Goal: Task Accomplishment & Management: Use online tool/utility

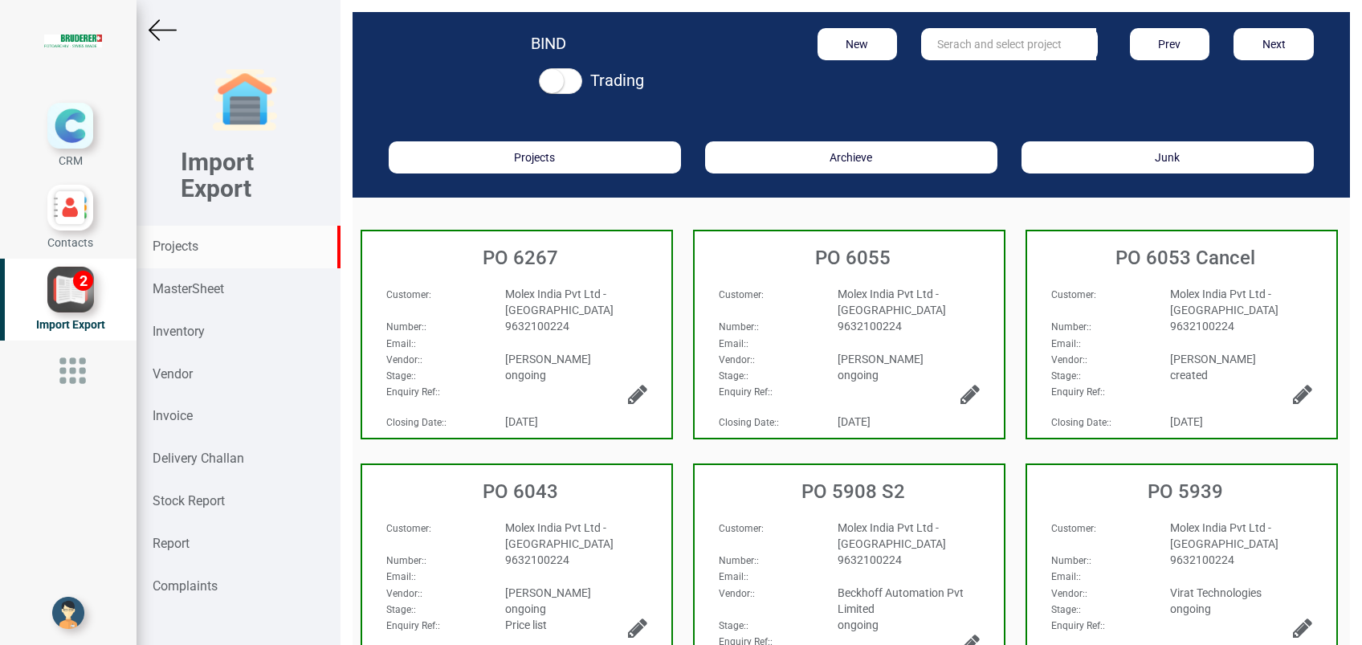
click at [190, 251] on strong "Projects" at bounding box center [176, 246] width 46 height 15
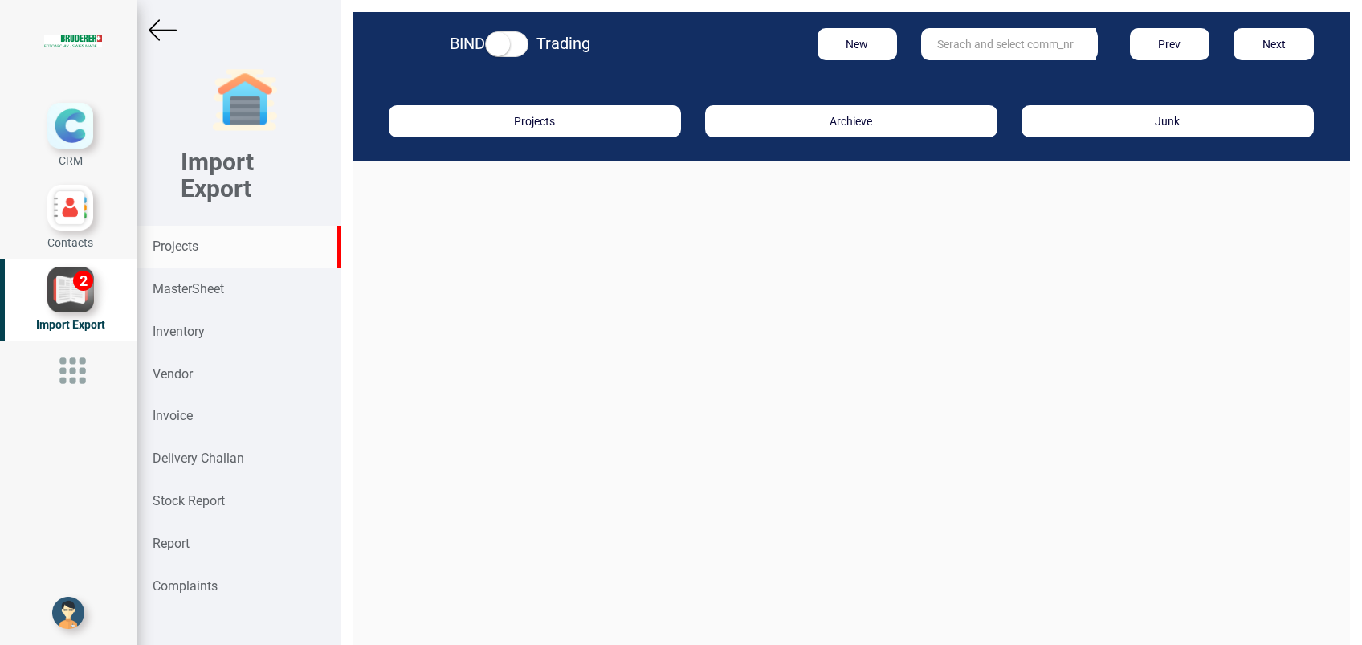
click at [947, 51] on input "text" at bounding box center [1008, 44] width 175 height 32
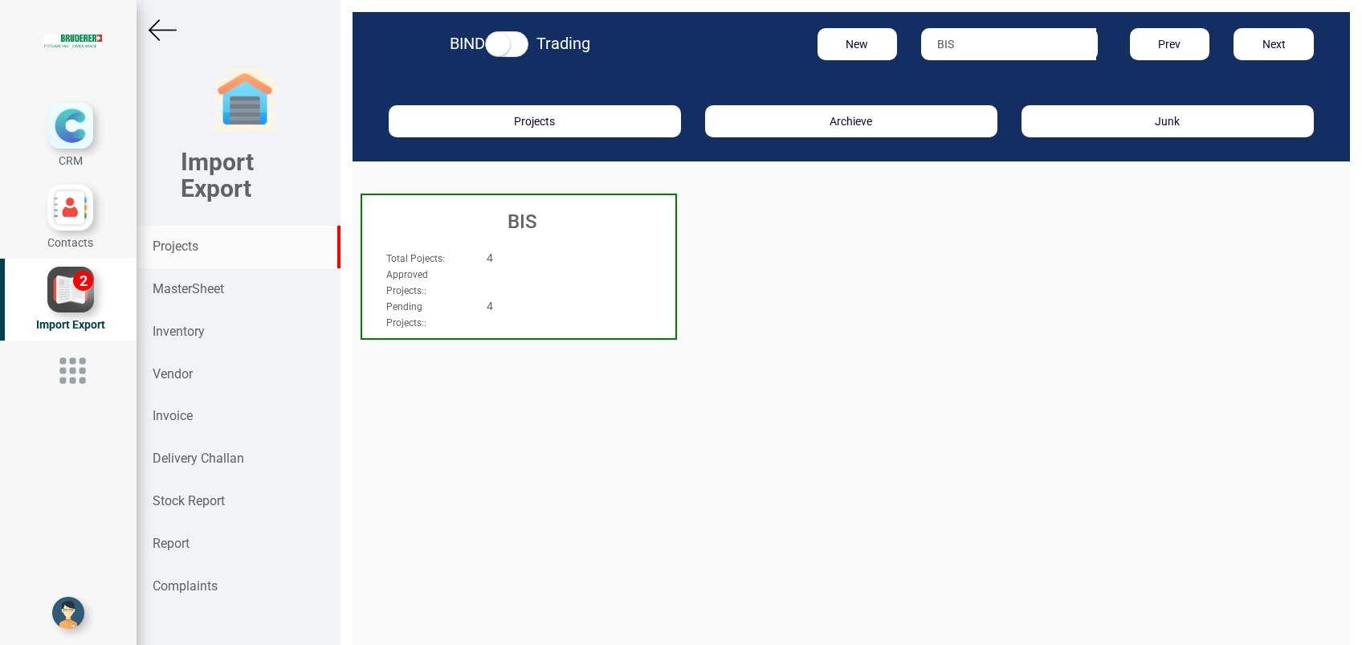
type input "BIS"
click at [529, 237] on div "BIS" at bounding box center [518, 217] width 313 height 45
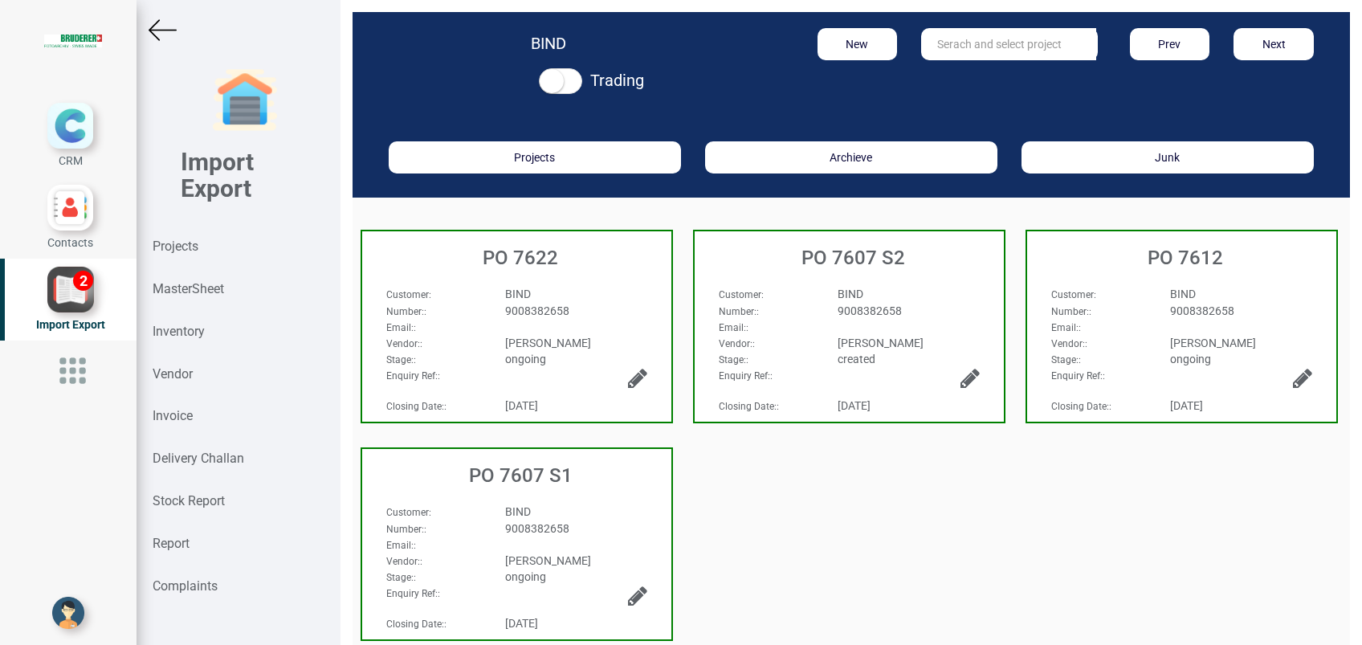
click at [838, 297] on span "BIND" at bounding box center [851, 294] width 26 height 13
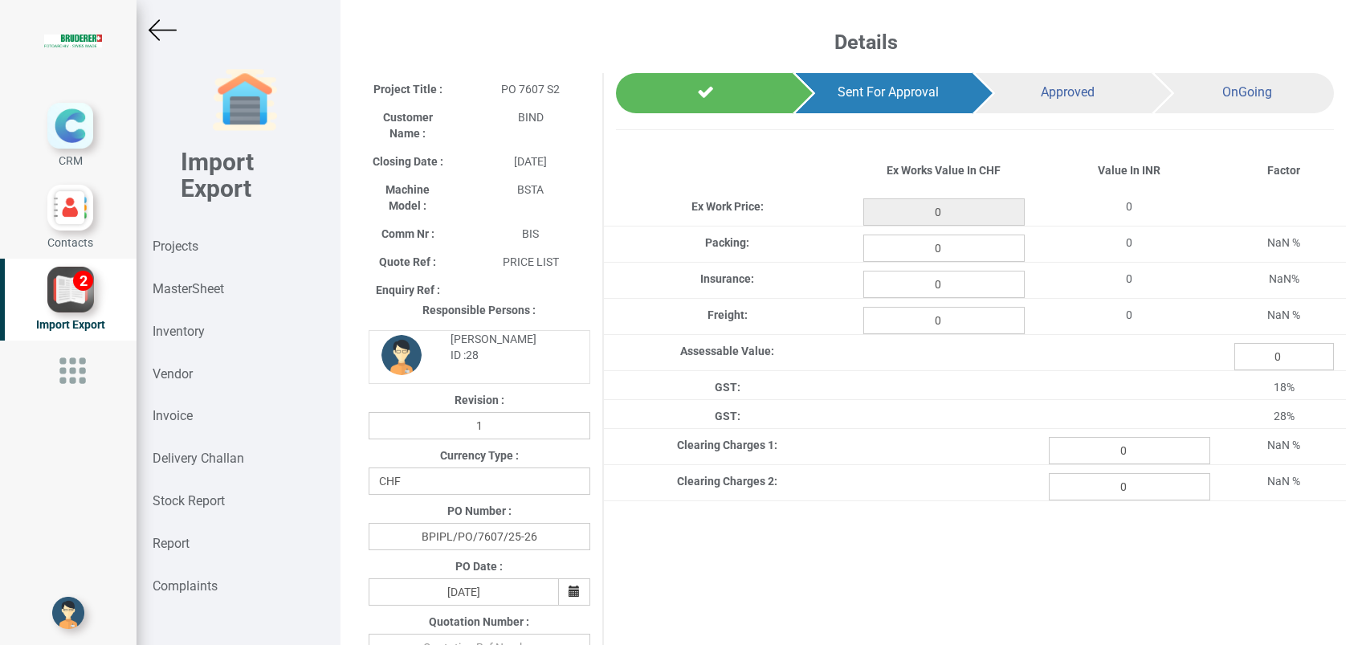
type input "1862.1"
click at [964, 245] on input "0" at bounding box center [944, 248] width 161 height 27
type input "20.76"
click at [965, 289] on input "0" at bounding box center [944, 284] width 161 height 27
type input "2.481"
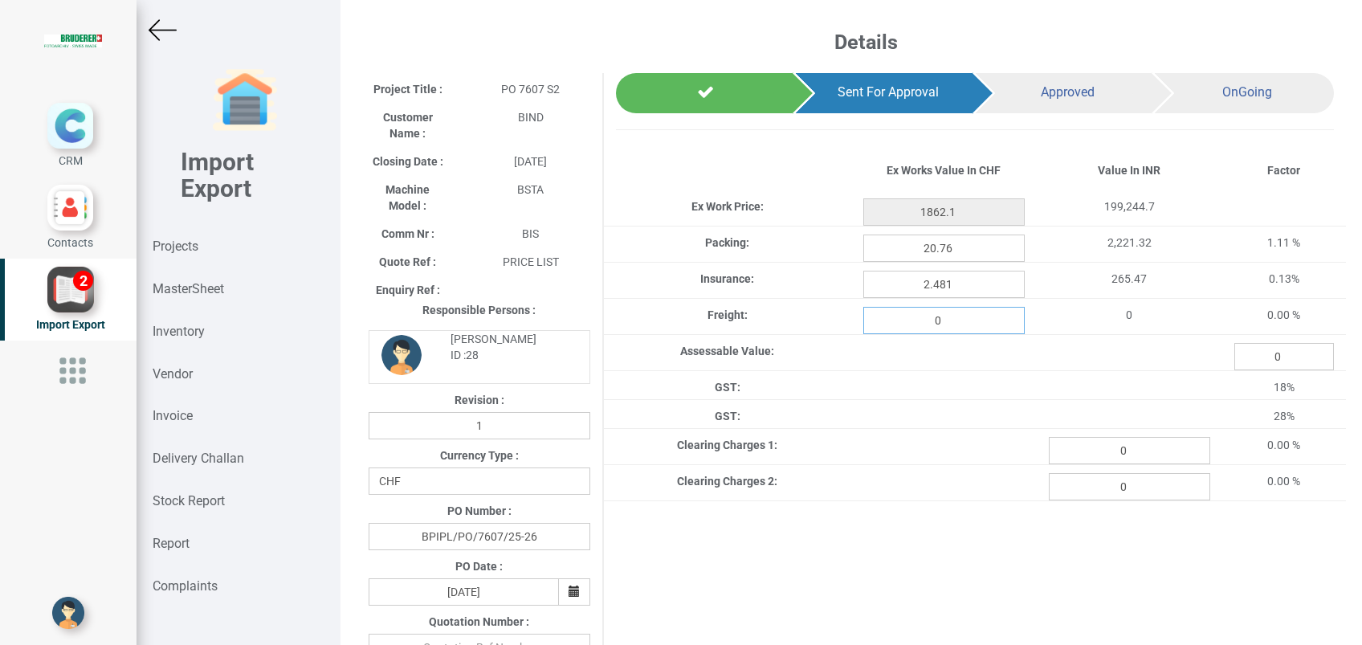
click at [955, 327] on input "0" at bounding box center [944, 320] width 161 height 27
type input "80.034"
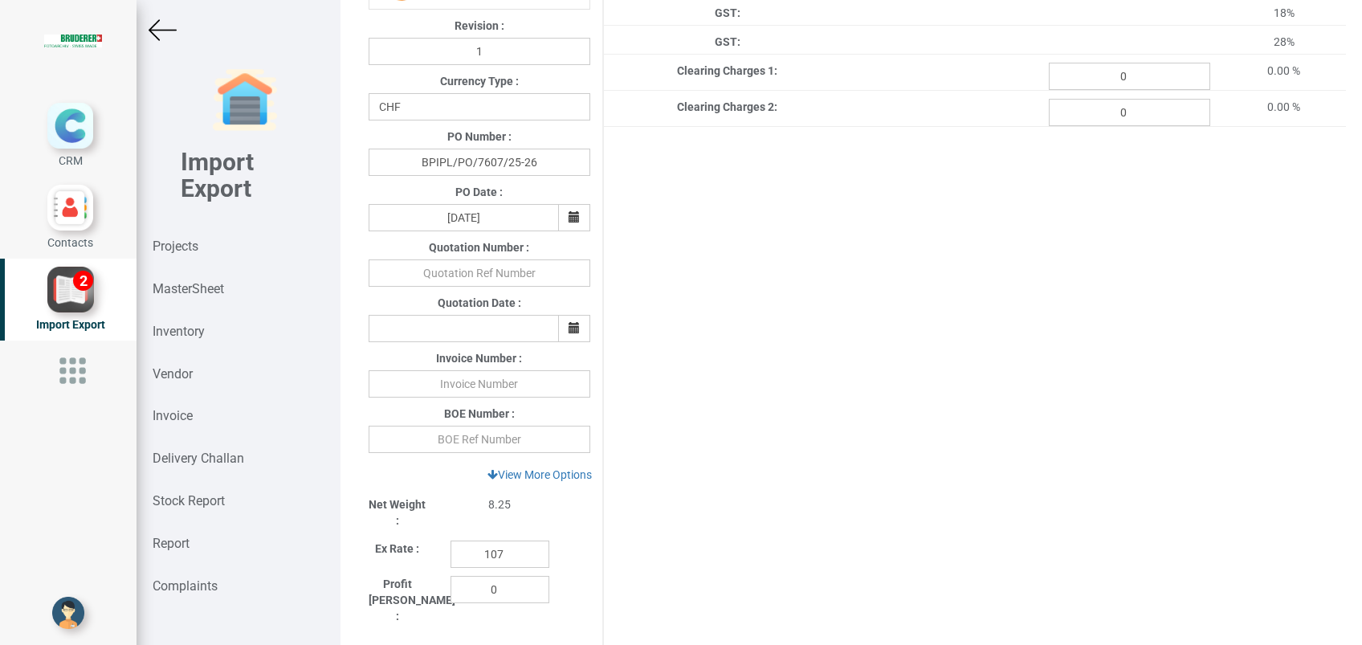
scroll to position [418, 0]
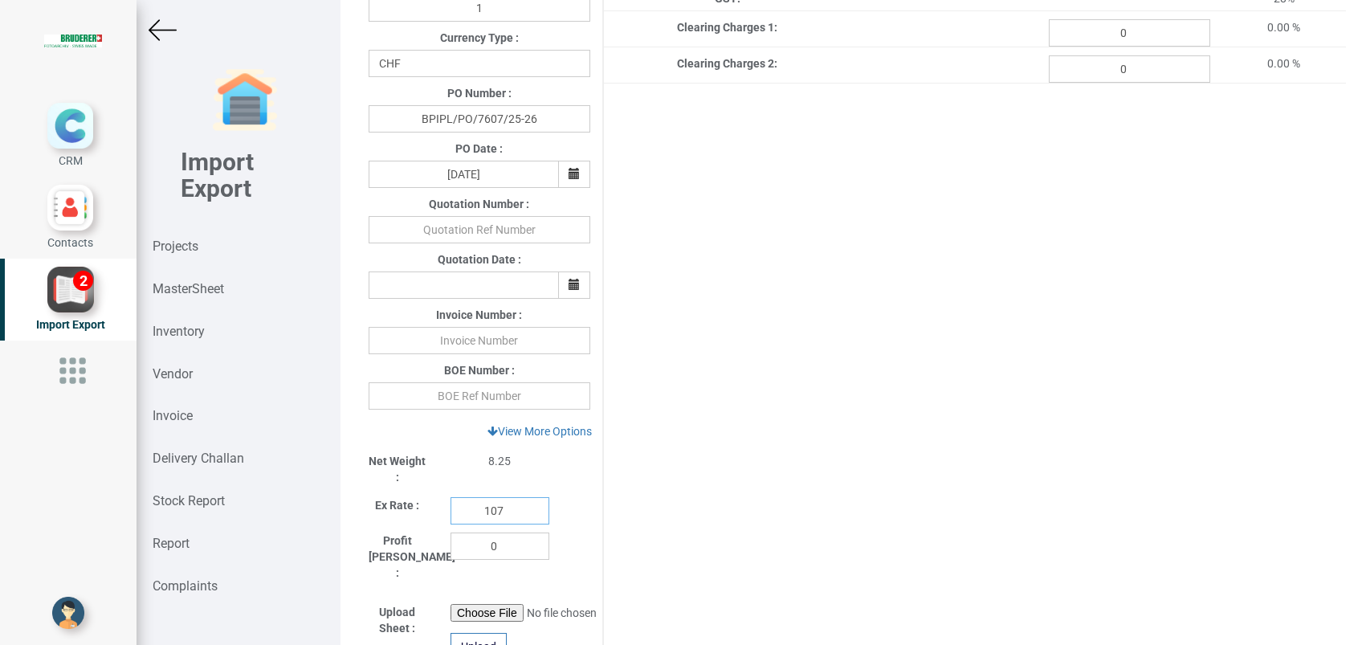
drag, startPoint x: 510, startPoint y: 514, endPoint x: 421, endPoint y: 519, distance: 89.3
click at [421, 519] on div "Ex Rate : 107" at bounding box center [480, 506] width 246 height 35
type input "110.6"
click at [459, 336] on input "text" at bounding box center [480, 340] width 222 height 27
paste input "439298"
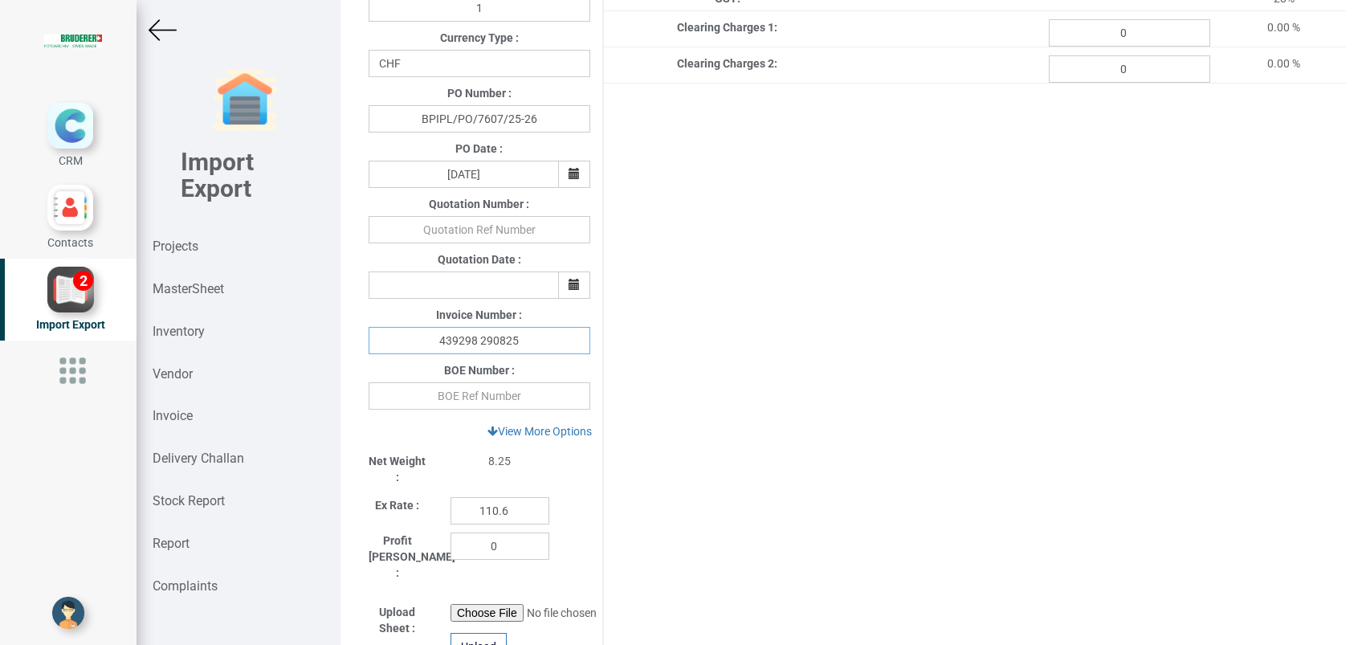
type input "439298 290825"
click at [496, 391] on input "text" at bounding box center [480, 395] width 222 height 27
type input "4278694"
click at [1028, 398] on div "Project Title : PO 7607 S2 Customer Name : BIND Closing Date : 2025-08-13 Machi…" at bounding box center [852, 256] width 990 height 1203
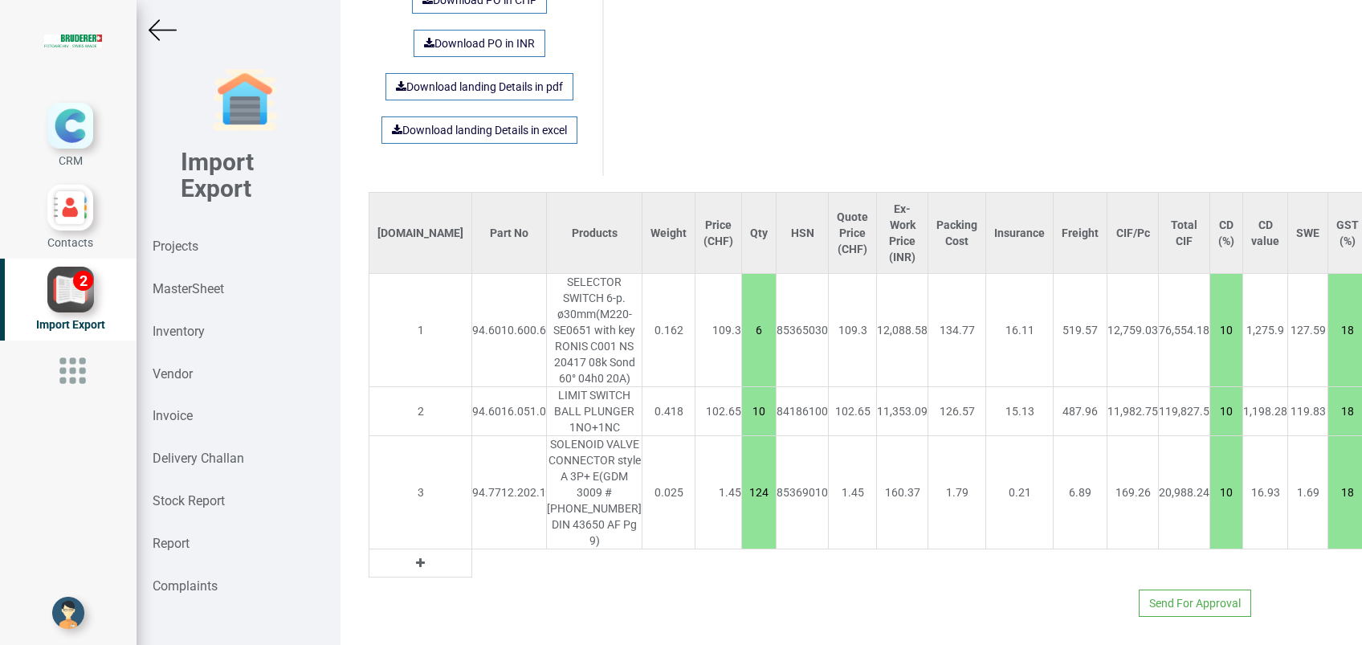
scroll to position [1210, 0]
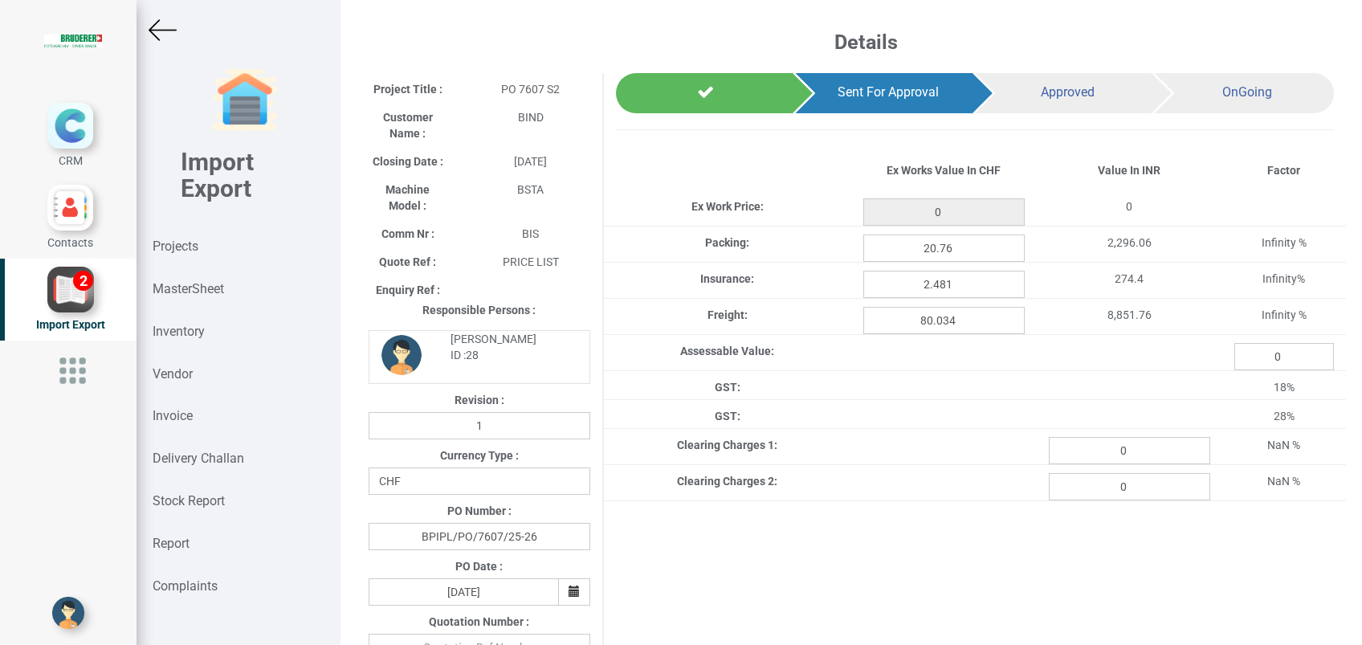
type input "1862.1"
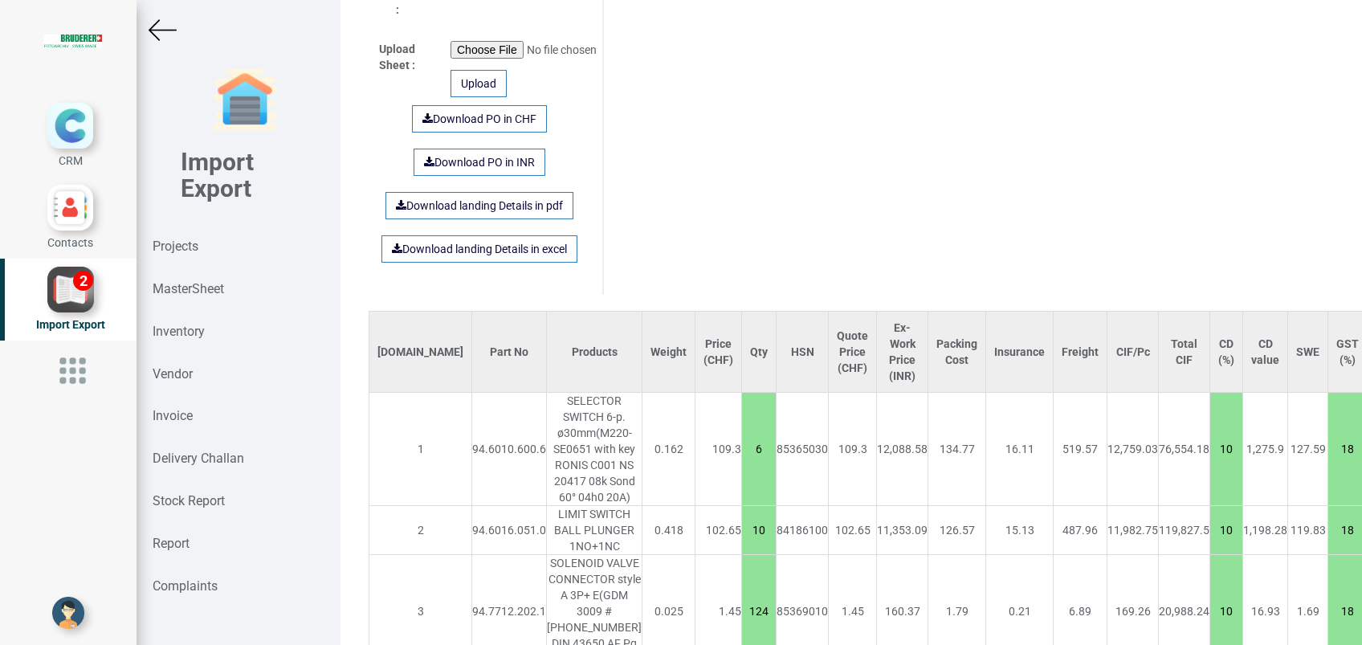
scroll to position [985, 0]
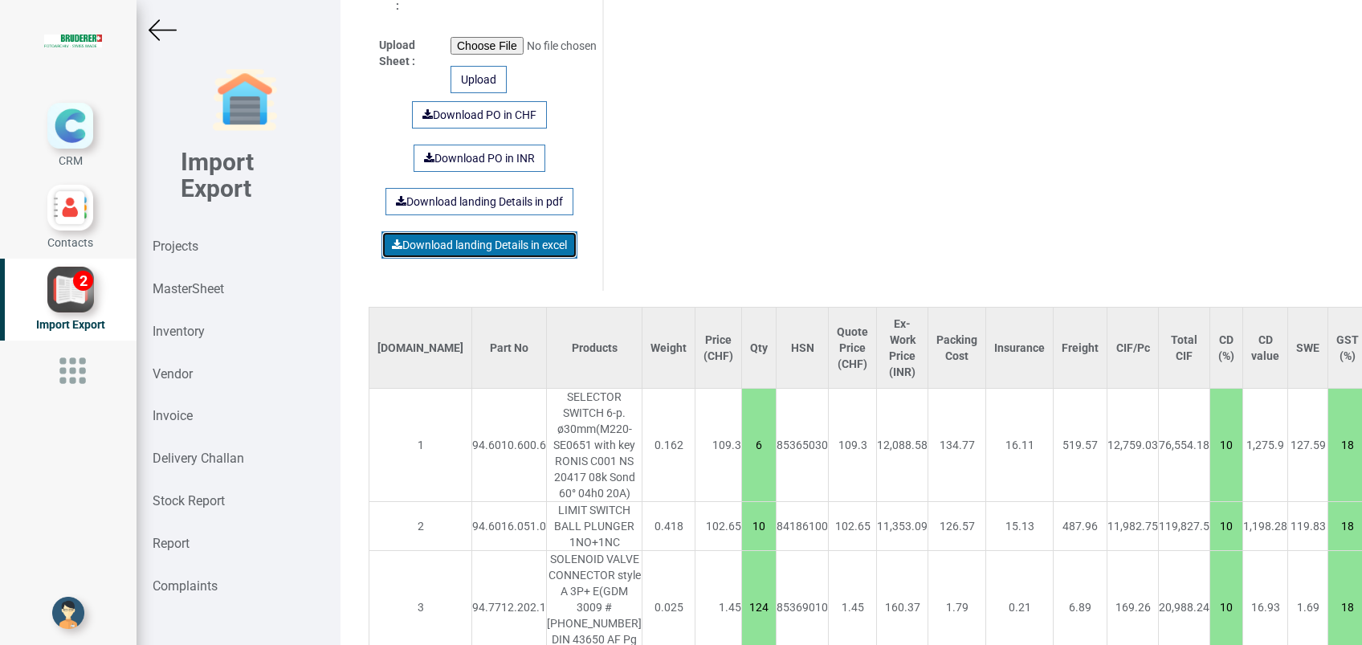
click at [484, 231] on link "Download landing Details in excel" at bounding box center [480, 244] width 196 height 27
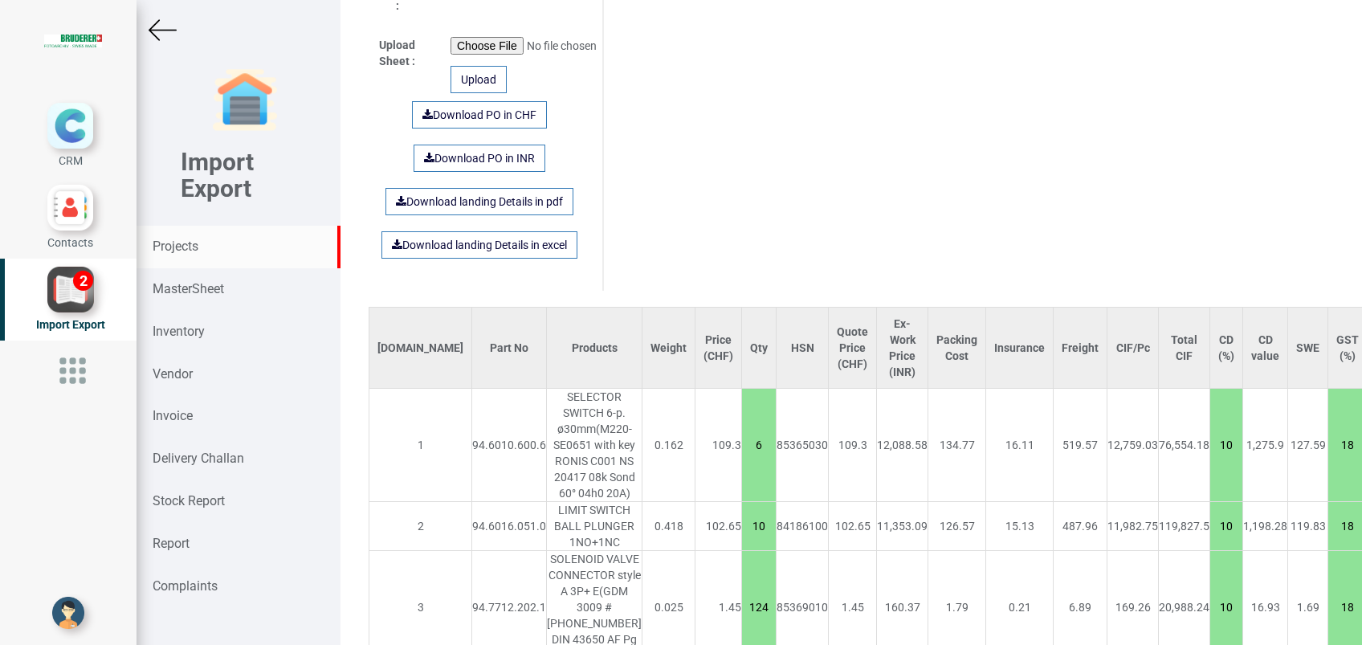
click at [172, 243] on strong "Projects" at bounding box center [176, 246] width 46 height 15
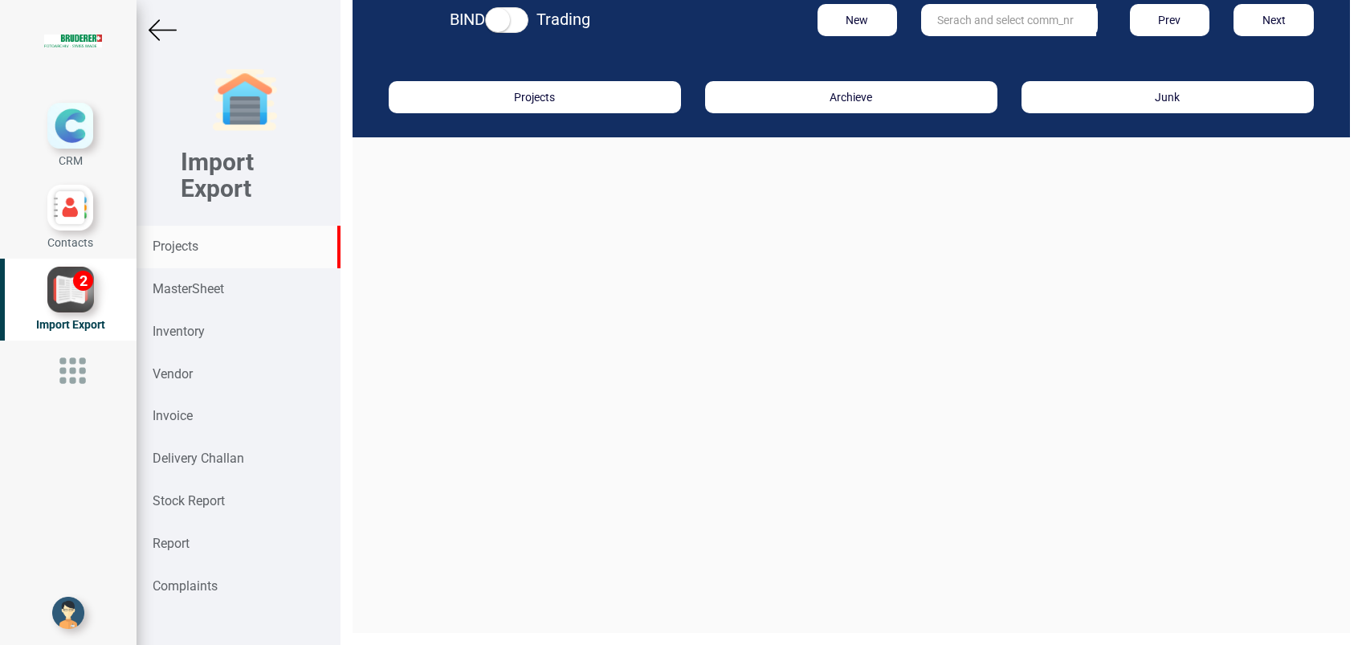
click at [948, 34] on input "text" at bounding box center [1008, 20] width 175 height 32
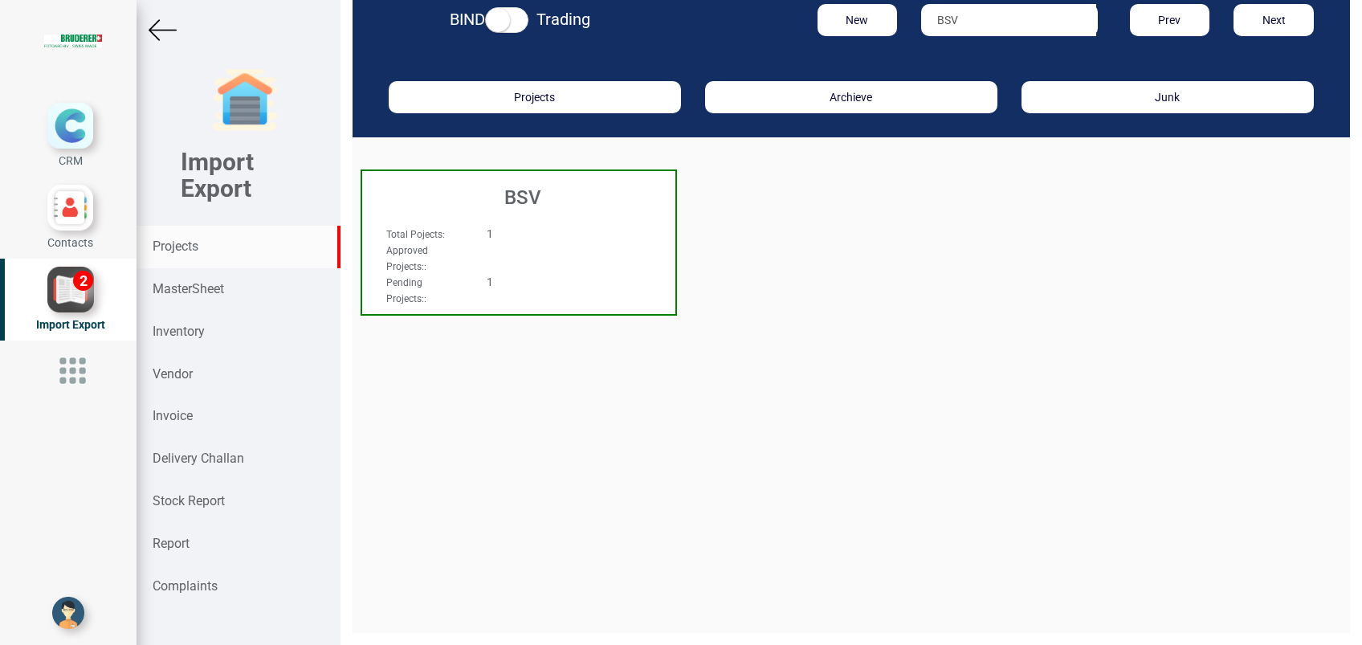
type input "BSV"
click at [545, 209] on div "BSV" at bounding box center [518, 193] width 313 height 45
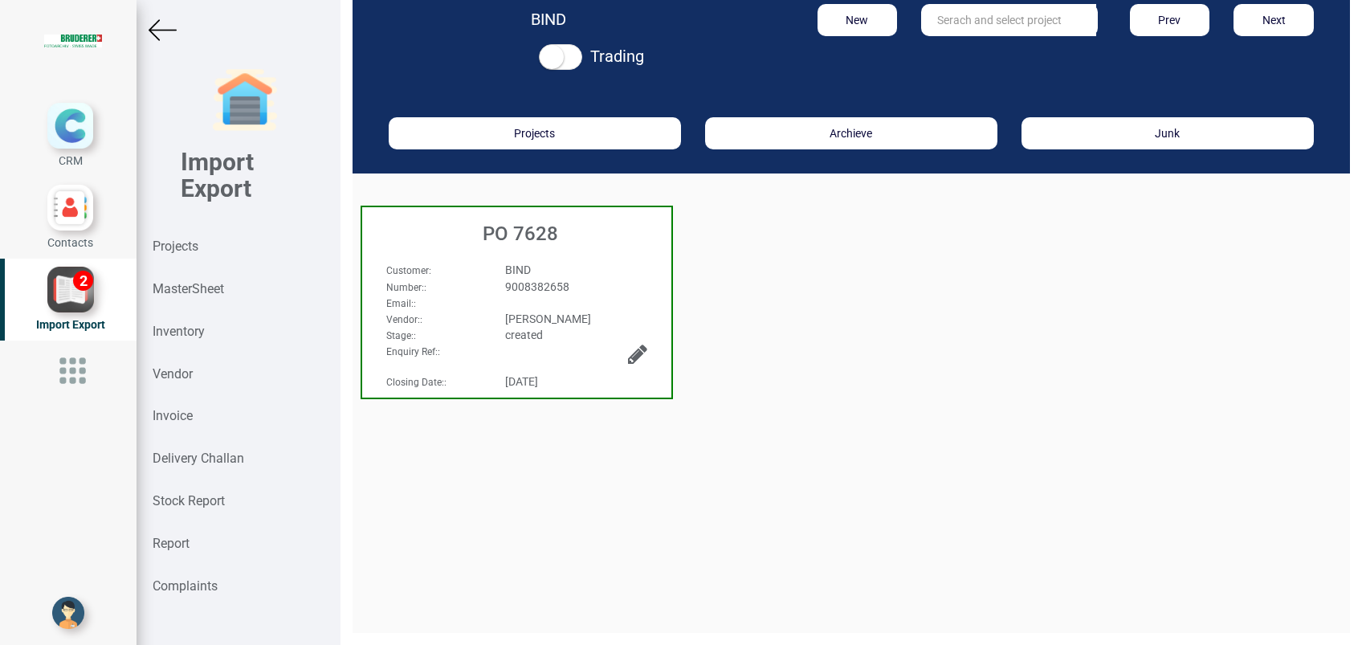
click at [542, 236] on h3 "PO 7628" at bounding box center [520, 233] width 301 height 21
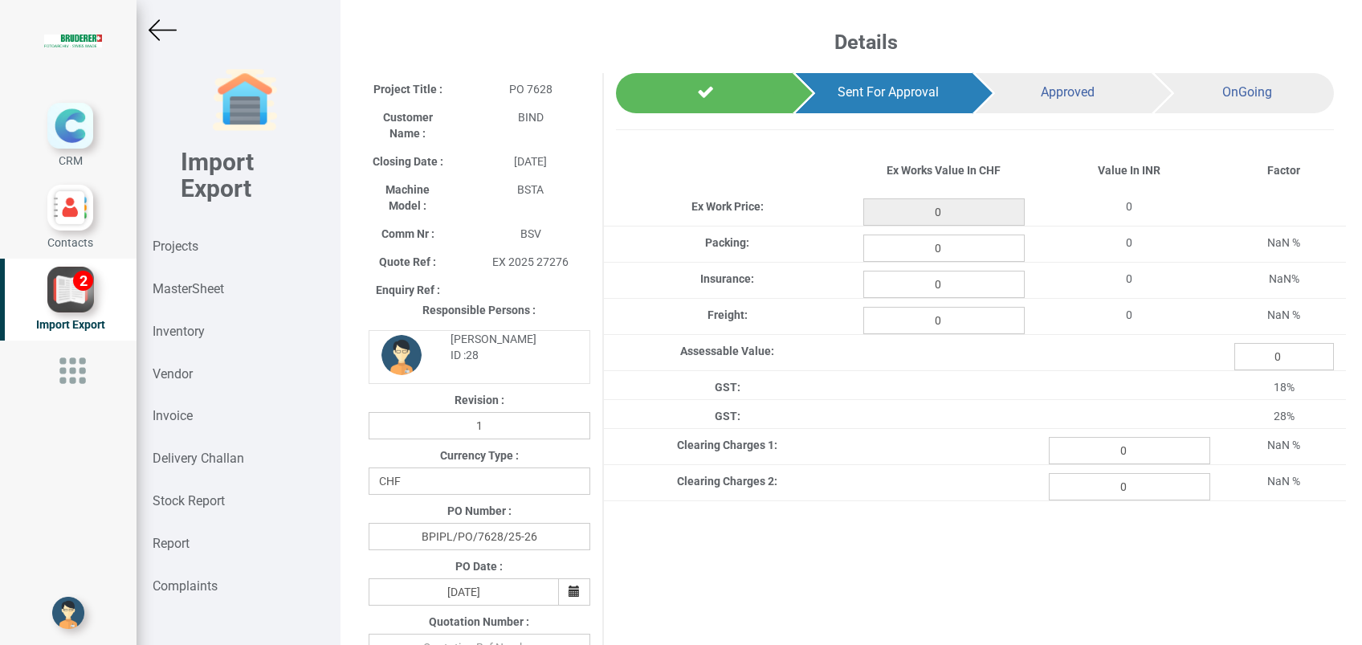
type input "625.5"
click at [963, 251] on input "0" at bounding box center [944, 248] width 161 height 27
type input "6.97"
click at [937, 291] on input "0" at bounding box center [944, 284] width 161 height 27
type input "0.833"
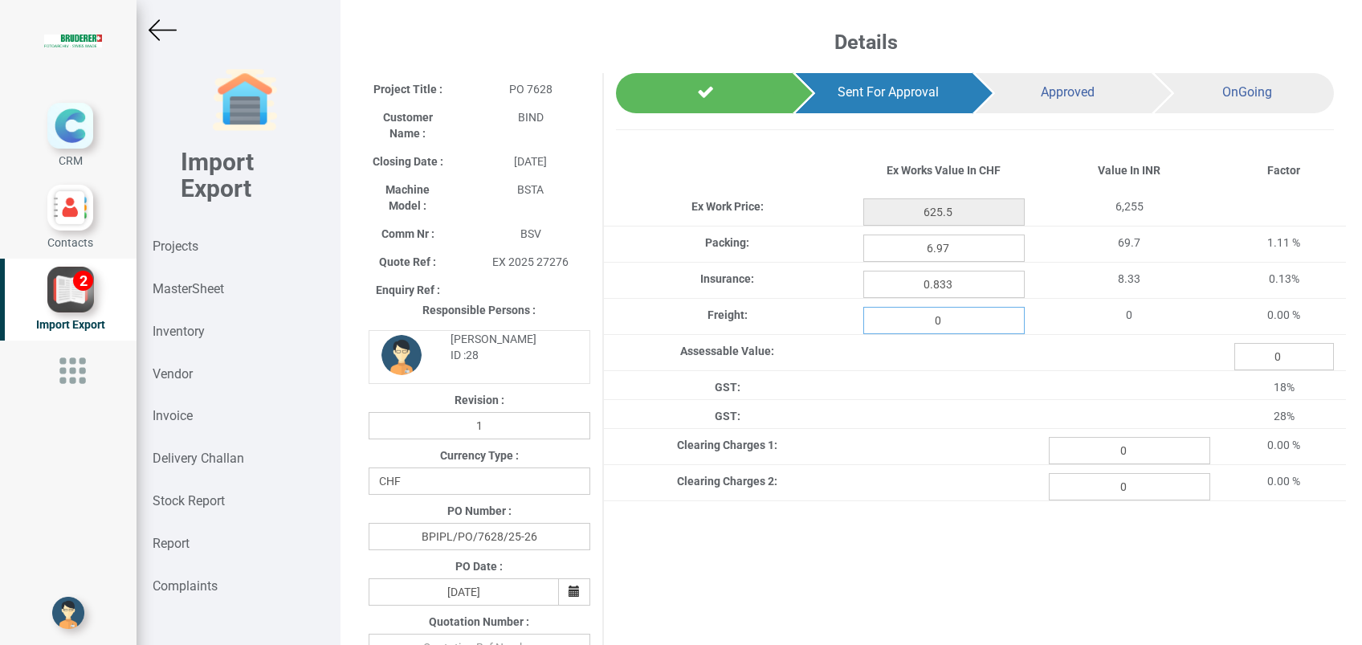
click at [965, 322] on input "0" at bounding box center [944, 320] width 161 height 27
type input "26.884"
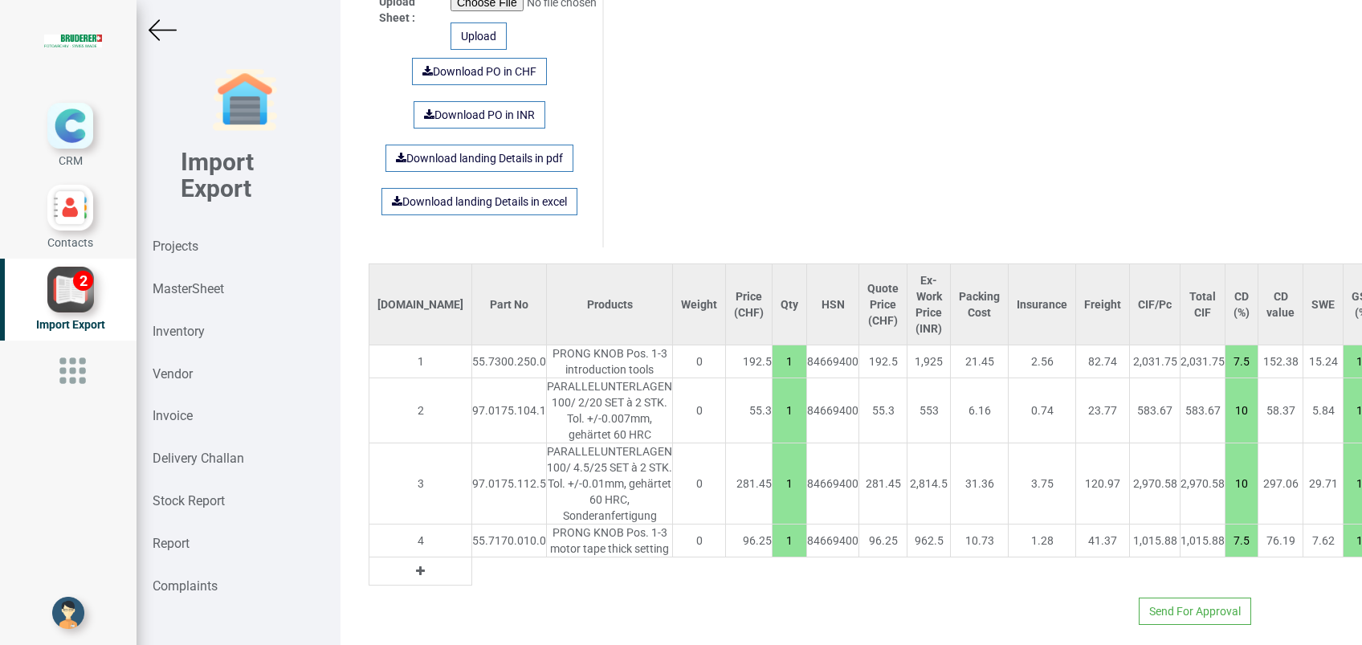
scroll to position [1035, 0]
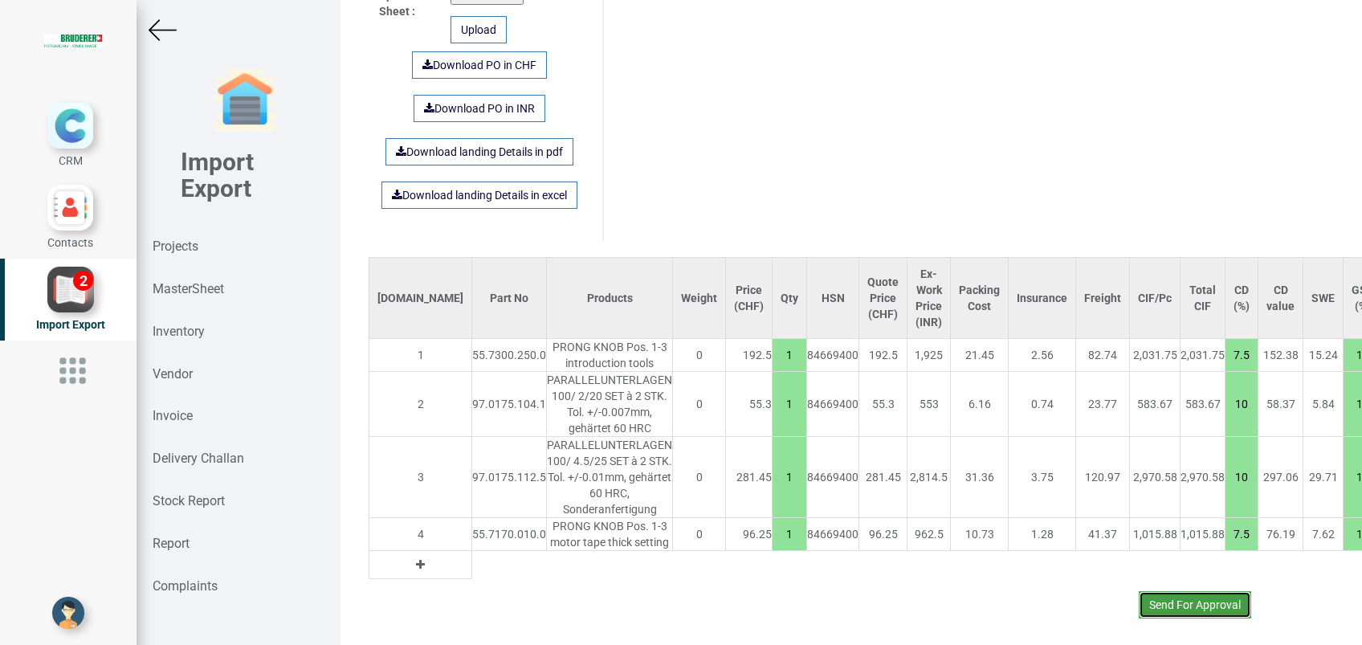
click at [1176, 591] on button "Send For Approval" at bounding box center [1195, 604] width 112 height 27
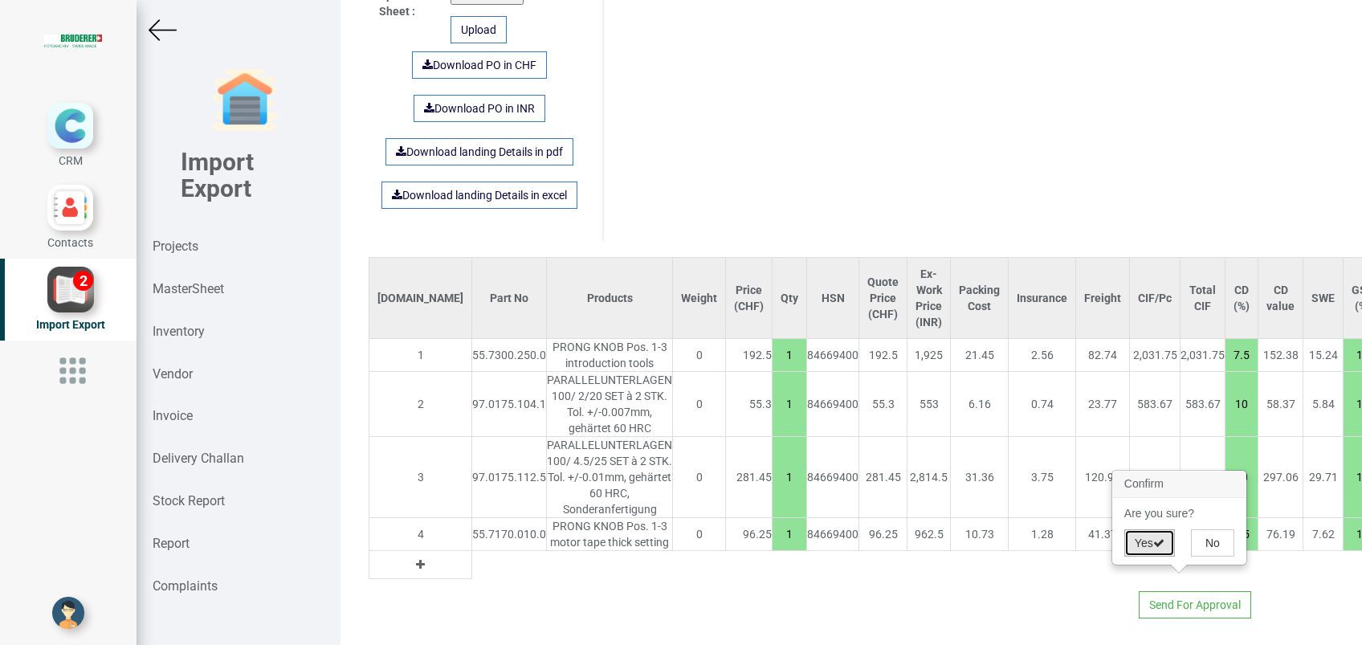
click at [1142, 543] on button "Yes" at bounding box center [1150, 542] width 51 height 27
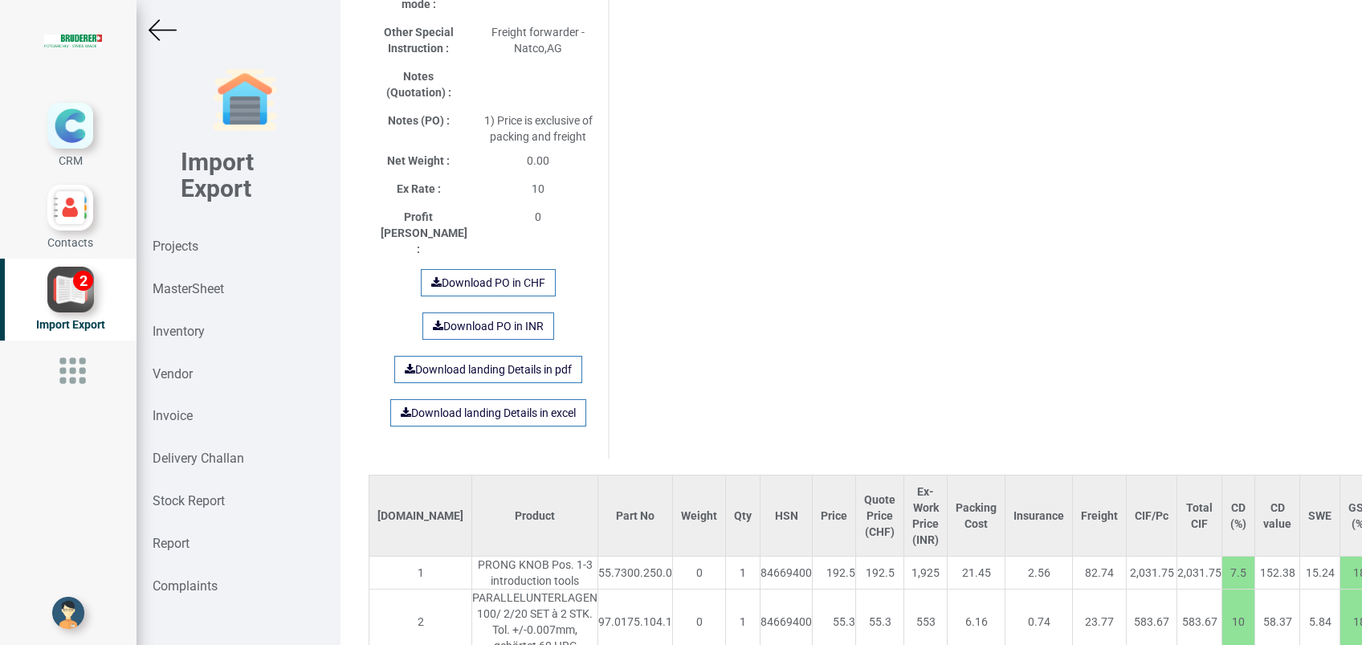
scroll to position [1212, 0]
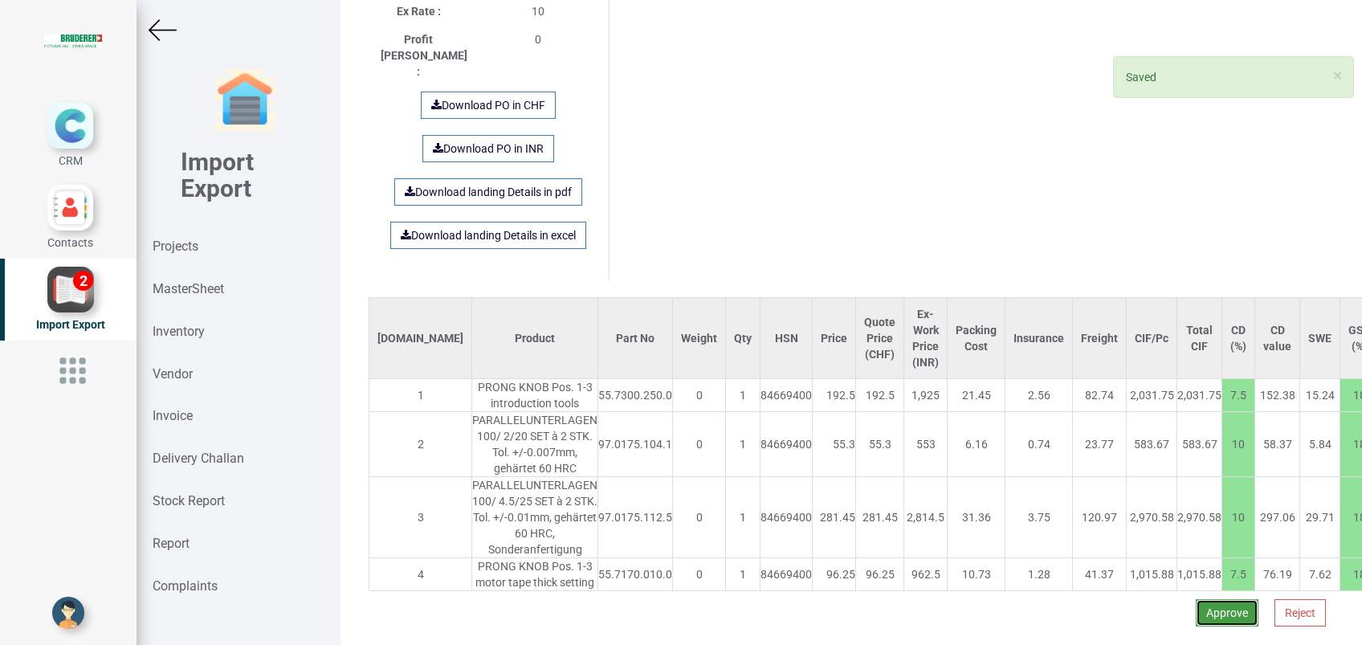
click at [1201, 599] on button "Approve" at bounding box center [1227, 612] width 63 height 27
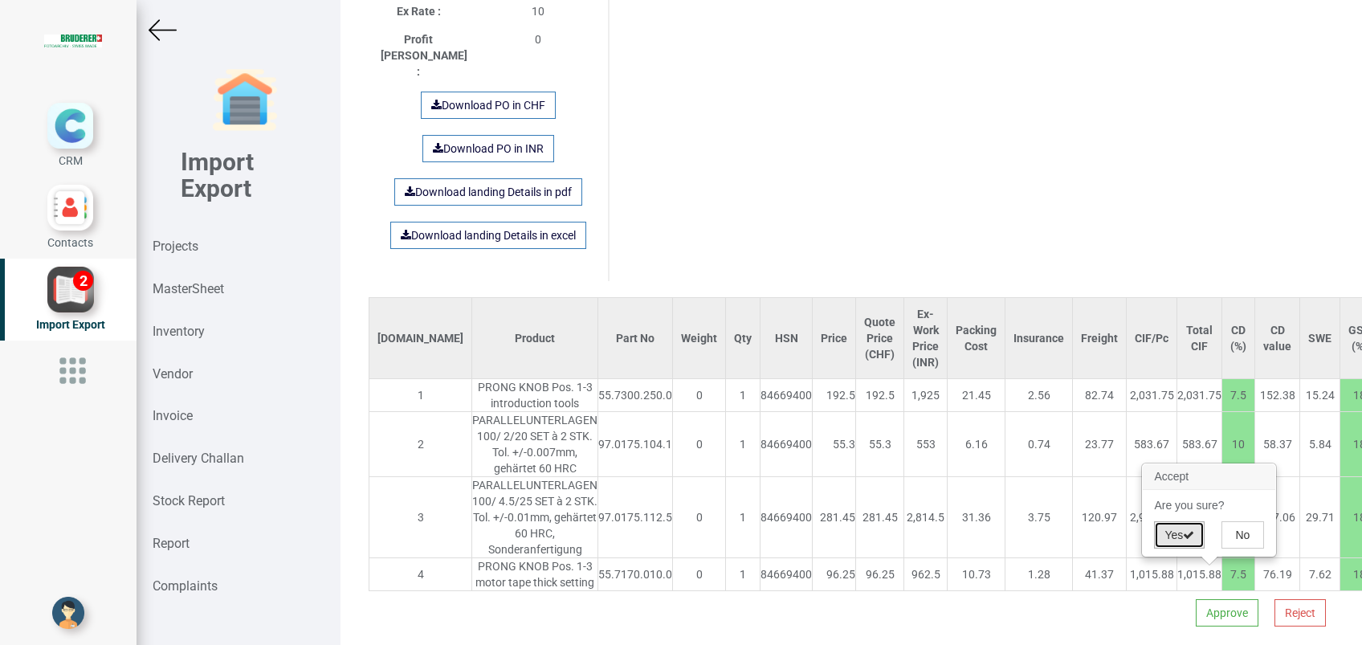
click at [1167, 537] on button "Yes" at bounding box center [1179, 534] width 51 height 27
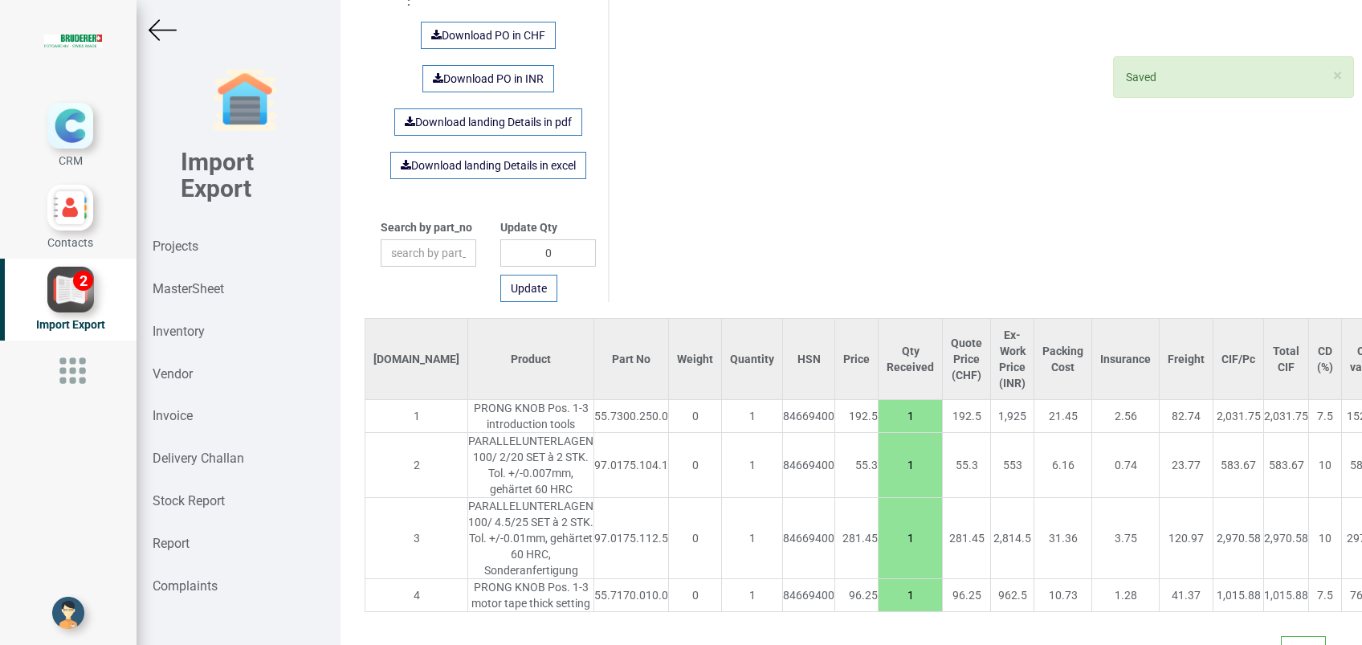
scroll to position [1006, 0]
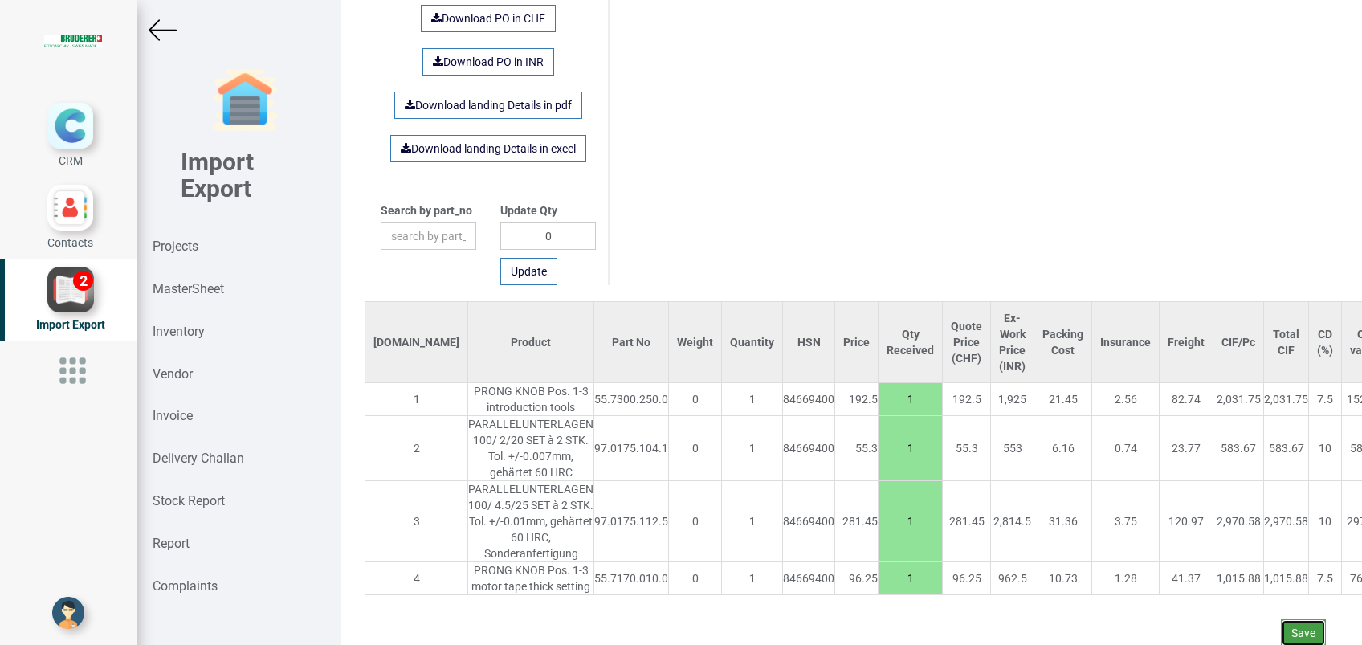
click at [1281, 619] on button "Save" at bounding box center [1303, 632] width 45 height 27
click at [1312, 566] on button "No" at bounding box center [1319, 570] width 43 height 27
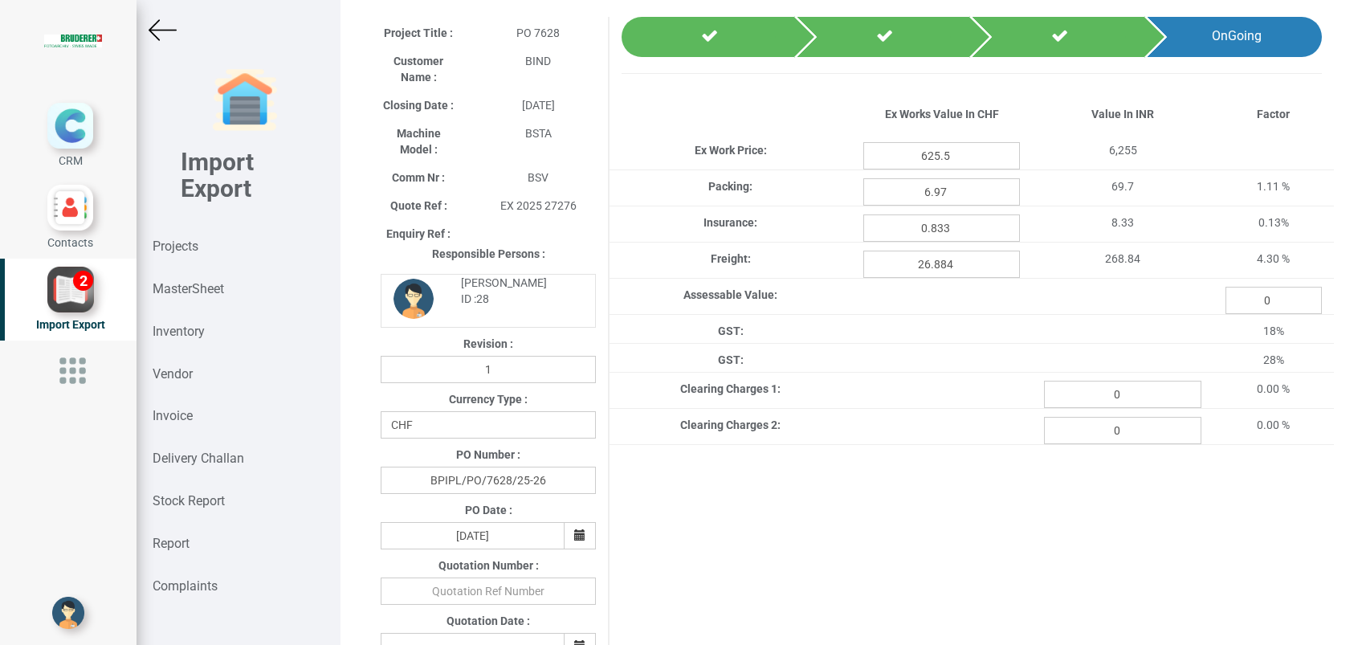
scroll to position [46, 0]
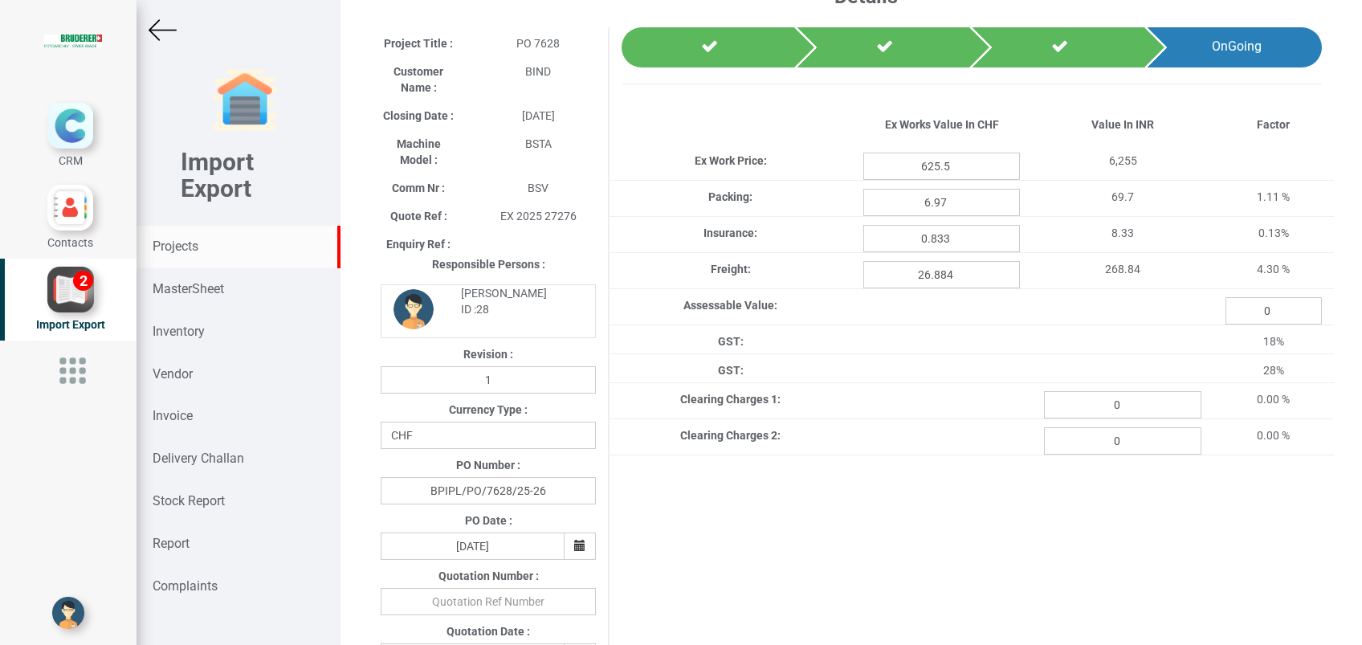
click at [178, 247] on strong "Projects" at bounding box center [176, 246] width 46 height 15
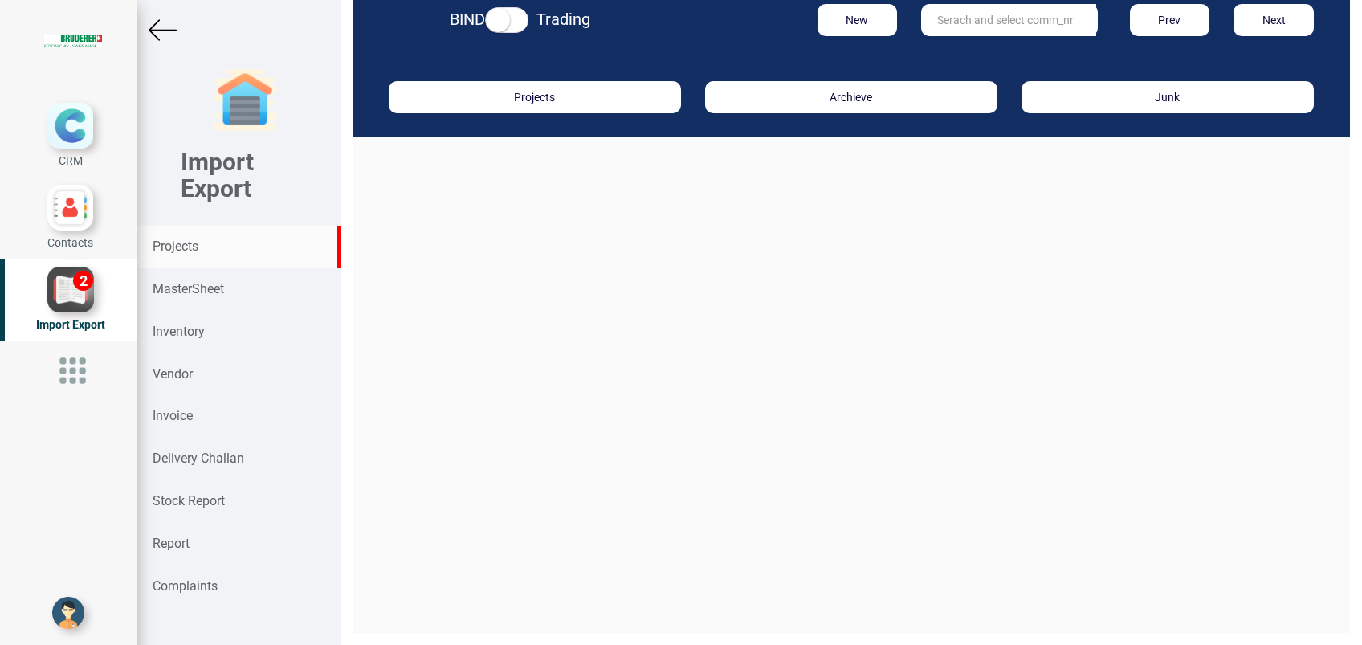
scroll to position [24, 0]
click at [947, 20] on input "text" at bounding box center [1008, 20] width 175 height 32
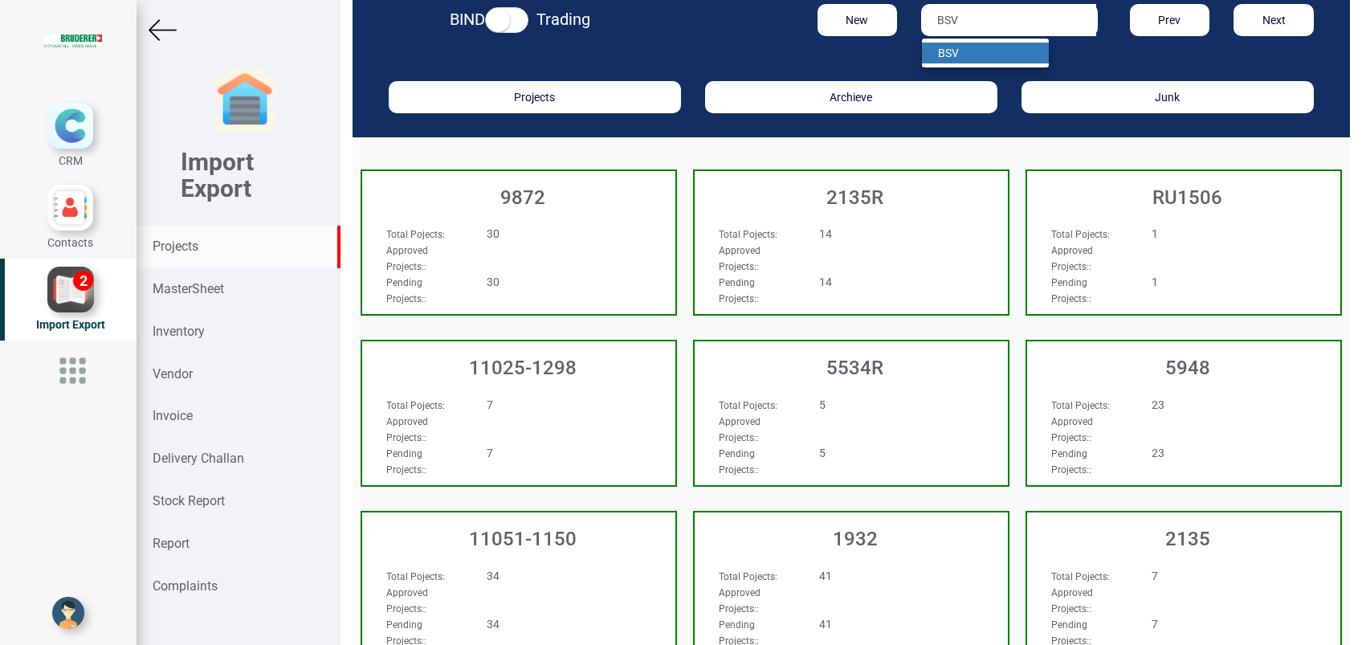
type input "BSV"
click at [948, 47] on strong "BSV" at bounding box center [948, 53] width 21 height 13
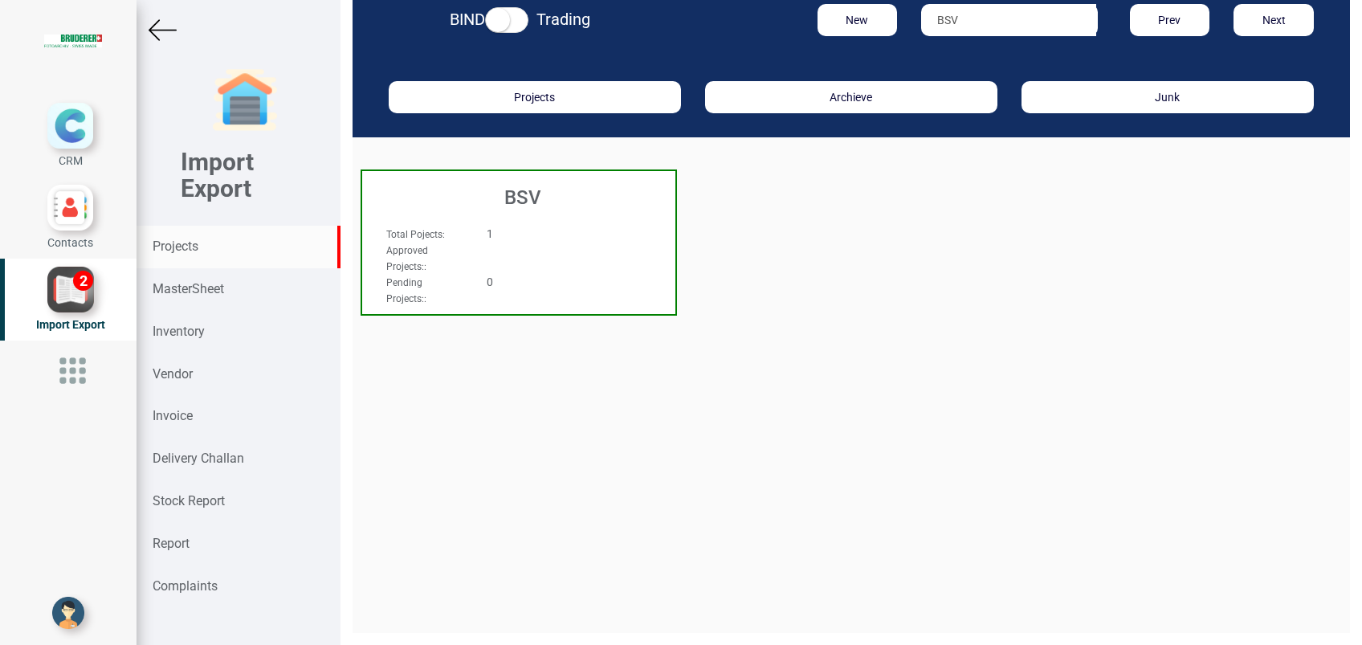
click at [508, 201] on h3 "BSV" at bounding box center [522, 197] width 305 height 21
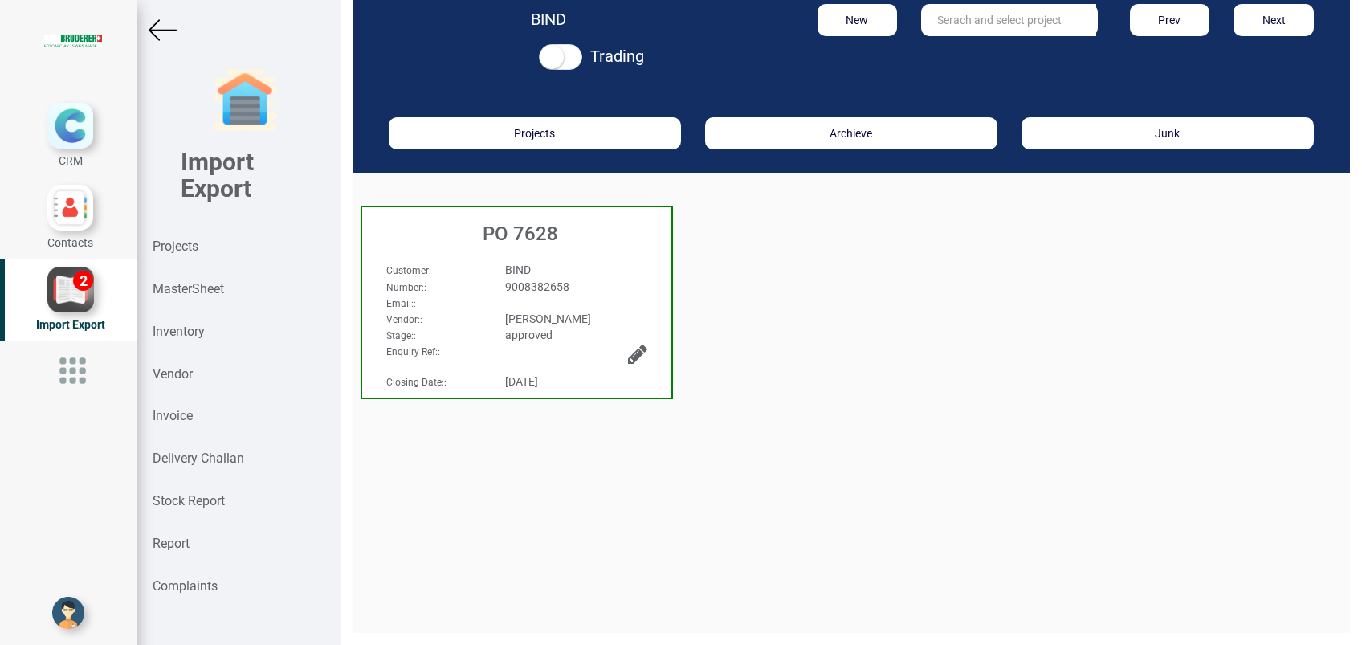
click at [508, 218] on div "PO 7628" at bounding box center [516, 229] width 309 height 45
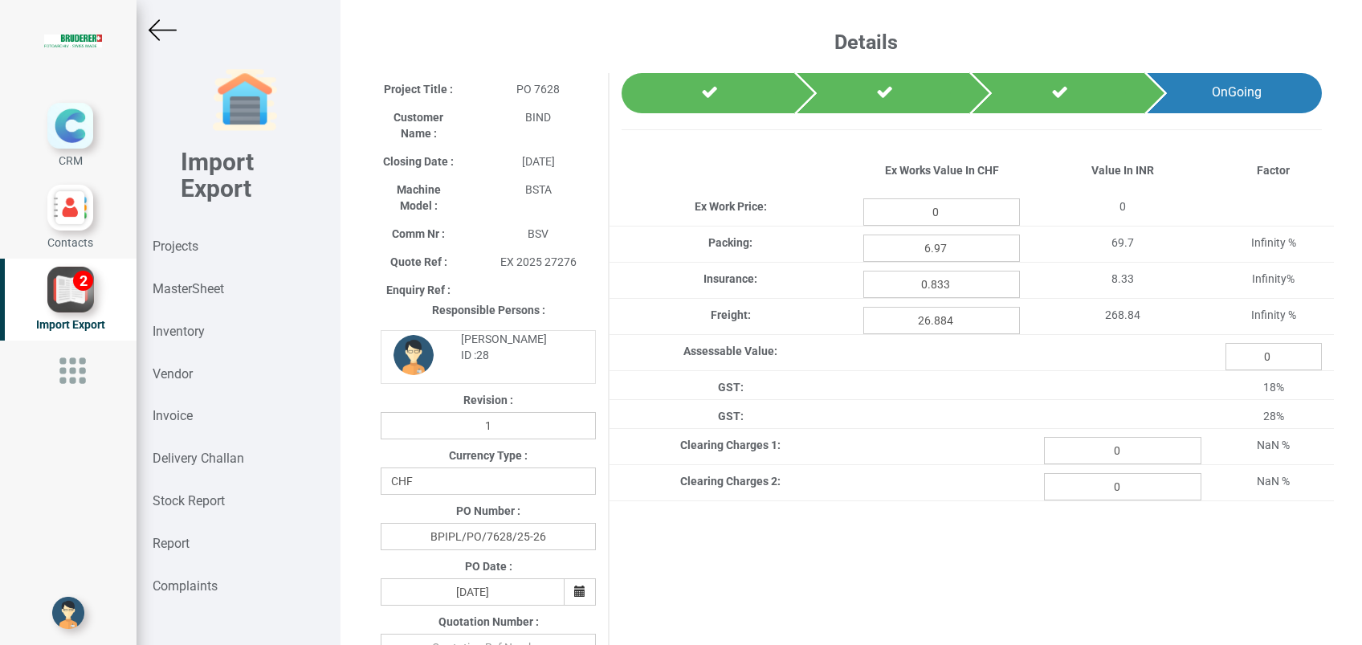
type input "625.5"
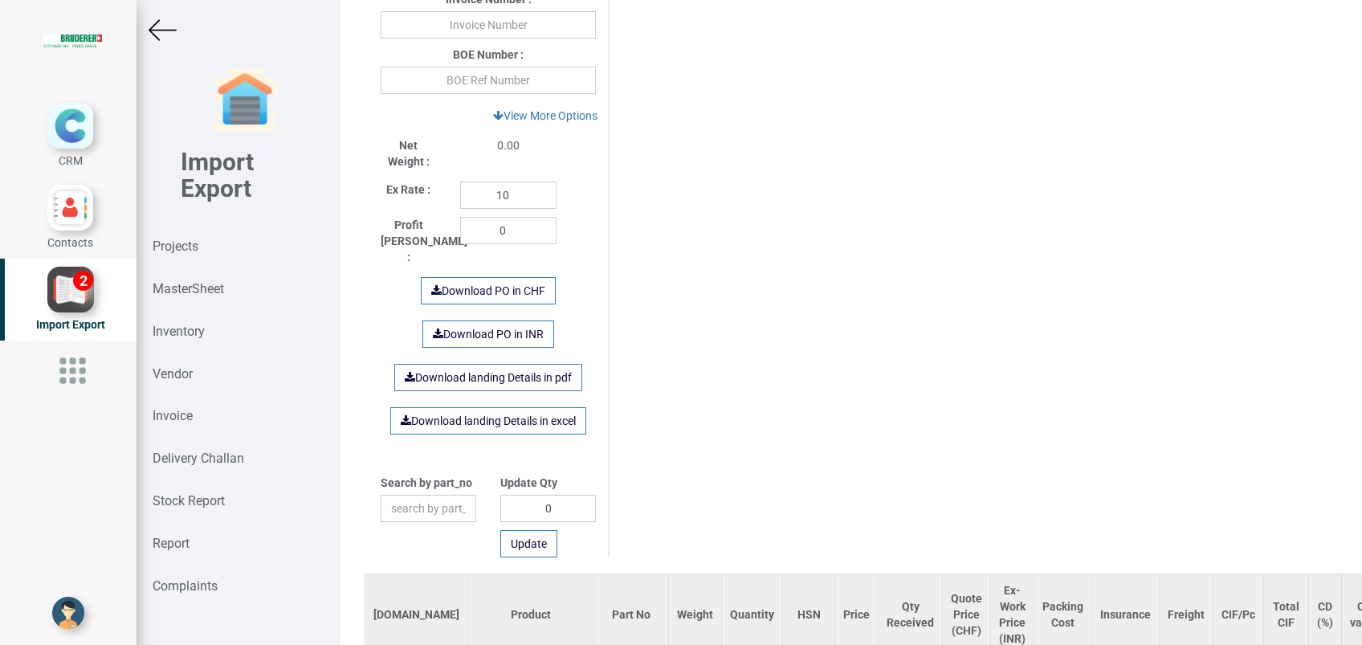
scroll to position [700, 0]
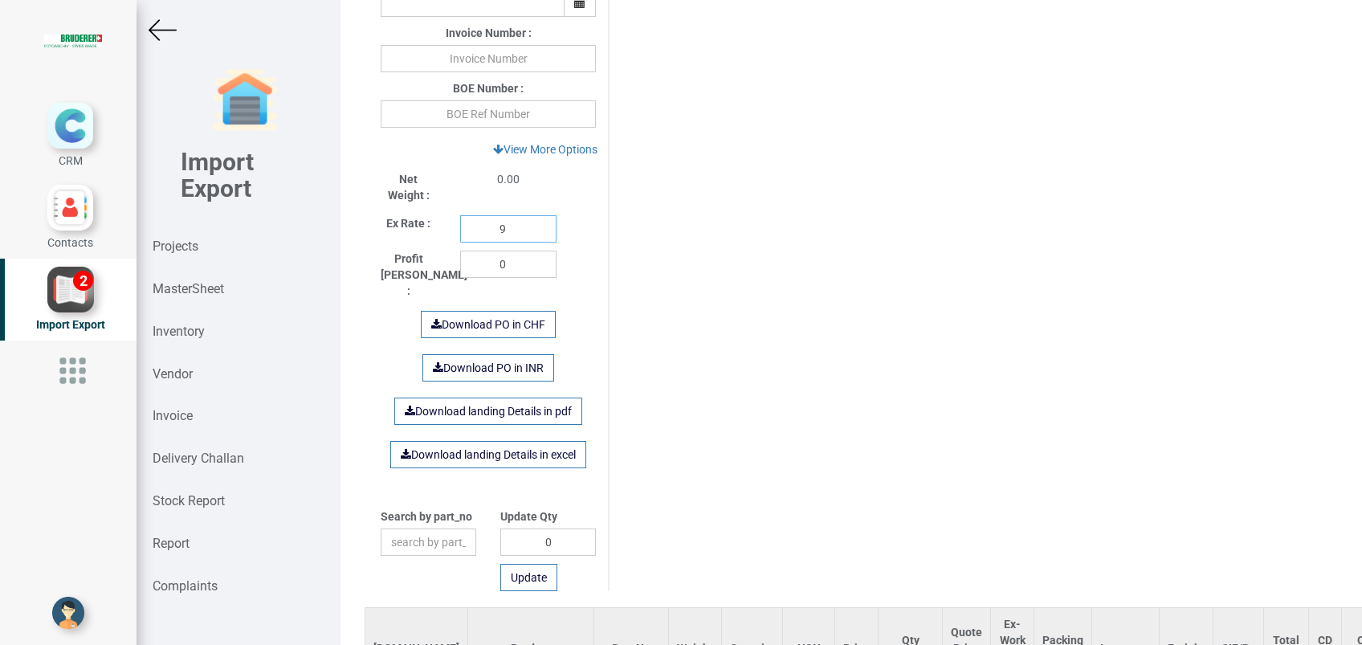
type input "9"
click at [533, 231] on input "9" at bounding box center [508, 228] width 96 height 27
type input "110.6"
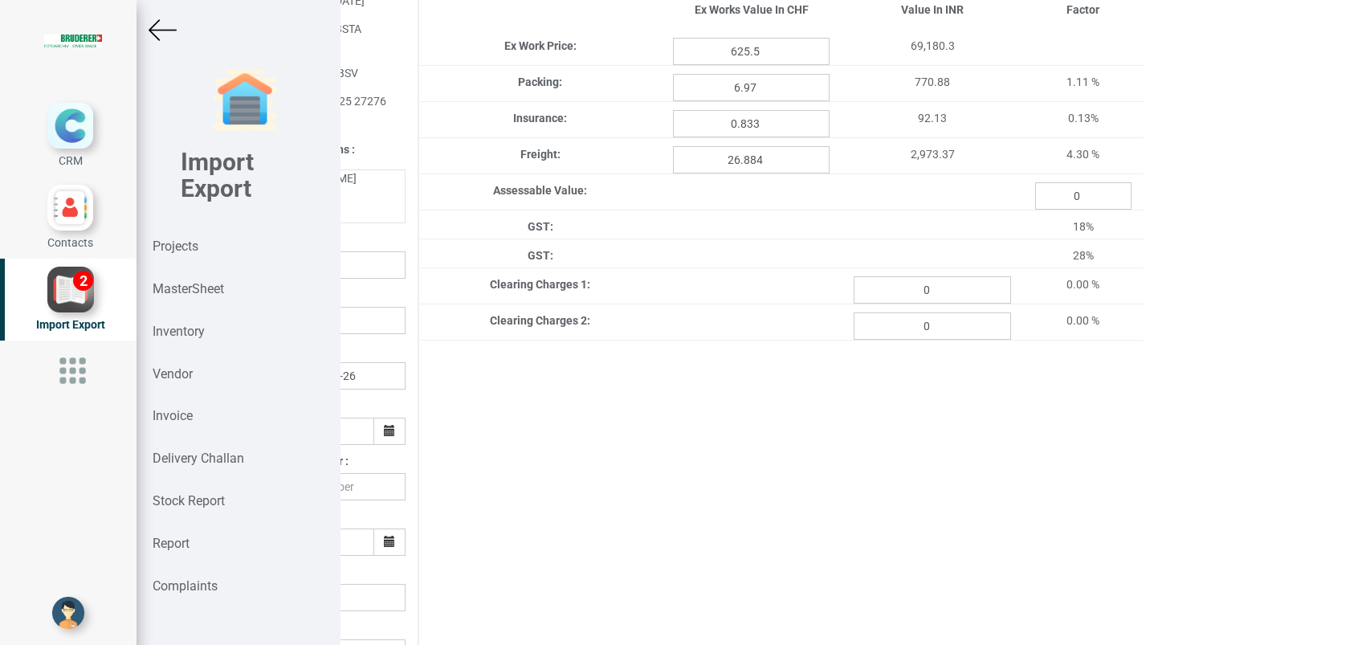
scroll to position [161, 223]
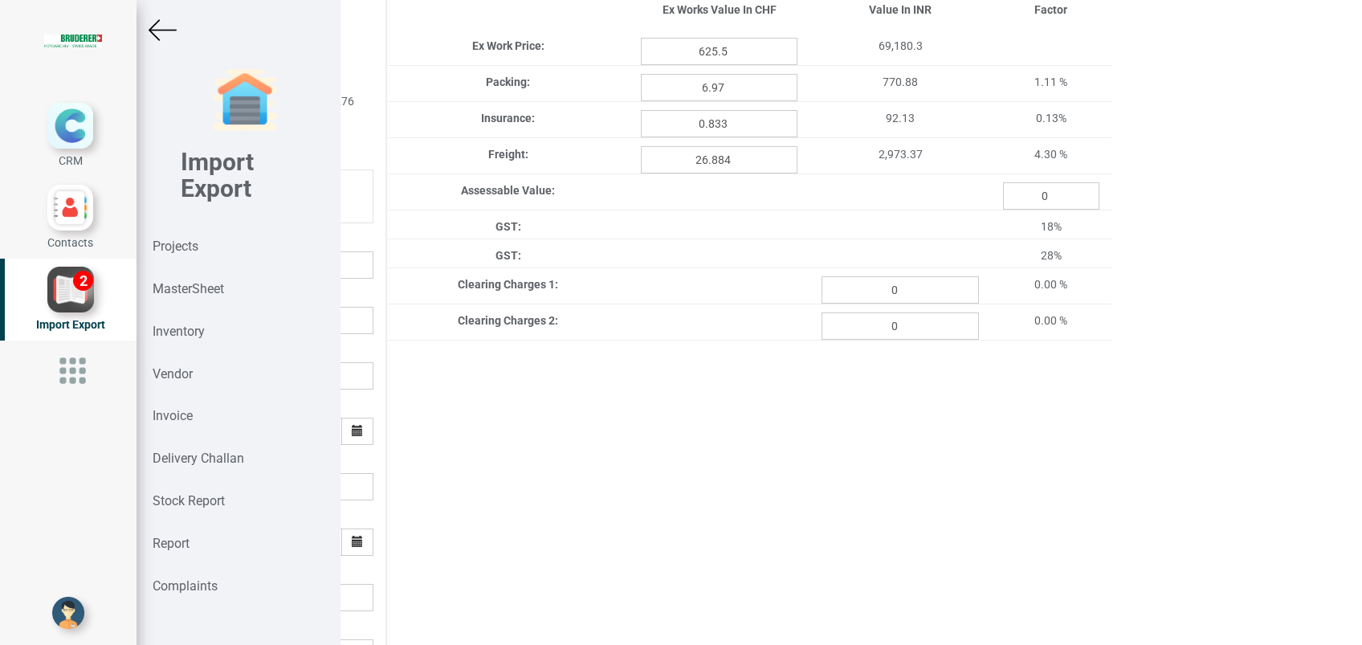
drag, startPoint x: 1345, startPoint y: 229, endPoint x: 1366, endPoint y: 501, distance: 273.1
click at [1362, 501] on html "CRM Contacts Import Export 2" at bounding box center [681, 322] width 1362 height 645
click at [1081, 431] on div "Project Title : PO 7628 Customer Name : BIND Closing Date : 2025-07-21 Machine …" at bounding box center [629, 521] width 998 height 1250
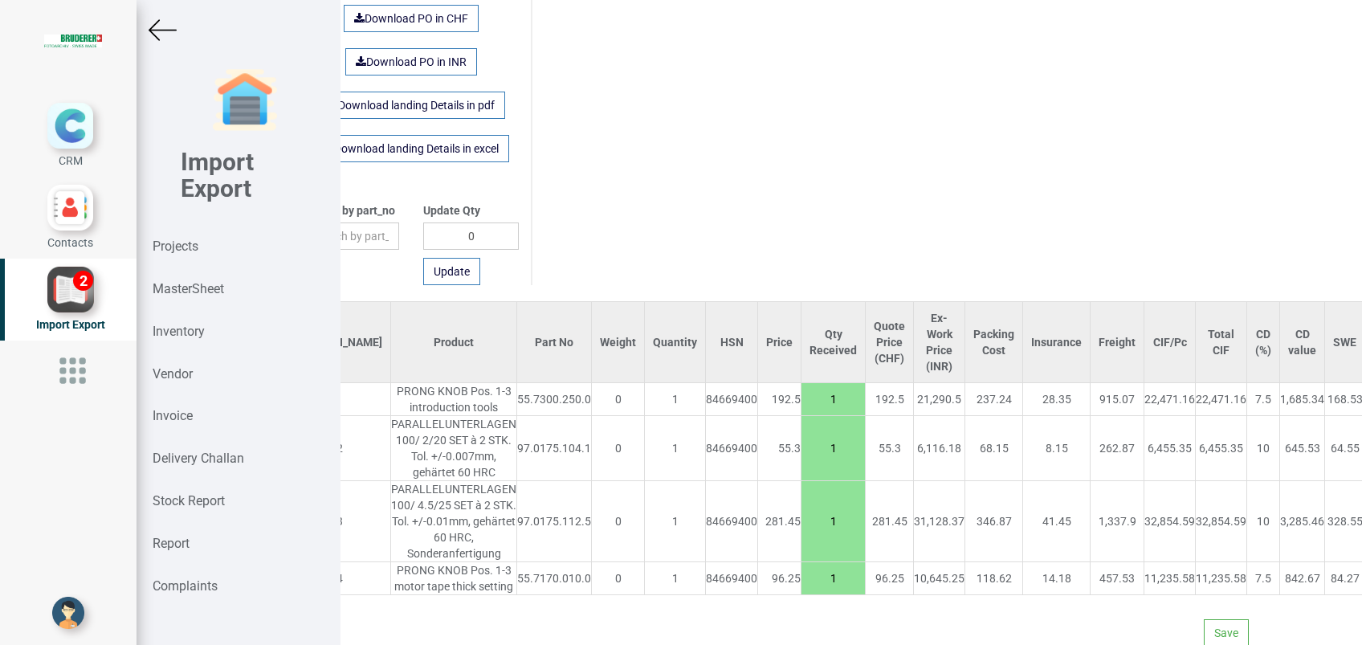
scroll to position [1006, 0]
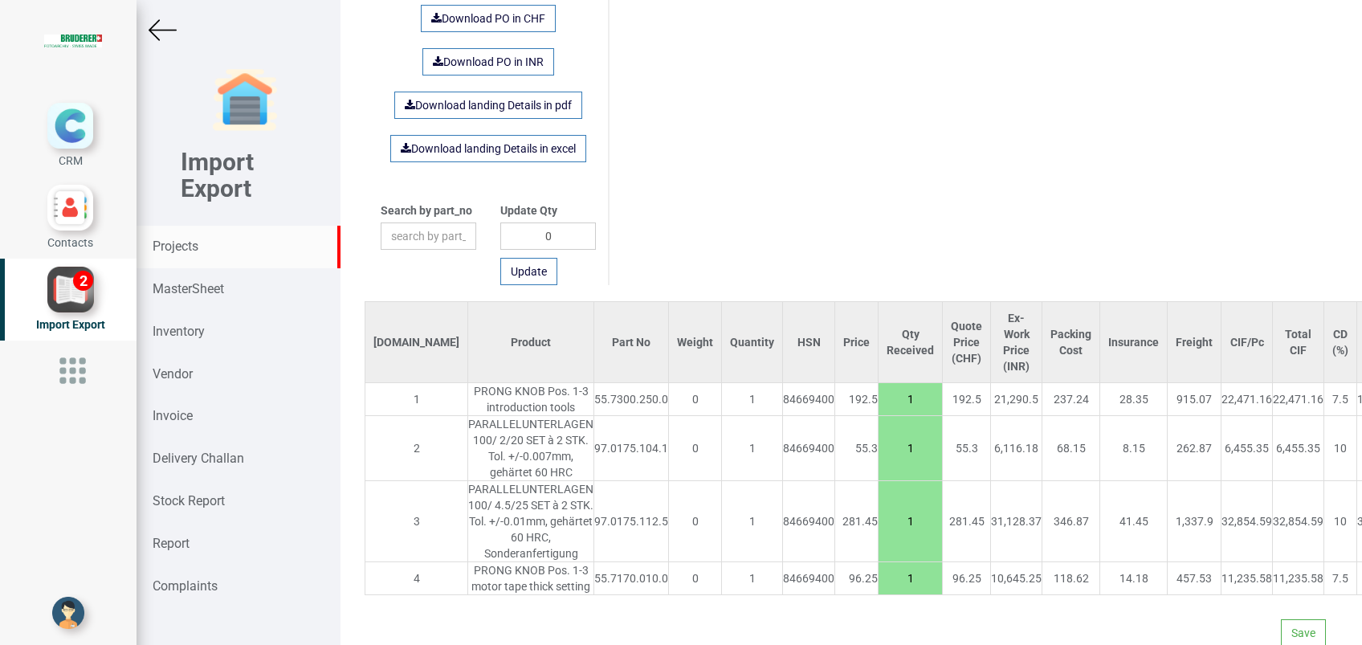
click at [198, 250] on strong "Projects" at bounding box center [176, 246] width 46 height 15
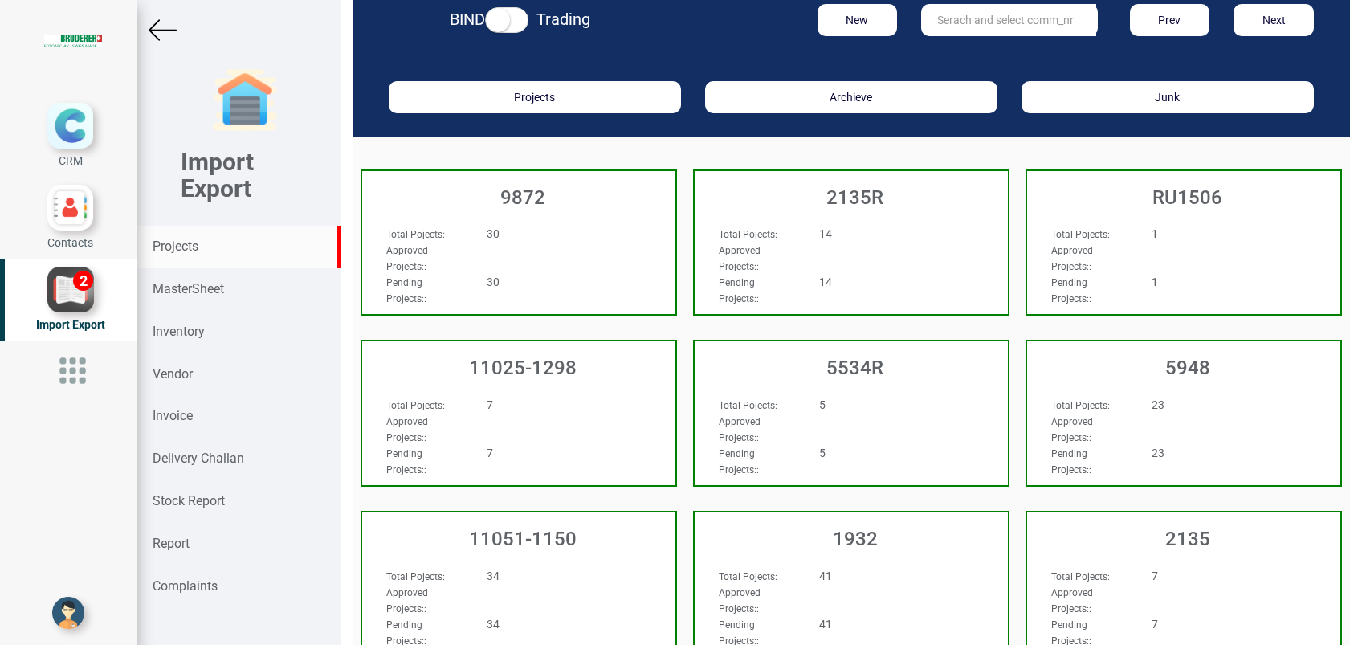
click at [196, 250] on strong "Projects" at bounding box center [176, 246] width 46 height 15
click at [946, 29] on input "text" at bounding box center [1008, 20] width 175 height 32
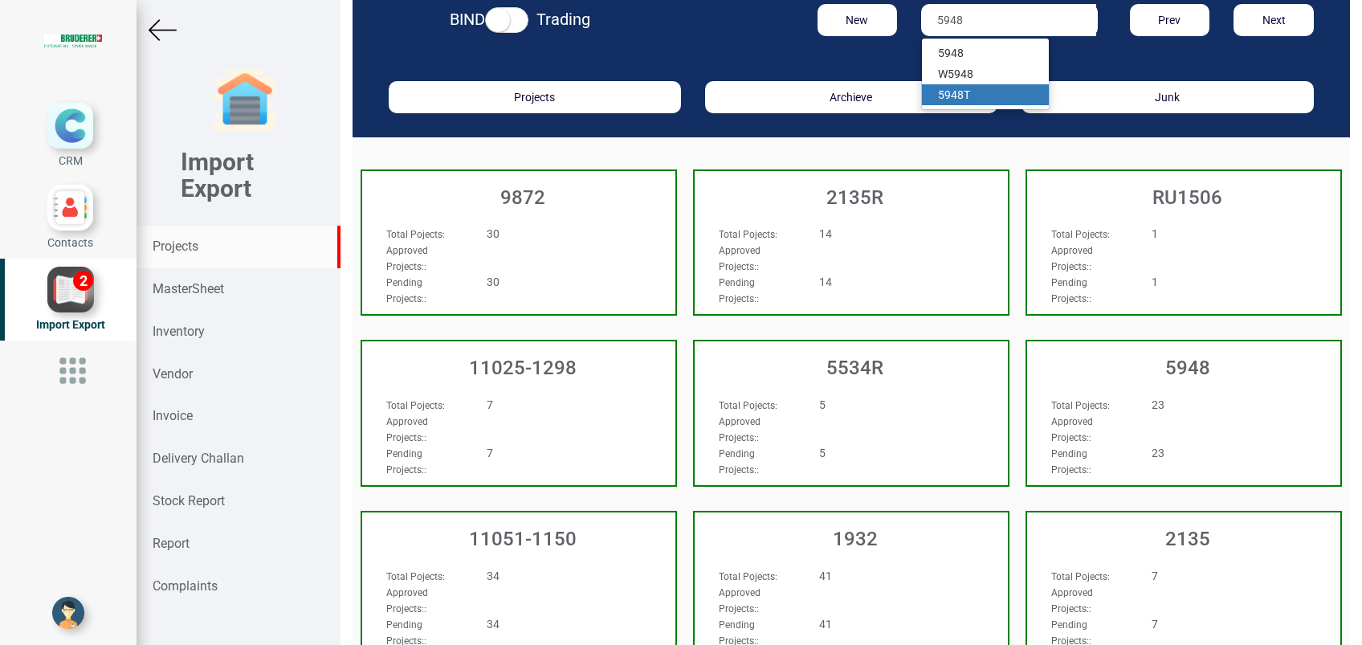
click at [949, 88] on strong "5948" at bounding box center [951, 94] width 26 height 13
type input "5948T"
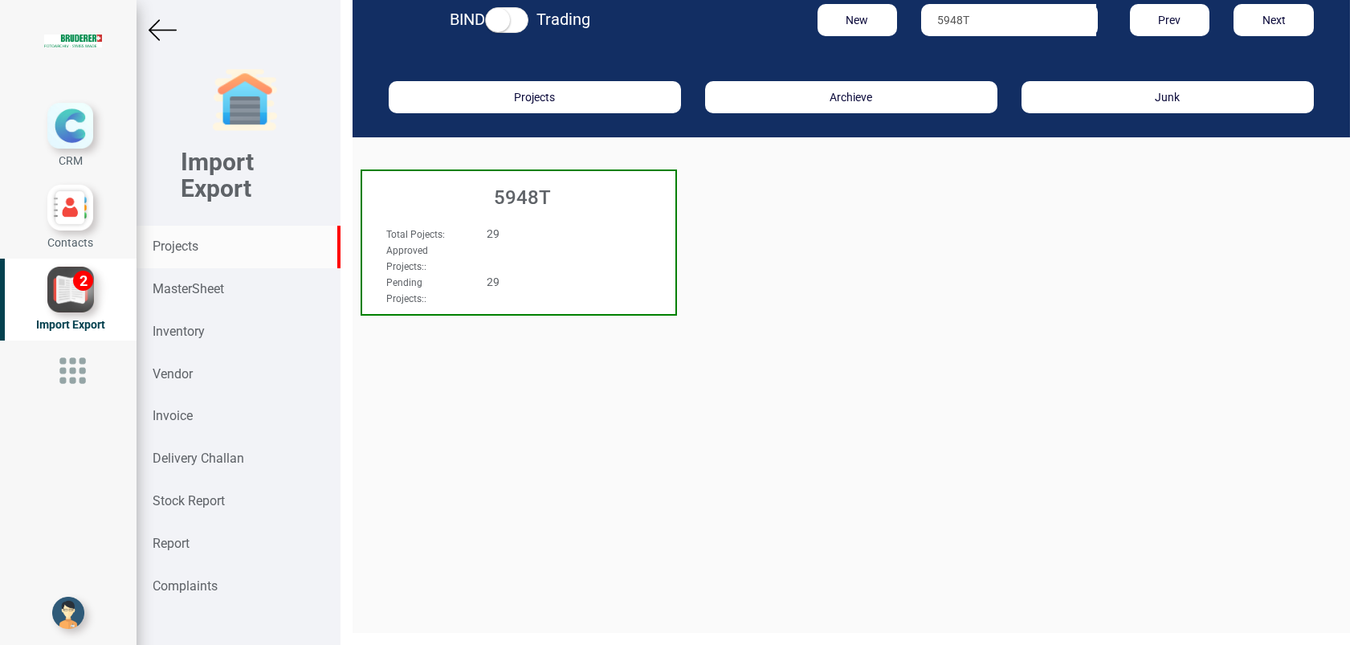
click at [521, 187] on h3 "5948T" at bounding box center [522, 197] width 305 height 21
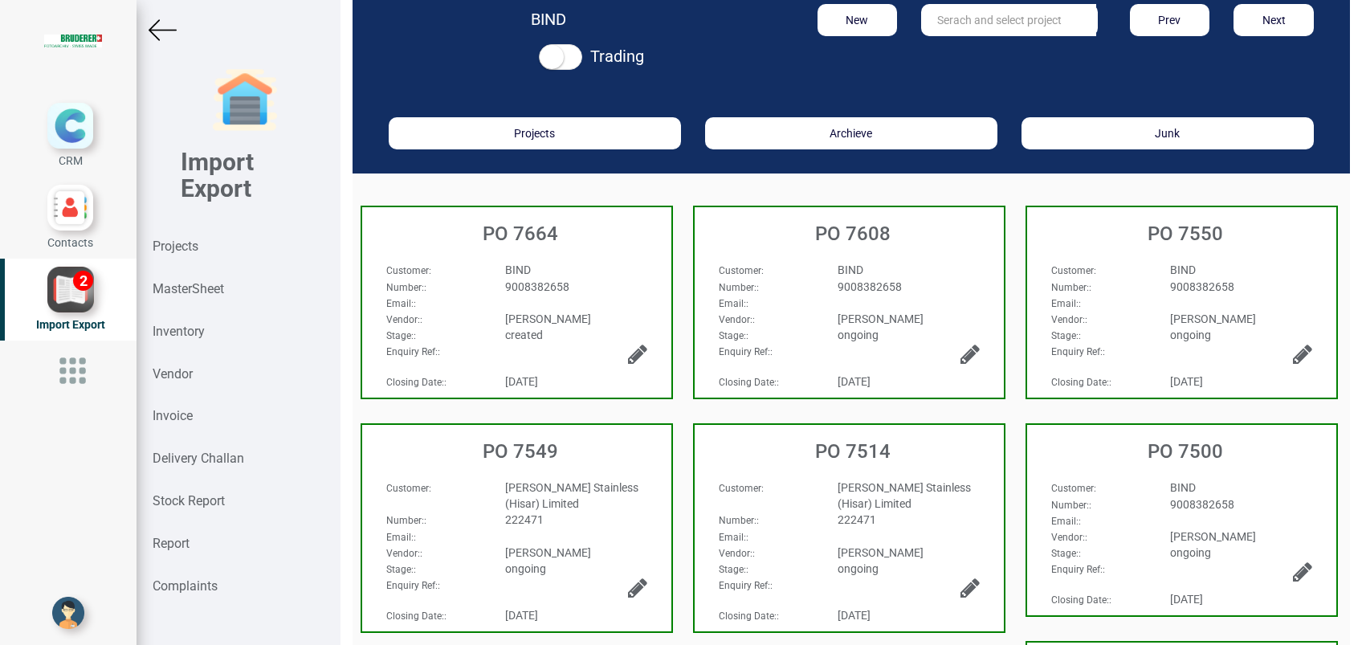
click at [557, 284] on span "9008382658" at bounding box center [537, 286] width 64 height 13
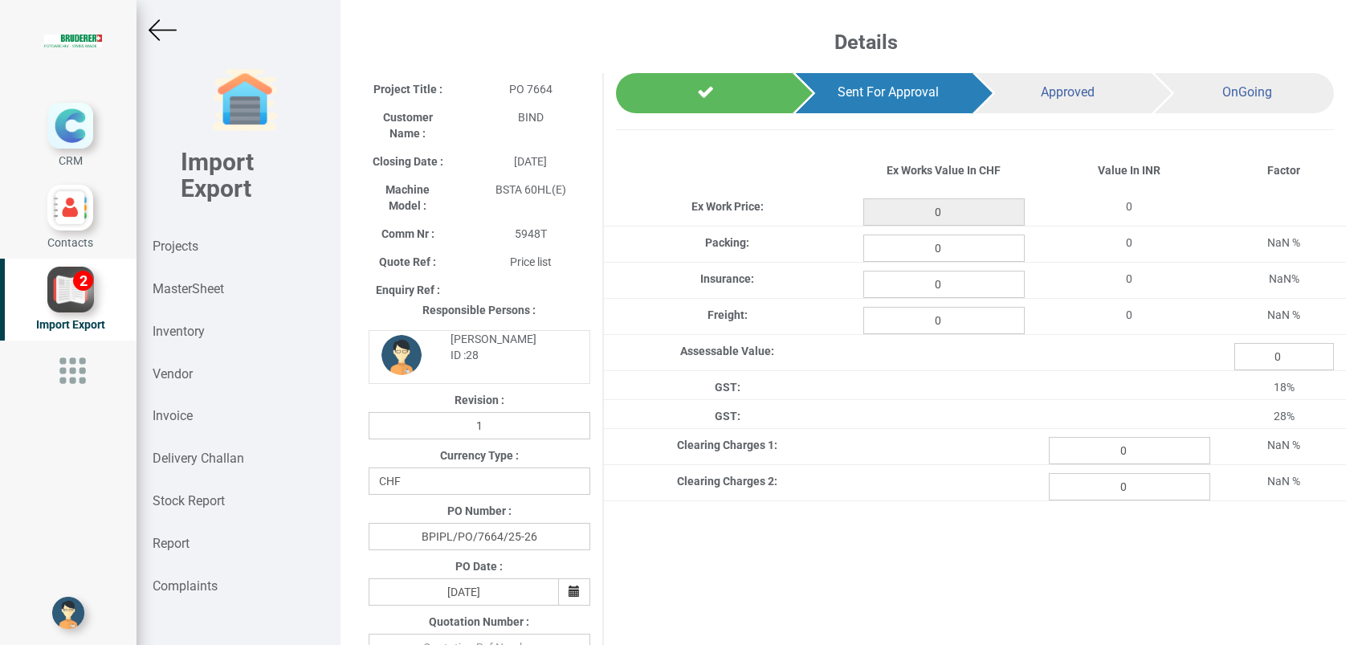
type input "2584.2"
click at [957, 254] on input "0" at bounding box center [944, 248] width 161 height 27
type input "28.82"
click at [963, 290] on input "0" at bounding box center [944, 284] width 161 height 27
type input "3.443"
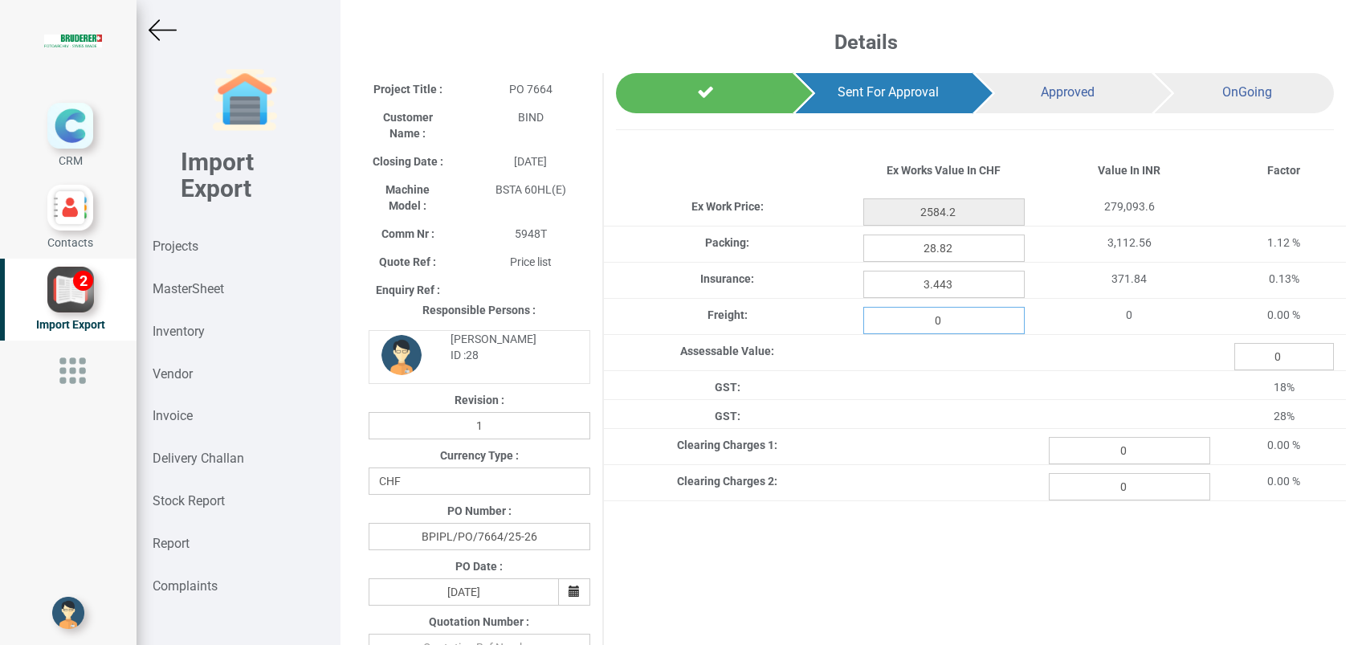
click at [941, 330] on input "0" at bounding box center [944, 320] width 161 height 27
type input "111.071"
drag, startPoint x: 867, startPoint y: 573, endPoint x: 1284, endPoint y: 174, distance: 577.2
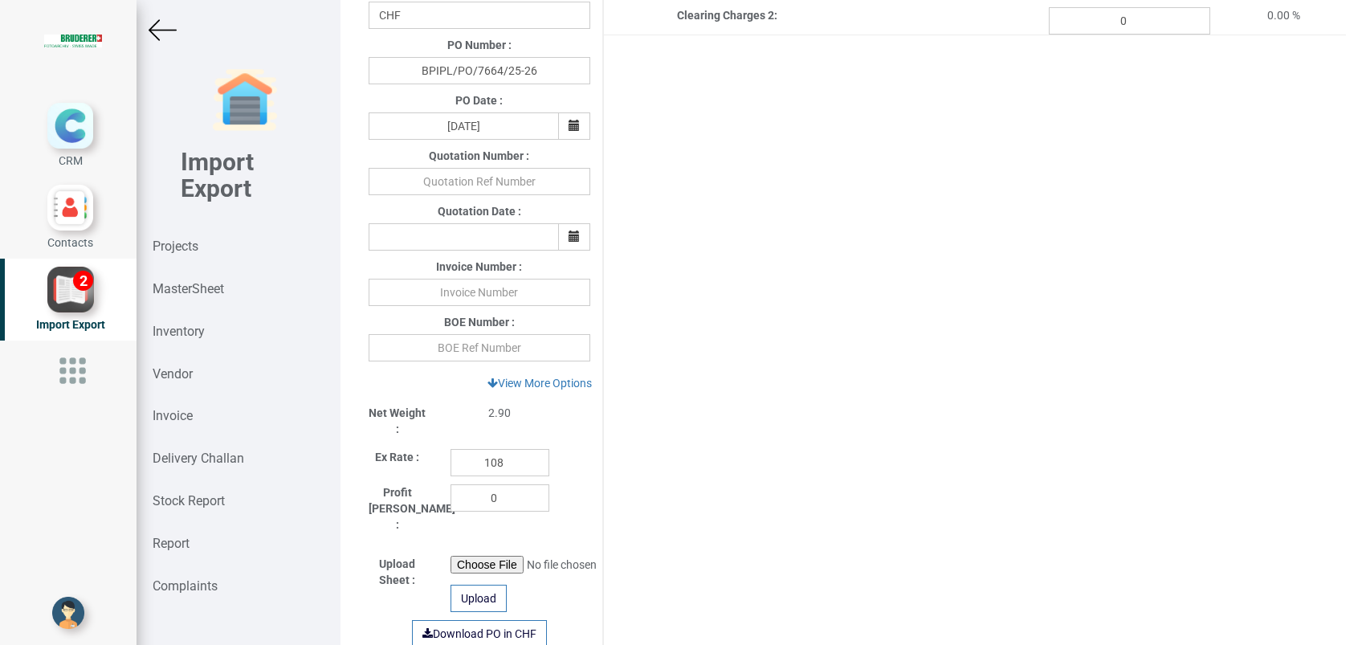
scroll to position [470, 0]
click at [540, 341] on input "text" at bounding box center [480, 343] width 222 height 27
click at [510, 463] on input "108" at bounding box center [500, 458] width 99 height 27
type input "110.6"
click at [480, 349] on input "text" at bounding box center [480, 343] width 222 height 27
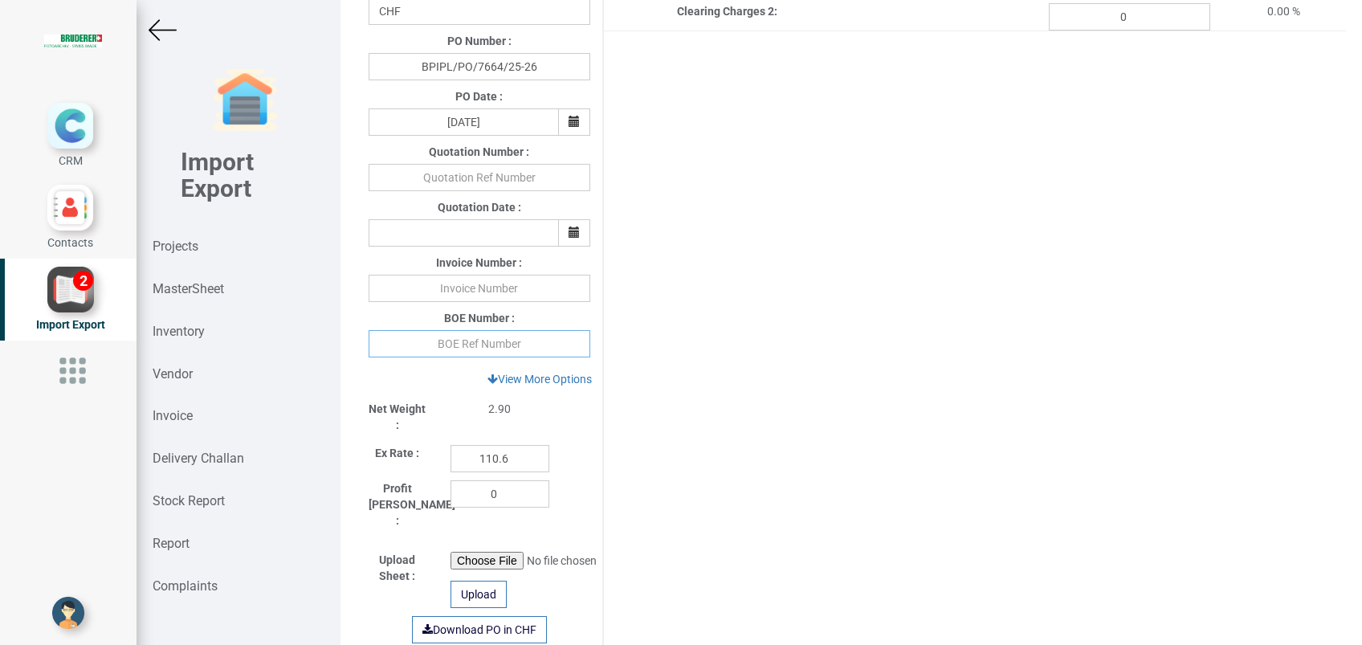
paste input "4278694"
type input "4278694"
click at [511, 288] on input "text" at bounding box center [480, 288] width 222 height 27
type input "439298 290825"
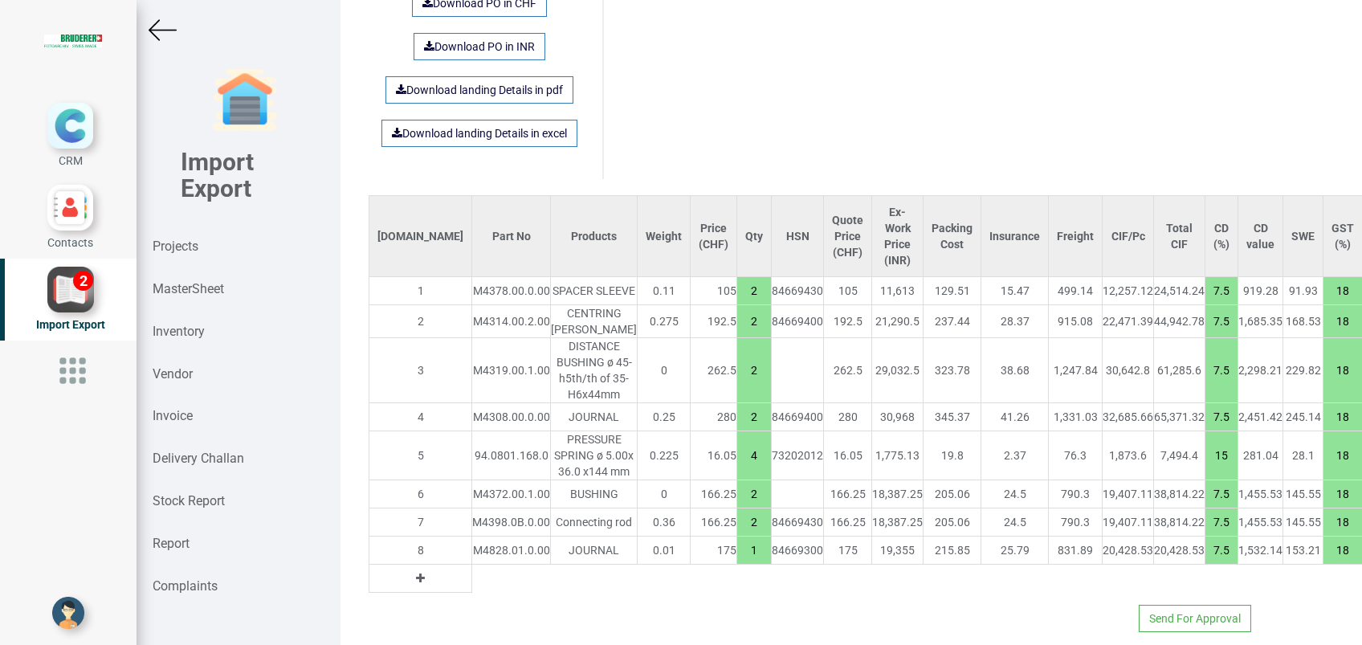
scroll to position [1100, 0]
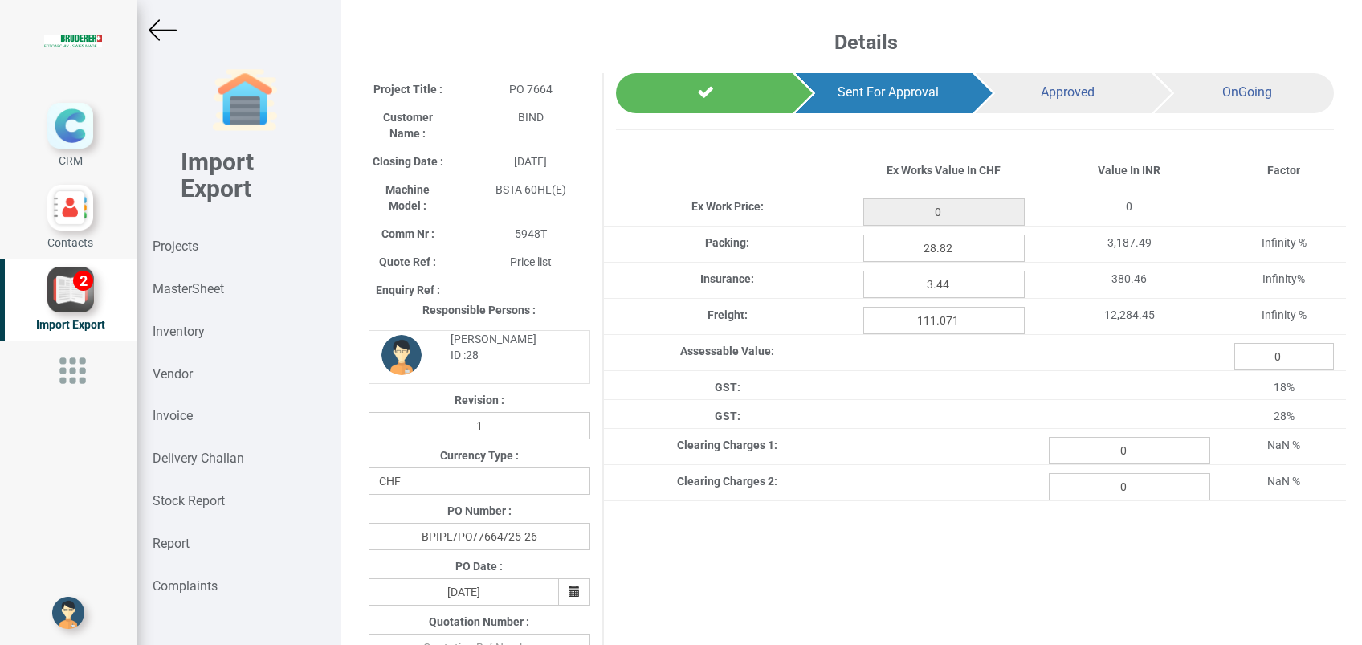
type input "2584.2"
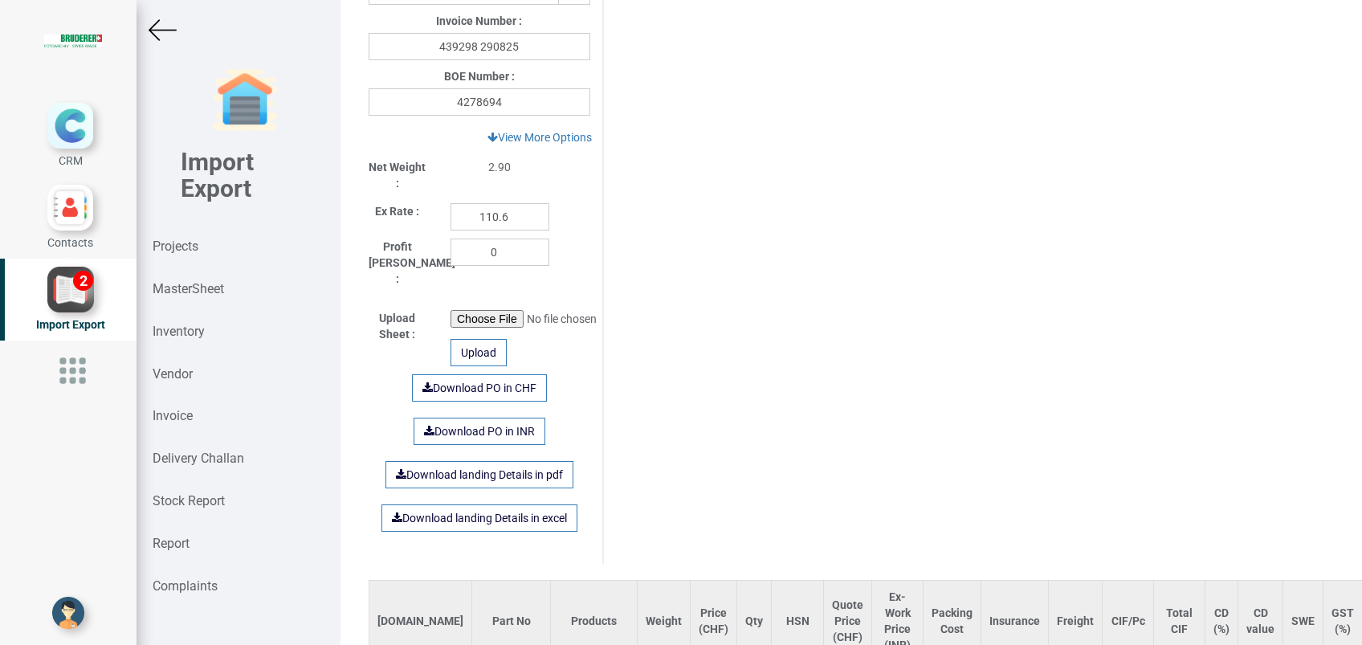
scroll to position [719, 0]
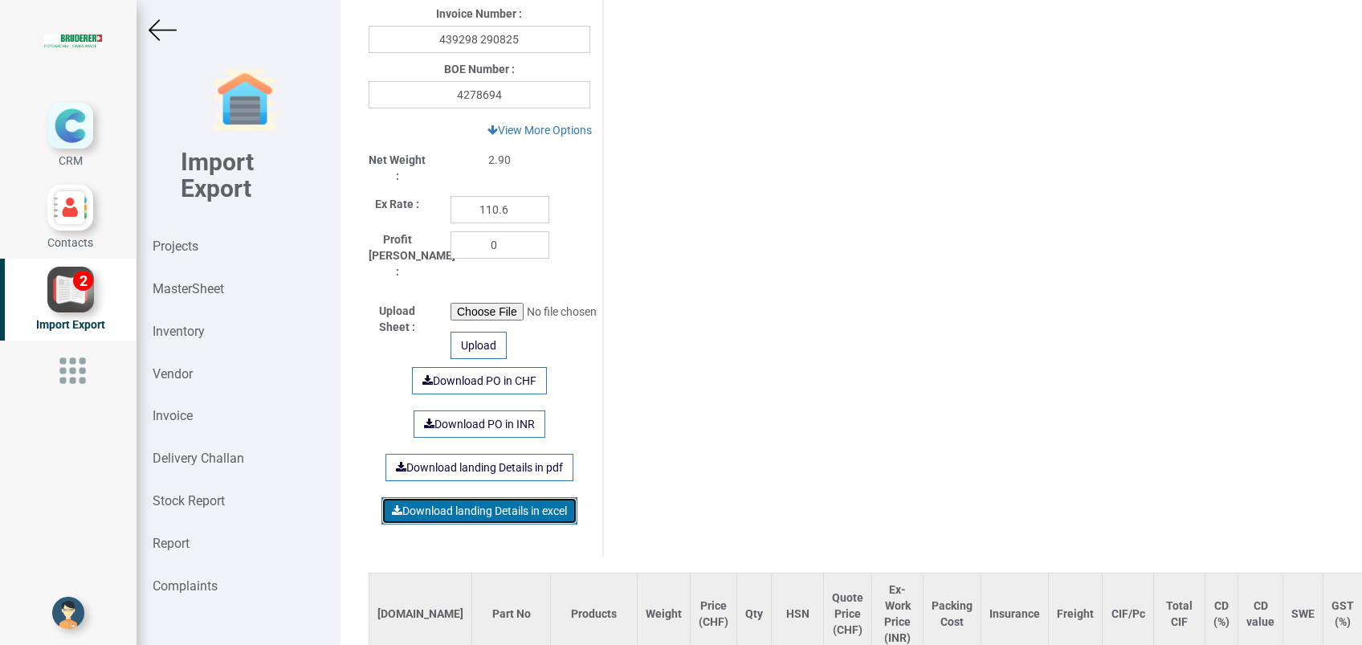
click at [534, 497] on link "Download landing Details in excel" at bounding box center [480, 510] width 196 height 27
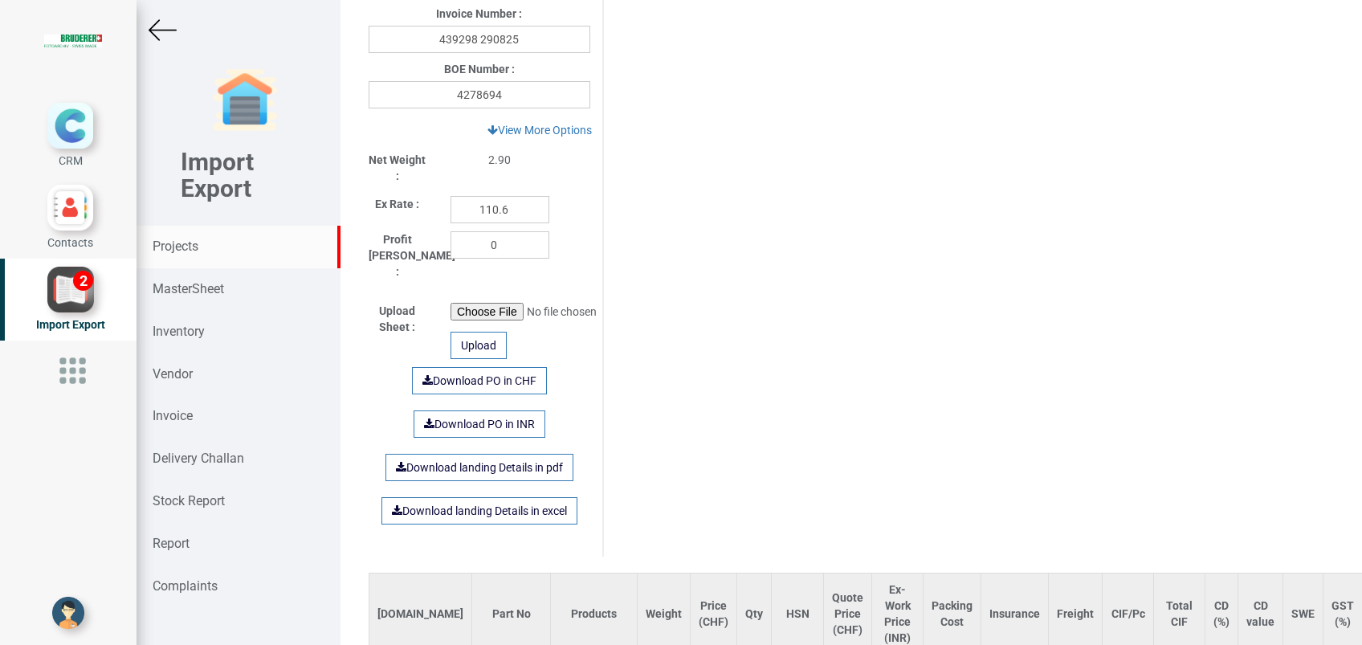
click at [182, 255] on div "Projects" at bounding box center [239, 247] width 204 height 43
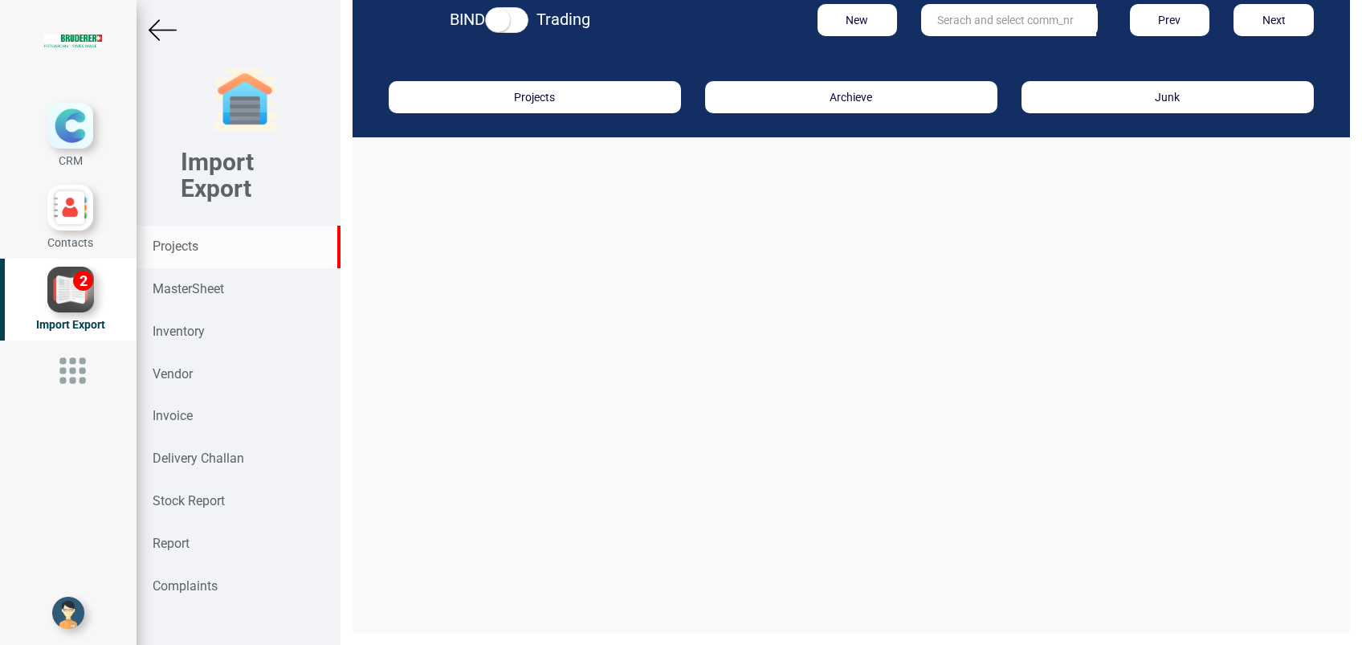
click at [929, 27] on input "text" at bounding box center [1008, 20] width 175 height 32
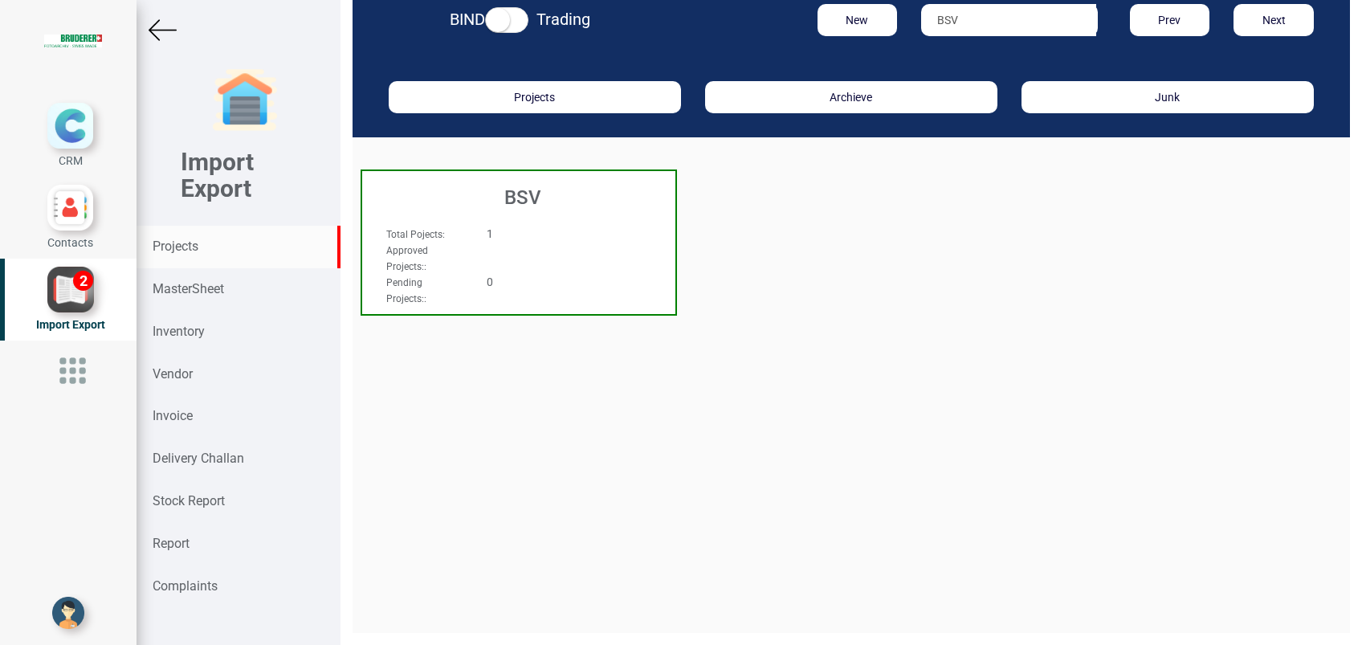
type input "BSV"
click at [517, 208] on div "BSV" at bounding box center [518, 193] width 313 height 45
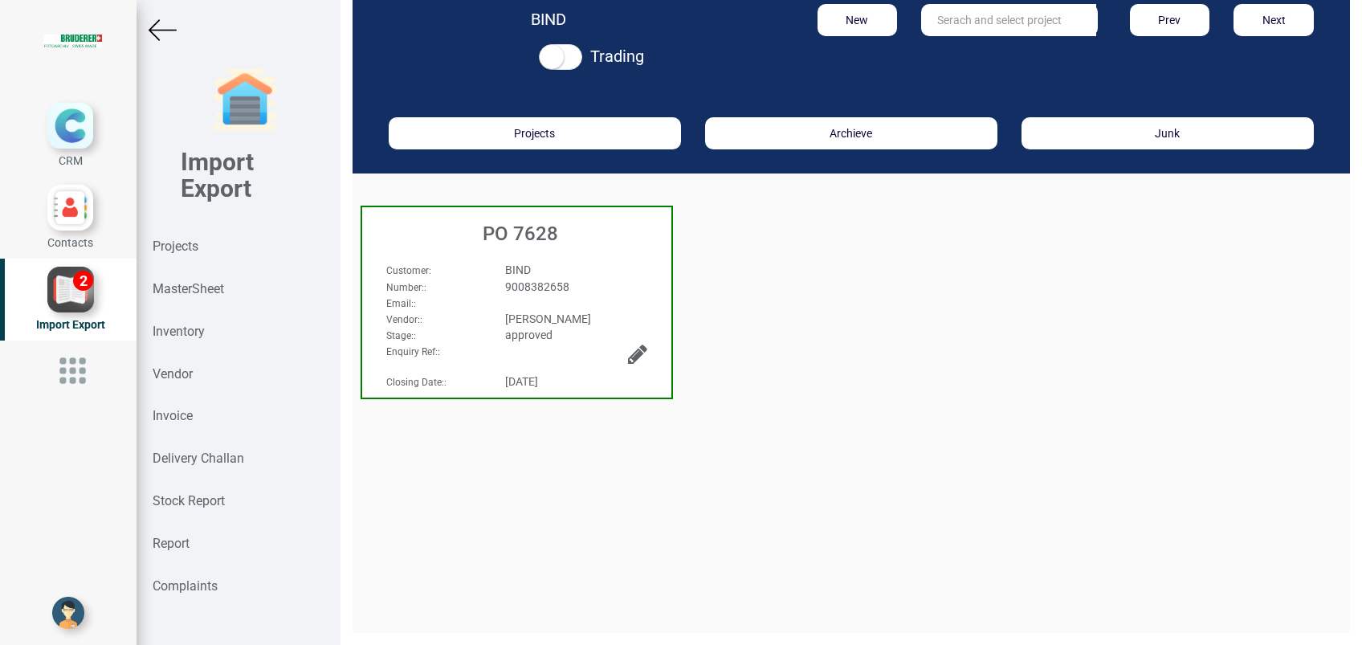
click at [551, 271] on div "BIND" at bounding box center [576, 270] width 166 height 16
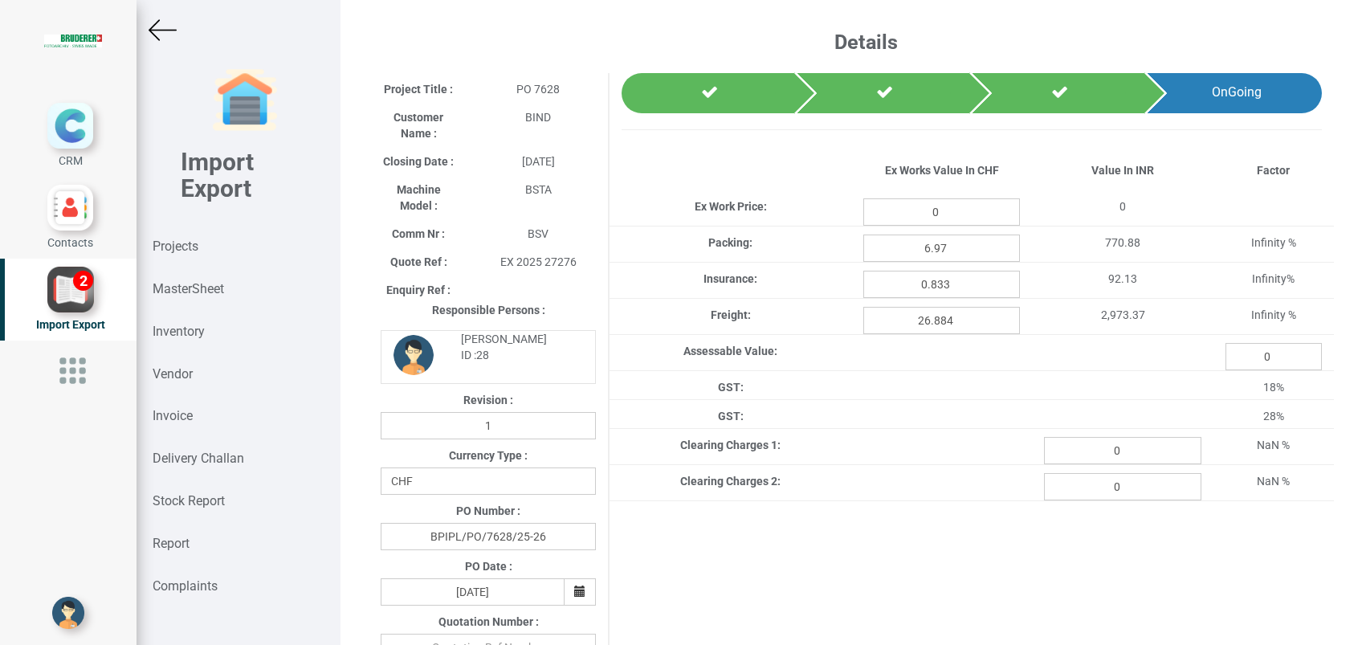
type input "625.5"
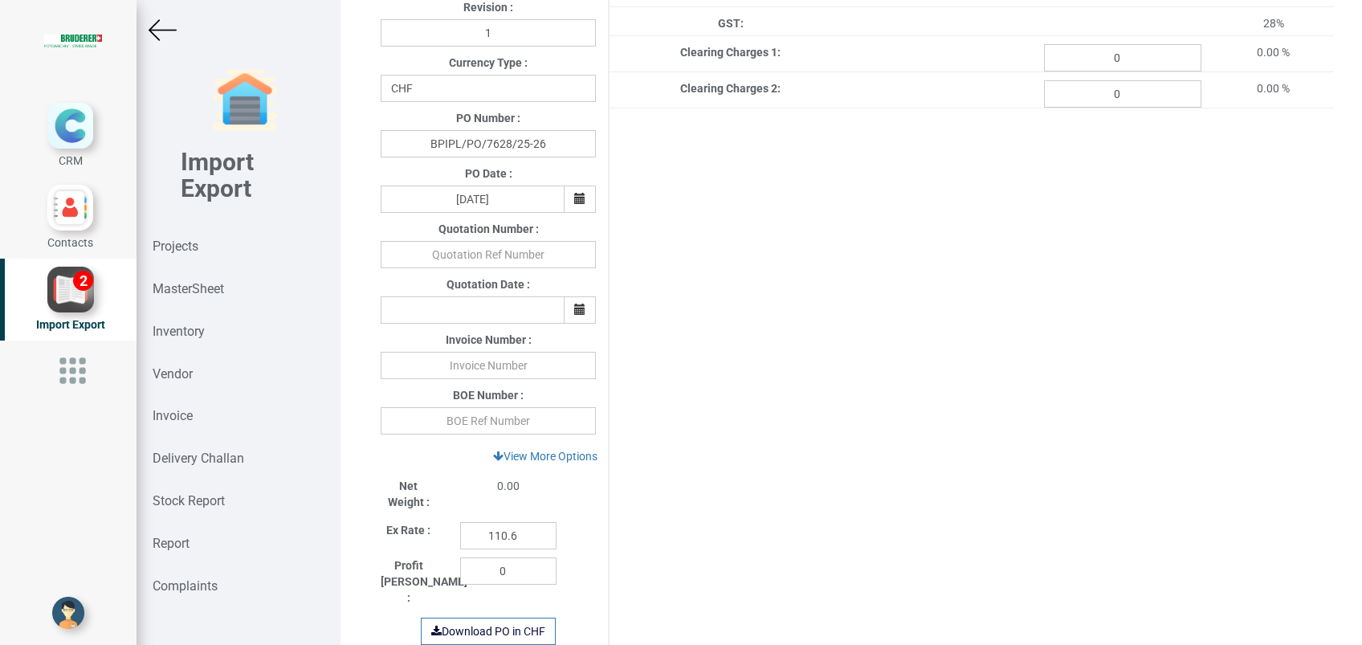
scroll to position [401, 0]
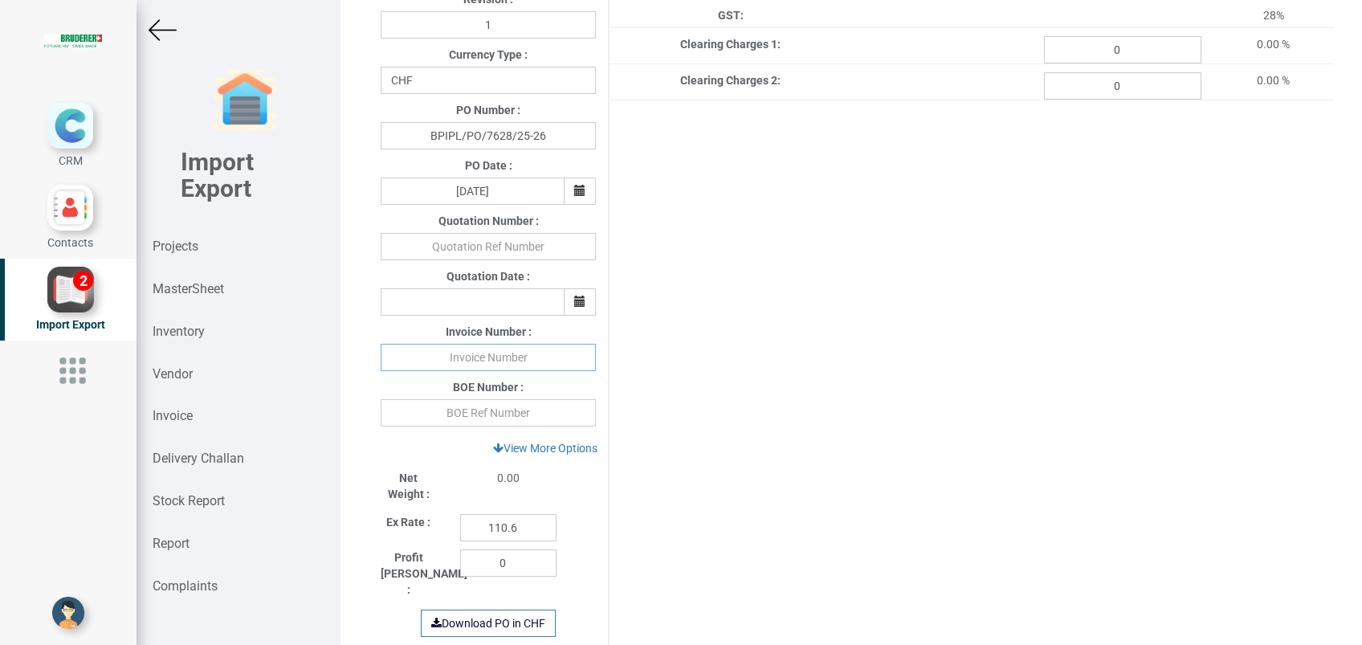
click at [521, 357] on input "text" at bounding box center [488, 357] width 215 height 27
type input "439298 270825"
click at [486, 410] on input "text" at bounding box center [488, 412] width 215 height 27
click at [514, 423] on input "text" at bounding box center [488, 412] width 215 height 27
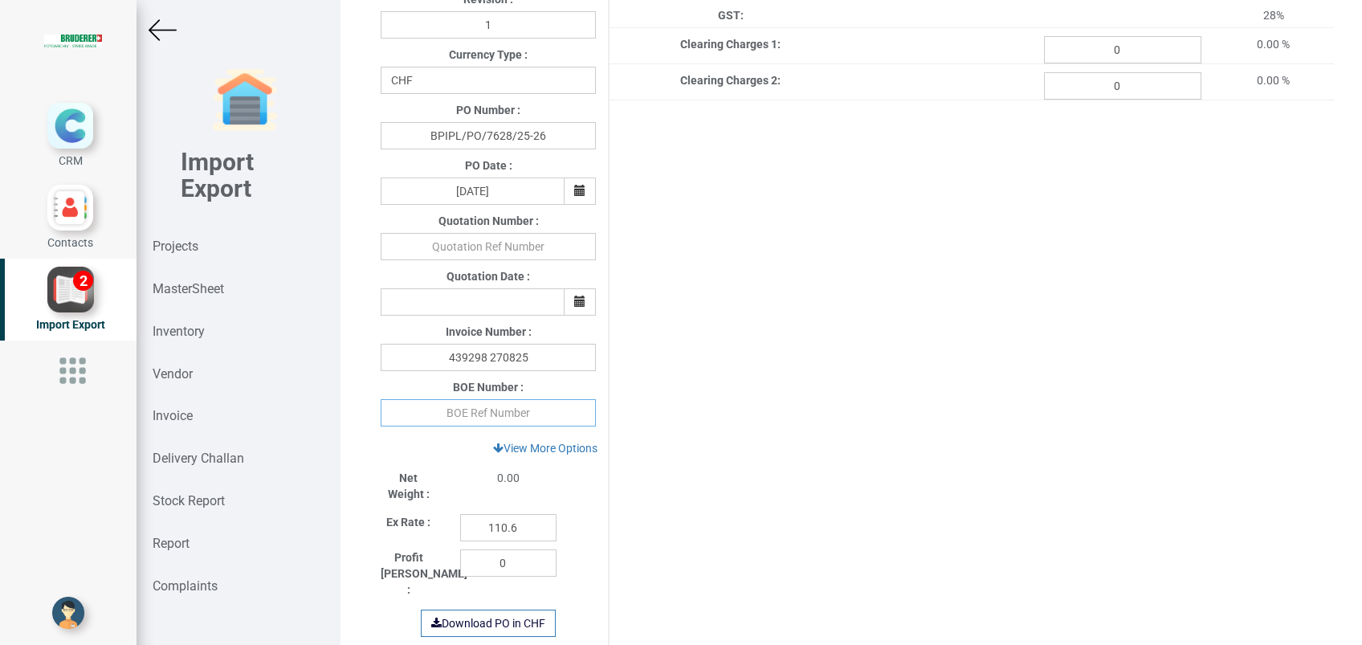
paste input "4278694"
type input "4278694"
click at [721, 461] on div "Project Title : PO 7628 Customer Name : BIND Closing Date : 2025-07-21 Machine …" at bounding box center [852, 281] width 998 height 1250
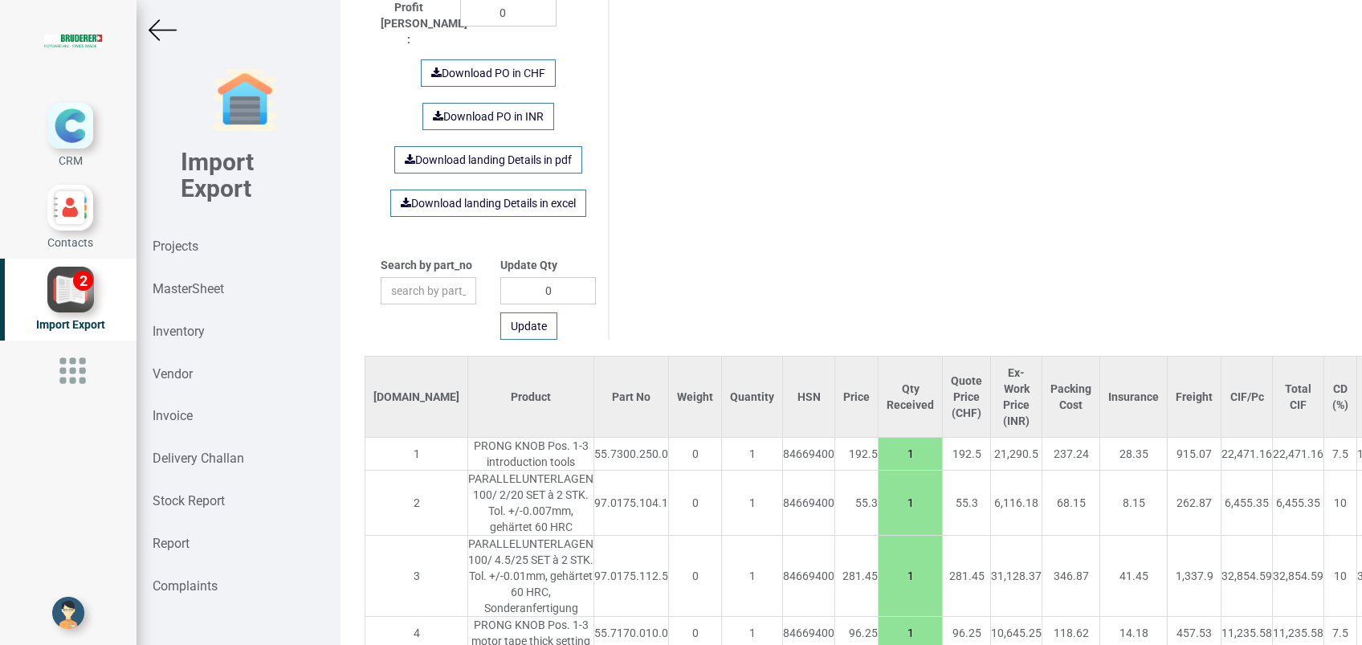
scroll to position [959, 0]
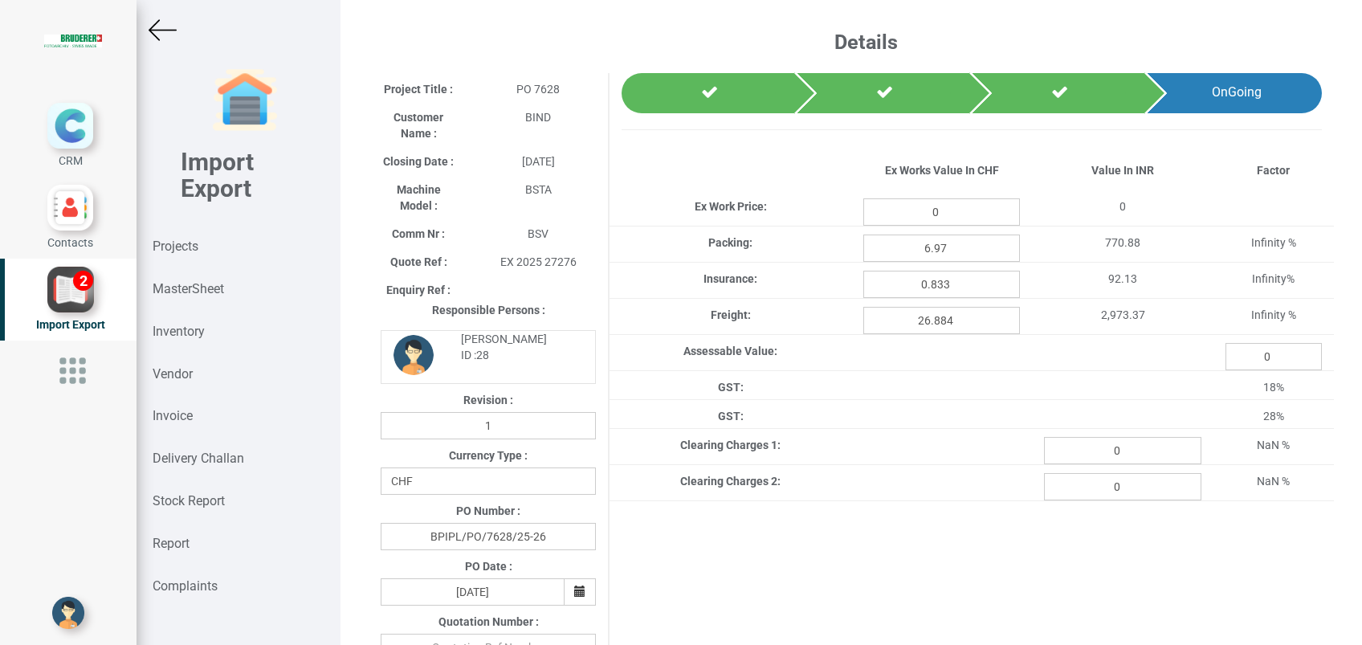
type input "625.5"
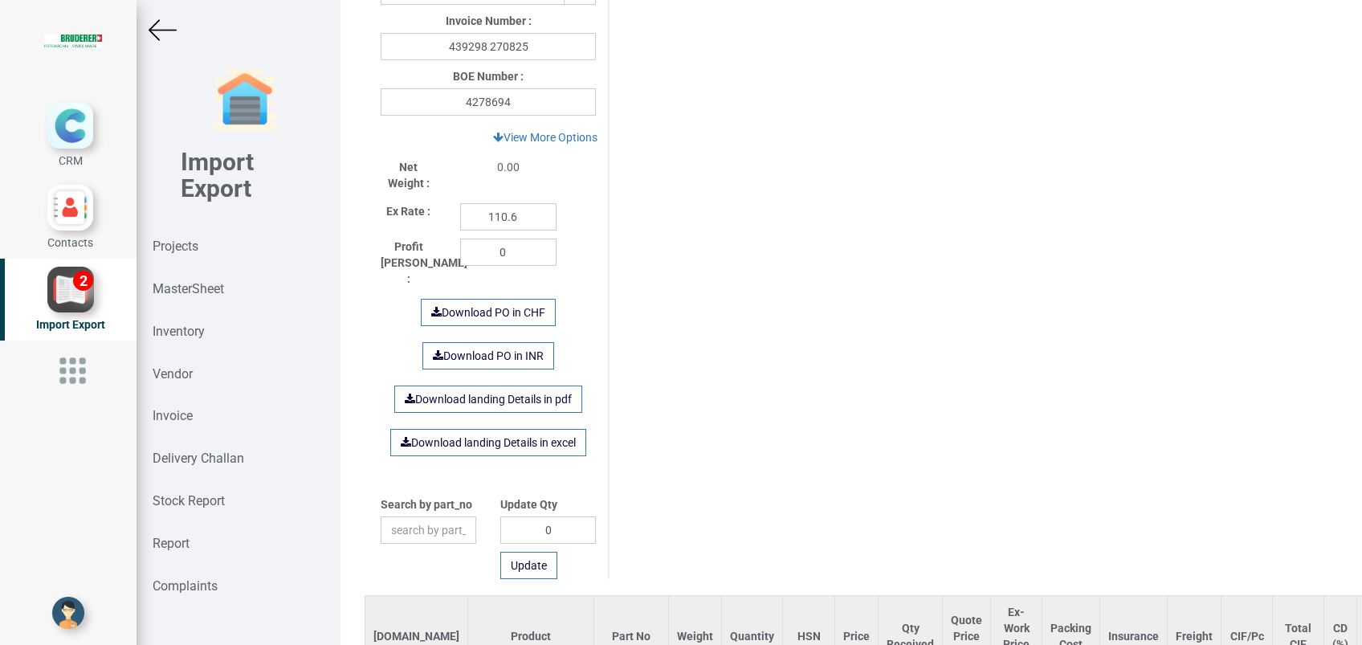
scroll to position [724, 0]
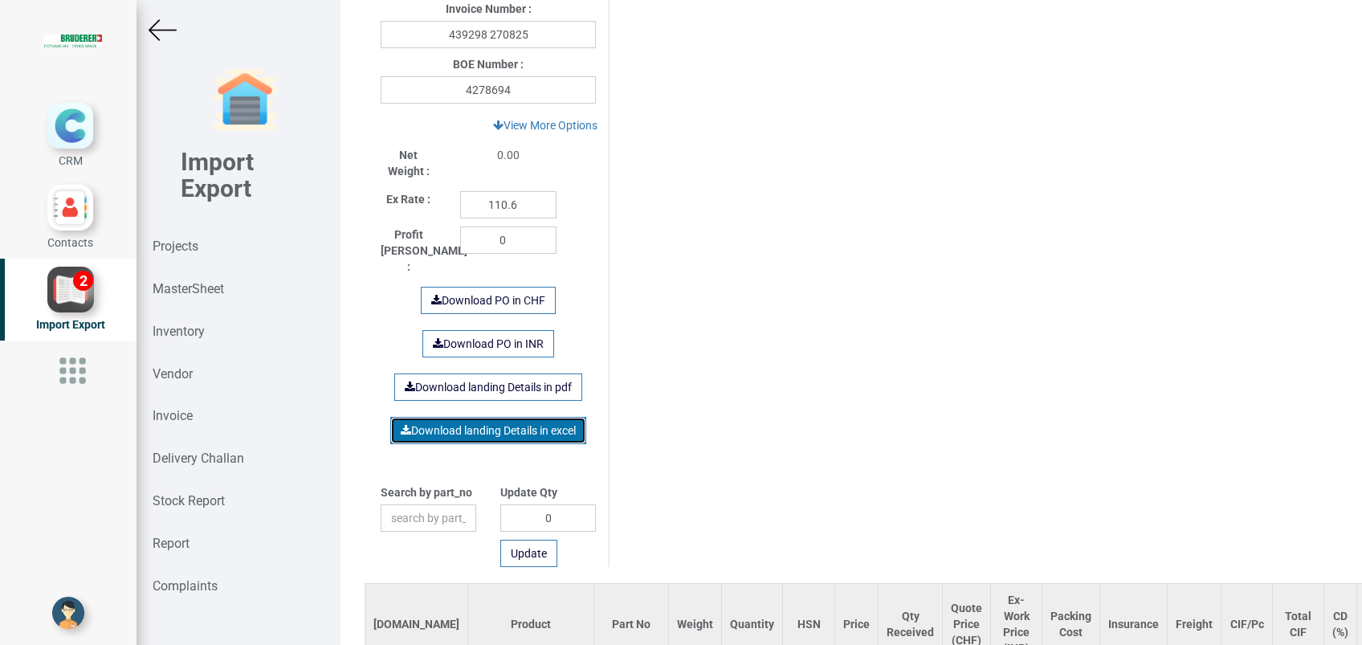
click at [451, 421] on link "Download landing Details in excel" at bounding box center [488, 430] width 196 height 27
click at [517, 417] on link "Download landing Details in excel" at bounding box center [488, 430] width 196 height 27
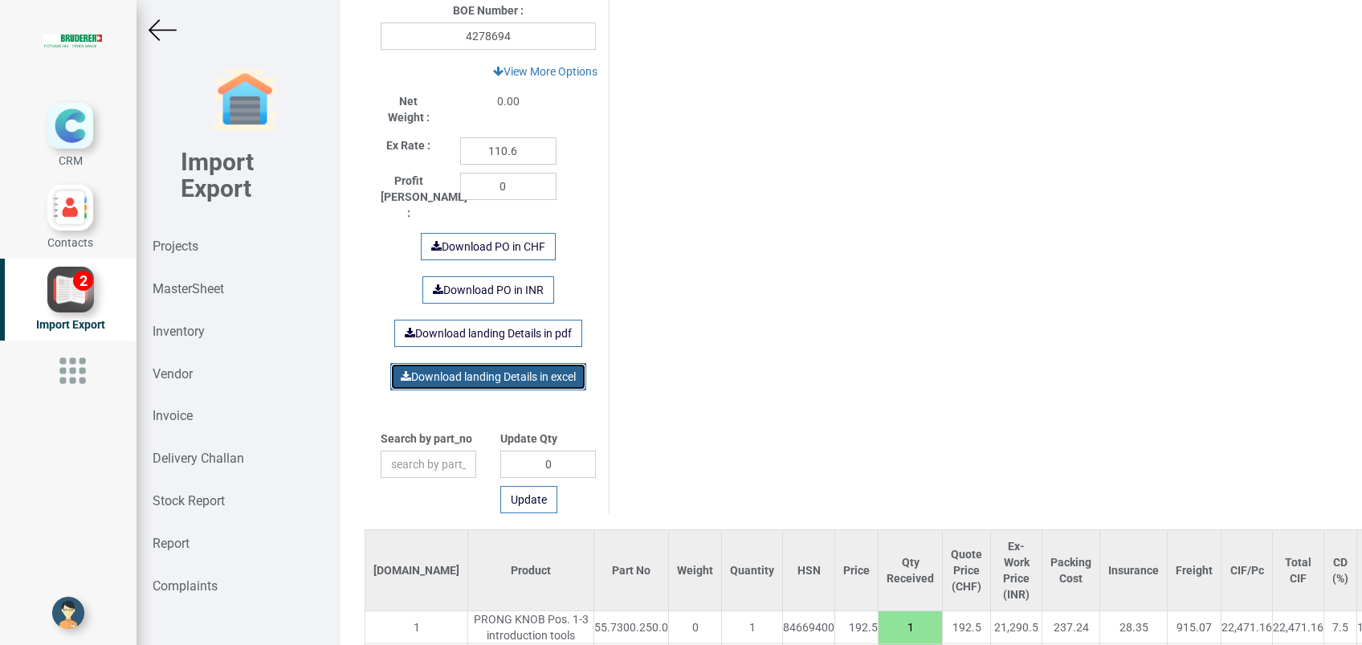
scroll to position [1006, 0]
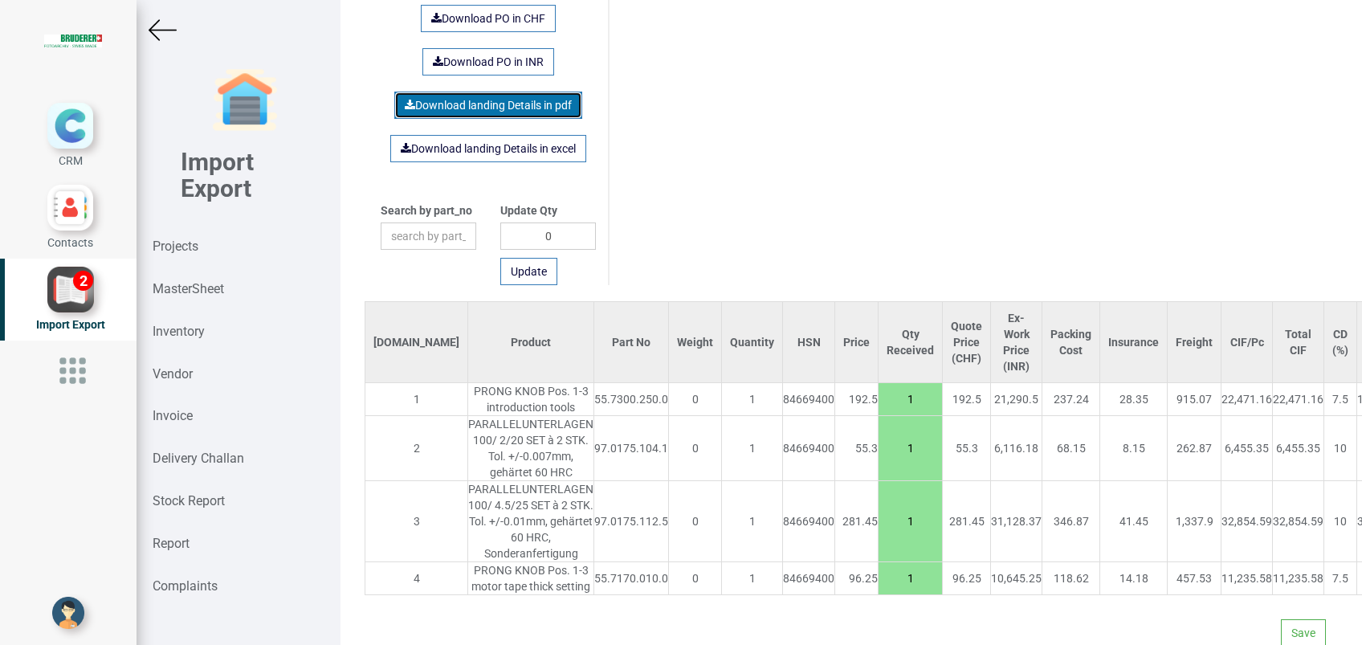
click at [512, 92] on link "Download landing Details in pdf" at bounding box center [488, 105] width 188 height 27
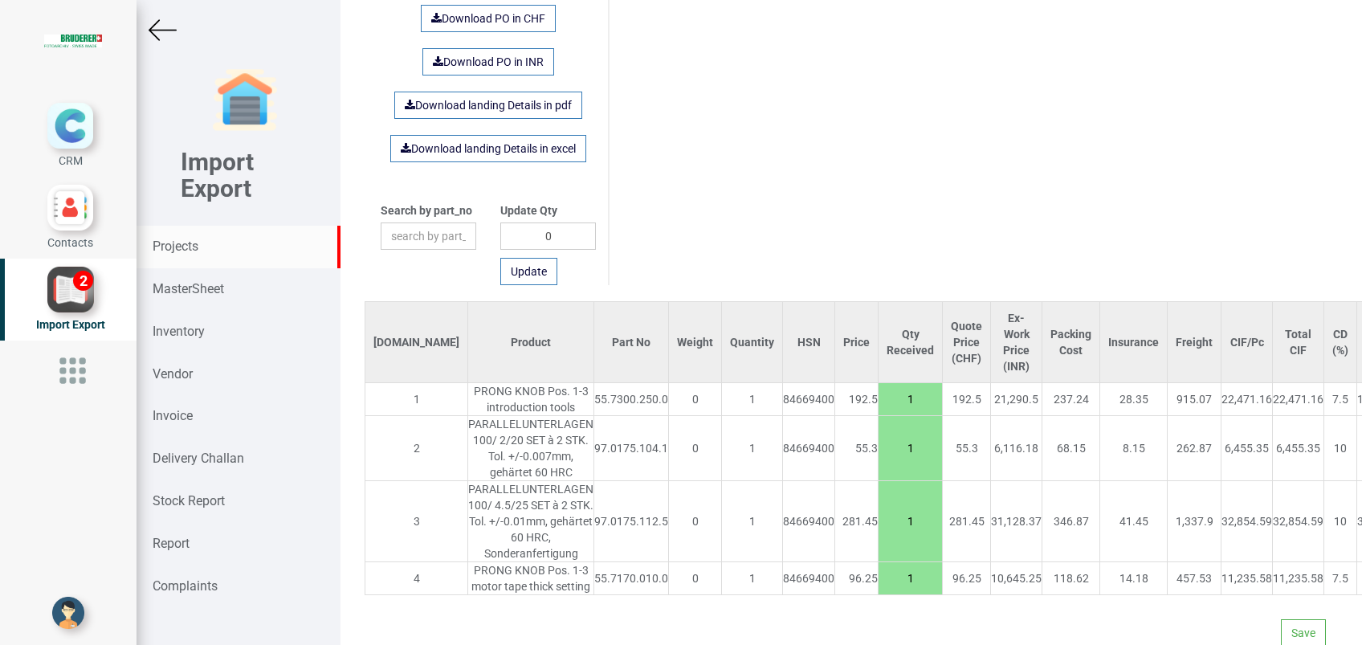
click at [195, 250] on strong "Projects" at bounding box center [176, 246] width 46 height 15
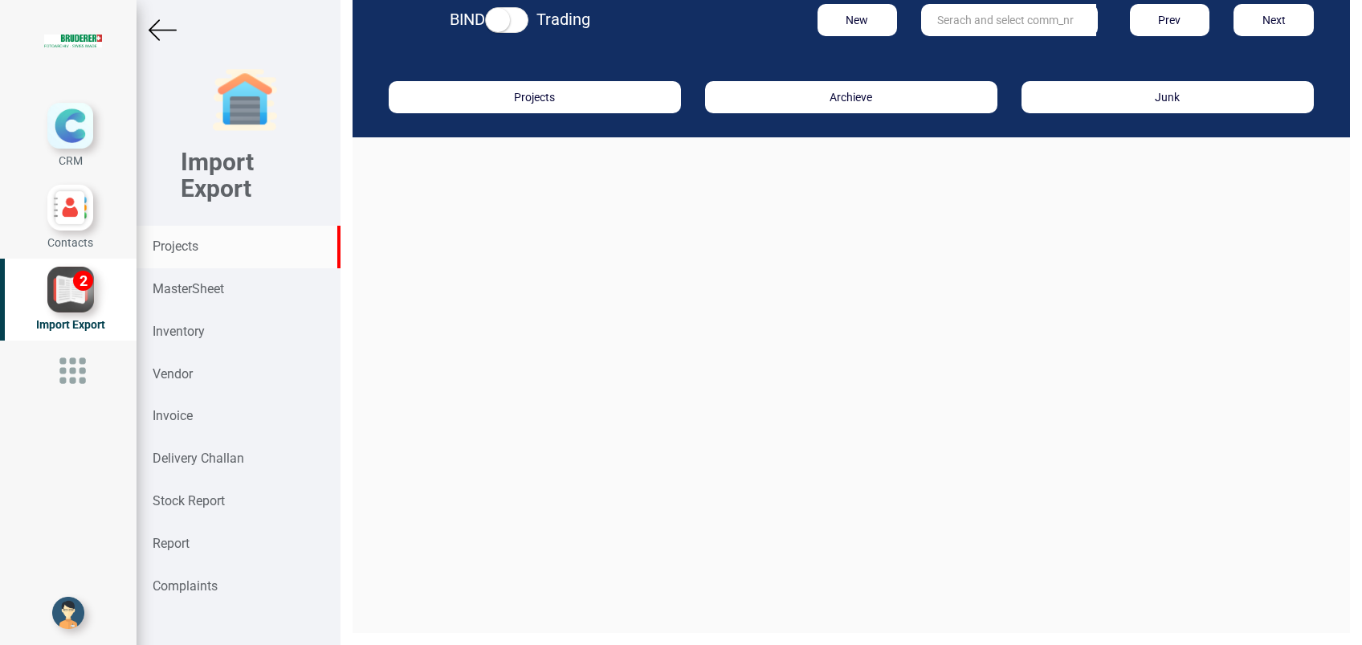
scroll to position [24, 0]
click at [990, 28] on input "text" at bounding box center [1008, 20] width 175 height 32
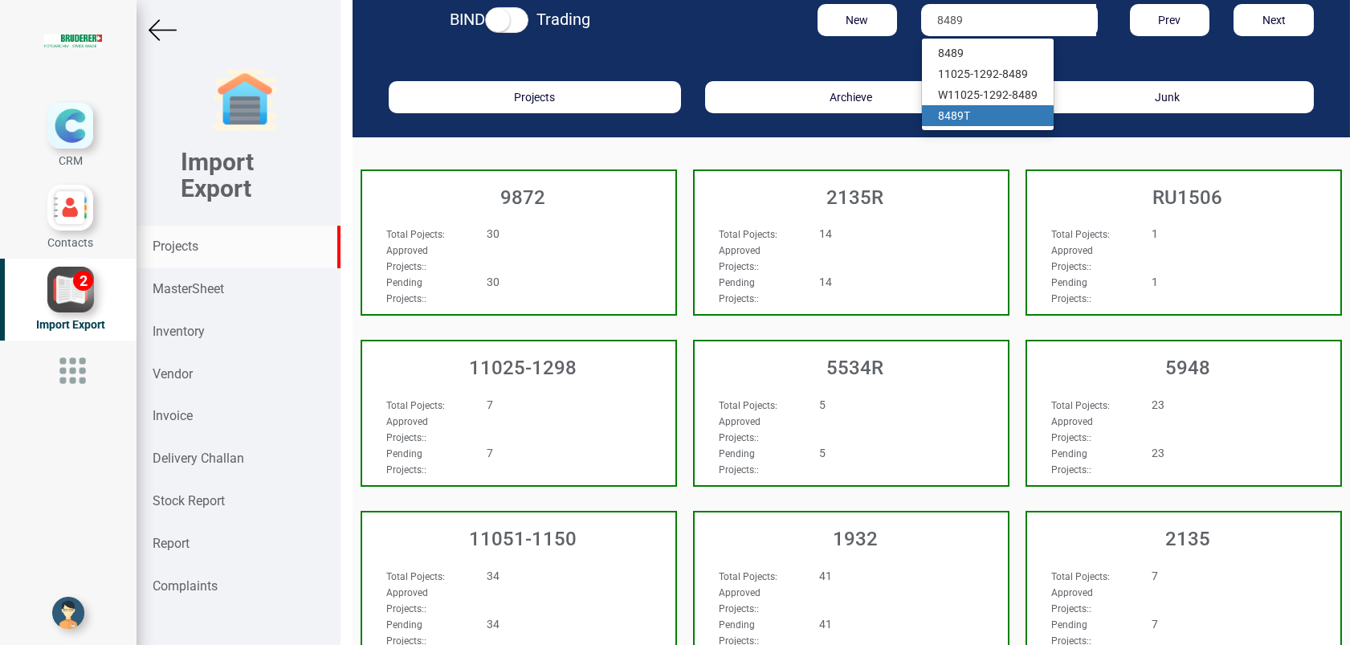
click at [957, 112] on link "8489 T" at bounding box center [988, 115] width 132 height 21
type input "8489 T"
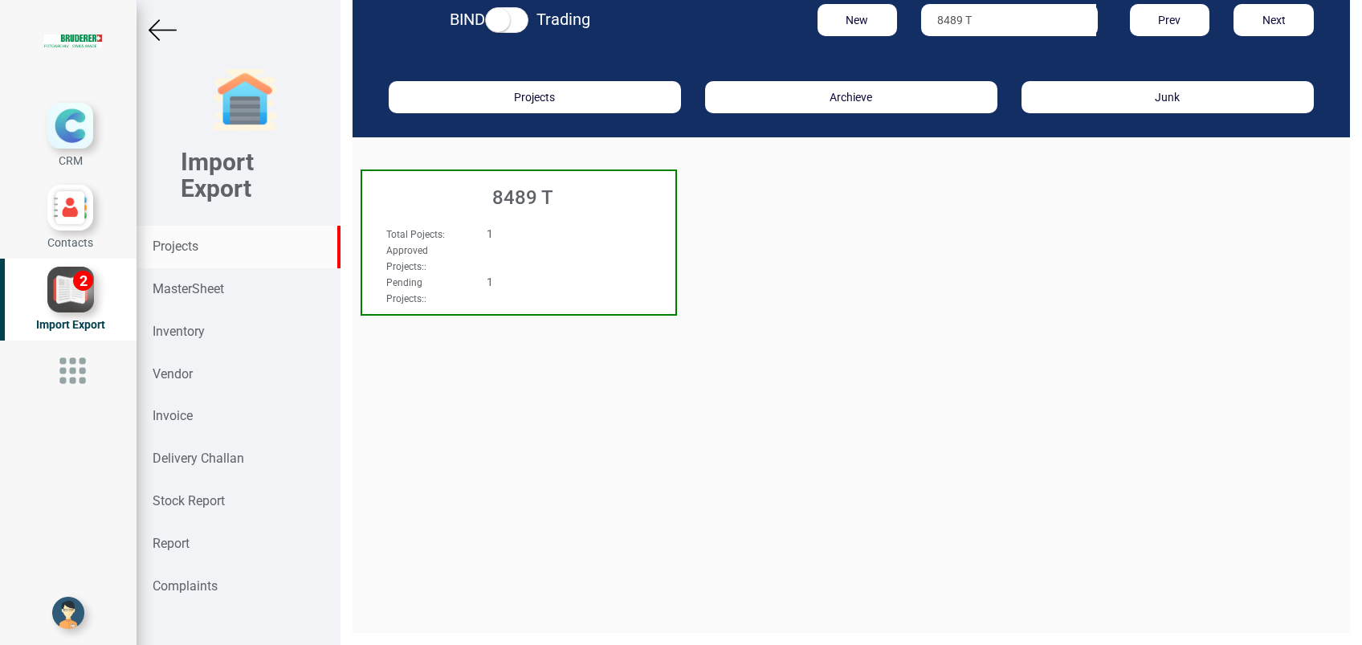
click at [488, 201] on h3 "8489 T" at bounding box center [522, 197] width 305 height 21
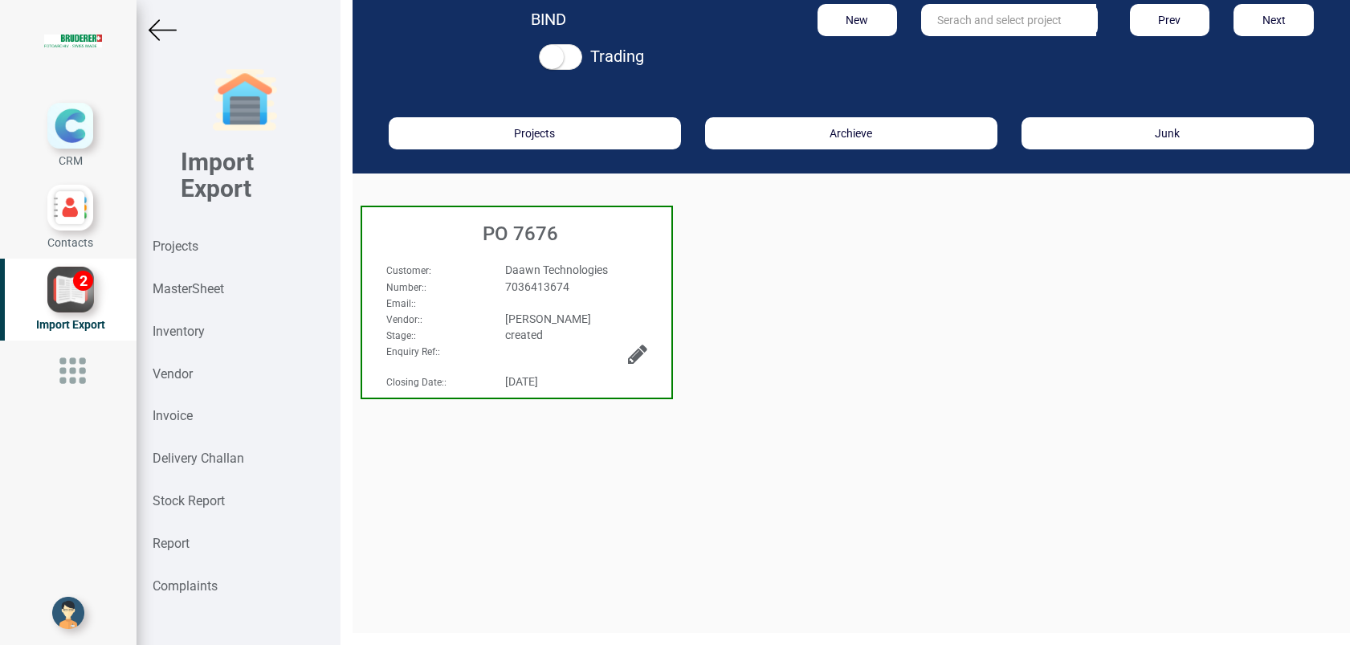
click at [489, 218] on div "PO 7676" at bounding box center [516, 229] width 309 height 45
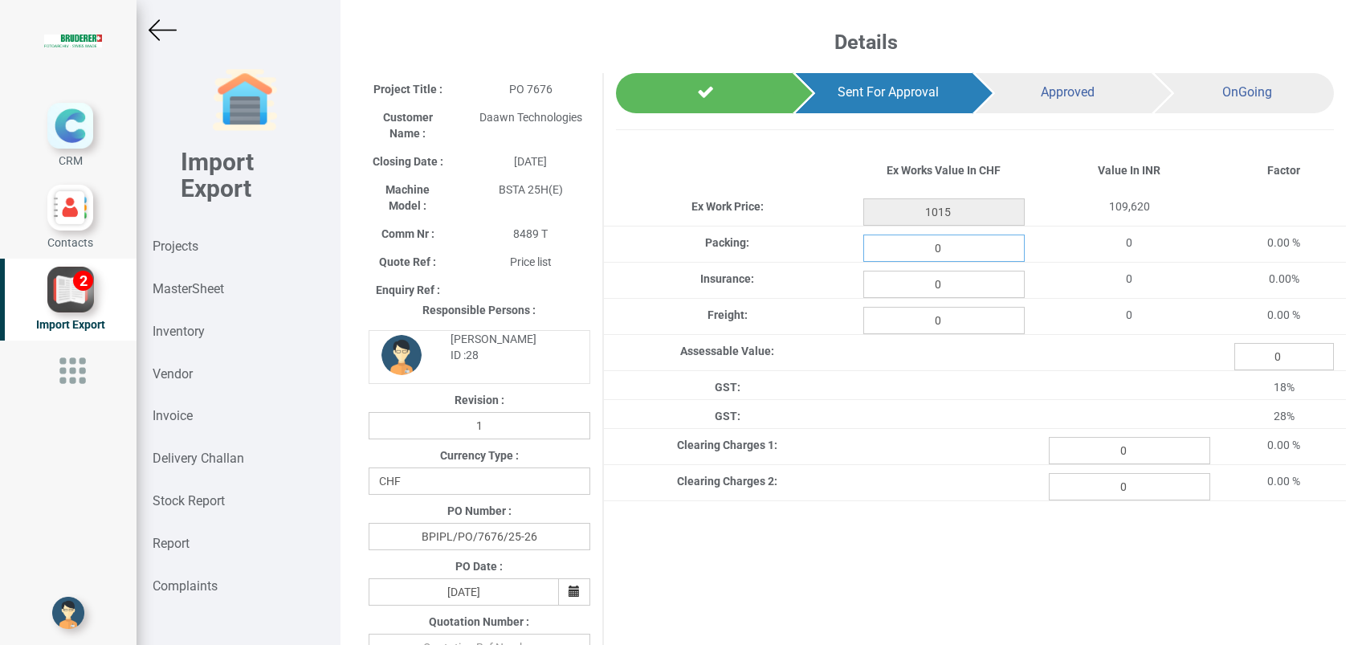
click at [942, 253] on input "0" at bounding box center [944, 248] width 161 height 27
type input "11.32"
click at [943, 294] on input "0" at bounding box center [944, 284] width 161 height 27
type input "1.352"
click at [953, 329] on input "0" at bounding box center [944, 320] width 161 height 27
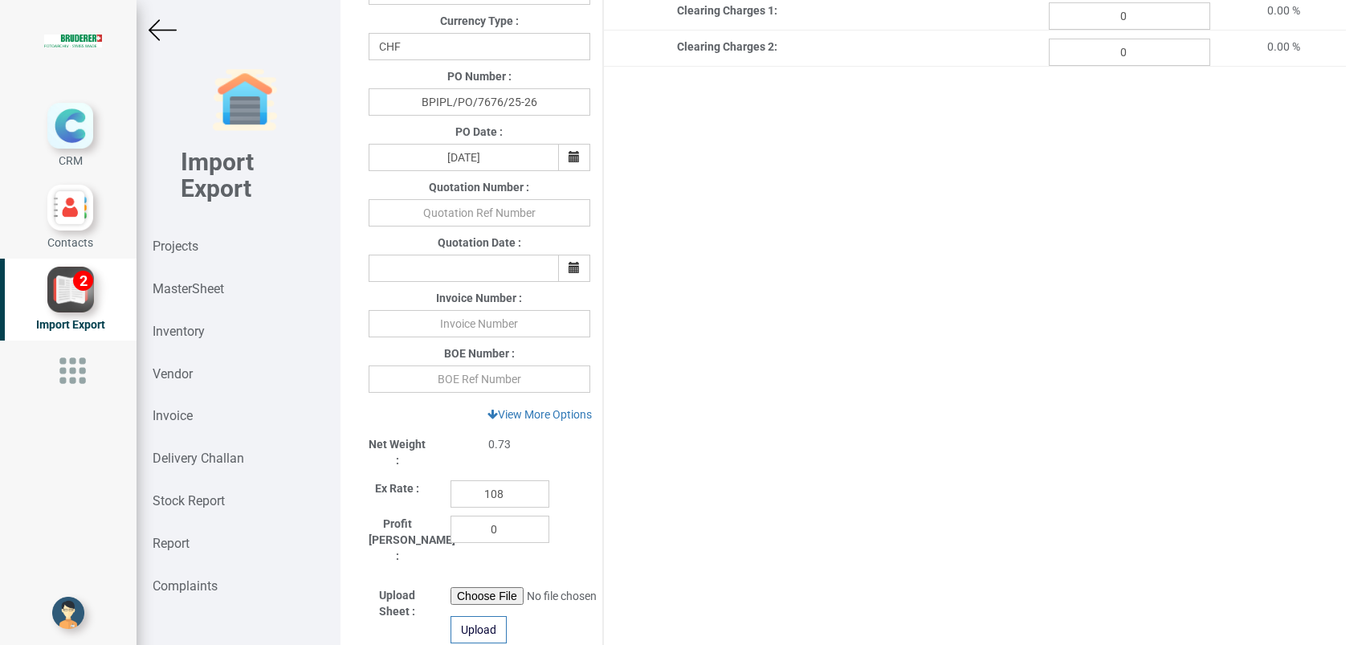
scroll to position [437, 0]
type input "43.625"
click at [517, 491] on input "108" at bounding box center [500, 491] width 99 height 27
type input "110.6"
click at [469, 321] on input "text" at bounding box center [480, 321] width 222 height 27
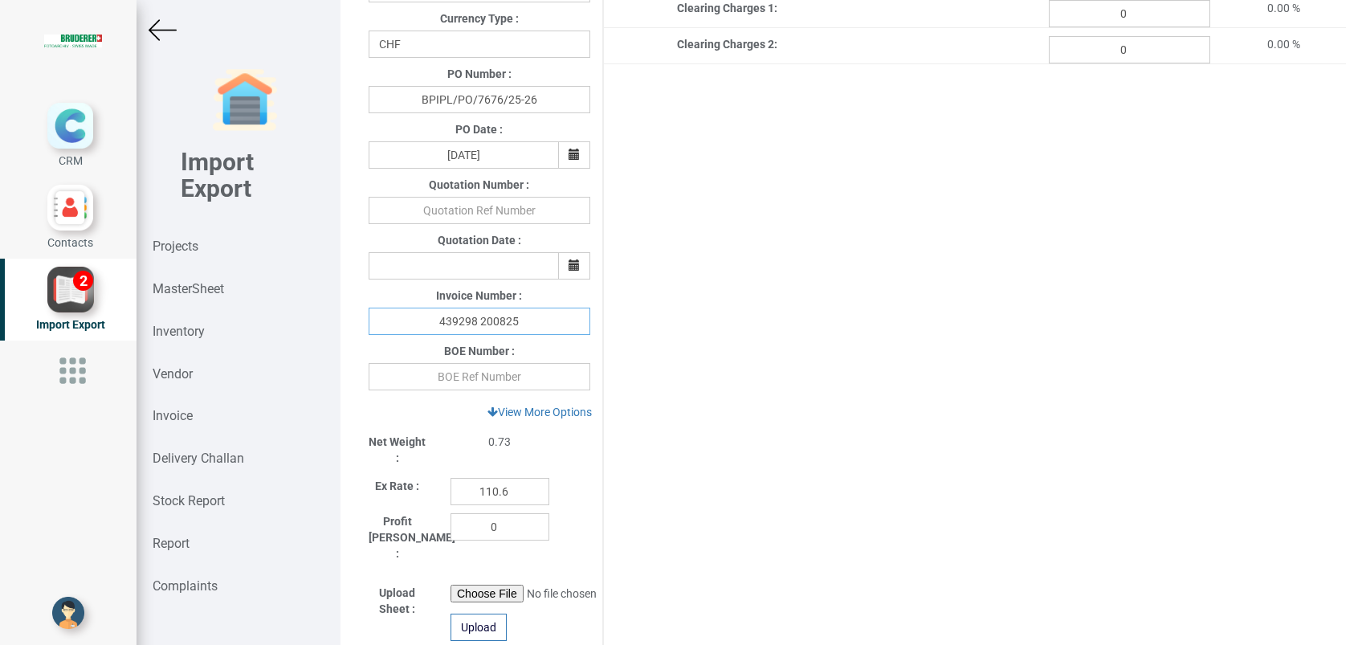
type input "439298 200825"
click at [478, 371] on input "text" at bounding box center [480, 376] width 222 height 27
paste input "4278694"
type input "4278694"
click at [835, 363] on div "Project Title : PO 7676 Customer Name : Daawn Technologies Closing Date : 2025-…" at bounding box center [852, 237] width 990 height 1203
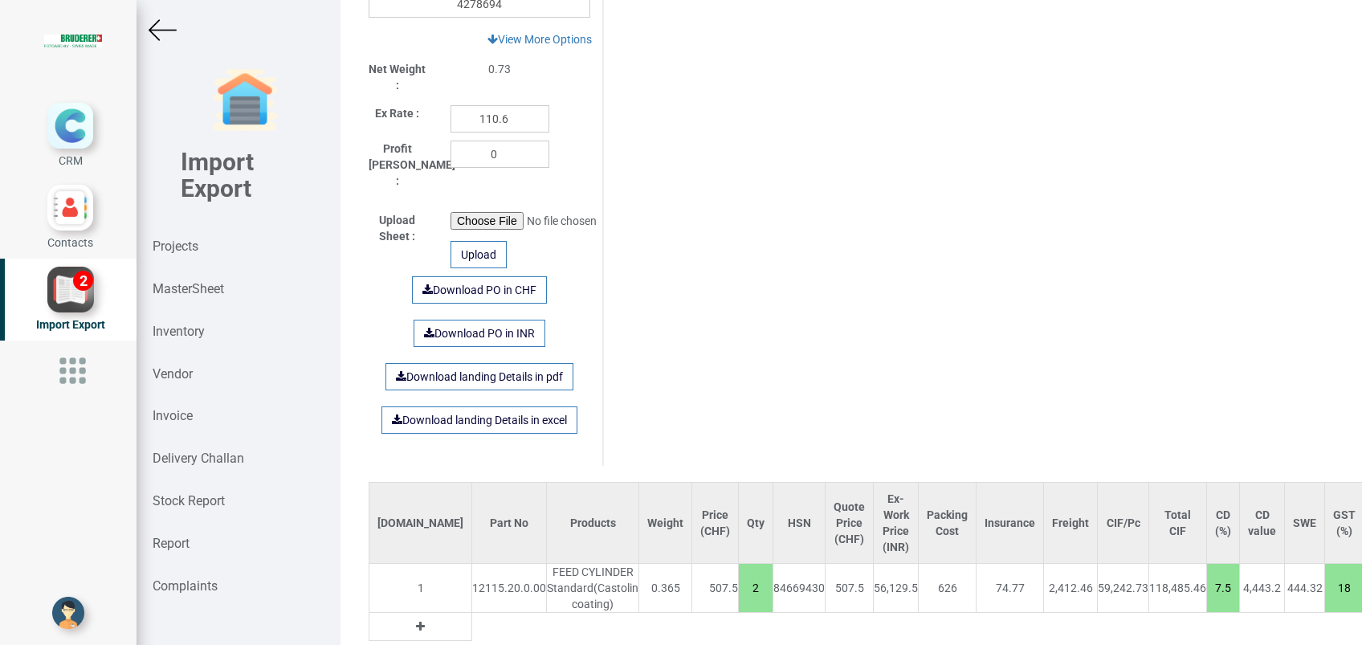
scroll to position [904, 0]
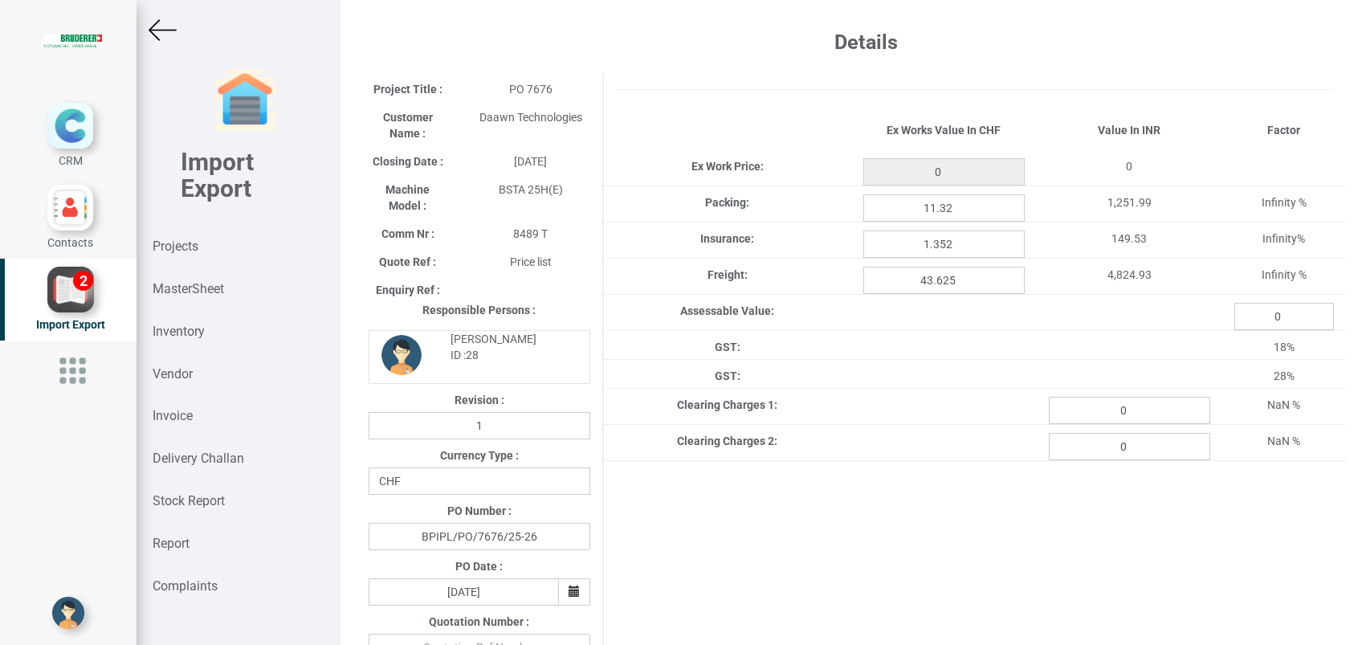
type input "1015"
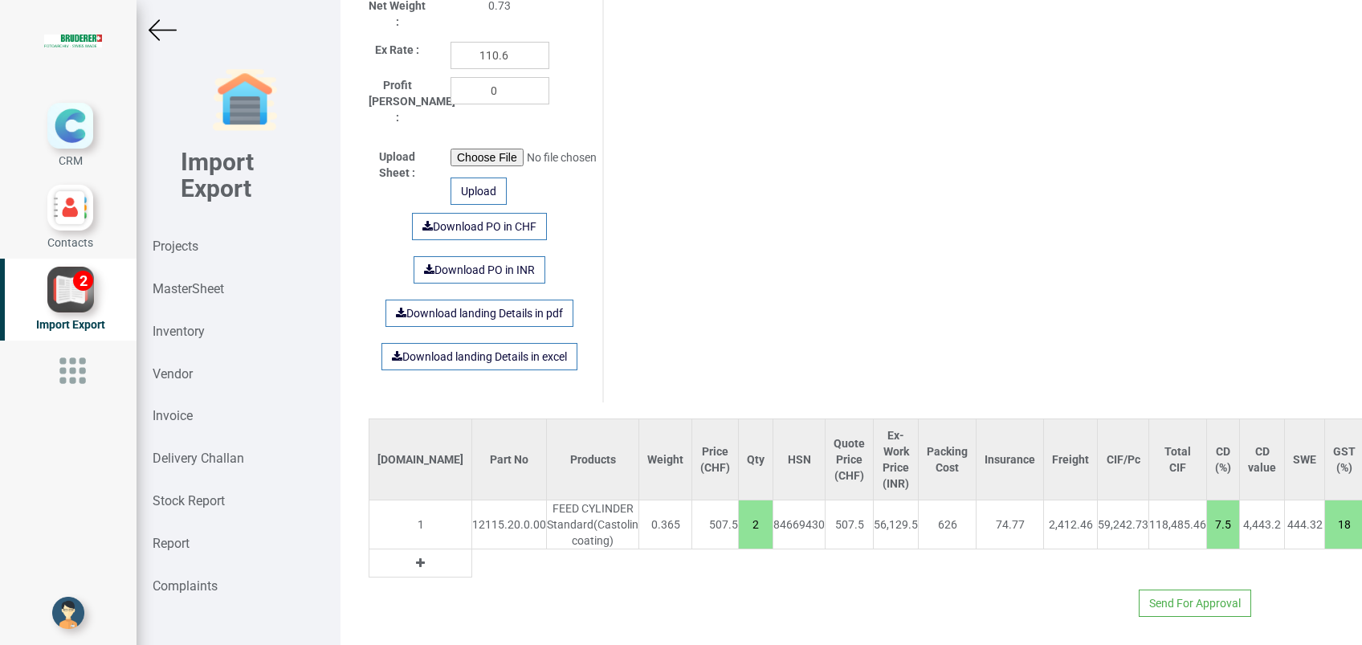
scroll to position [904, 0]
click at [468, 343] on link "Download landing Details in excel" at bounding box center [480, 356] width 196 height 27
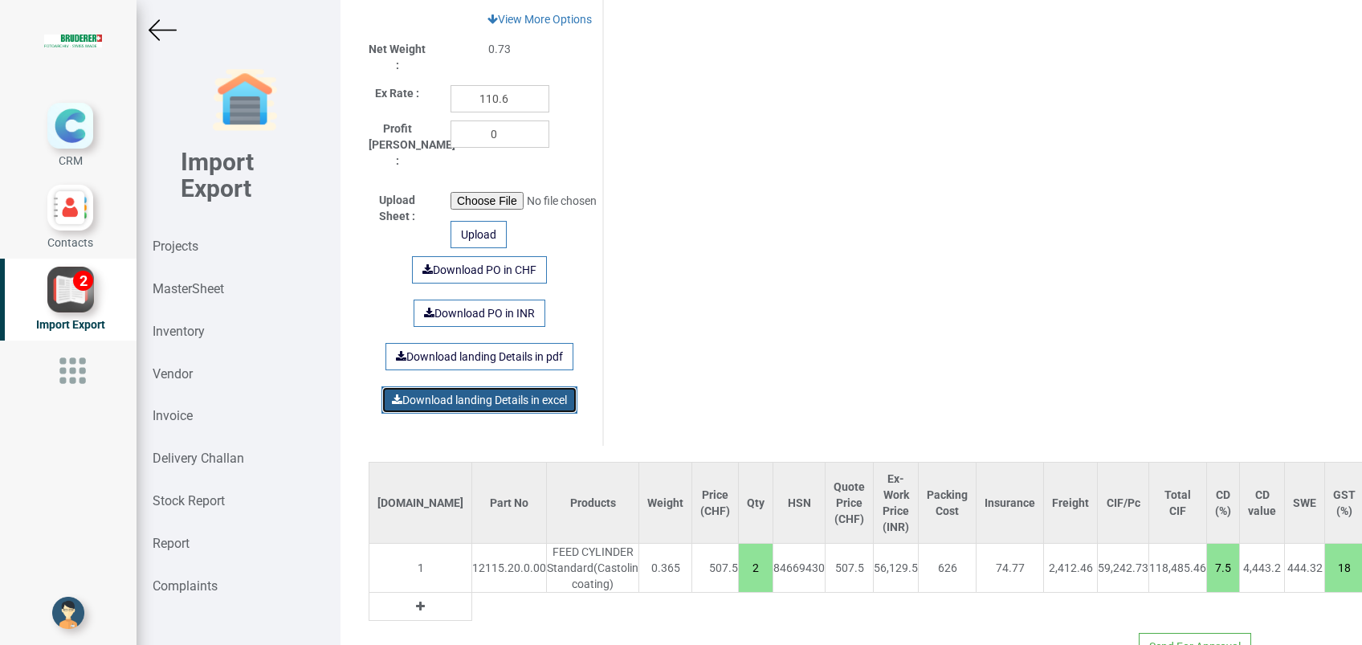
scroll to position [842, 0]
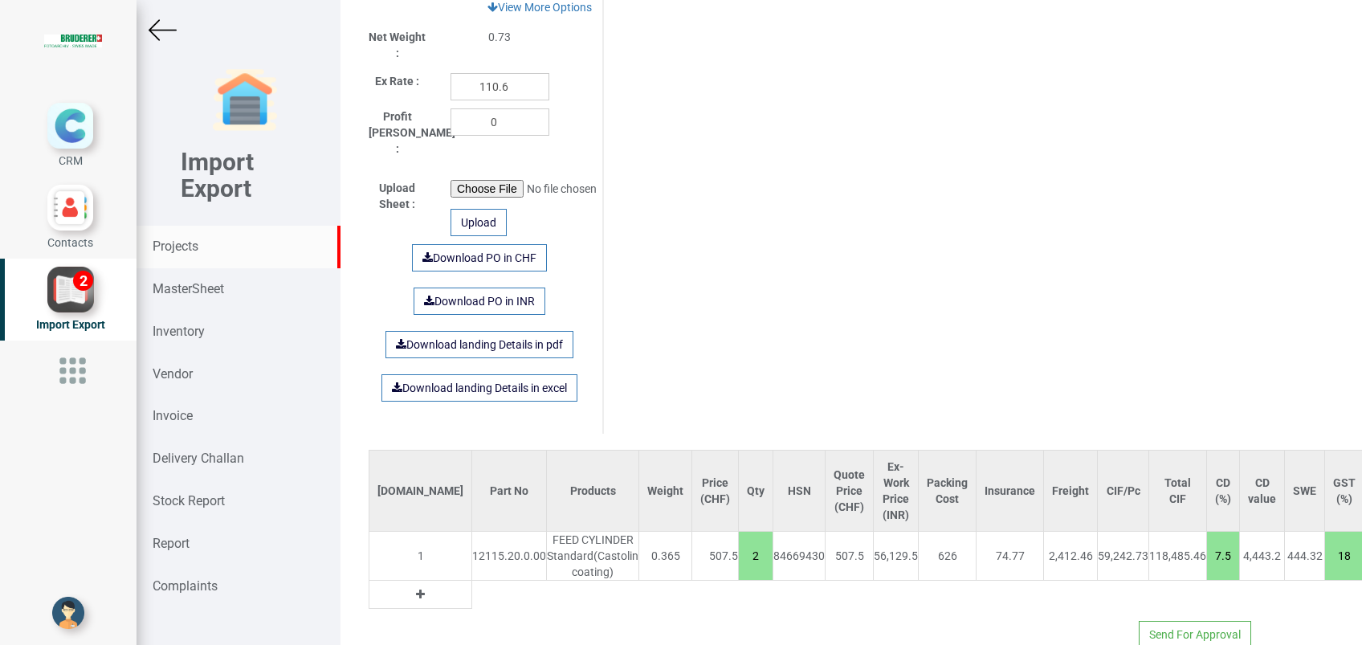
click at [183, 257] on div "Projects" at bounding box center [239, 247] width 204 height 43
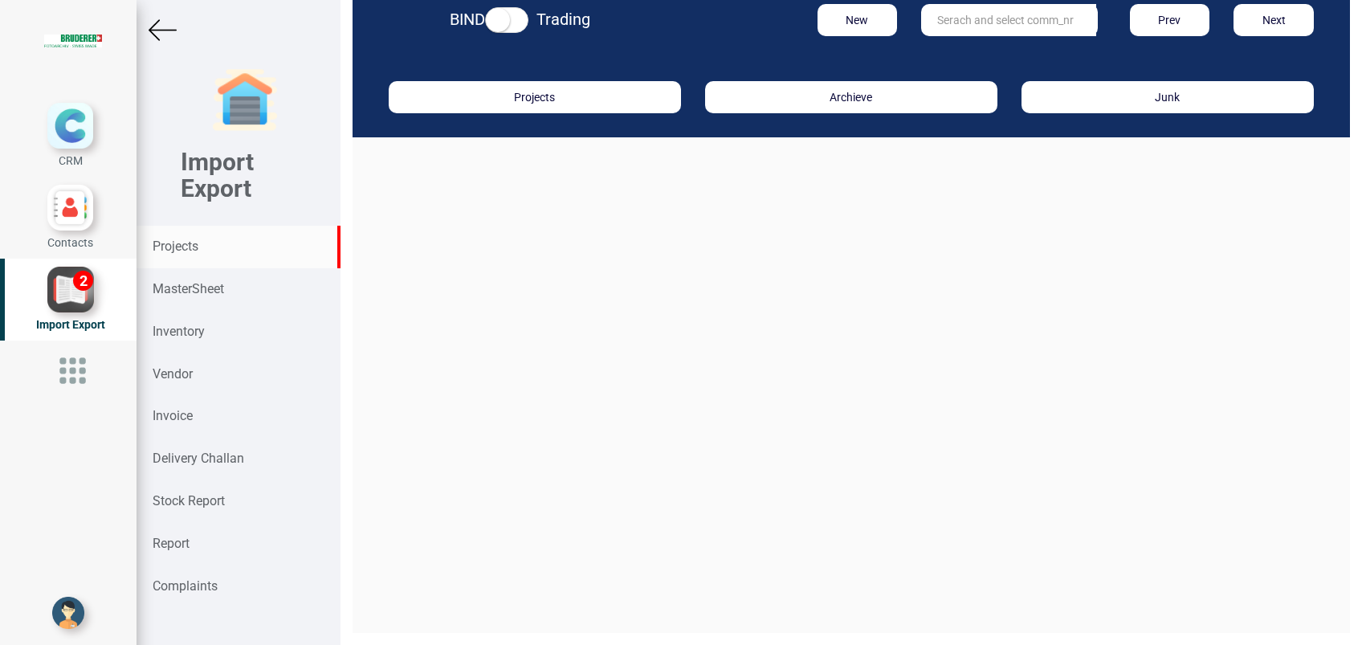
click at [996, 17] on input "text" at bounding box center [1008, 20] width 175 height 32
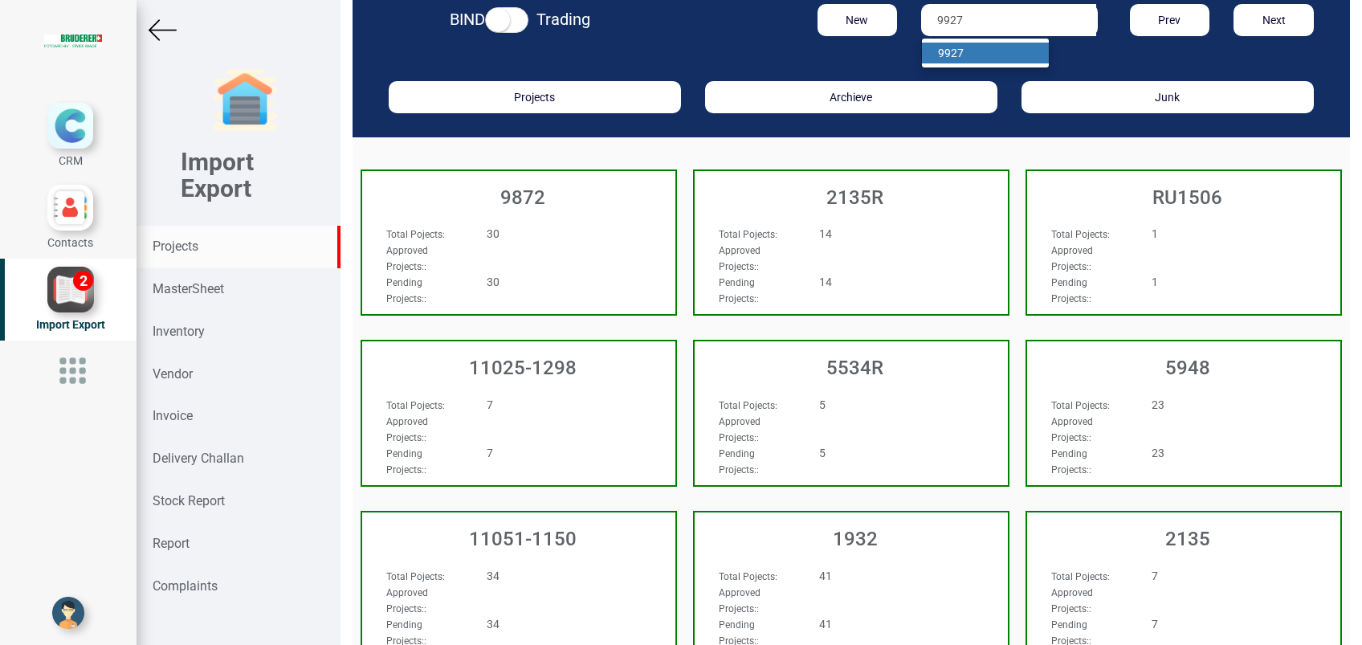
type input "9927"
click at [968, 50] on link "9927" at bounding box center [985, 53] width 127 height 21
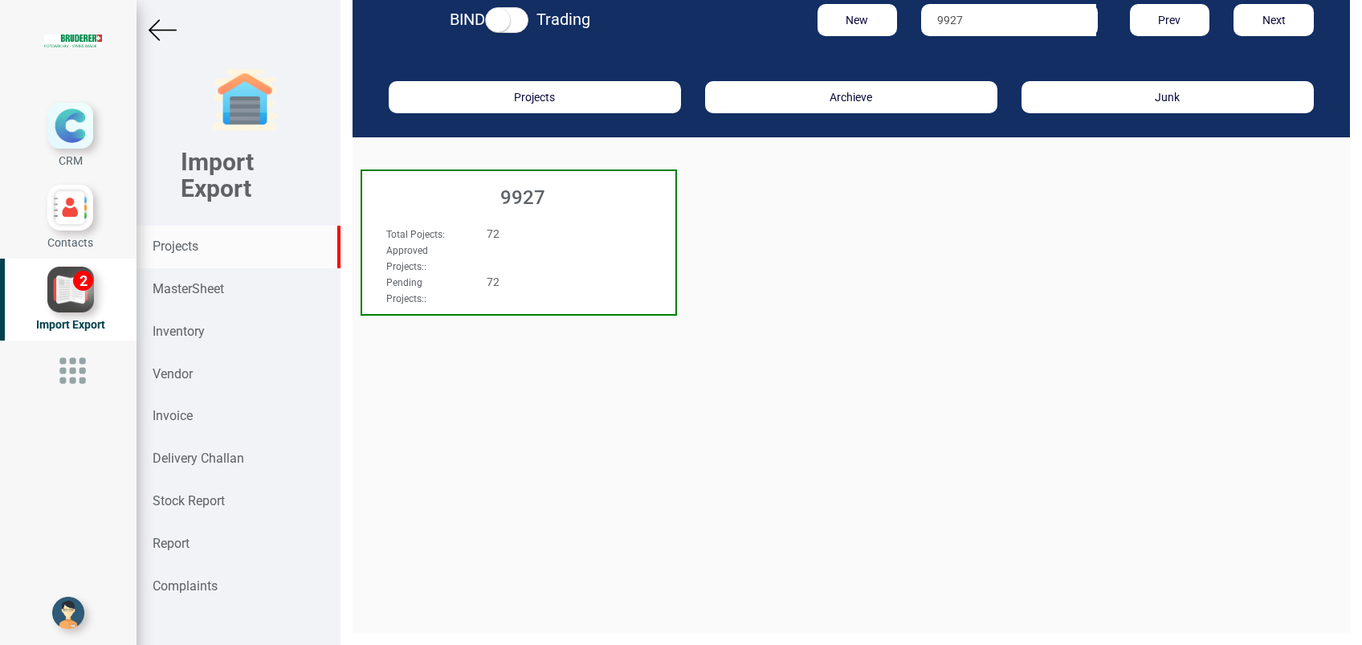
click at [521, 194] on h3 "9927" at bounding box center [522, 197] width 305 height 21
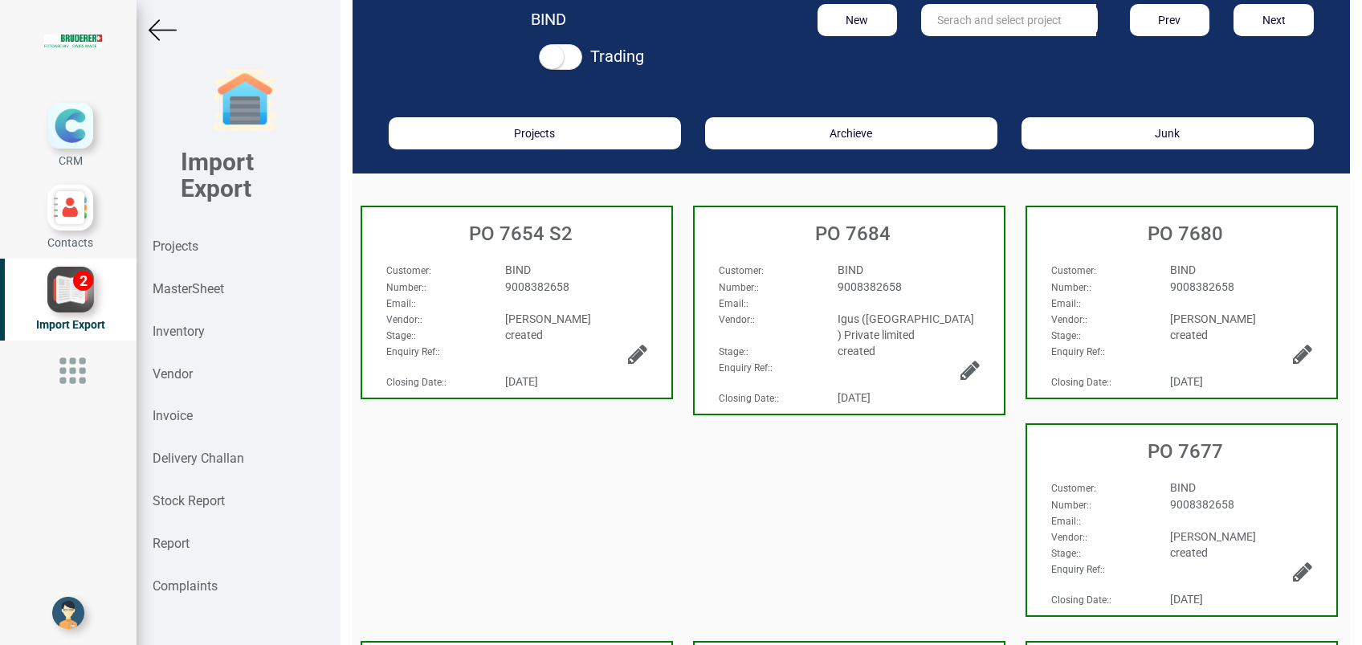
click at [952, 26] on input "text" at bounding box center [1008, 20] width 175 height 32
click at [953, 51] on strong "7650" at bounding box center [966, 53] width 26 height 13
type input "PO 7650"
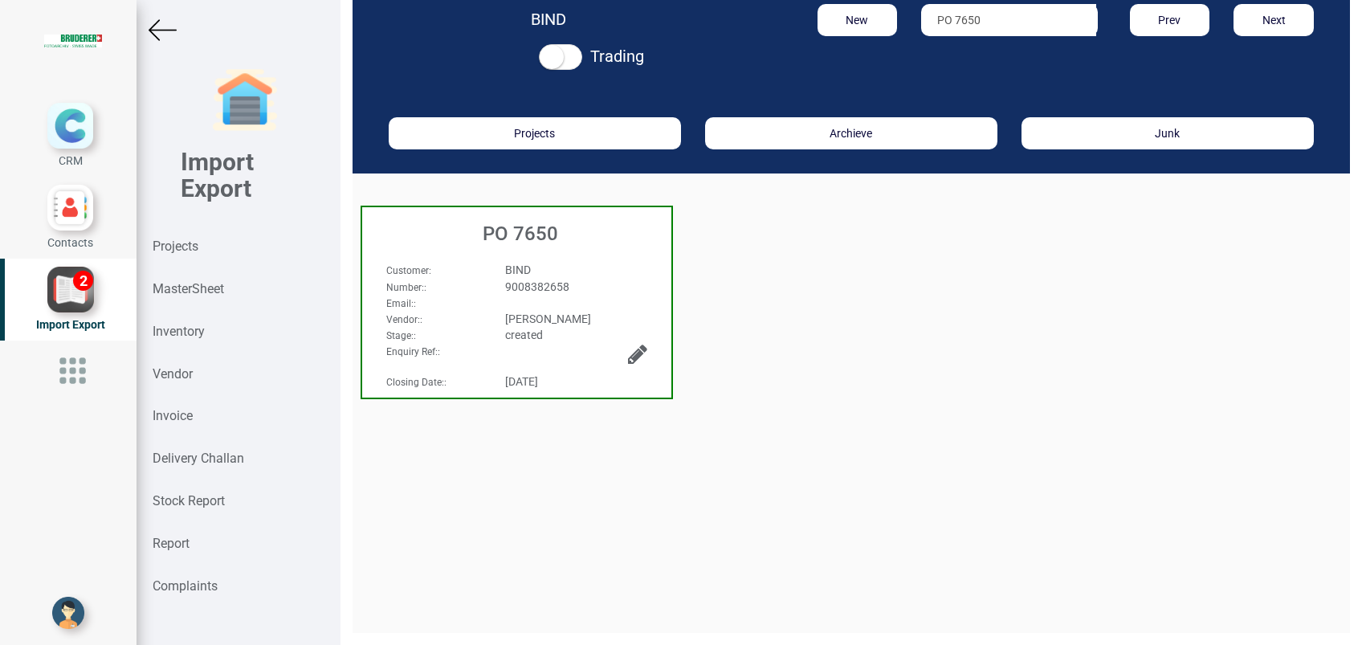
click at [518, 229] on h3 "PO 7650" at bounding box center [520, 233] width 301 height 21
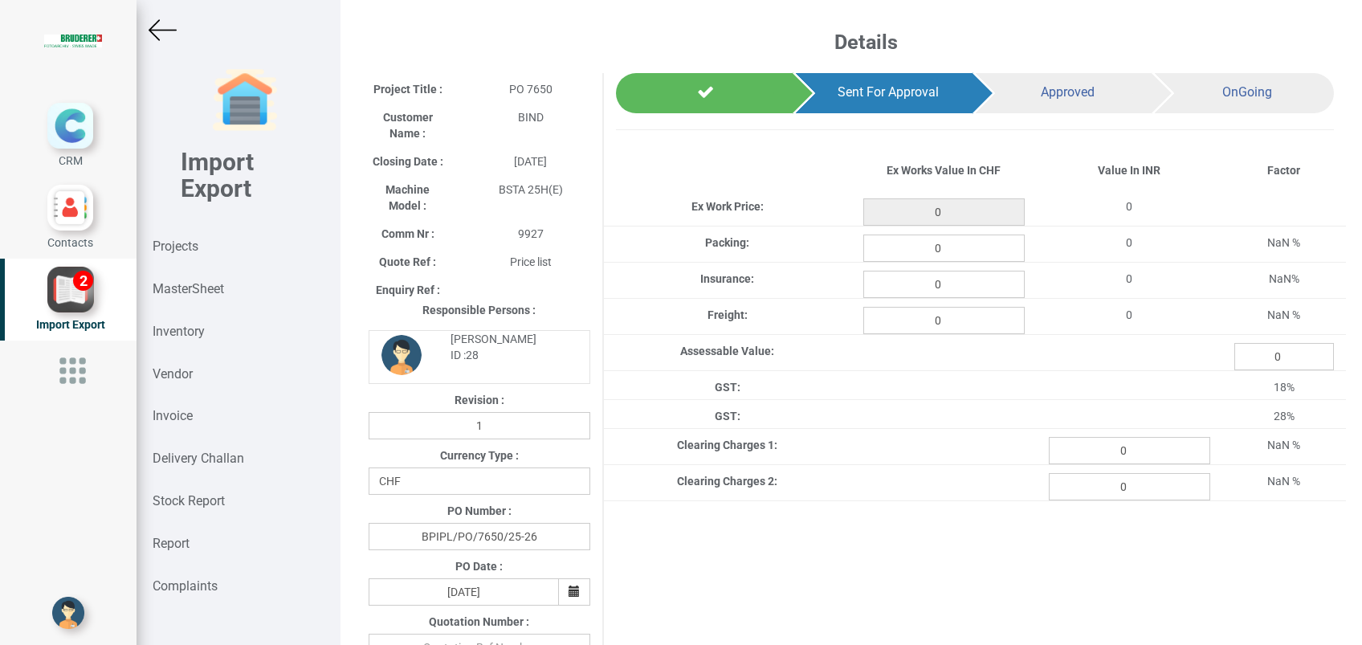
type input "1526.7999999999997"
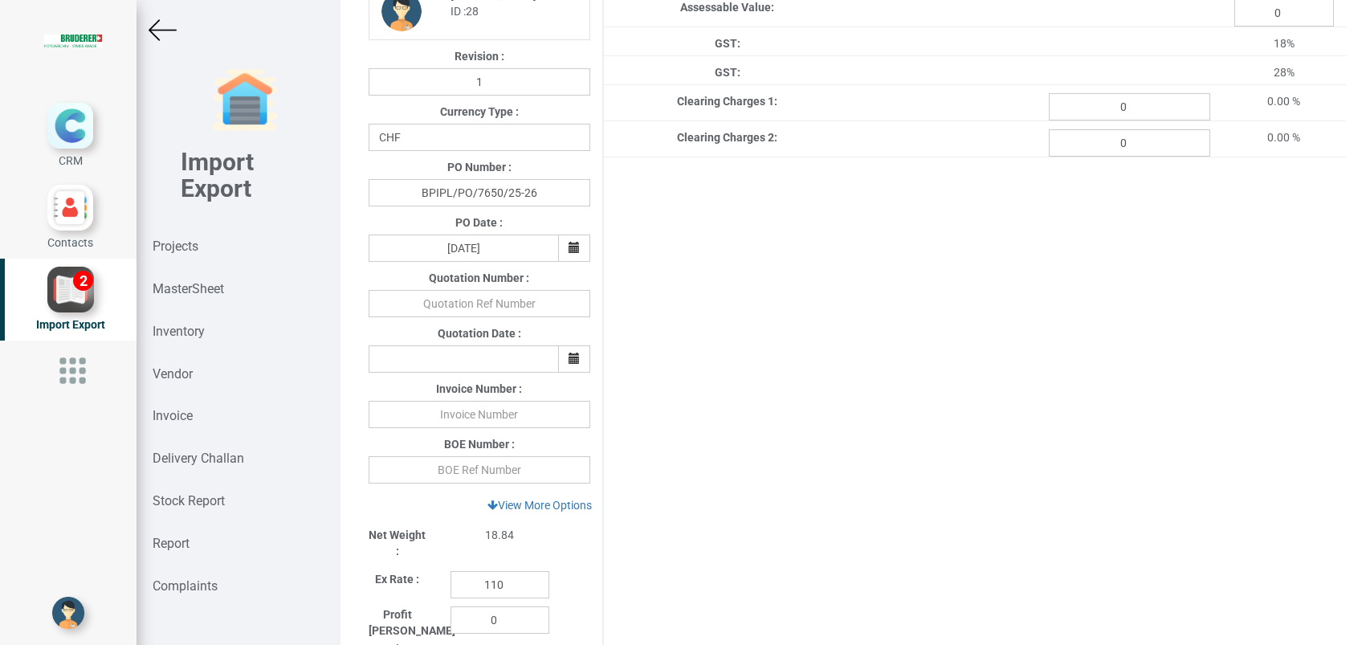
scroll to position [347, 0]
click at [509, 582] on input "110" at bounding box center [500, 581] width 99 height 27
type input "110.6"
click at [473, 417] on input "text" at bounding box center [480, 411] width 222 height 27
type input "439298 290825"
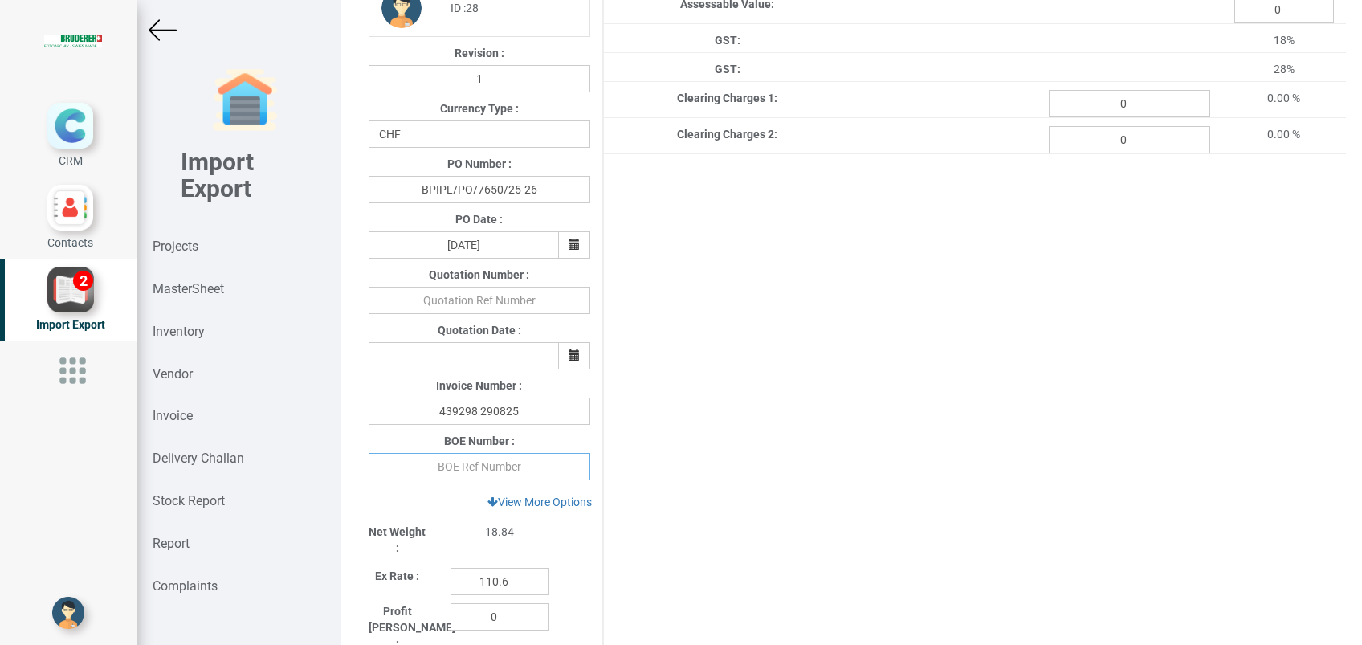
click at [476, 463] on input "text" at bounding box center [480, 466] width 222 height 27
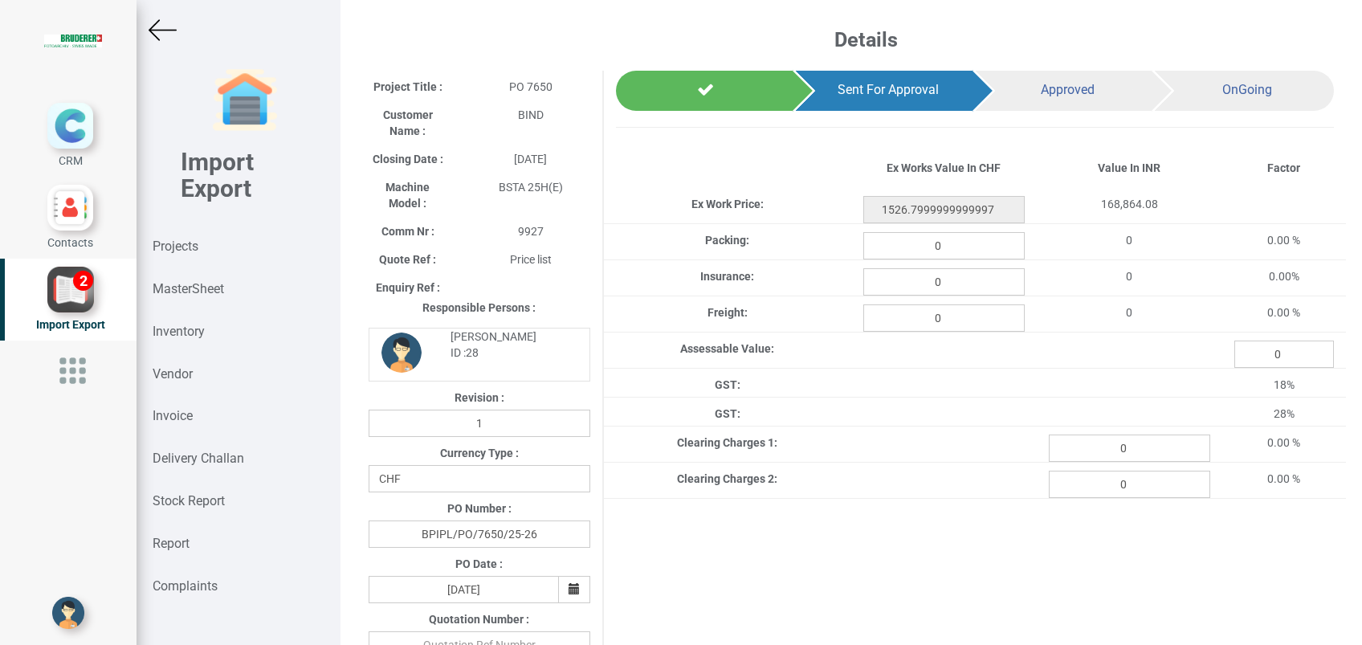
scroll to position [0, 0]
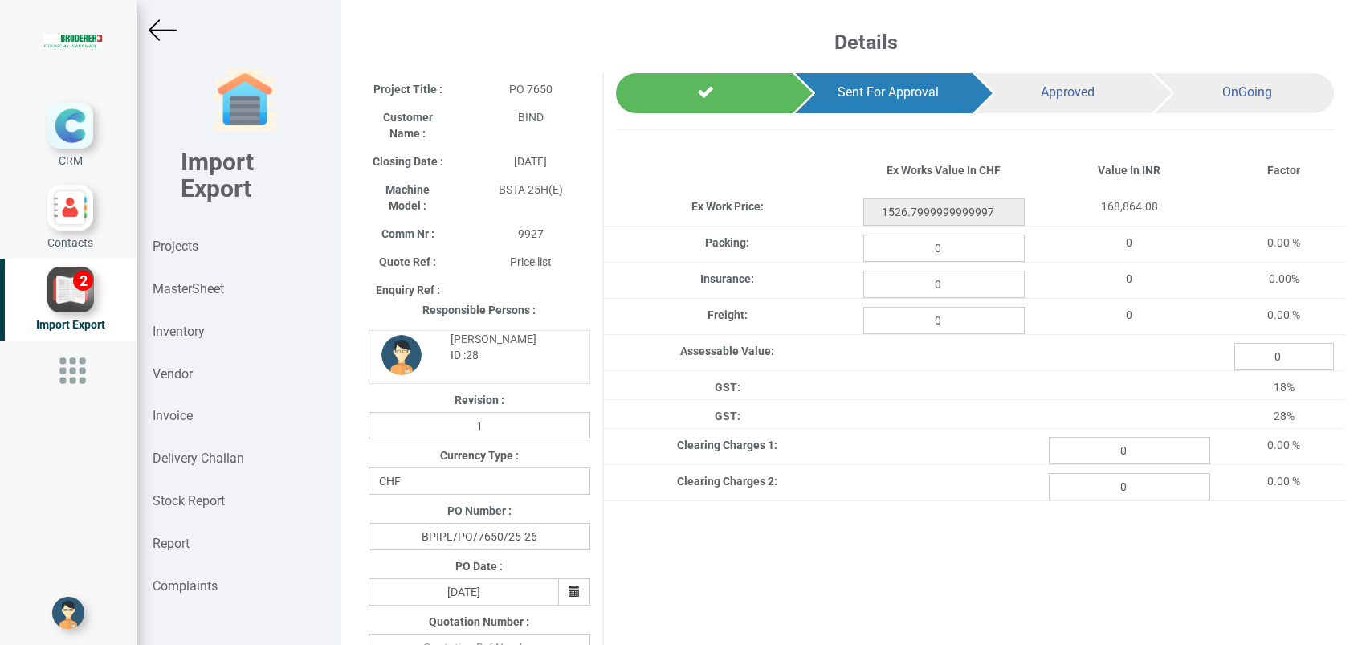
type input "4278694"
click at [943, 253] on input "0" at bounding box center [944, 248] width 161 height 27
type input "17.02"
click at [945, 288] on input "0" at bounding box center [944, 284] width 161 height 27
type input "2.034"
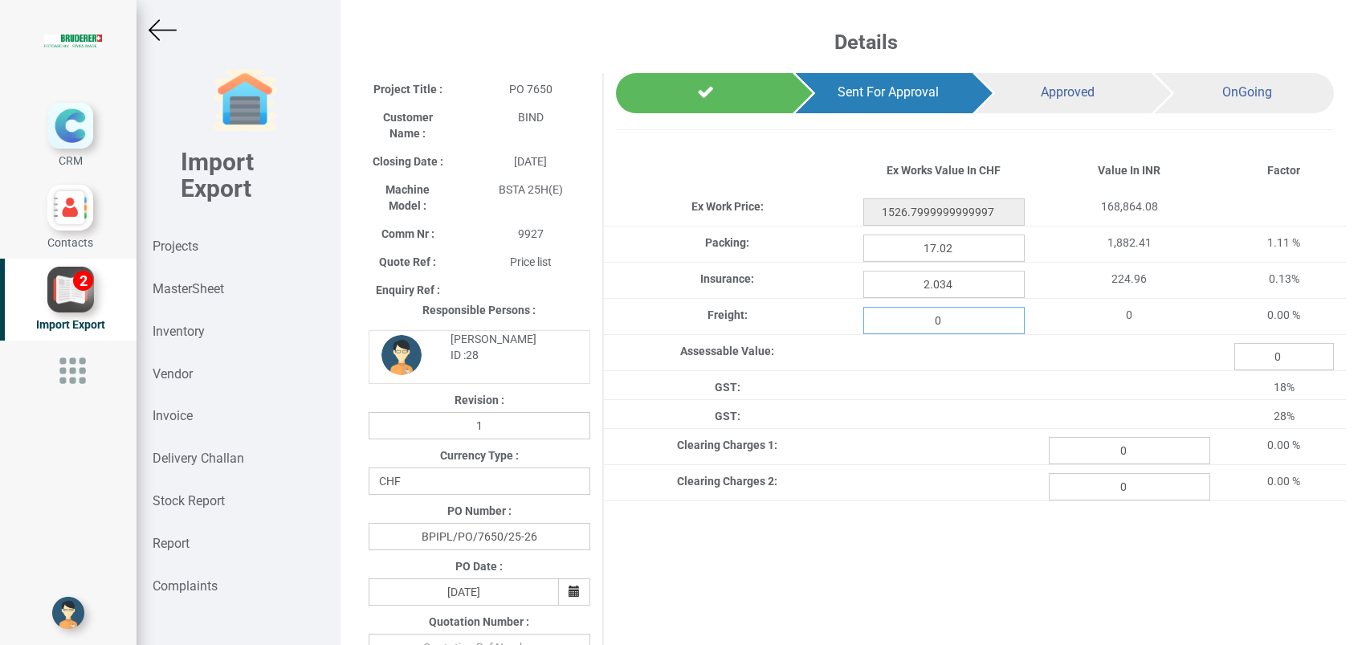
click at [934, 321] on input "0" at bounding box center [944, 320] width 161 height 27
type input "65.623"
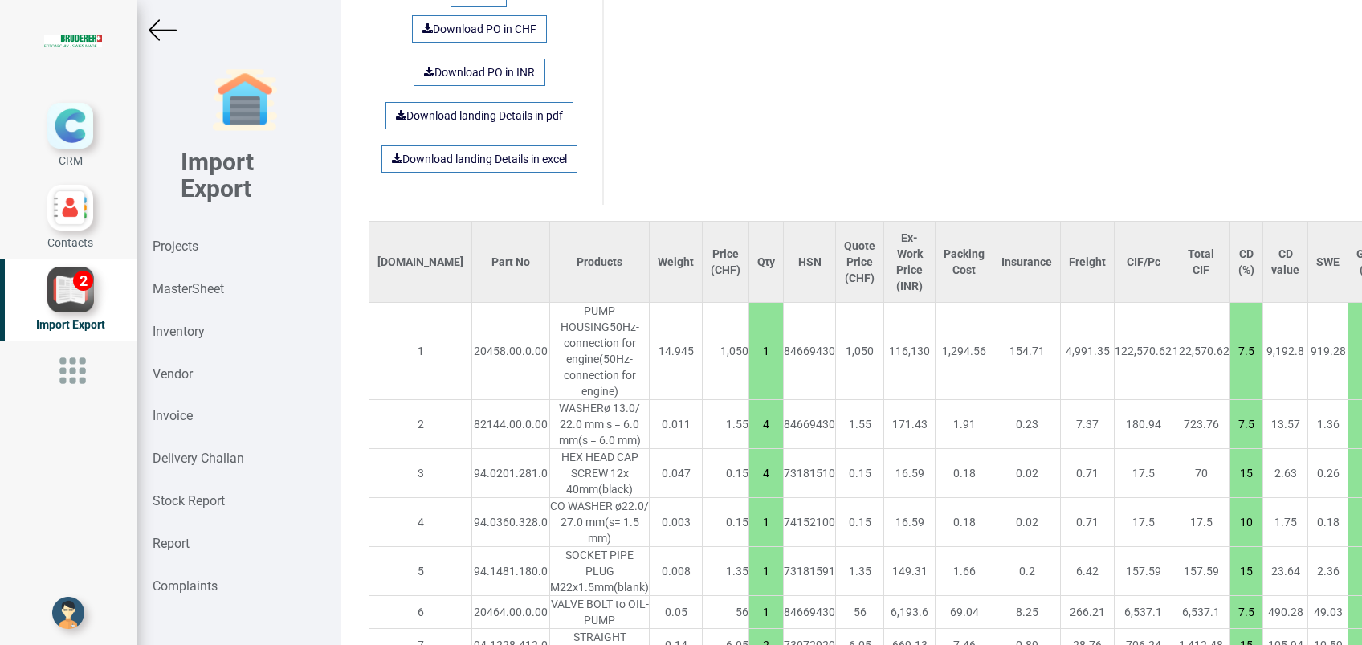
scroll to position [1080, 0]
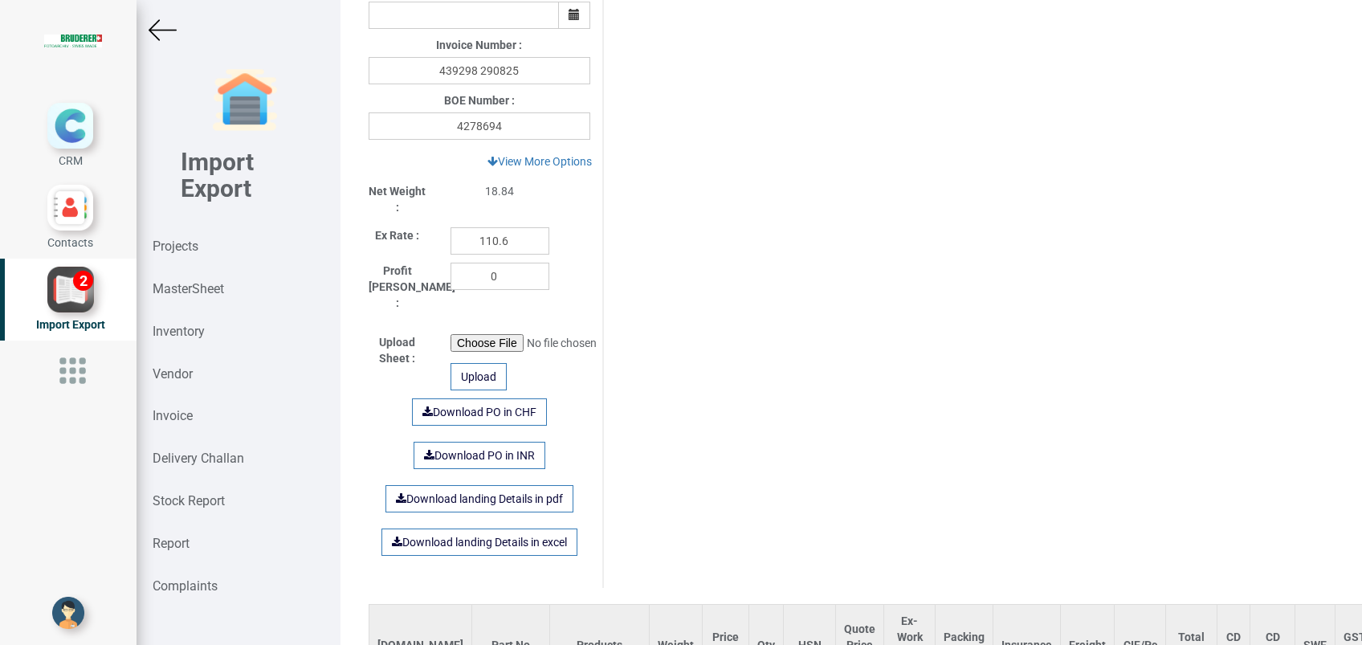
scroll to position [685, 0]
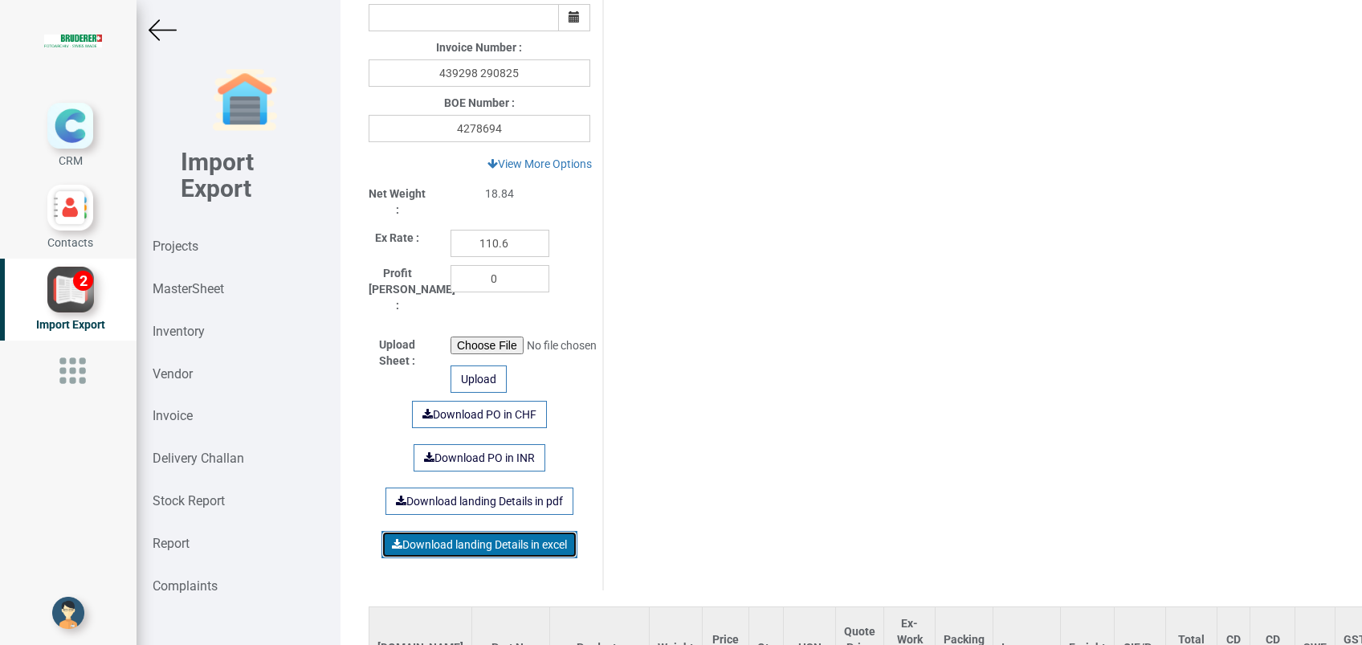
click at [462, 531] on link "Download landing Details in excel" at bounding box center [480, 544] width 196 height 27
click at [163, 35] on img at bounding box center [163, 30] width 28 height 28
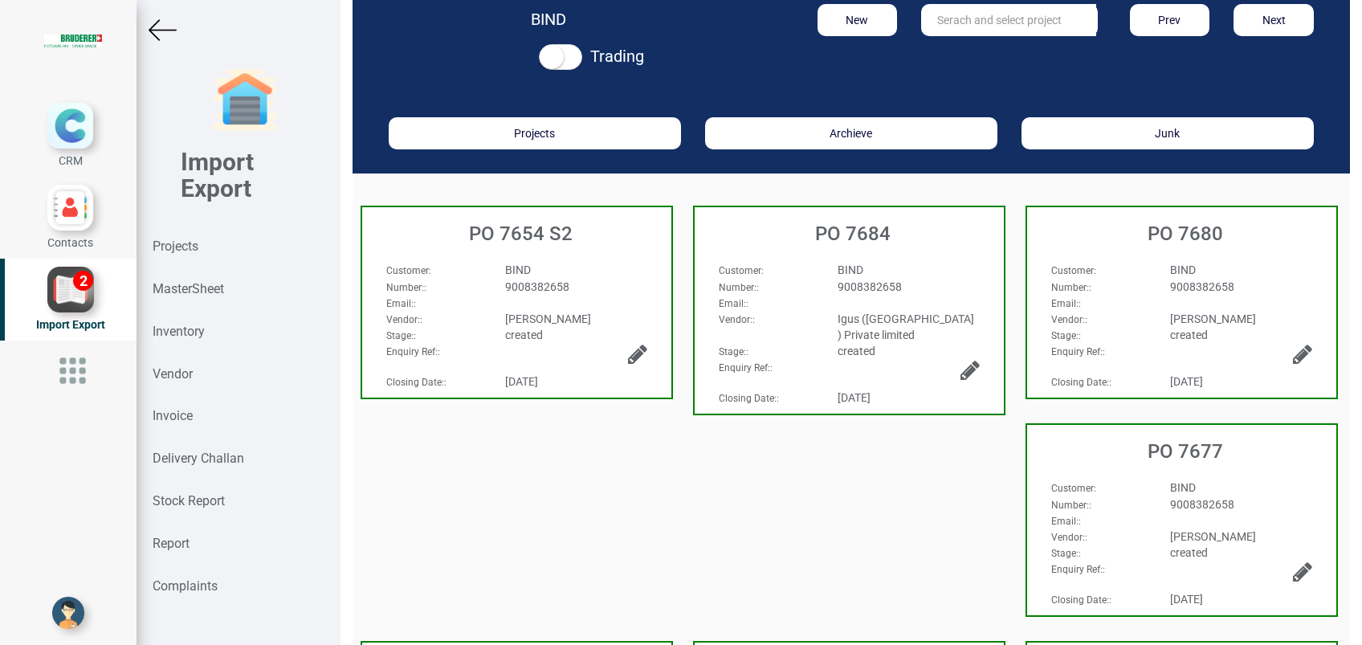
click at [984, 20] on input "text" at bounding box center [1008, 20] width 175 height 32
click at [970, 58] on strong "7651" at bounding box center [966, 53] width 26 height 13
type input "PO 7651"
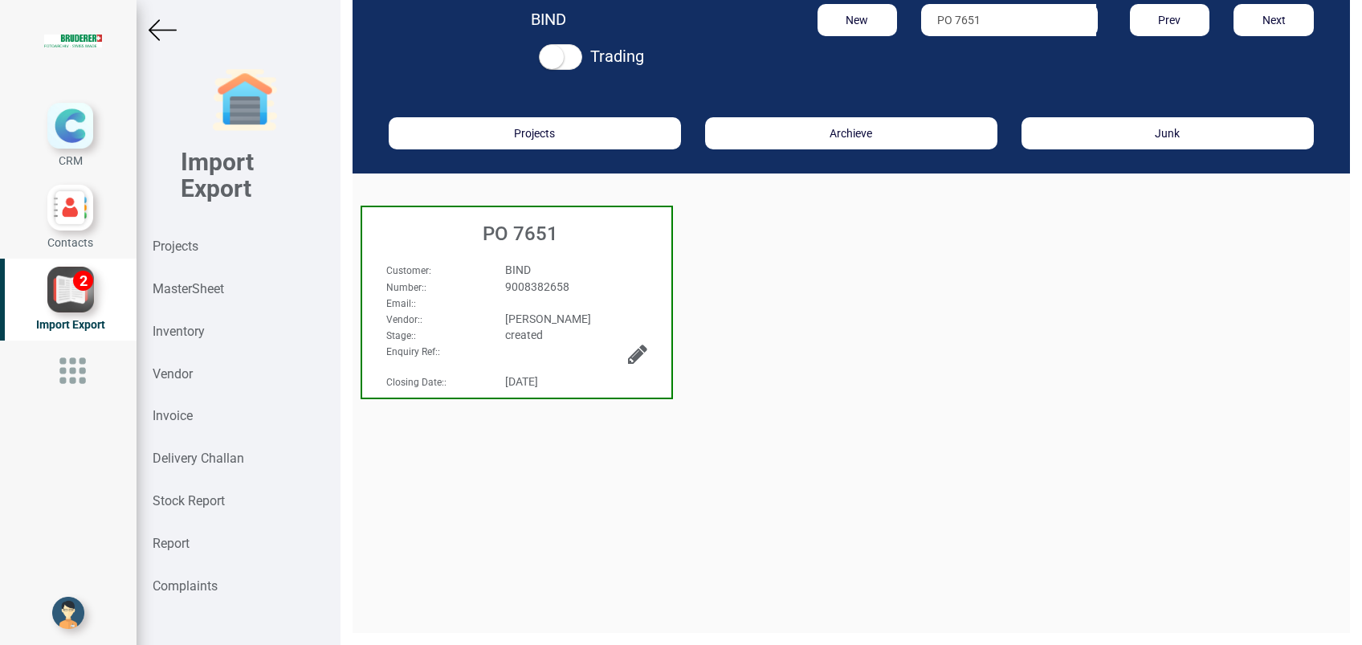
click at [519, 236] on h3 "PO 7651" at bounding box center [520, 233] width 301 height 21
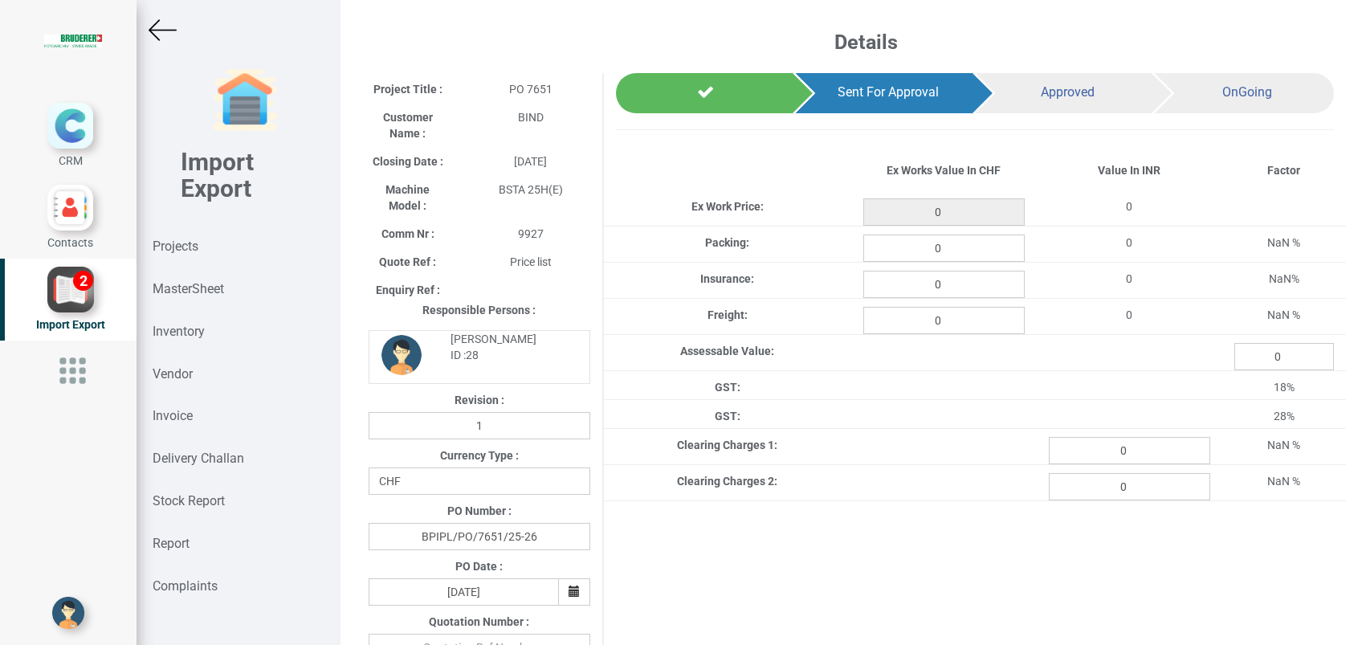
type input "498.95"
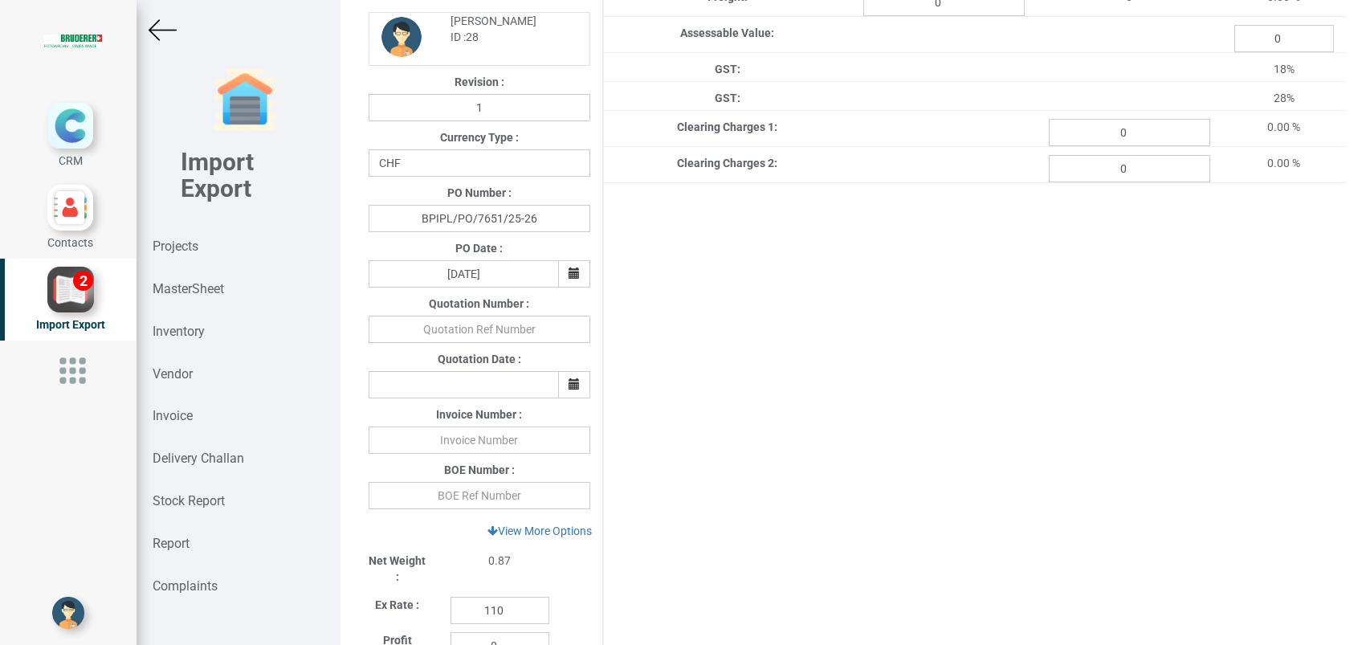
scroll to position [471, 0]
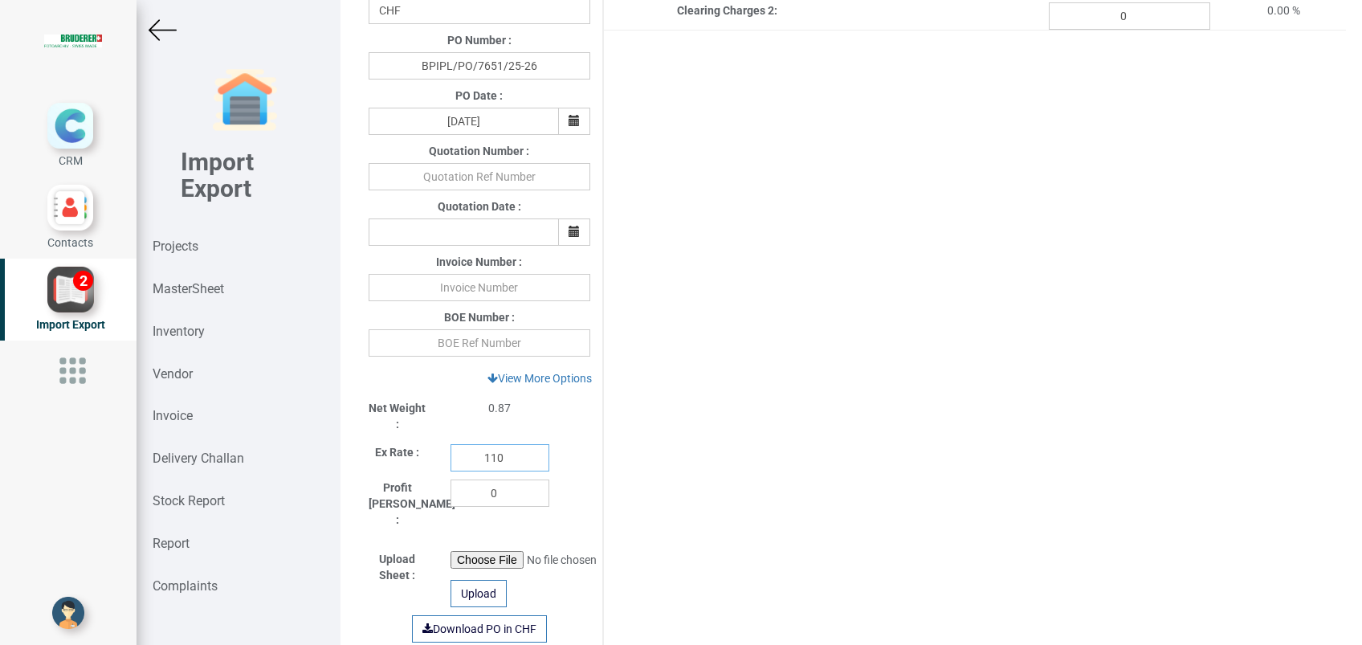
click at [514, 449] on input "110" at bounding box center [500, 457] width 99 height 27
type input "110.6"
click at [479, 340] on input "text" at bounding box center [480, 342] width 222 height 27
type input "4278694"
click at [474, 292] on input "text" at bounding box center [480, 287] width 222 height 27
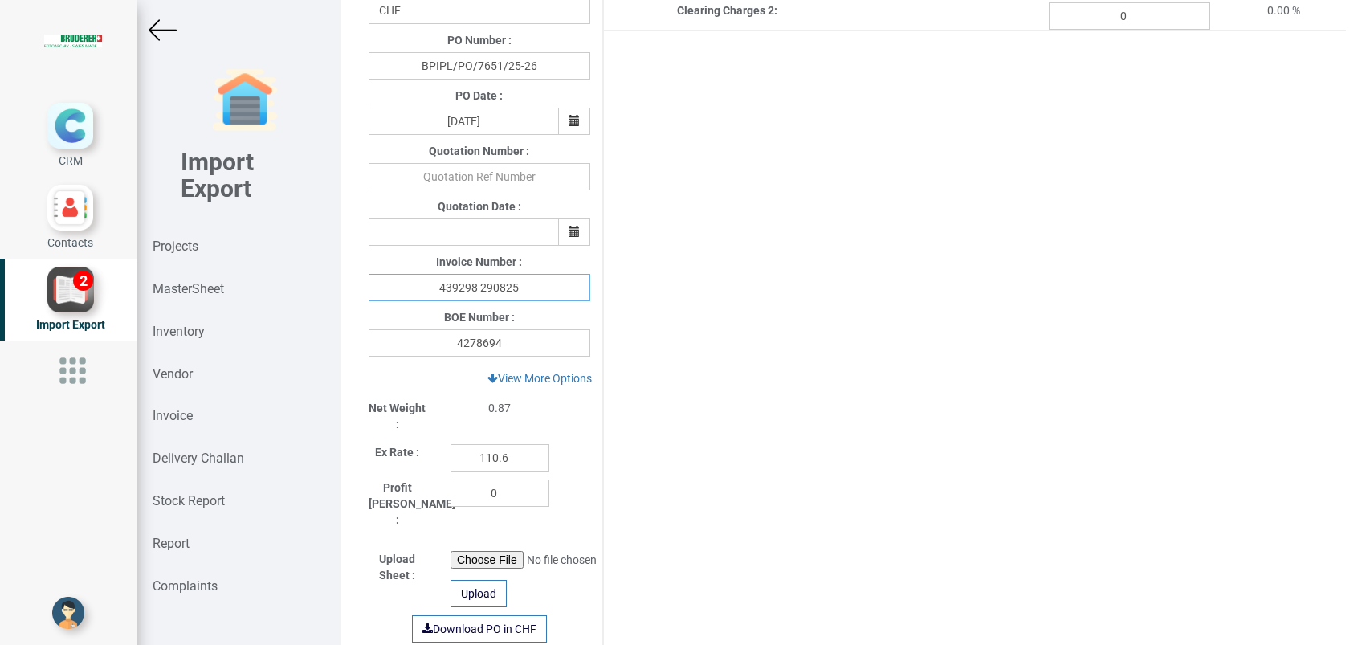
scroll to position [0, 0]
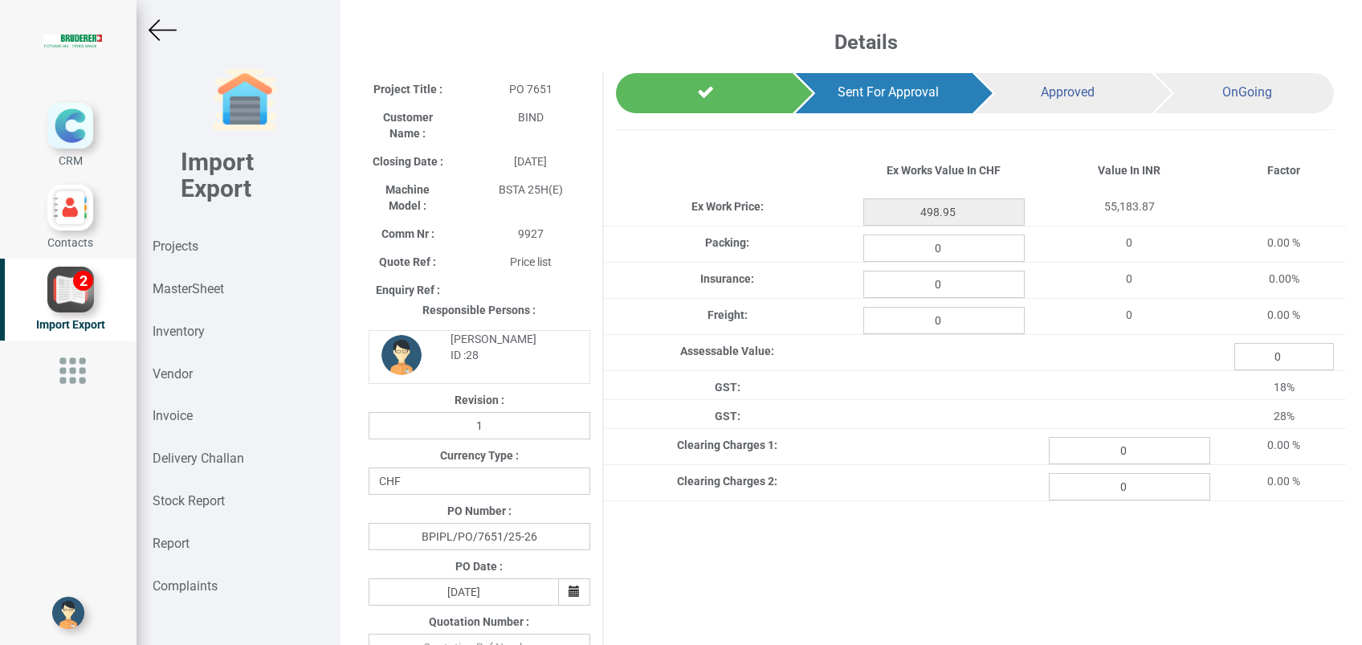
type input "439298 290825"
type input "5.56"
click at [945, 281] on input "0" at bounding box center [944, 284] width 161 height 27
type input "0.665"
click at [953, 323] on input "0" at bounding box center [944, 320] width 161 height 27
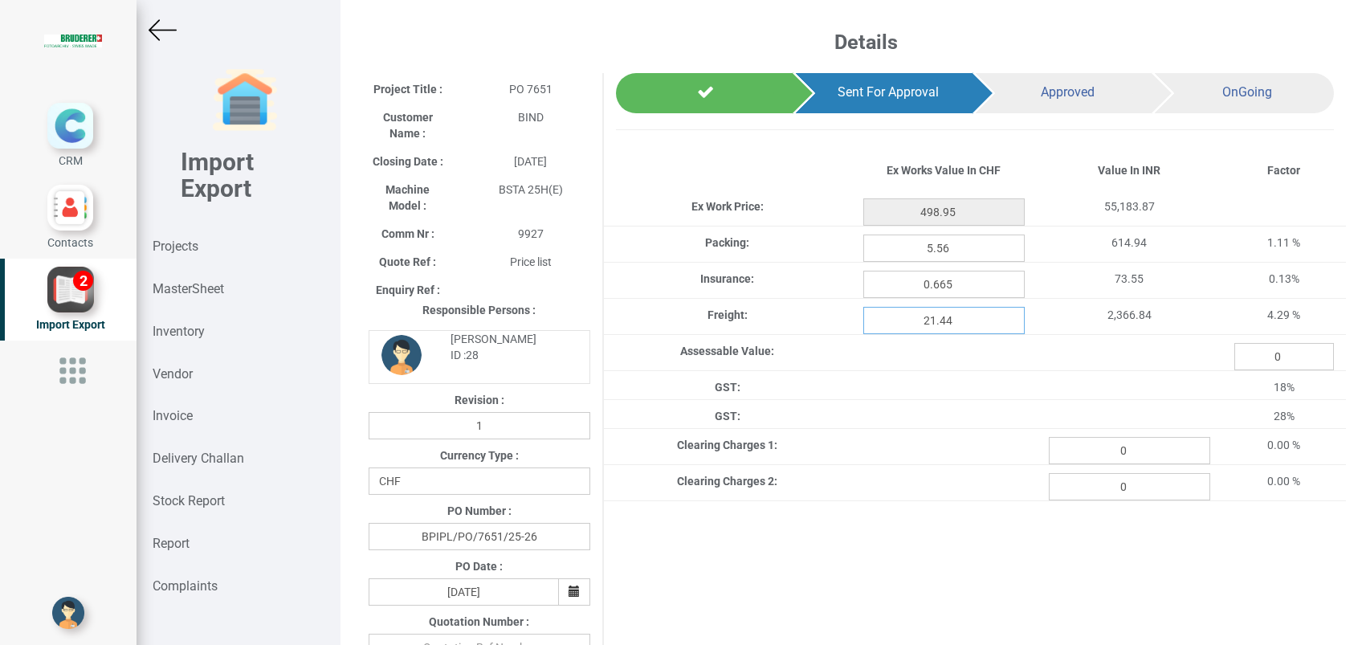
type input "21.445"
type input "498.95"
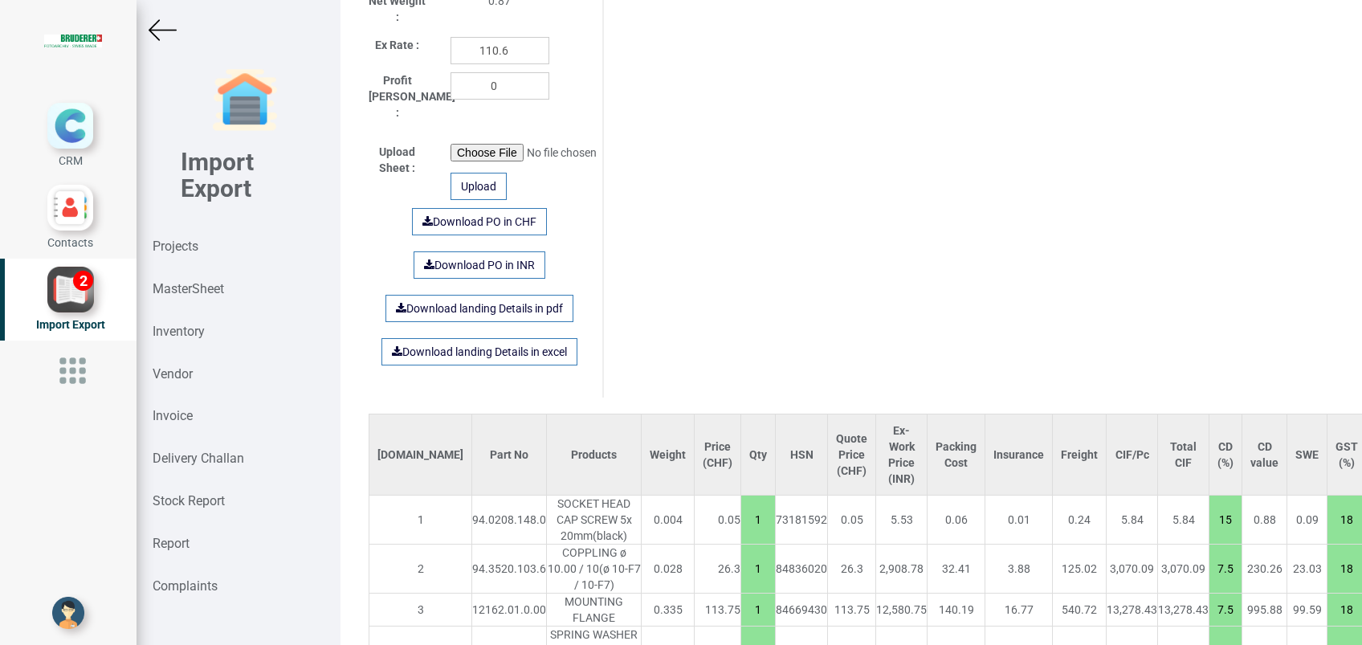
scroll to position [869, 0]
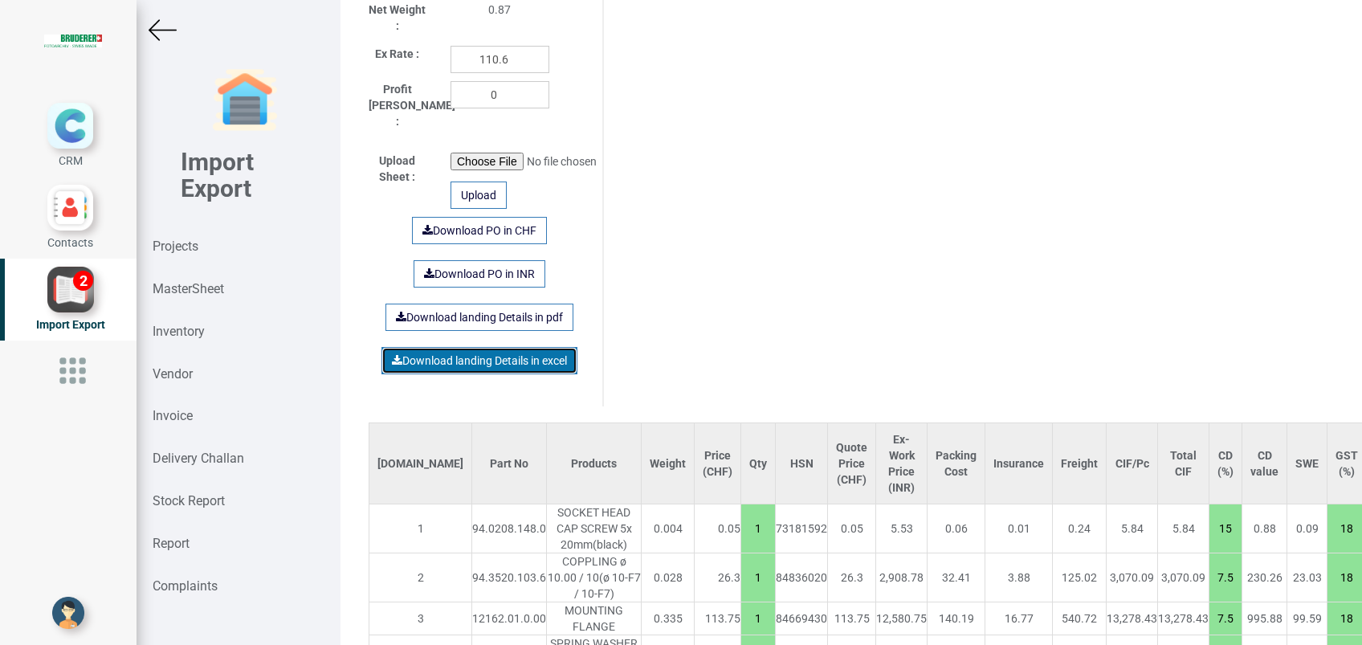
click at [446, 347] on link "Download landing Details in excel" at bounding box center [480, 360] width 196 height 27
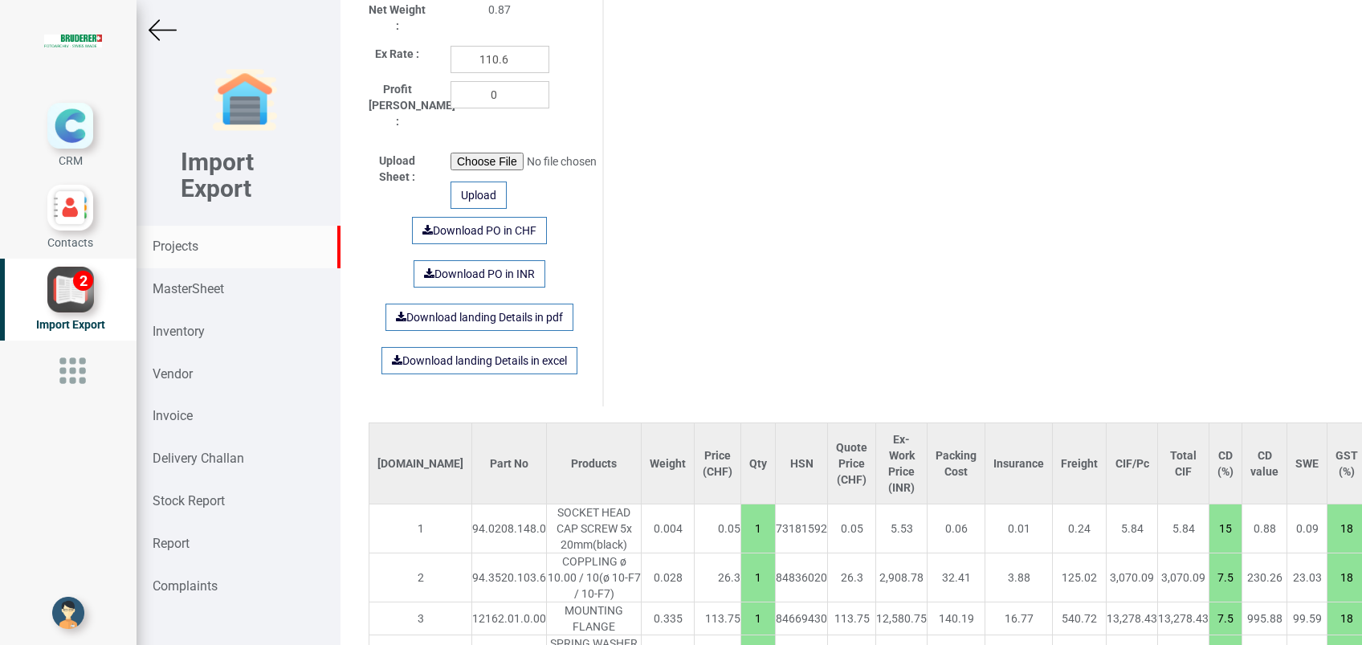
click at [186, 245] on strong "Projects" at bounding box center [176, 246] width 46 height 15
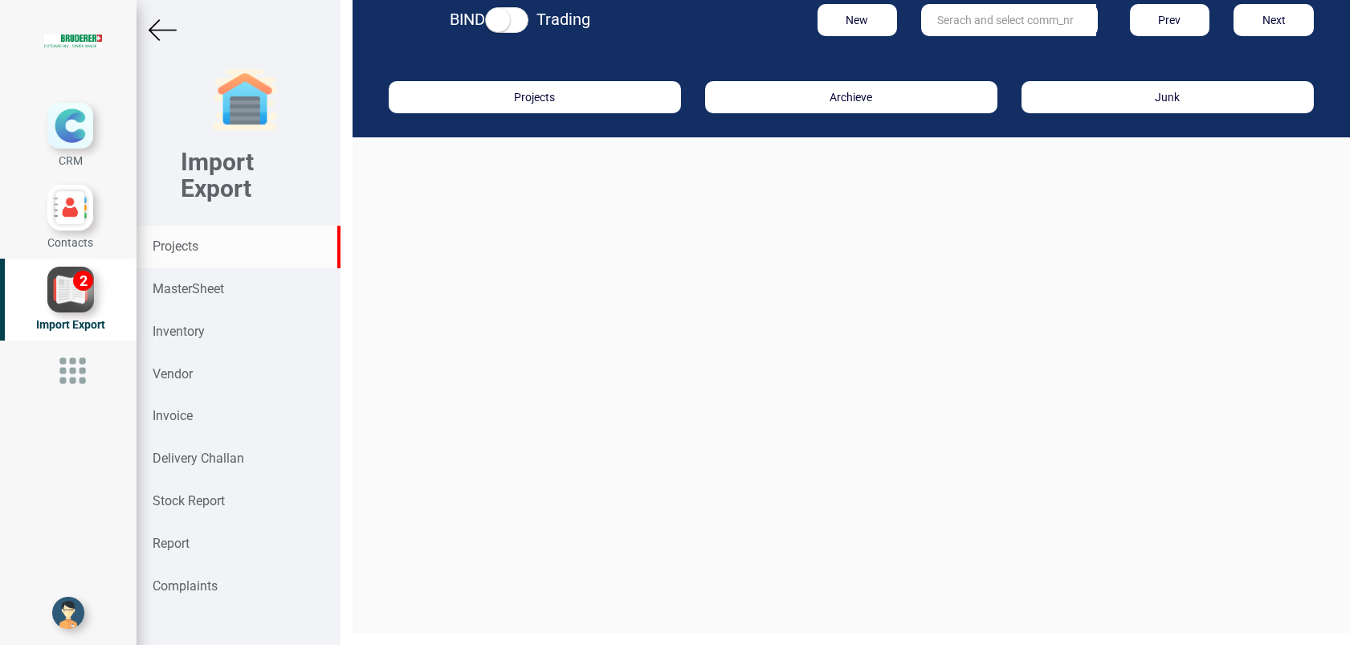
scroll to position [24, 0]
click at [941, 23] on input "text" at bounding box center [1008, 20] width 175 height 32
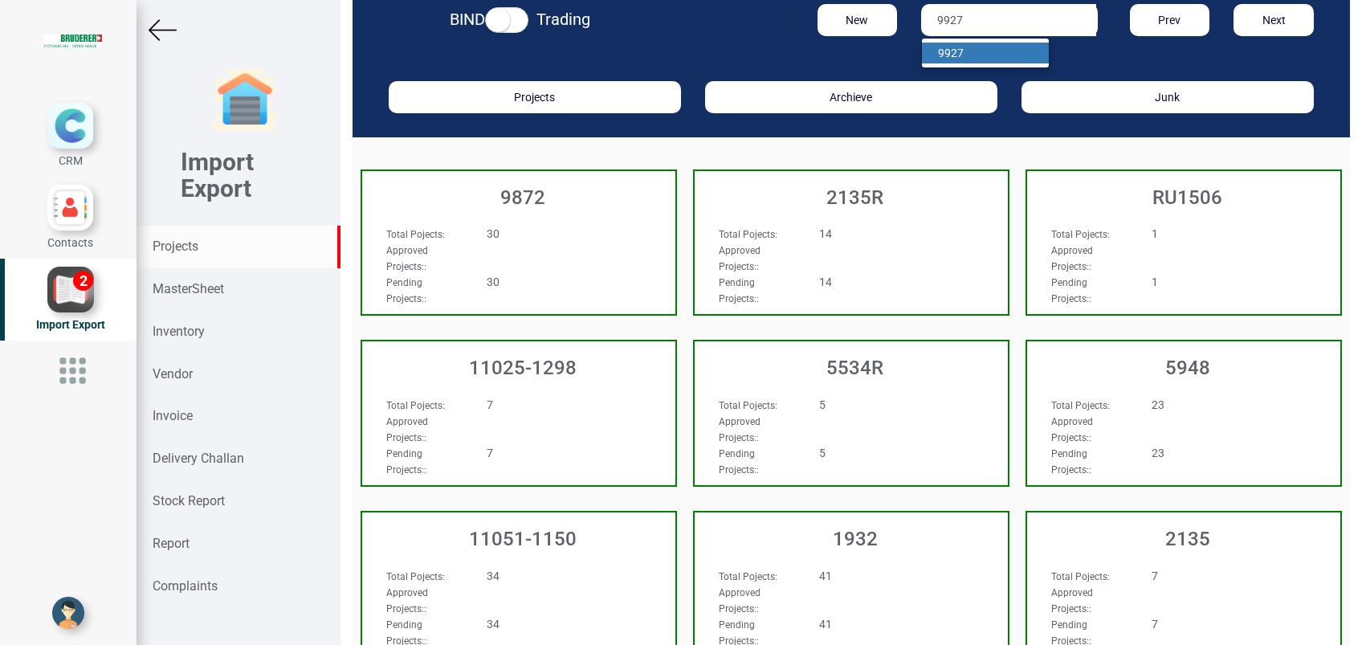
type input "9927"
click at [964, 52] on link "9927" at bounding box center [985, 53] width 127 height 21
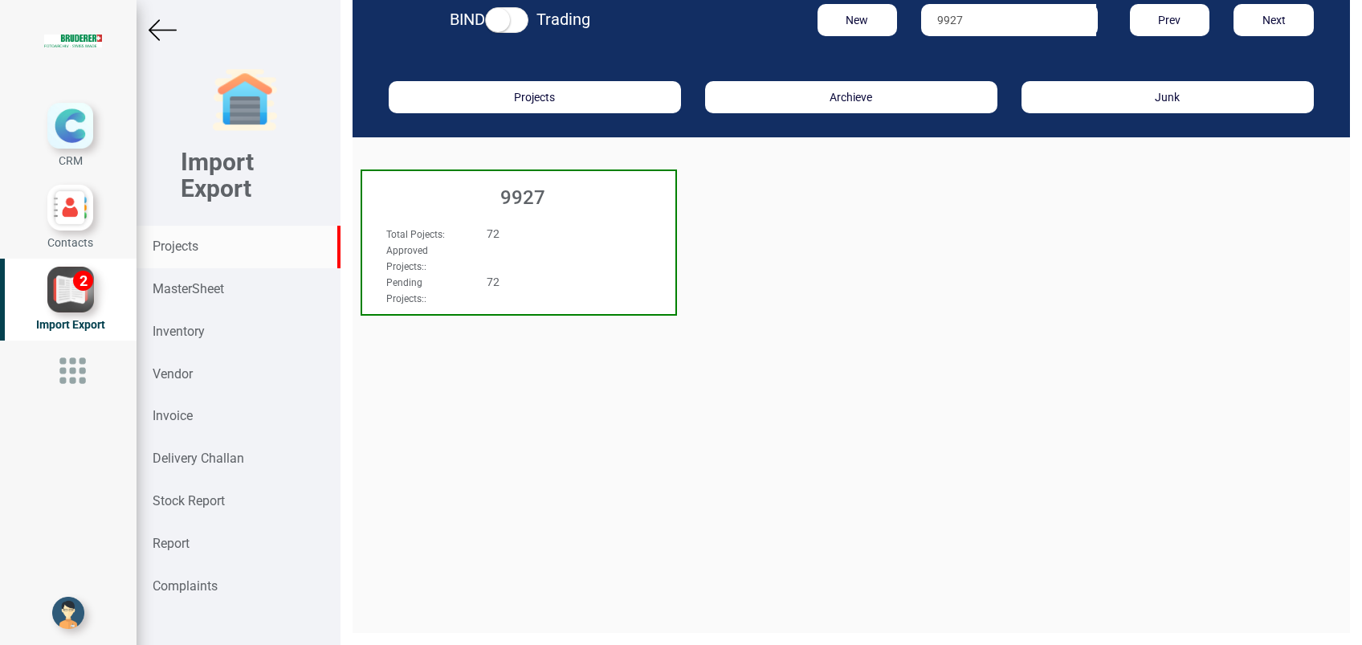
click at [525, 203] on h3 "9927" at bounding box center [522, 197] width 305 height 21
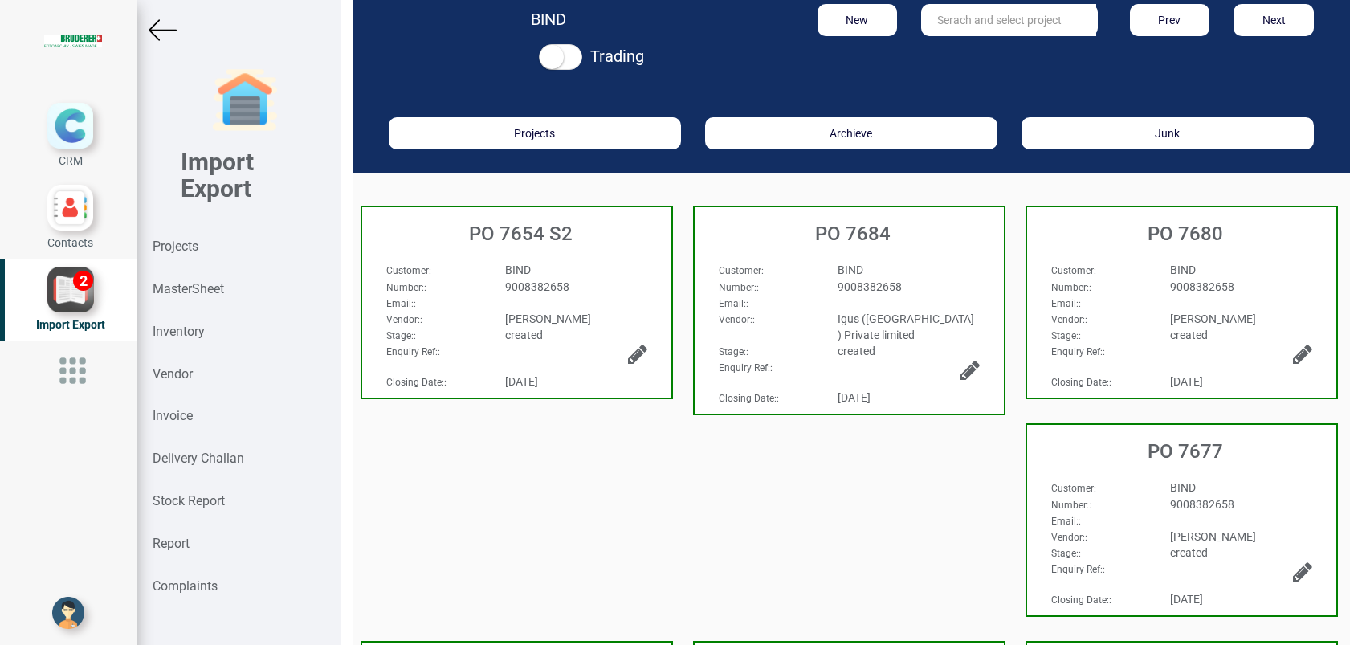
click at [986, 31] on input "text" at bounding box center [1008, 20] width 175 height 32
click at [983, 51] on link "PO 7652" at bounding box center [985, 53] width 127 height 21
type input "PO 7652"
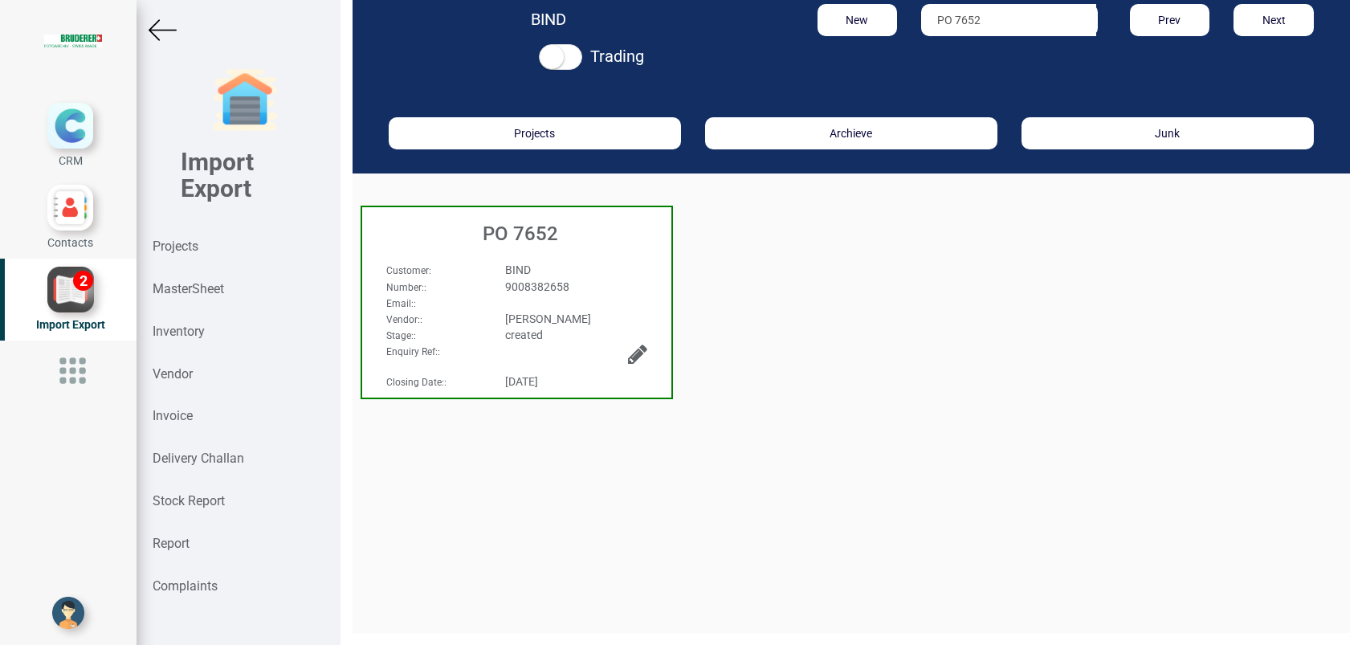
click at [495, 231] on h3 "PO 7652" at bounding box center [520, 233] width 301 height 21
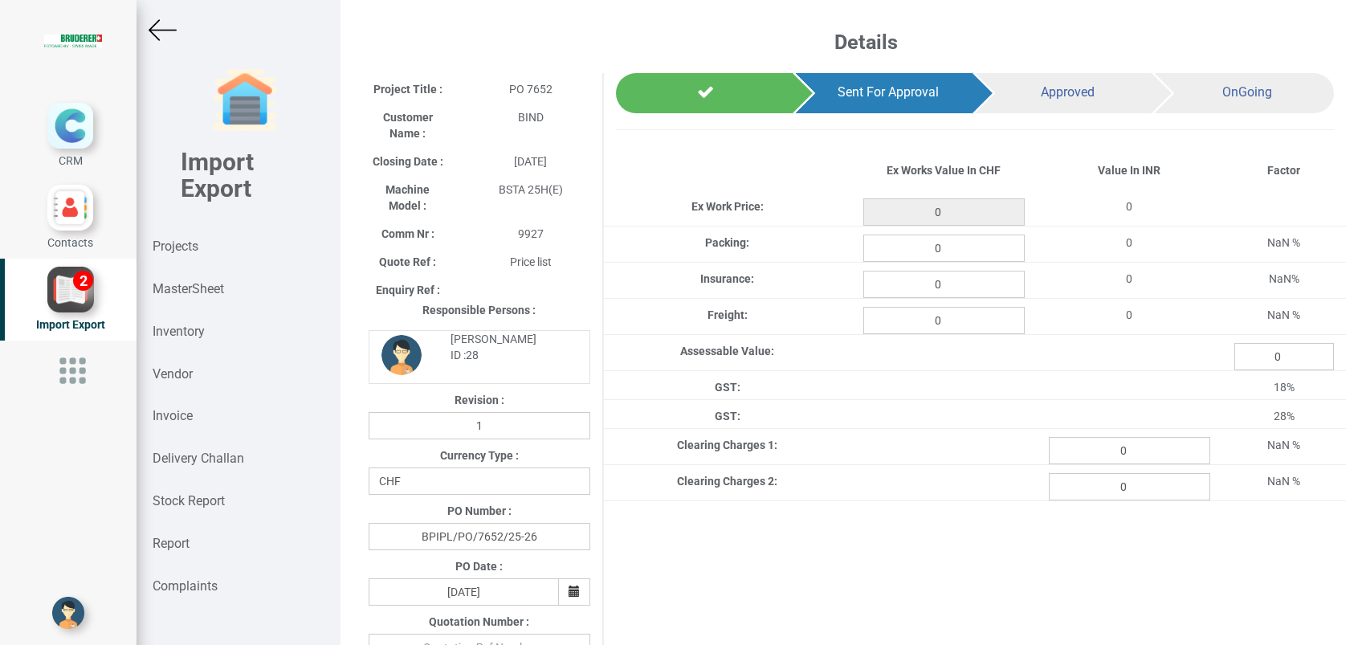
type input "429.20000000000005"
click at [955, 252] on input "0" at bounding box center [944, 248] width 161 height 27
type input "4.79"
click at [956, 278] on input "0" at bounding box center [944, 284] width 161 height 27
type input "0.572"
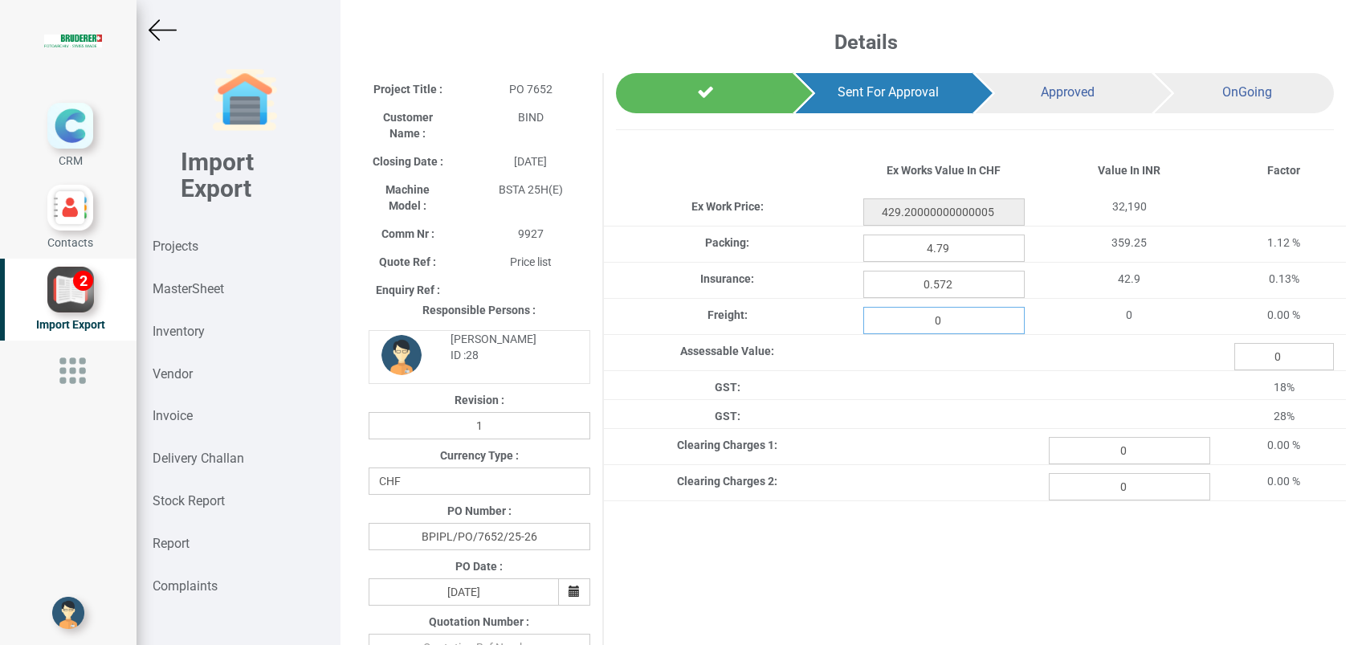
click at [957, 316] on input "0" at bounding box center [944, 320] width 161 height 27
type input "18.447"
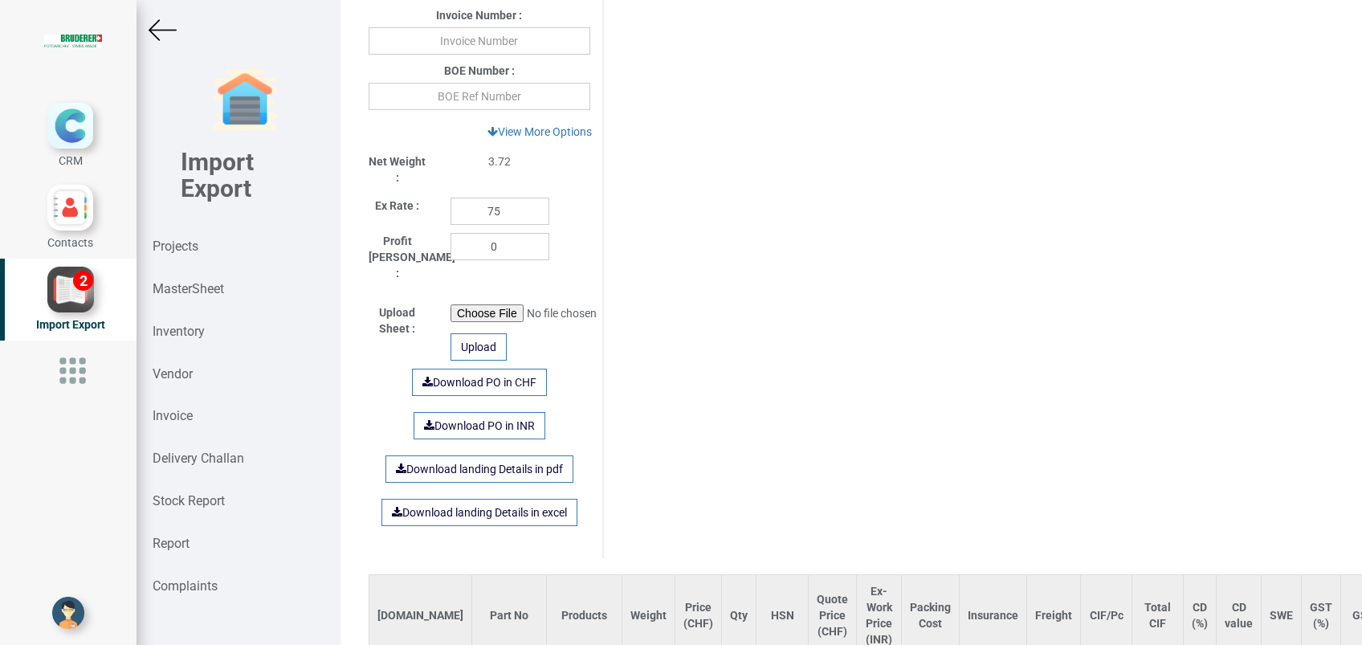
scroll to position [891, 0]
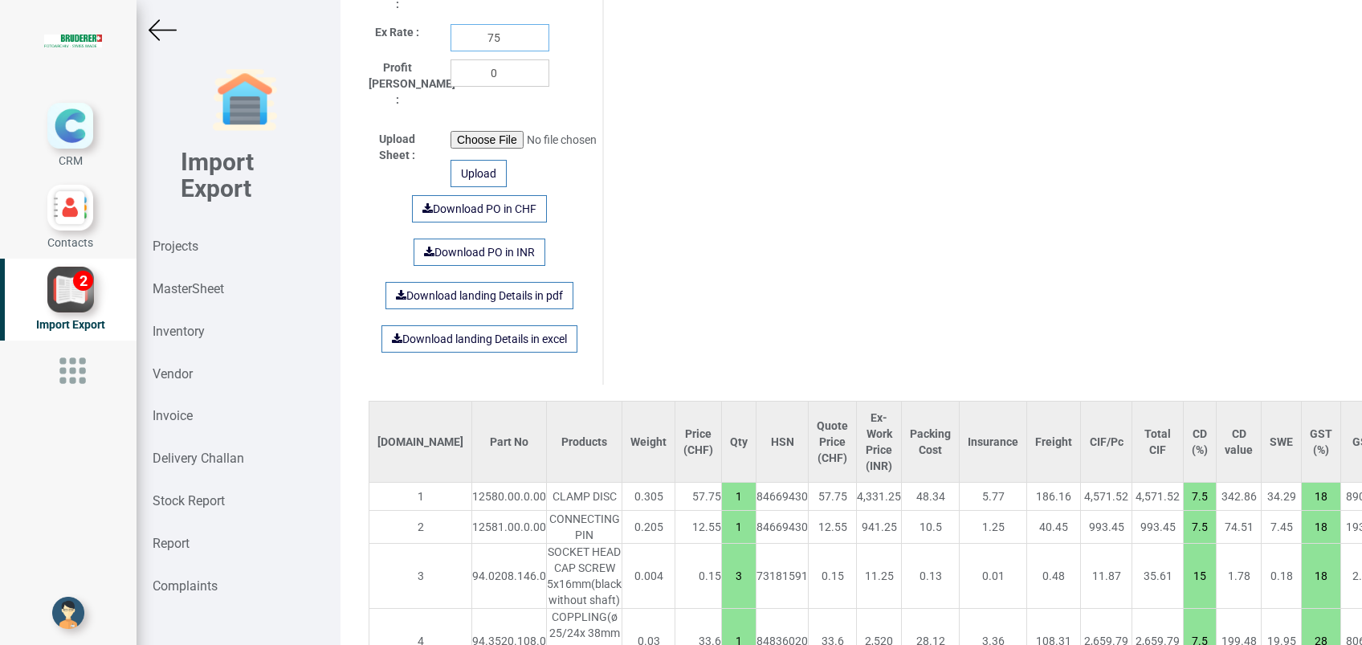
drag, startPoint x: 503, startPoint y: 39, endPoint x: 451, endPoint y: 42, distance: 51.5
click at [451, 42] on input "75" at bounding box center [500, 37] width 99 height 27
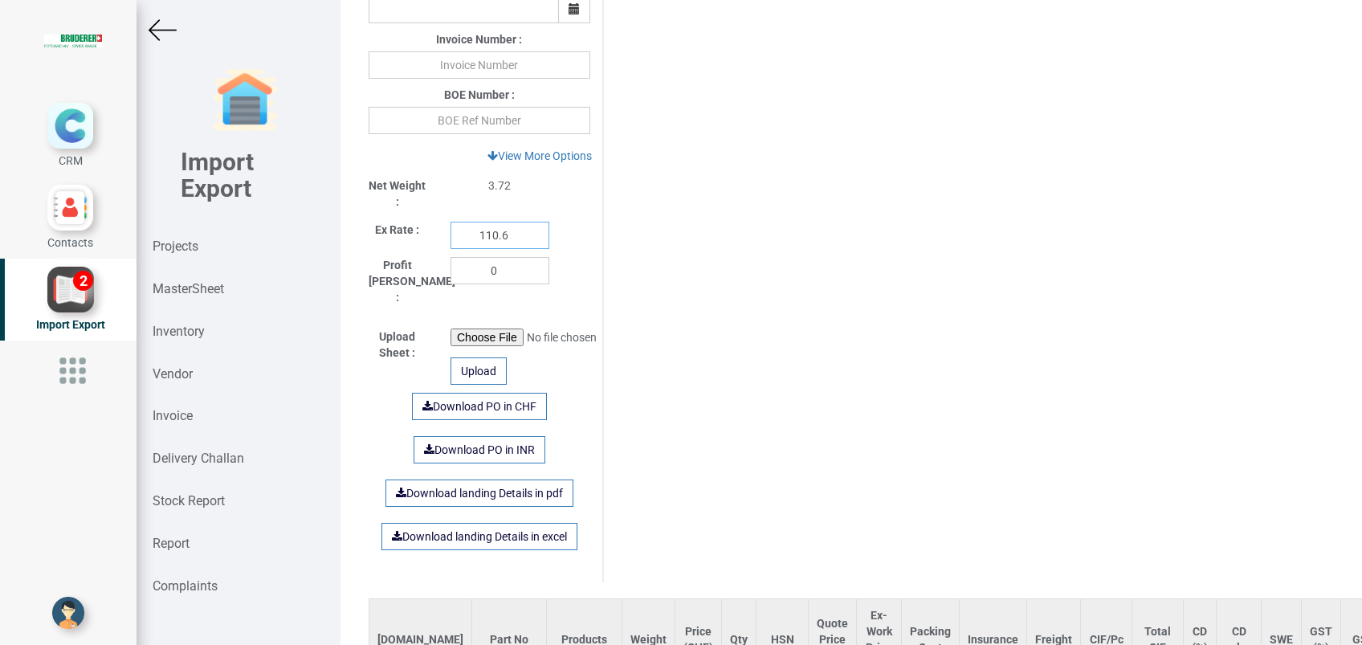
scroll to position [668, 0]
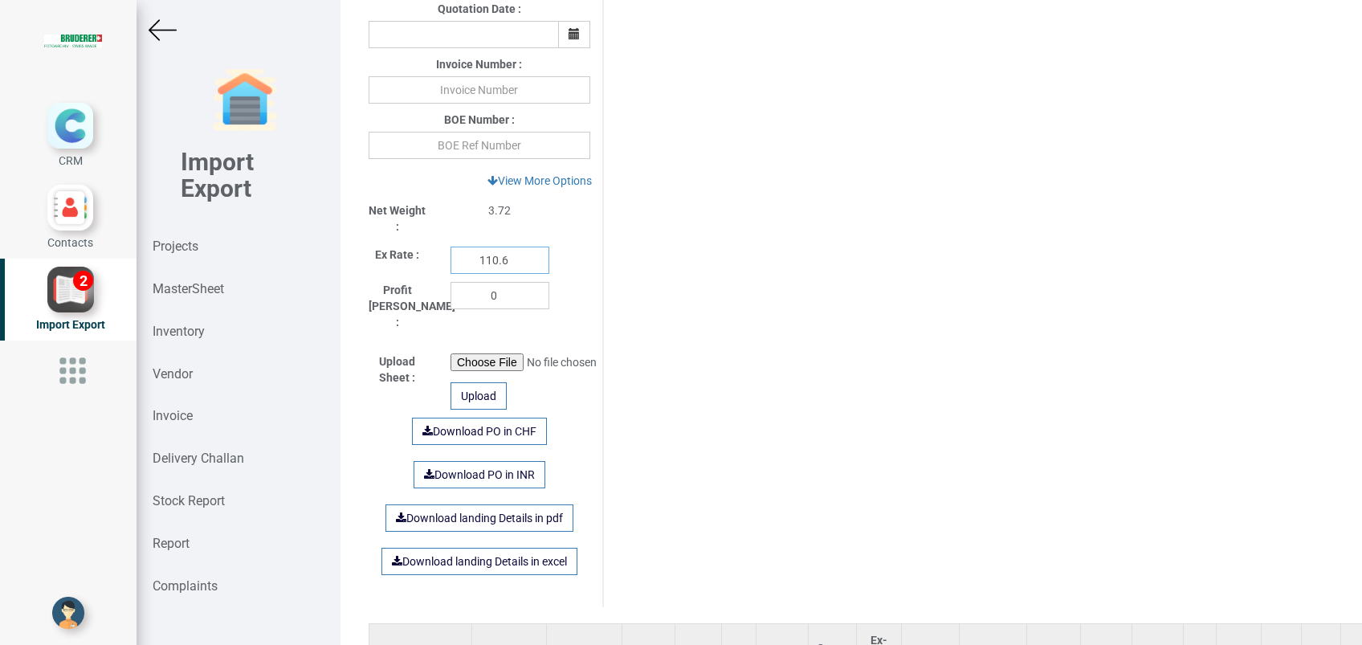
type input "110.6"
click at [559, 141] on input "text" at bounding box center [480, 145] width 222 height 27
type input "4278694"
click at [521, 90] on input "text" at bounding box center [480, 89] width 222 height 27
type input "439298 290825"
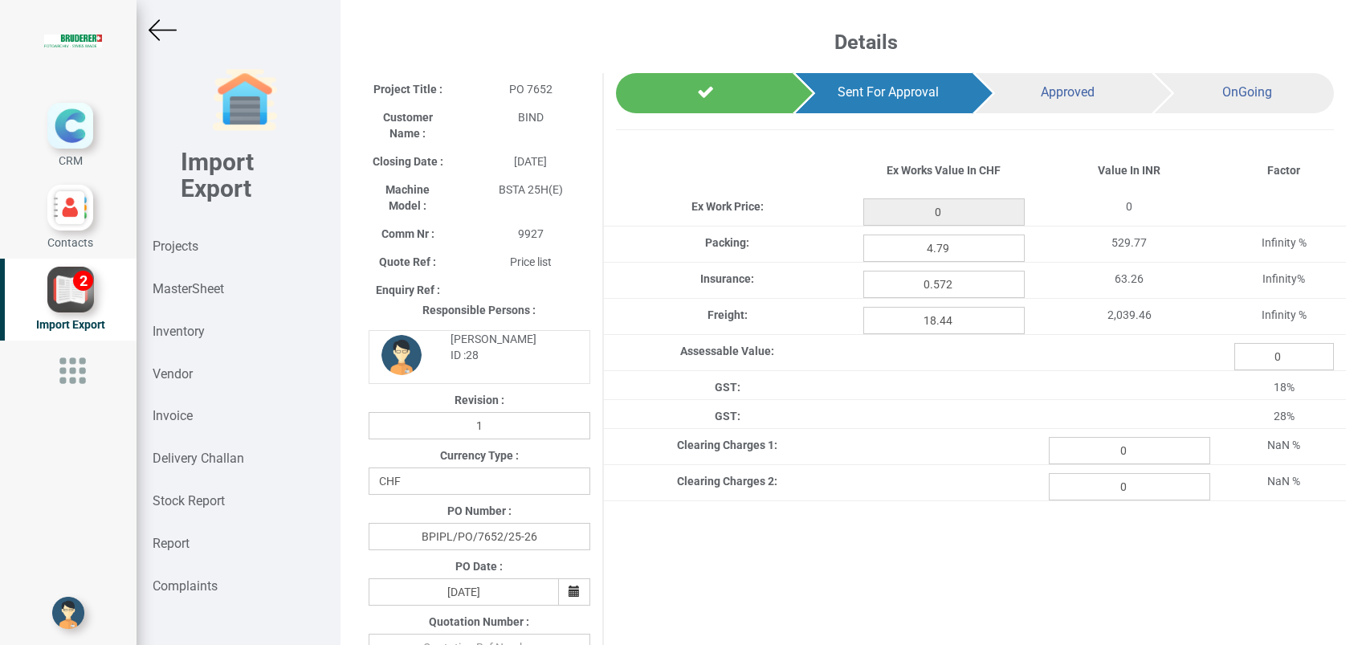
type input "429.20000000000005"
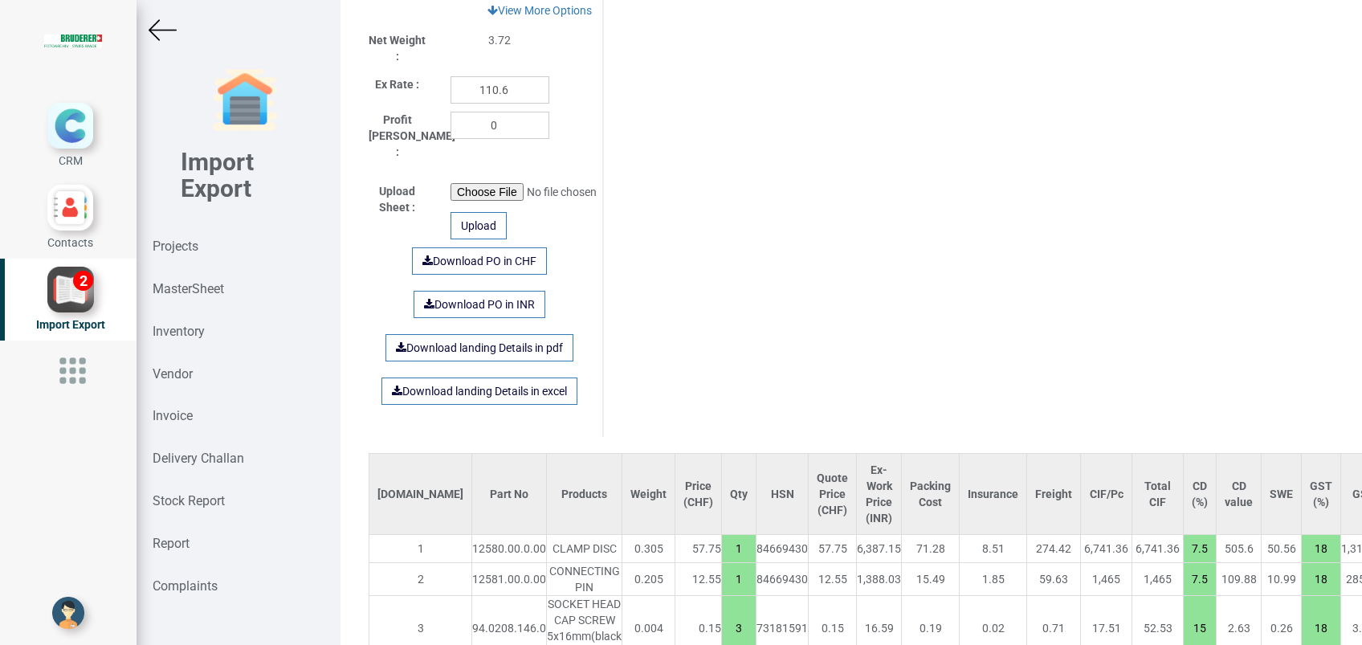
scroll to position [833, 0]
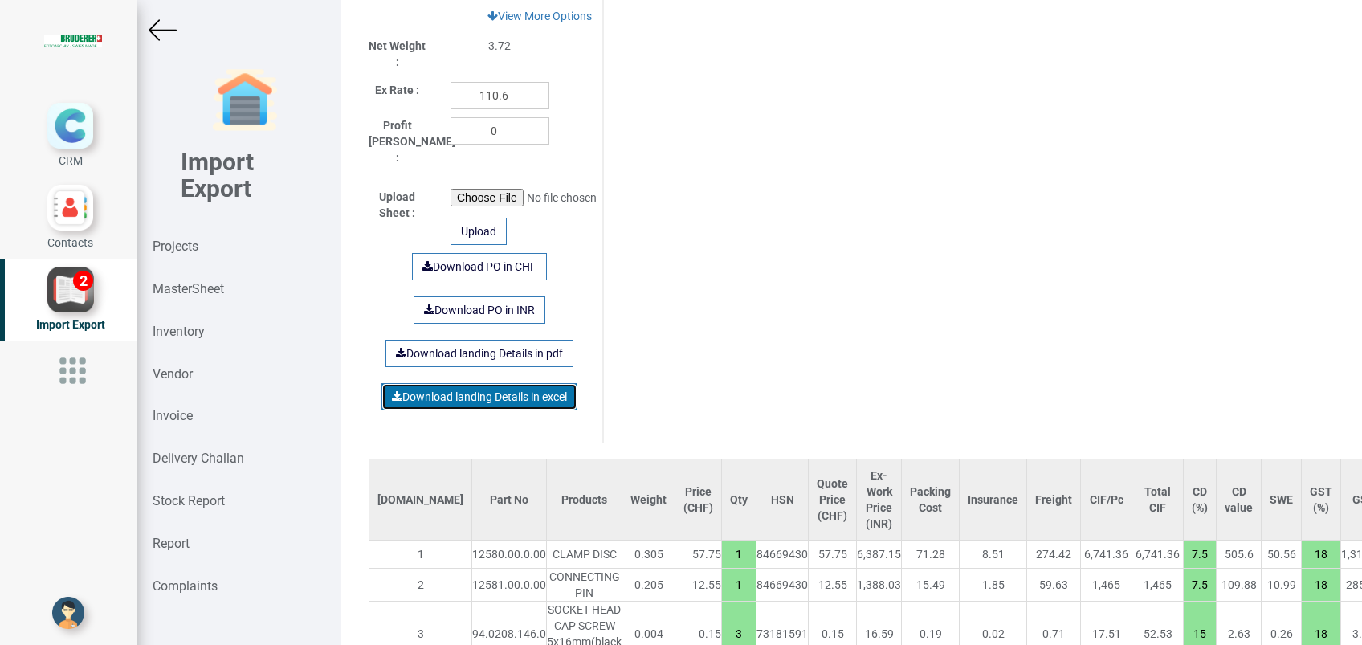
click at [500, 383] on link "Download landing Details in excel" at bounding box center [480, 396] width 196 height 27
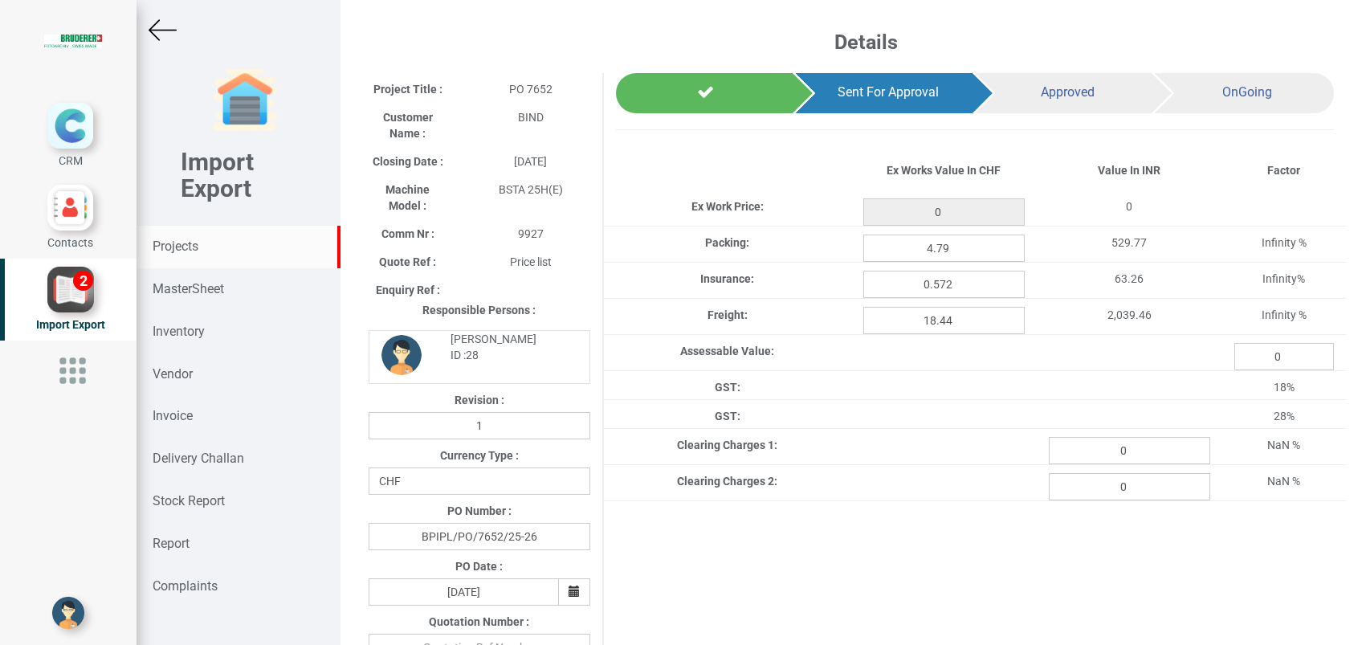
type input "429.20000000000005"
click at [182, 239] on strong "Projects" at bounding box center [176, 246] width 46 height 15
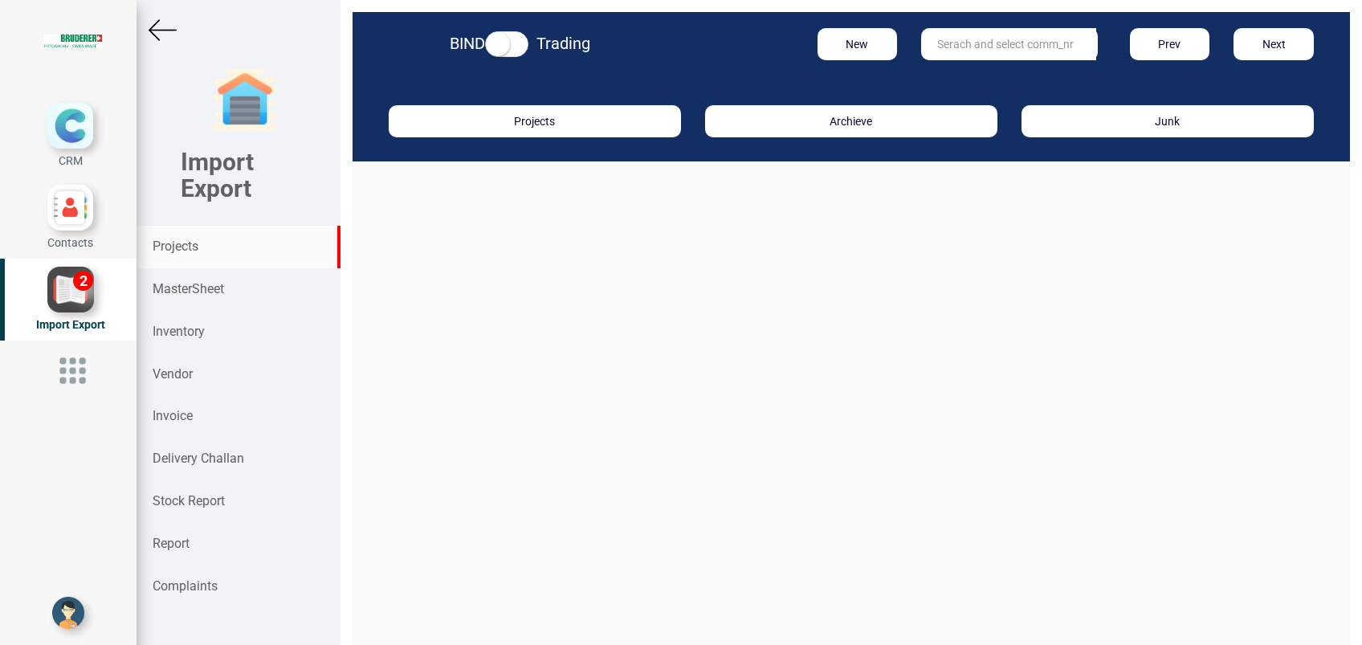
click at [941, 48] on input "text" at bounding box center [1008, 44] width 175 height 32
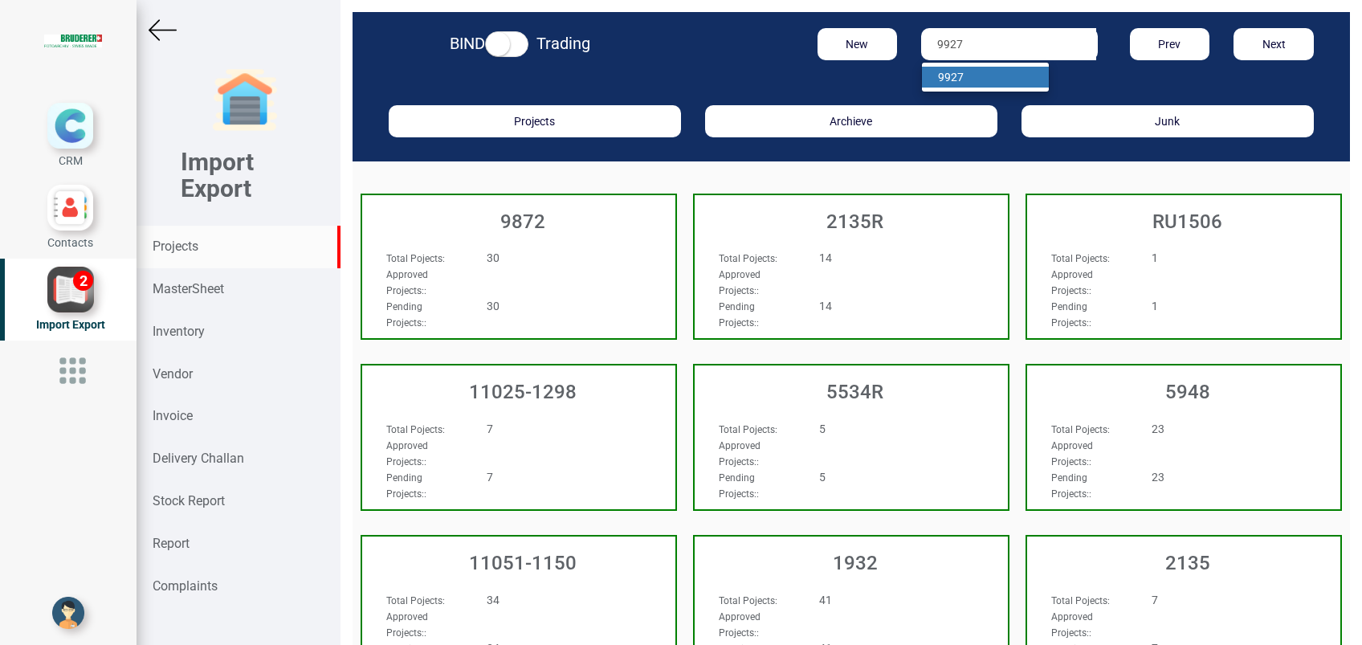
type input "9927"
click at [941, 77] on strong "9927" at bounding box center [951, 77] width 26 height 13
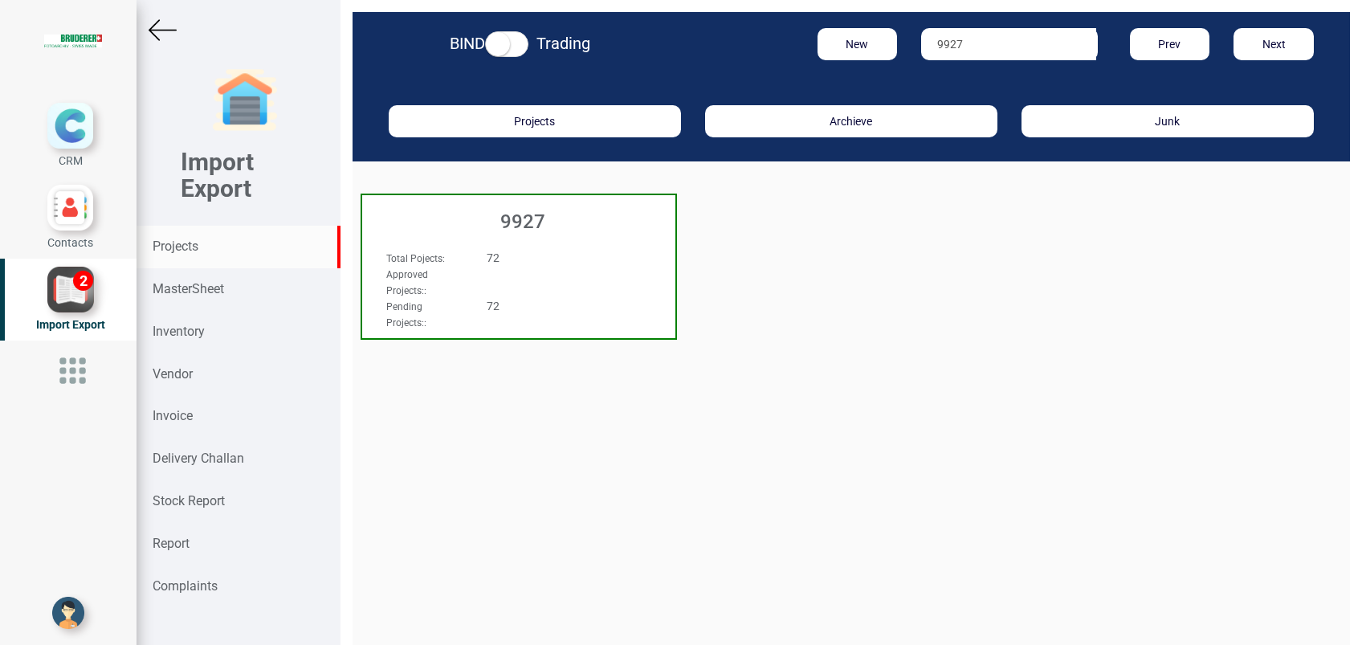
click at [540, 237] on div "9927" at bounding box center [518, 217] width 313 height 45
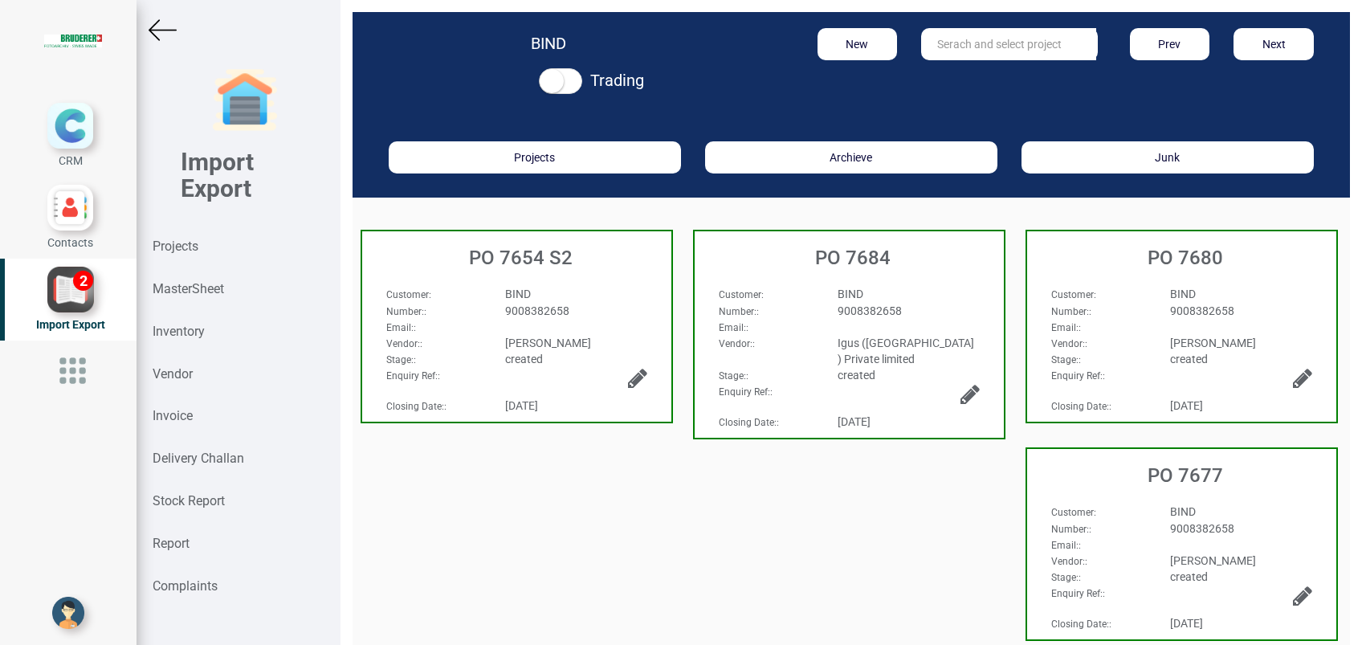
click at [1025, 54] on input "text" at bounding box center [1008, 44] width 175 height 32
click at [967, 80] on strong "7653" at bounding box center [966, 77] width 26 height 13
type input "PO 7653"
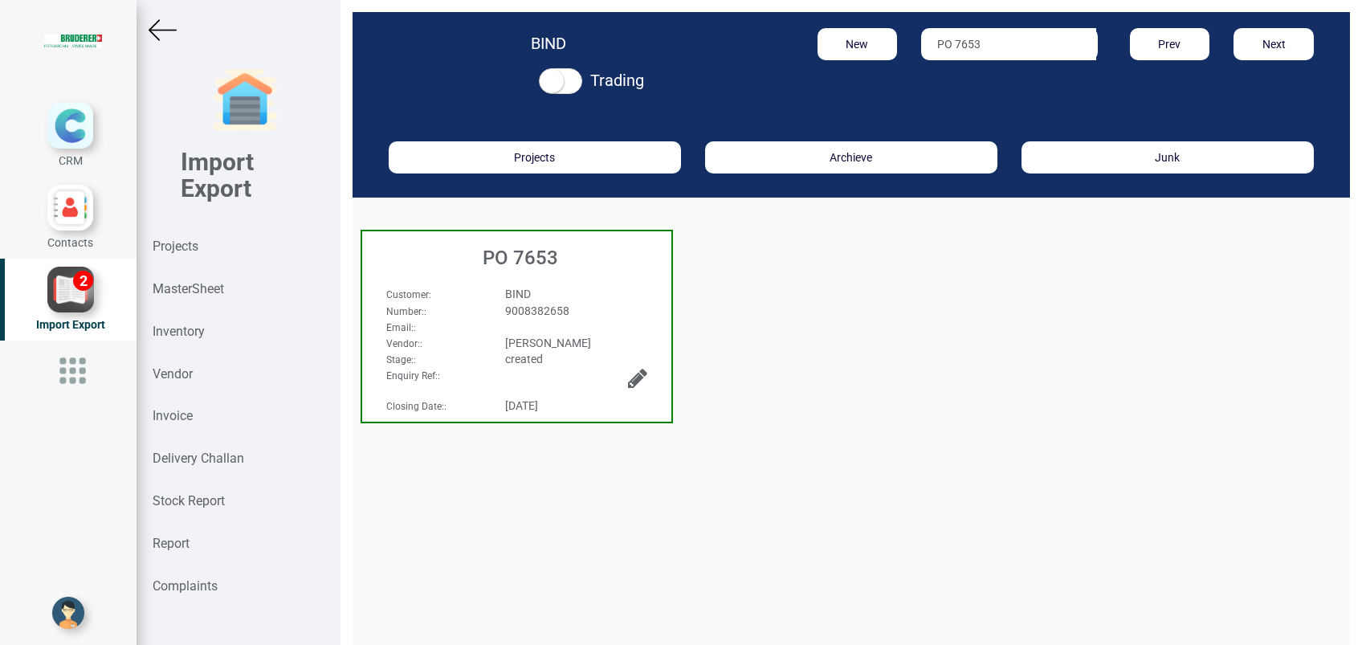
click at [533, 265] on h3 "PO 7653" at bounding box center [520, 257] width 301 height 21
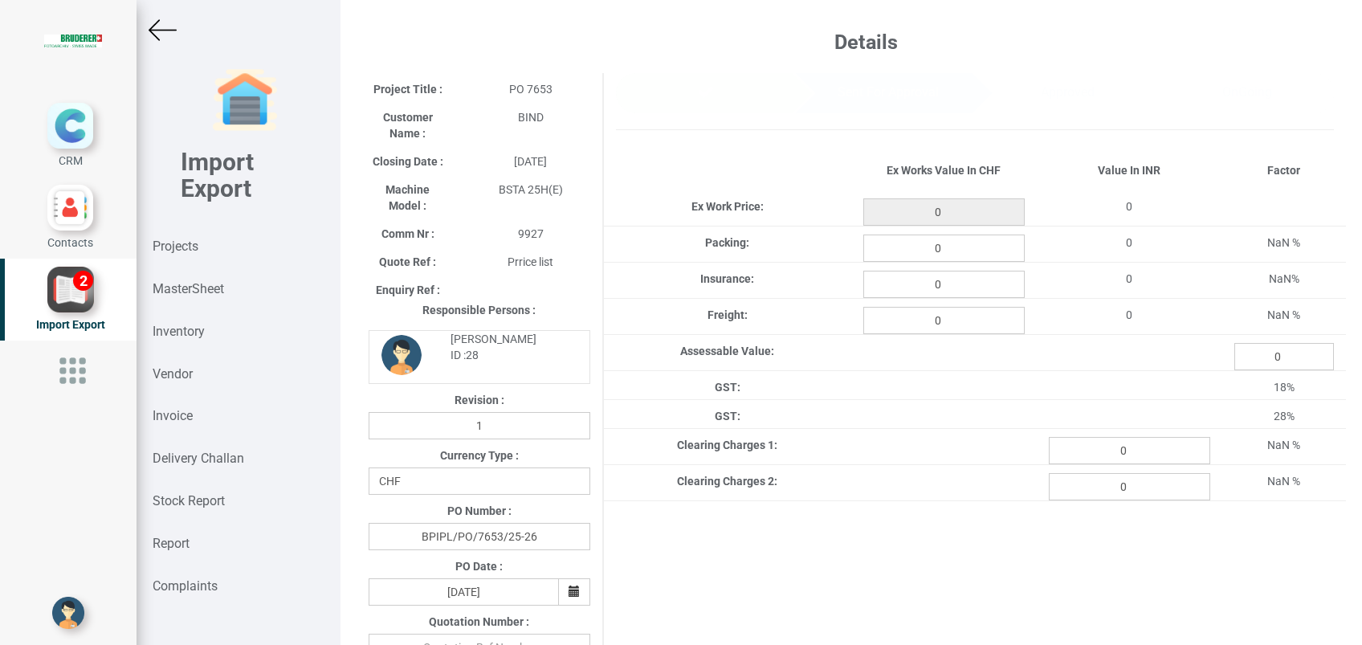
type input "1897.05"
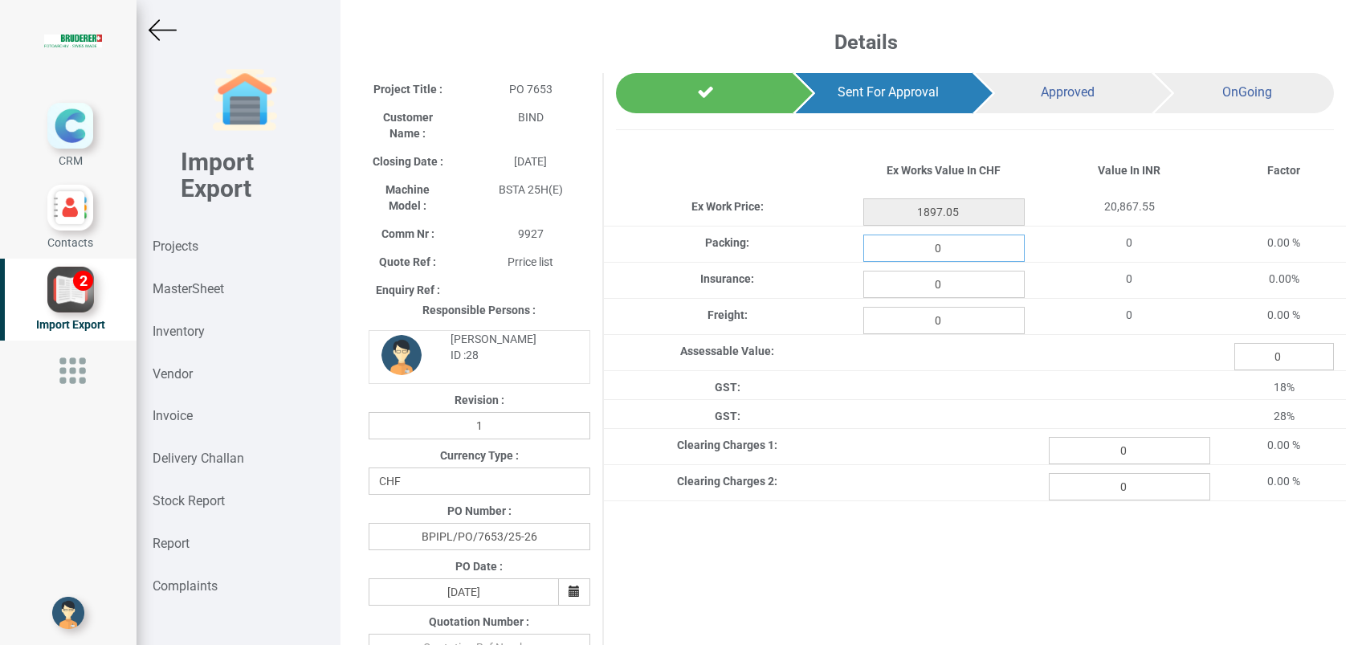
click at [958, 251] on input "0" at bounding box center [944, 248] width 161 height 27
type input "21.15"
click at [958, 284] on input "0" at bounding box center [944, 284] width 161 height 27
type input "2.527"
click at [958, 316] on input "0" at bounding box center [944, 320] width 161 height 27
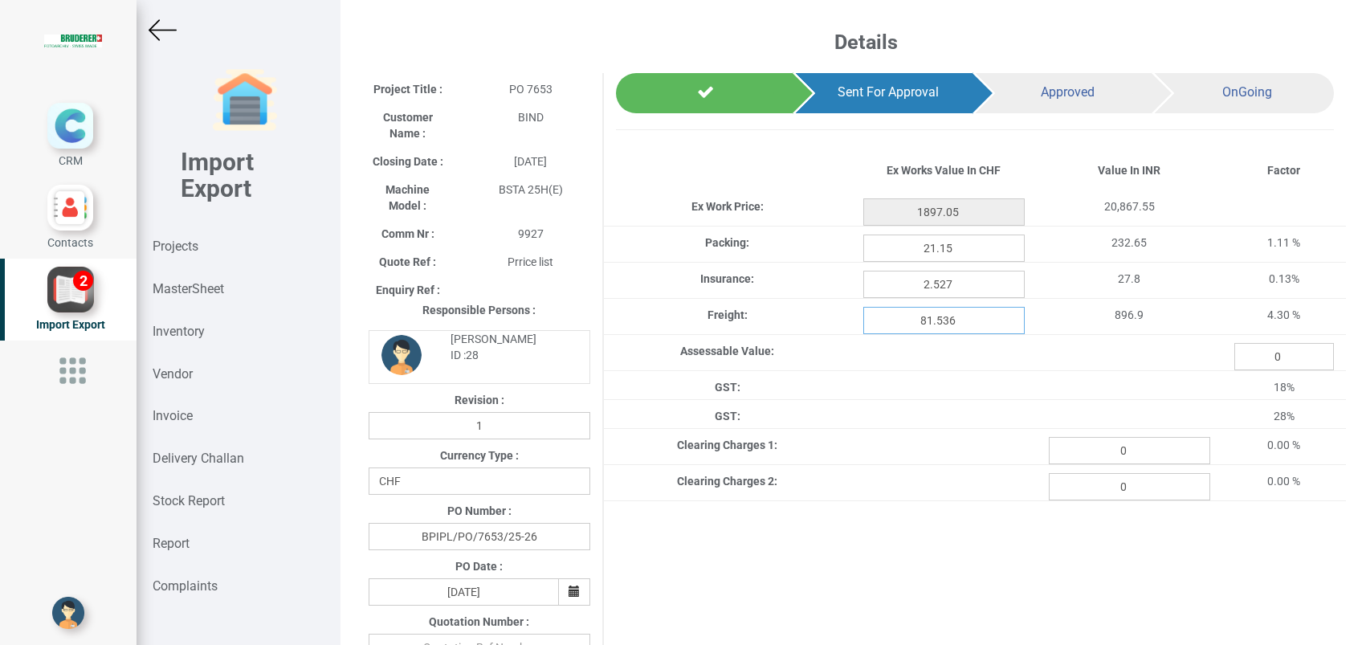
type input "81.536"
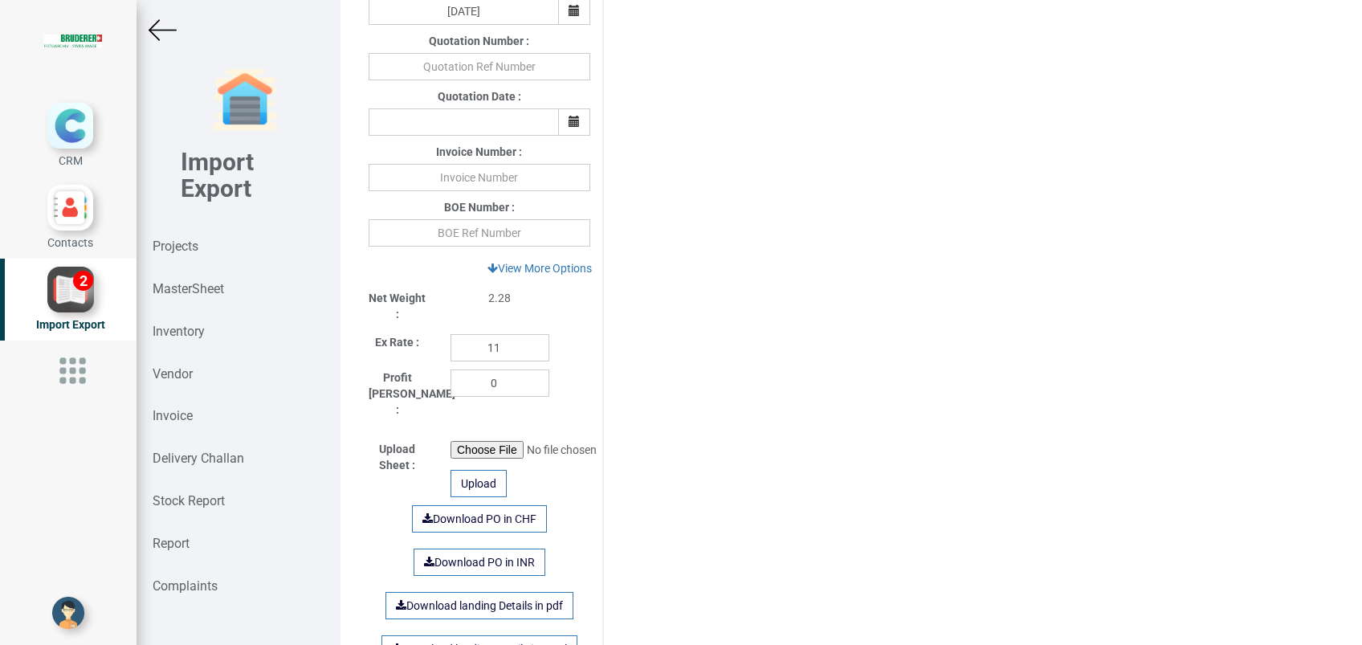
scroll to position [577, 0]
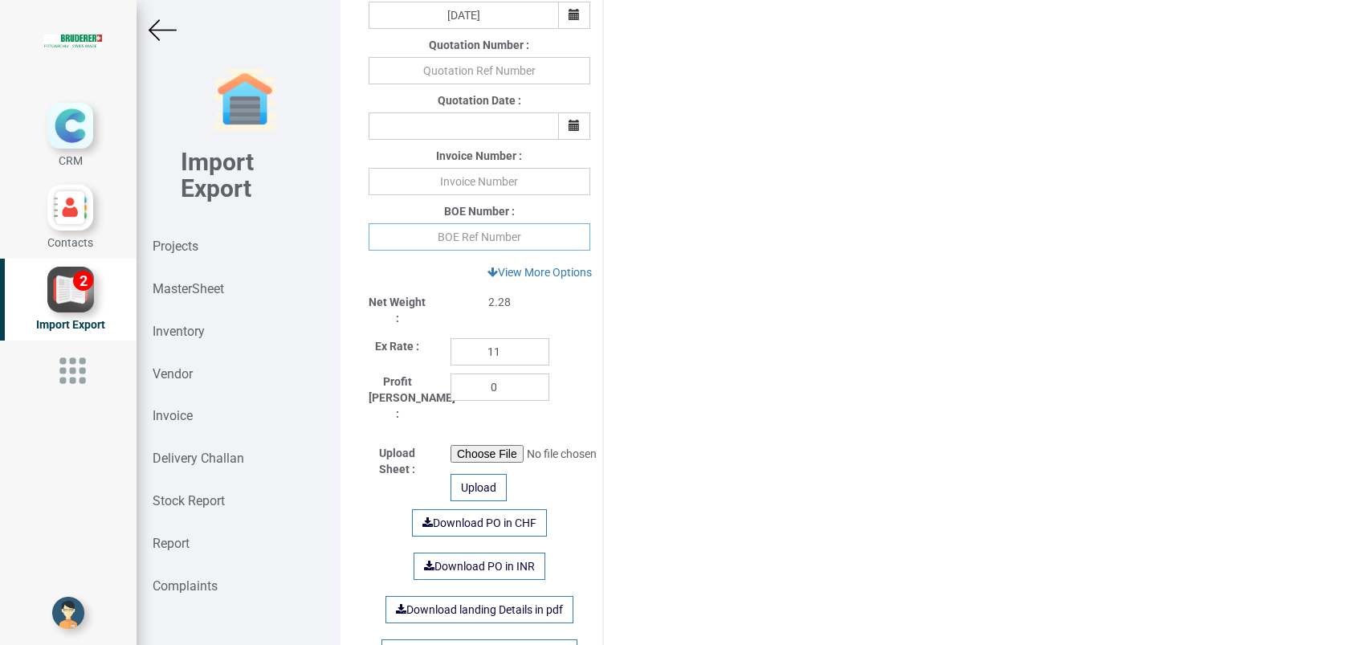
click at [539, 228] on input "text" at bounding box center [480, 236] width 222 height 27
type input "4278694"
click at [511, 180] on input "text" at bounding box center [480, 181] width 222 height 27
type input "429298 290825"
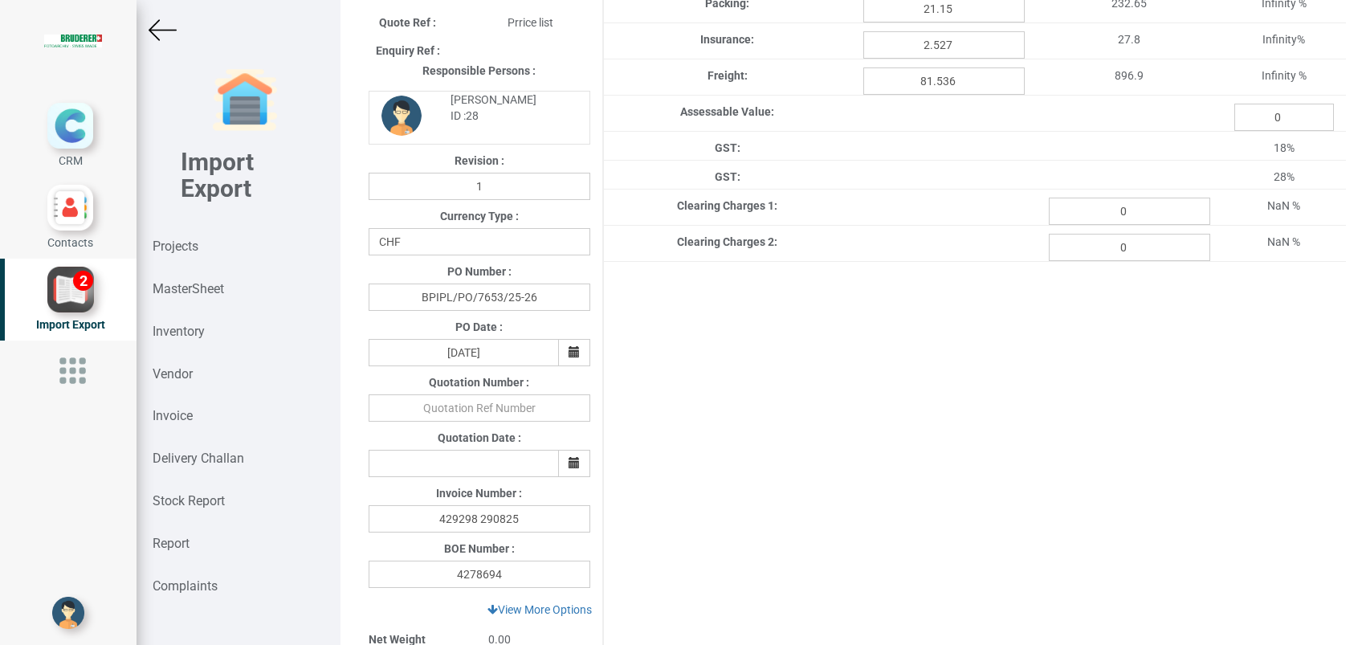
type input "1897.05"
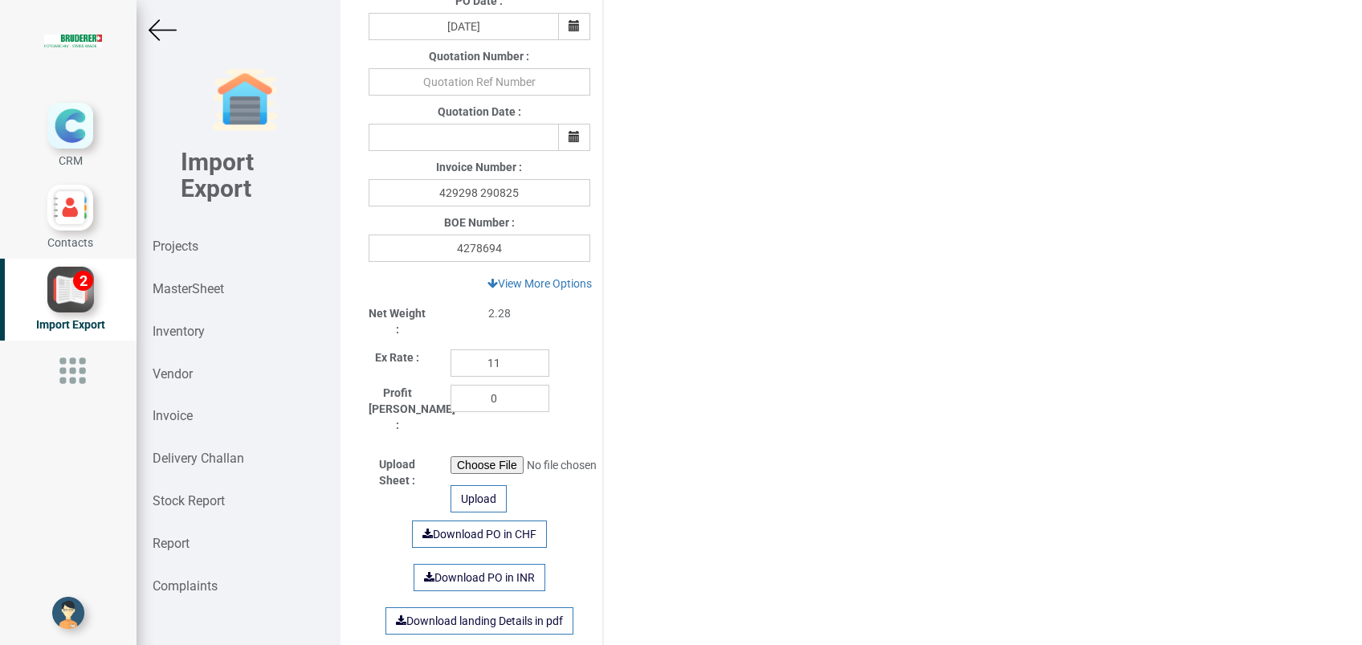
scroll to position [603, 0]
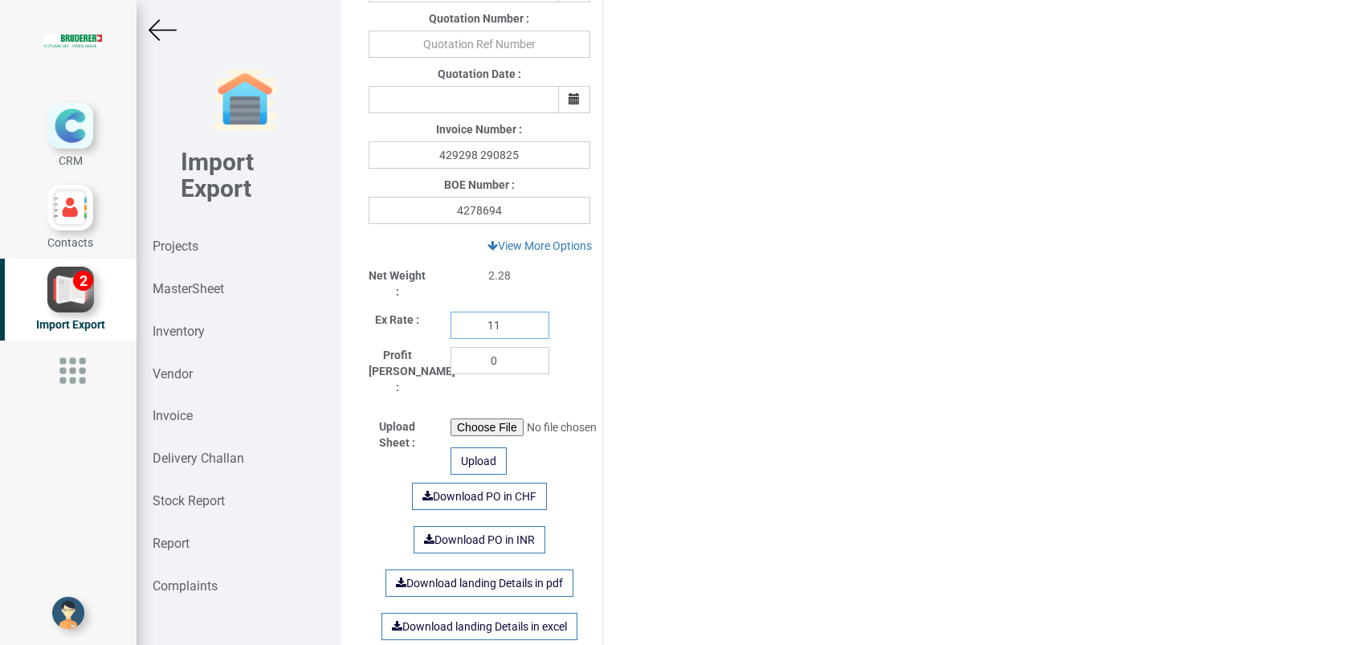
click at [507, 328] on input "11" at bounding box center [500, 325] width 99 height 27
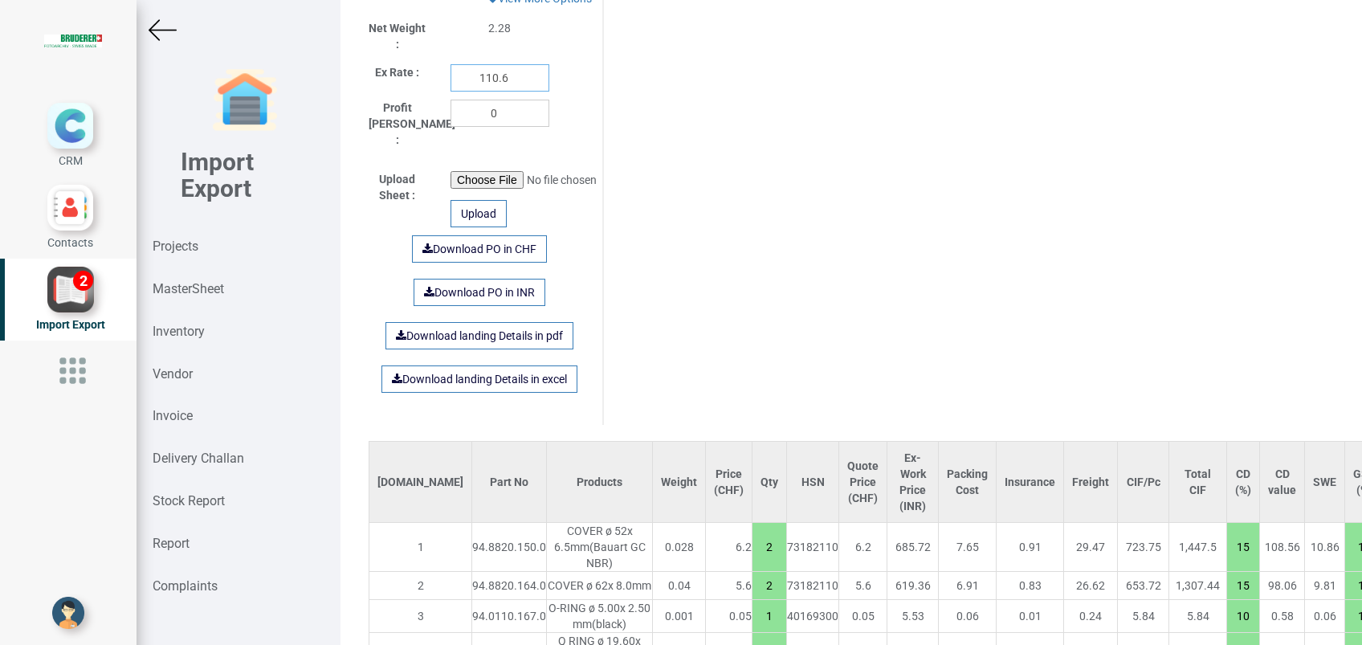
scroll to position [855, 0]
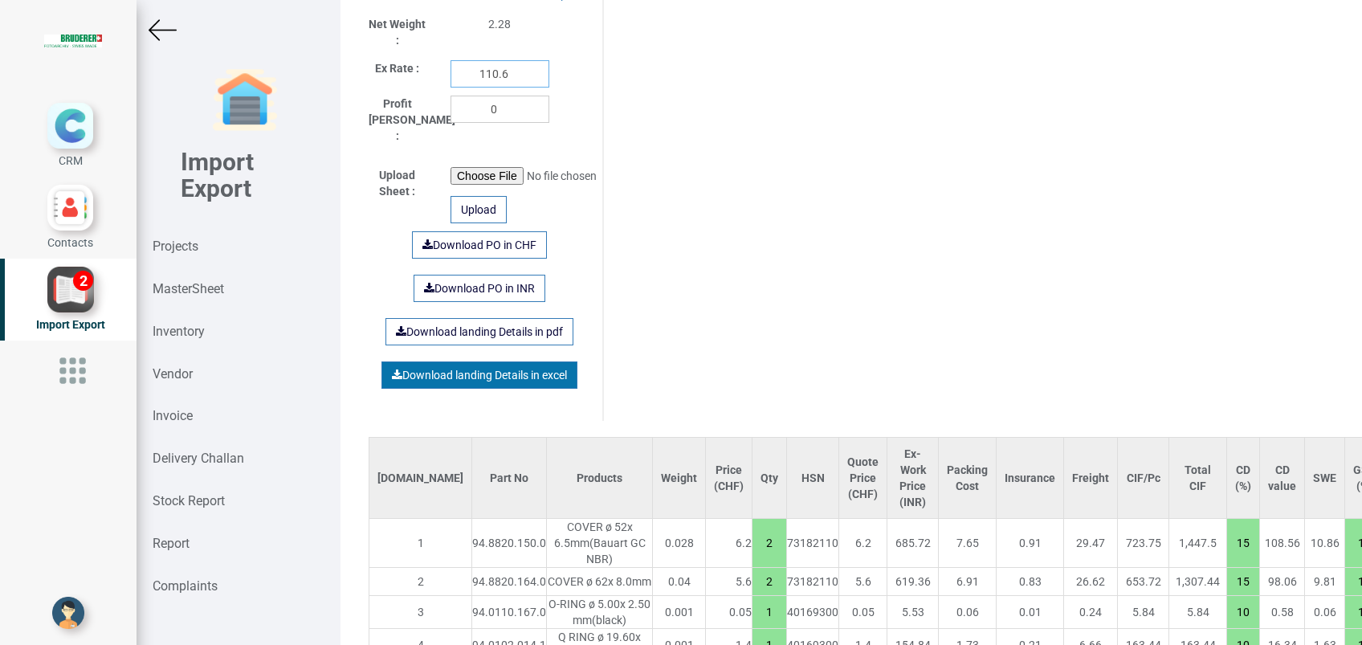
type input "110.6"
click at [476, 361] on link "Download landing Details in excel" at bounding box center [480, 374] width 196 height 27
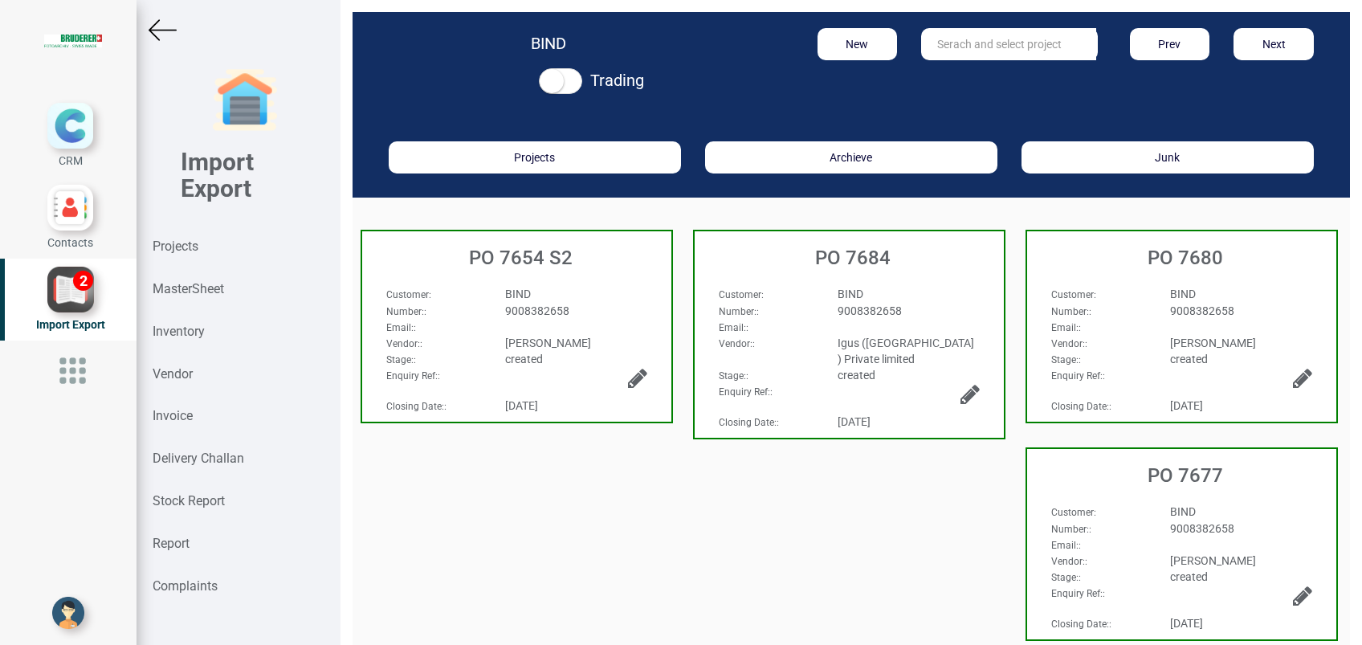
click at [973, 37] on input "text" at bounding box center [1008, 44] width 175 height 32
type input "7654"
click at [517, 279] on div "Customer : BIND Number: : 9008382658 Email: : Vendor: : [PERSON_NAME] Stage: : …" at bounding box center [516, 308] width 309 height 77
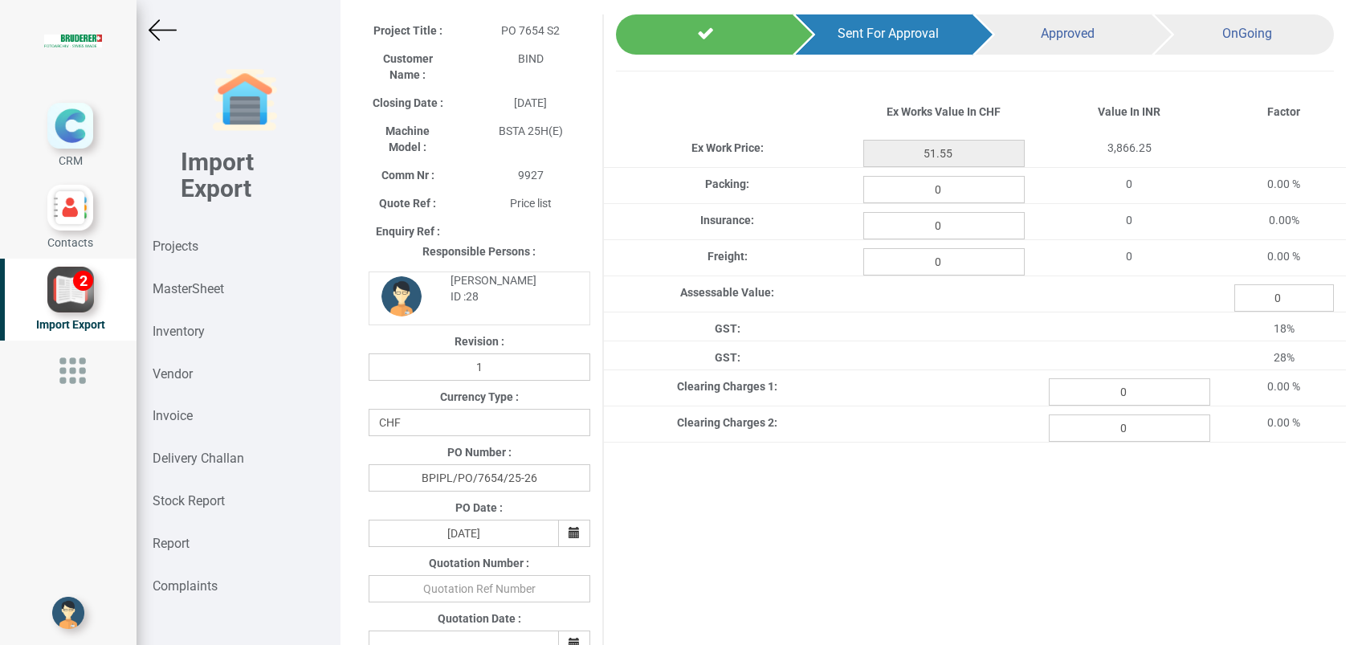
scroll to position [59, 0]
click at [157, 35] on img at bounding box center [163, 30] width 28 height 28
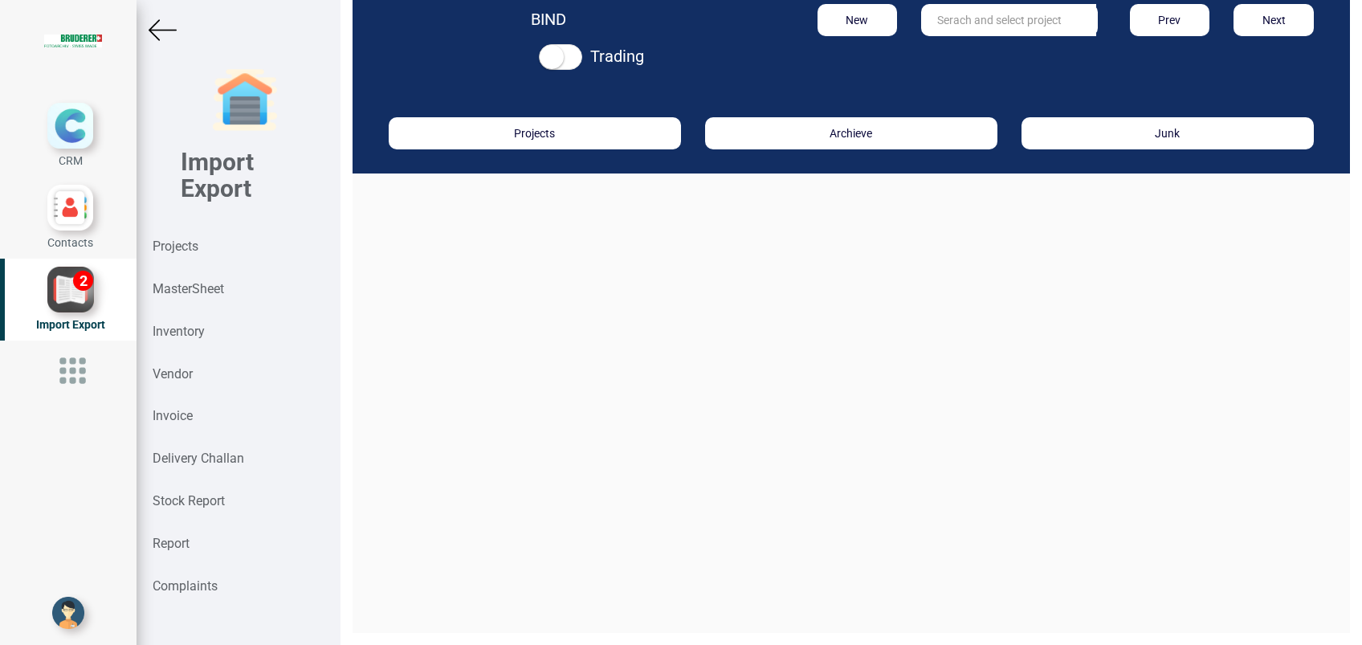
scroll to position [24, 0]
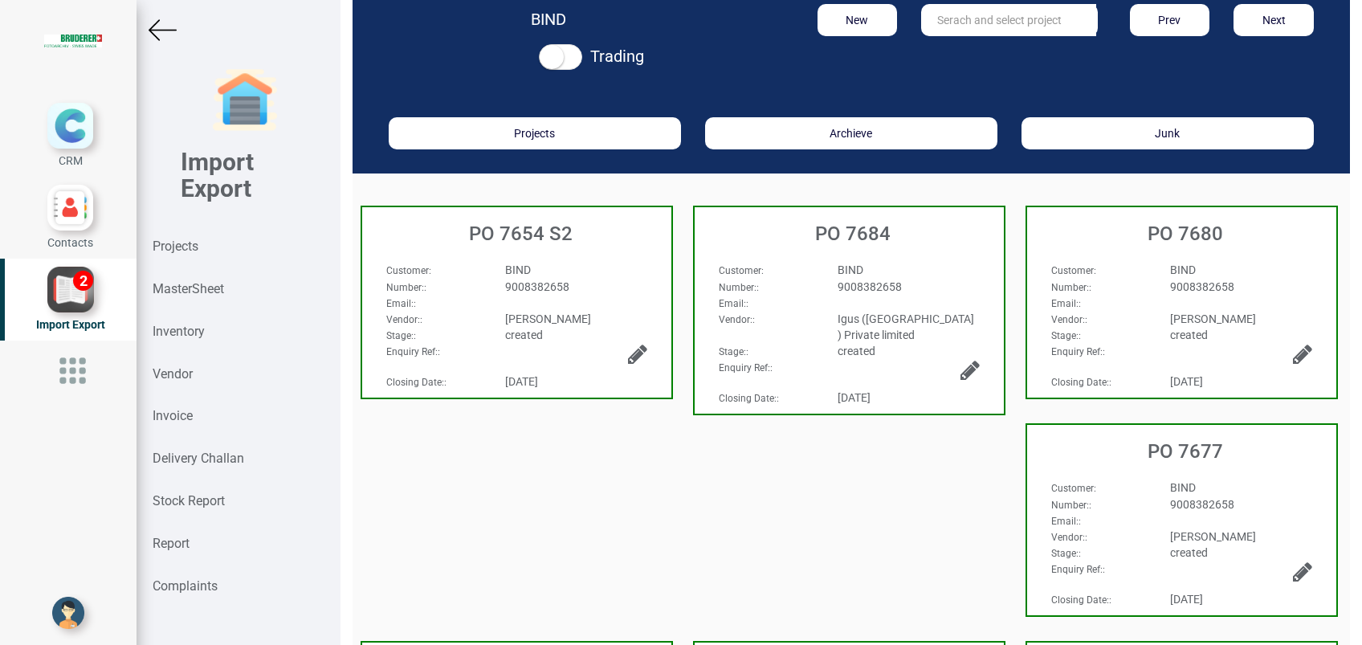
click at [978, 31] on input "text" at bounding box center [1008, 20] width 175 height 32
click at [978, 51] on link "PO 7654 S1" at bounding box center [985, 53] width 127 height 21
type input "PO 7654 S1"
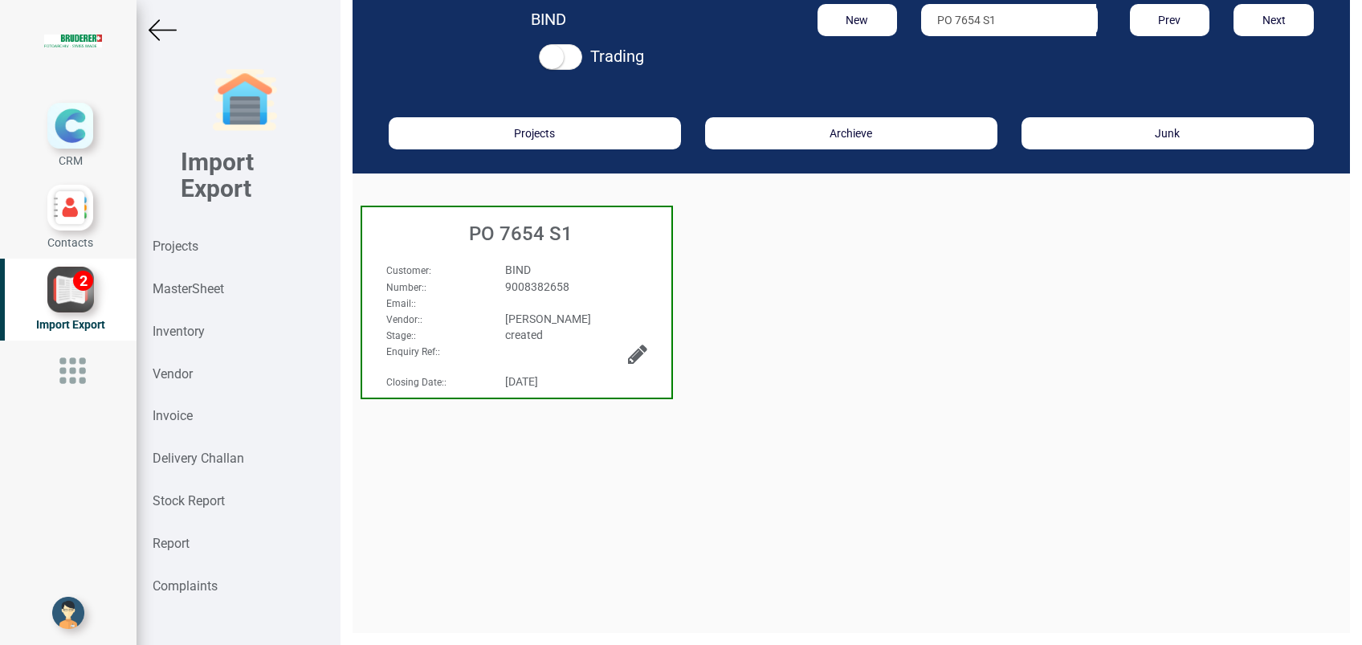
click at [563, 231] on h3 "PO 7654 S1" at bounding box center [520, 233] width 301 height 21
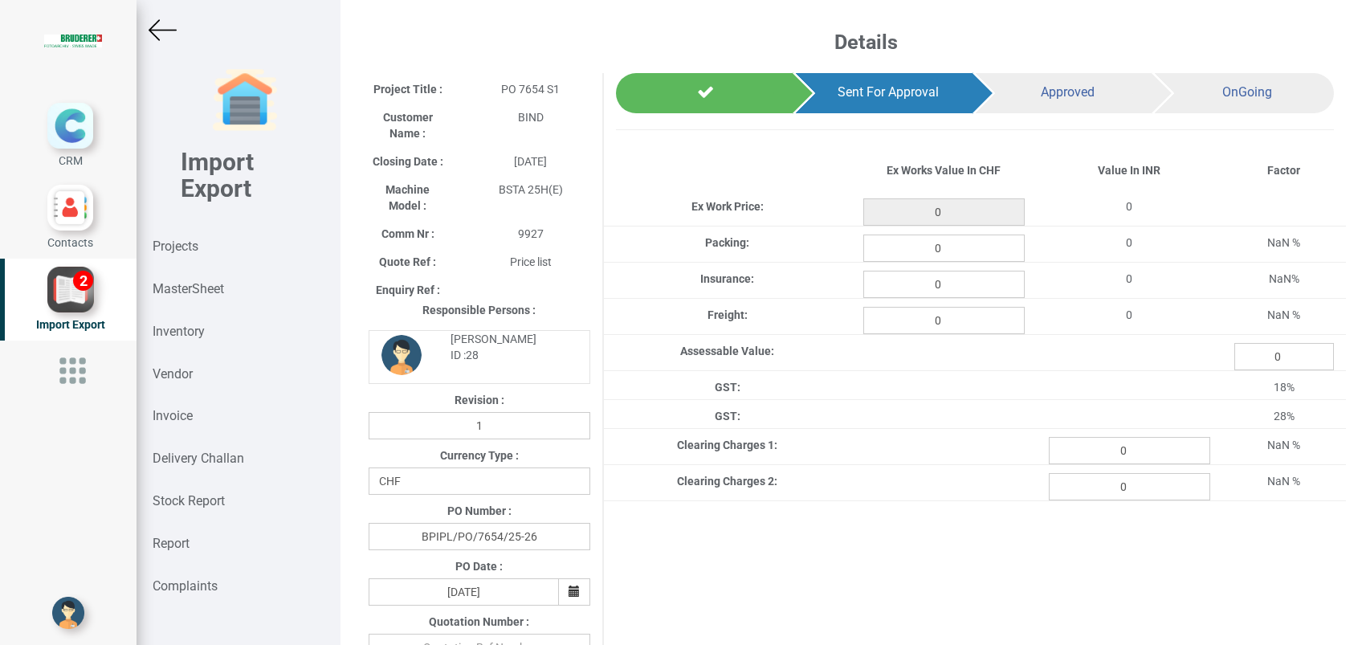
type input "1913.9499999999998"
click at [951, 252] on input "0" at bounding box center [944, 248] width 161 height 27
type input "21.34"
click at [938, 280] on input "0" at bounding box center [944, 284] width 161 height 27
type input "2.55"
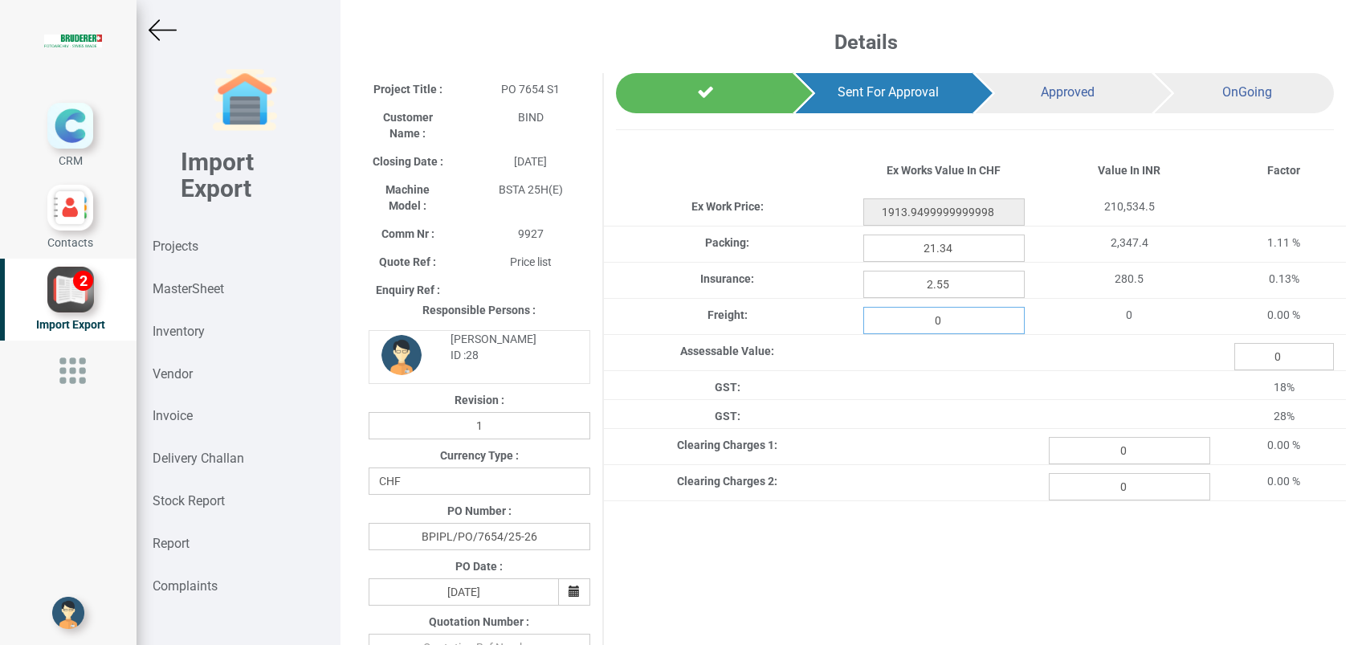
click at [958, 327] on input "0" at bounding box center [944, 320] width 161 height 27
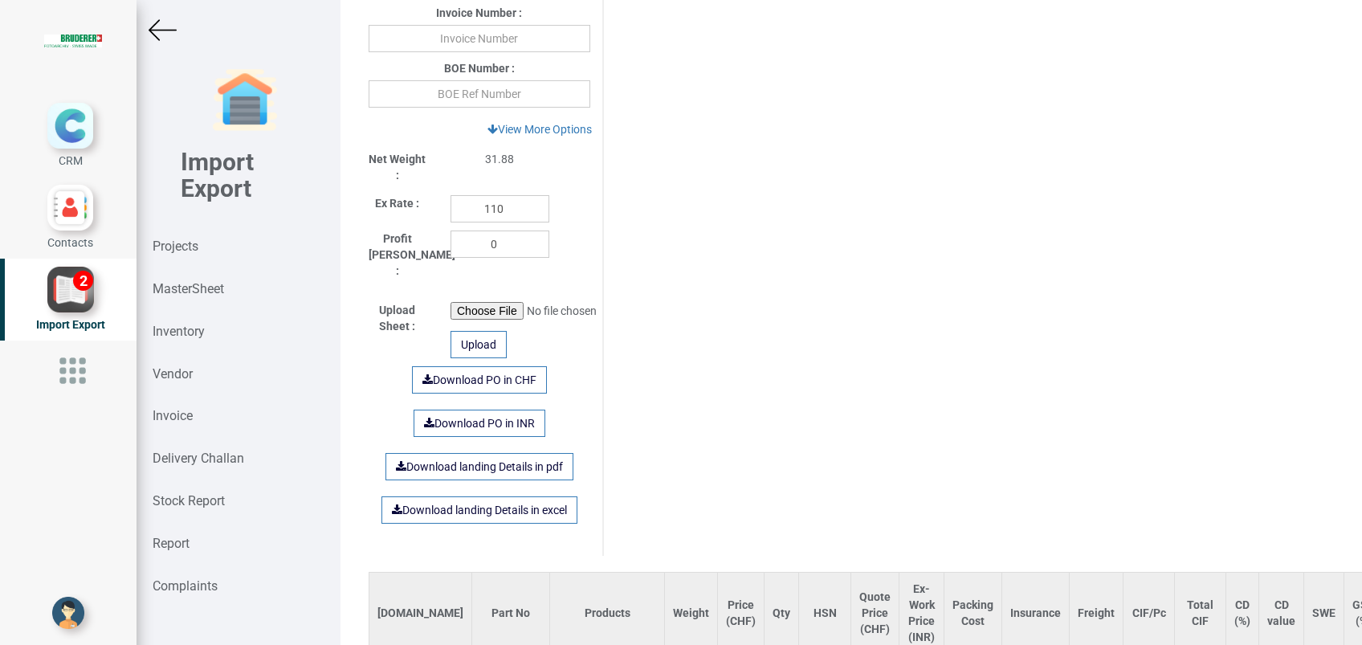
scroll to position [829, 0]
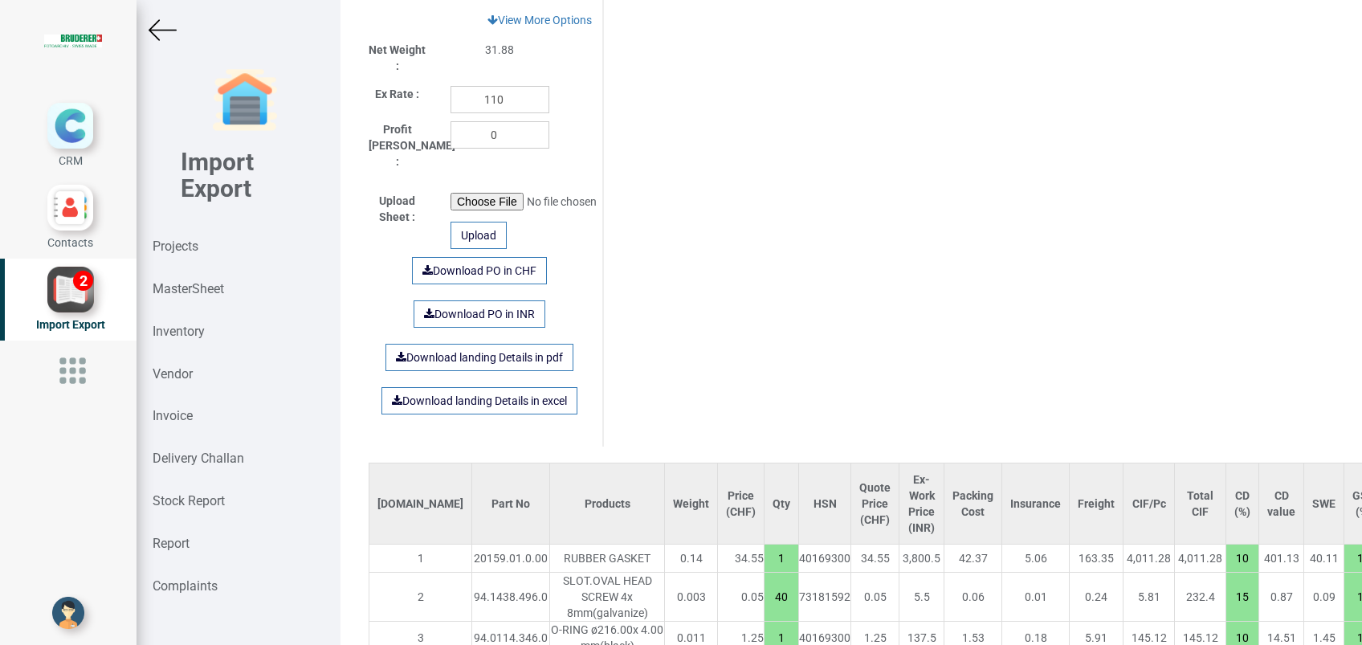
type input "82.263"
click at [508, 109] on input "110" at bounding box center [500, 99] width 99 height 27
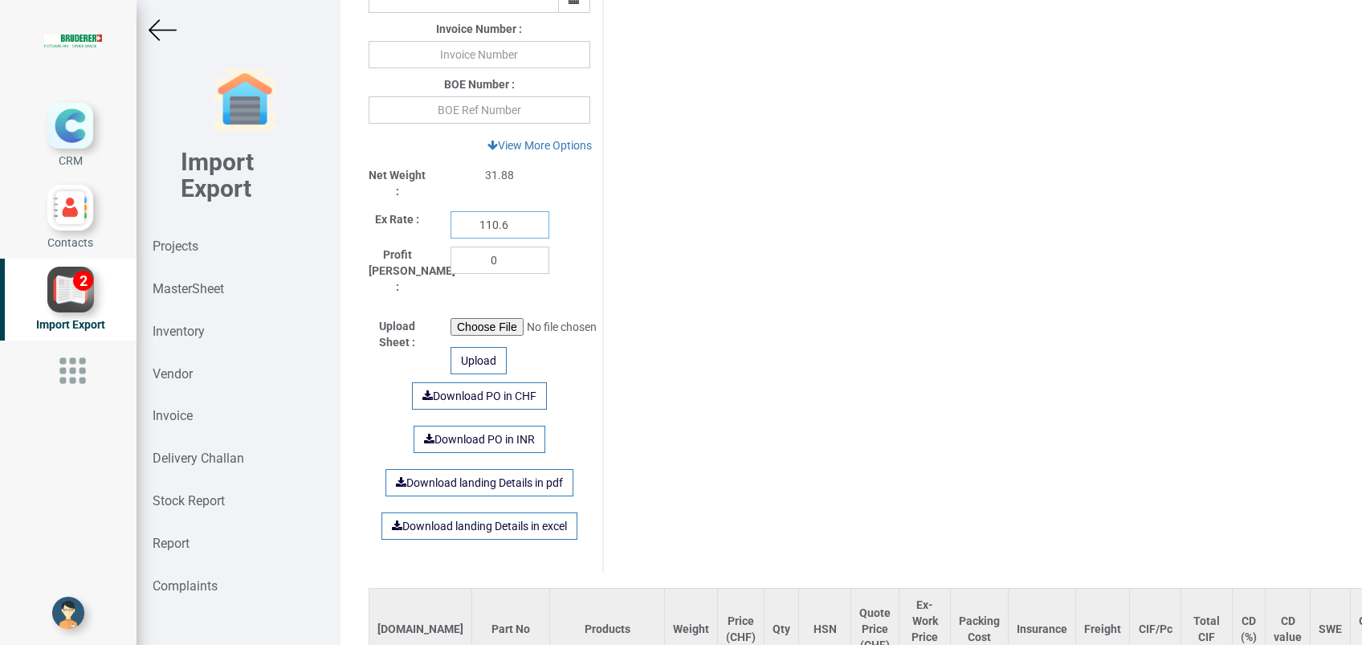
scroll to position [700, 0]
type input "110.6"
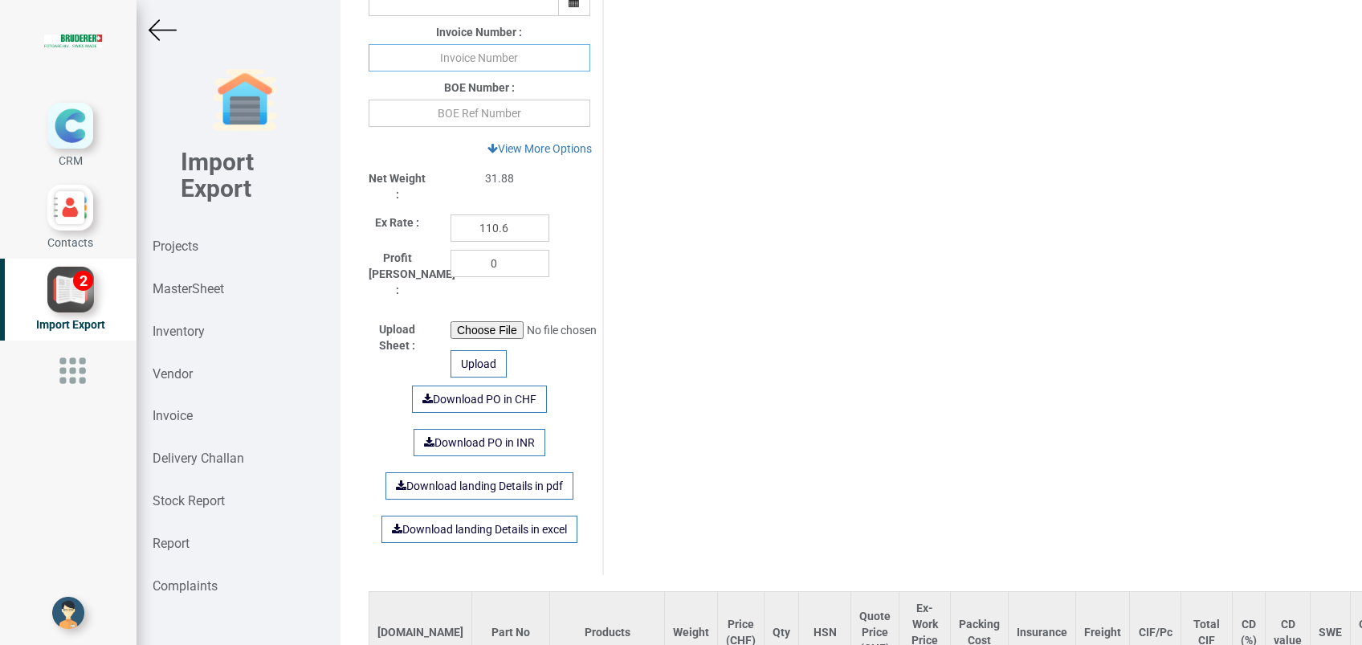
click at [549, 62] on input "text" at bounding box center [480, 57] width 222 height 27
type input "439298 290825"
click at [512, 121] on input "text" at bounding box center [480, 113] width 222 height 27
type input "4278694"
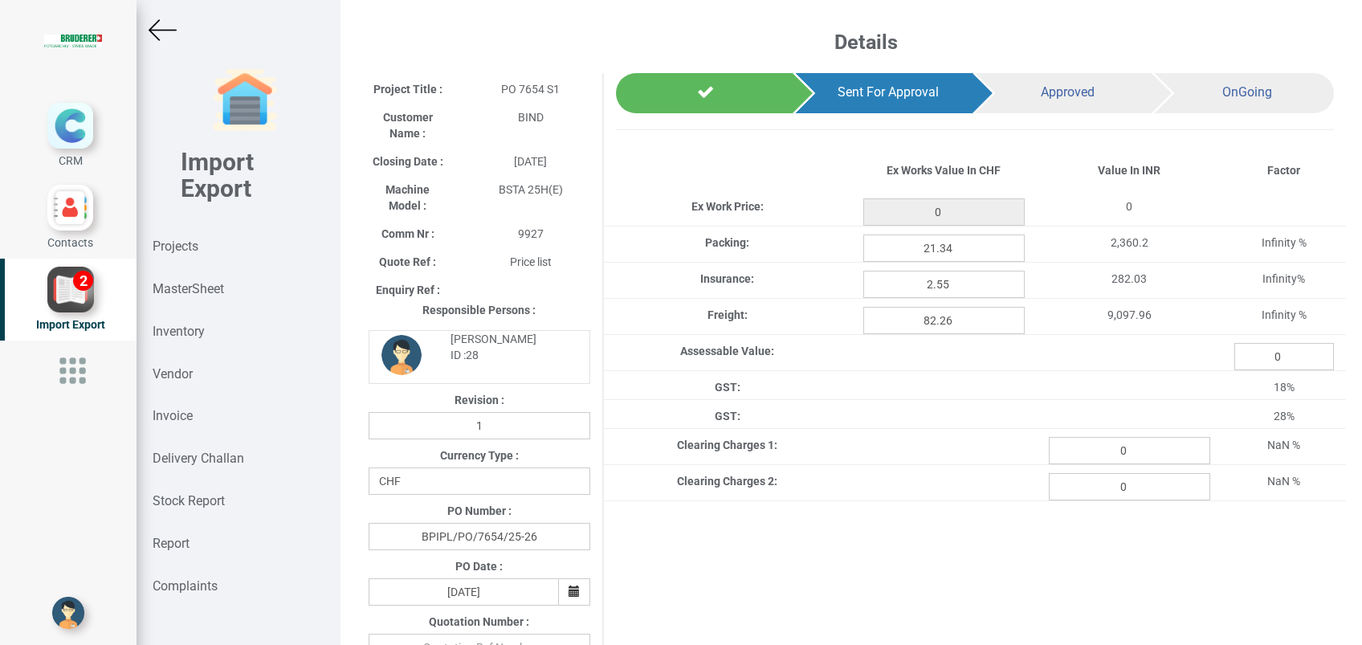
type input "1913.9499999999998"
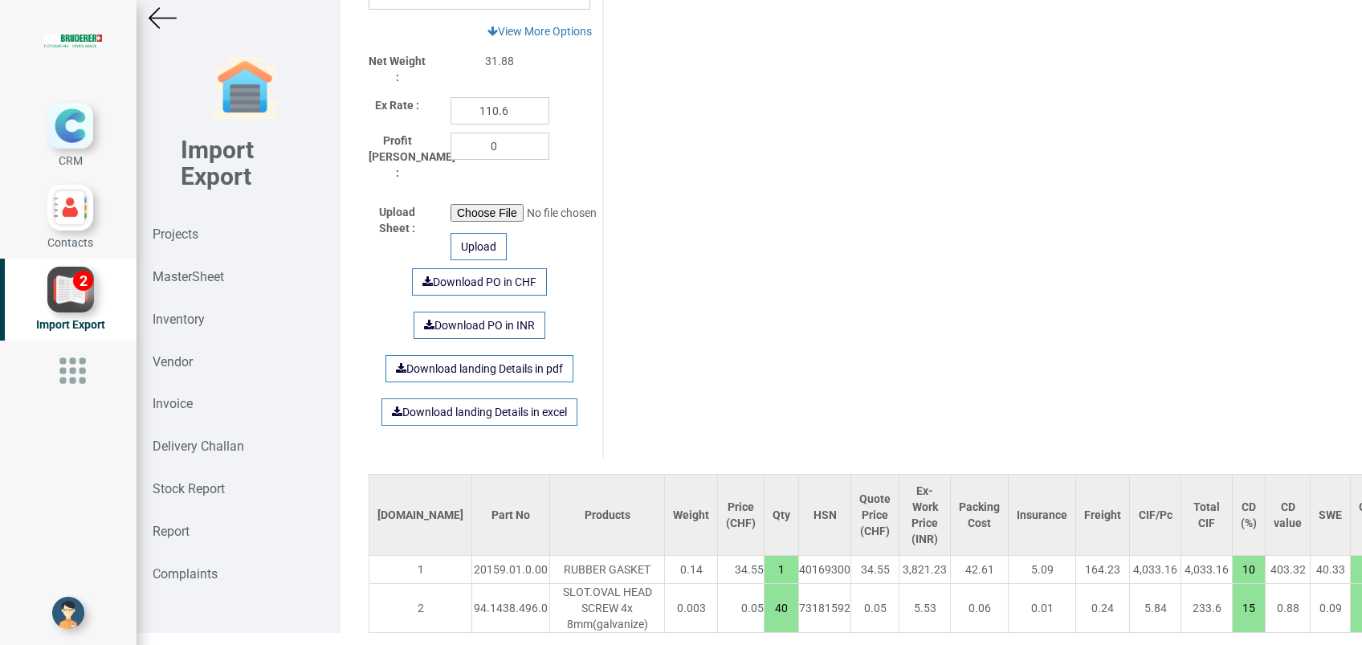
scroll to position [815, 0]
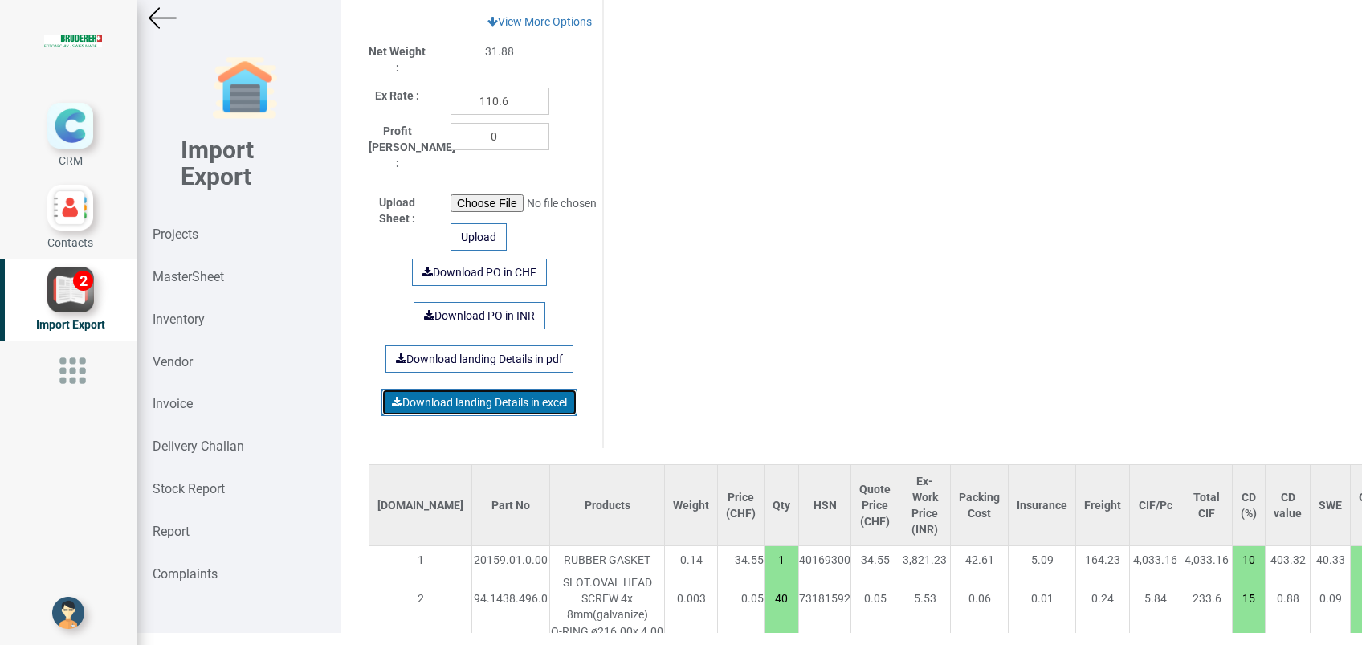
click at [508, 389] on link "Download landing Details in excel" at bounding box center [480, 402] width 196 height 27
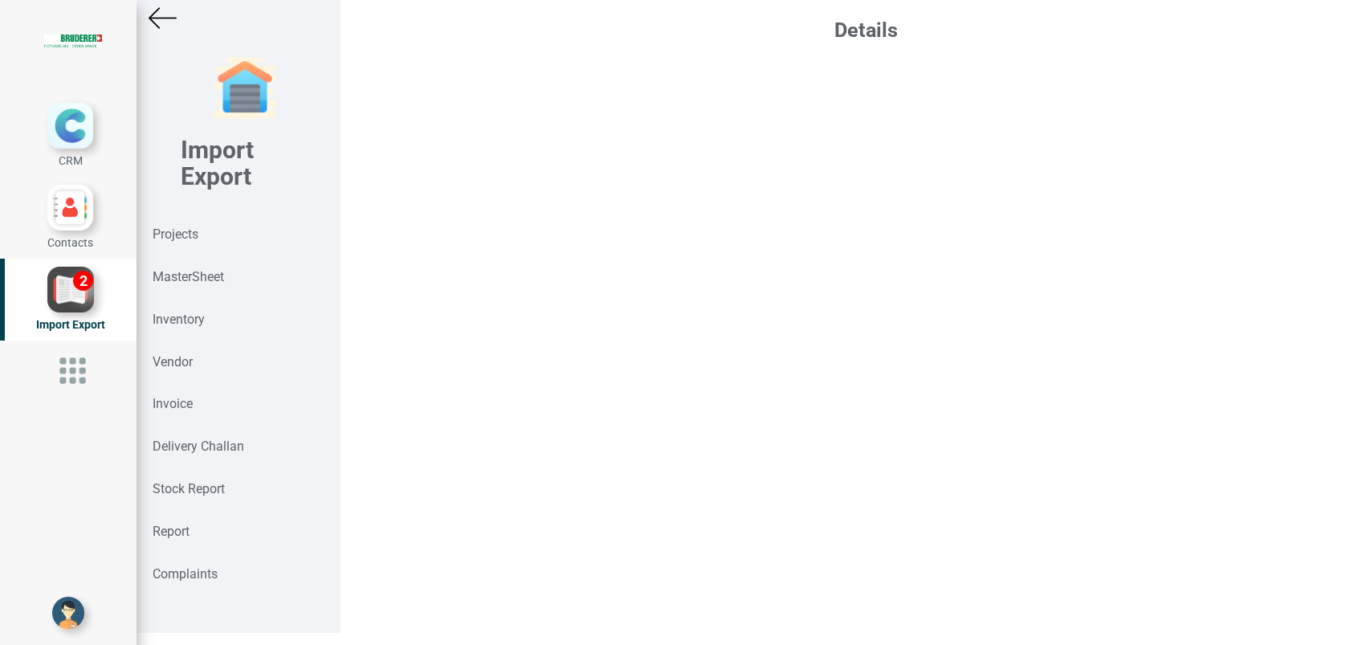
scroll to position [12, 0]
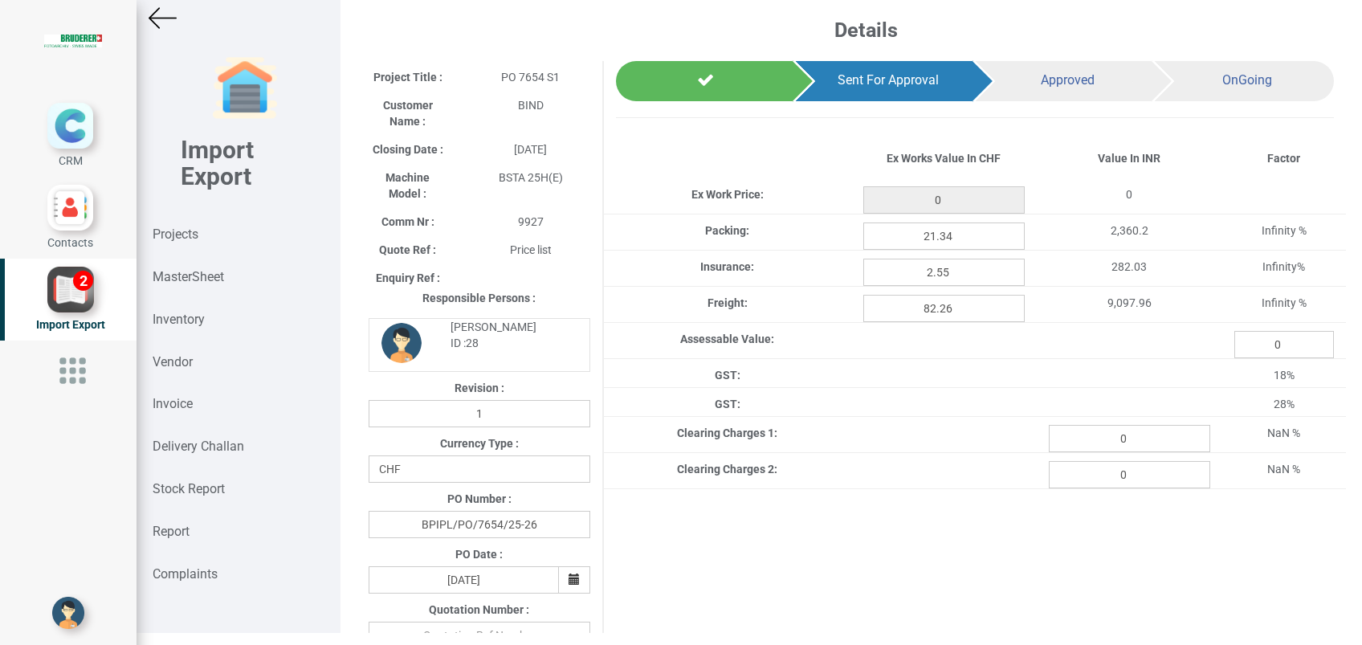
click at [165, 21] on img at bounding box center [163, 18] width 28 height 28
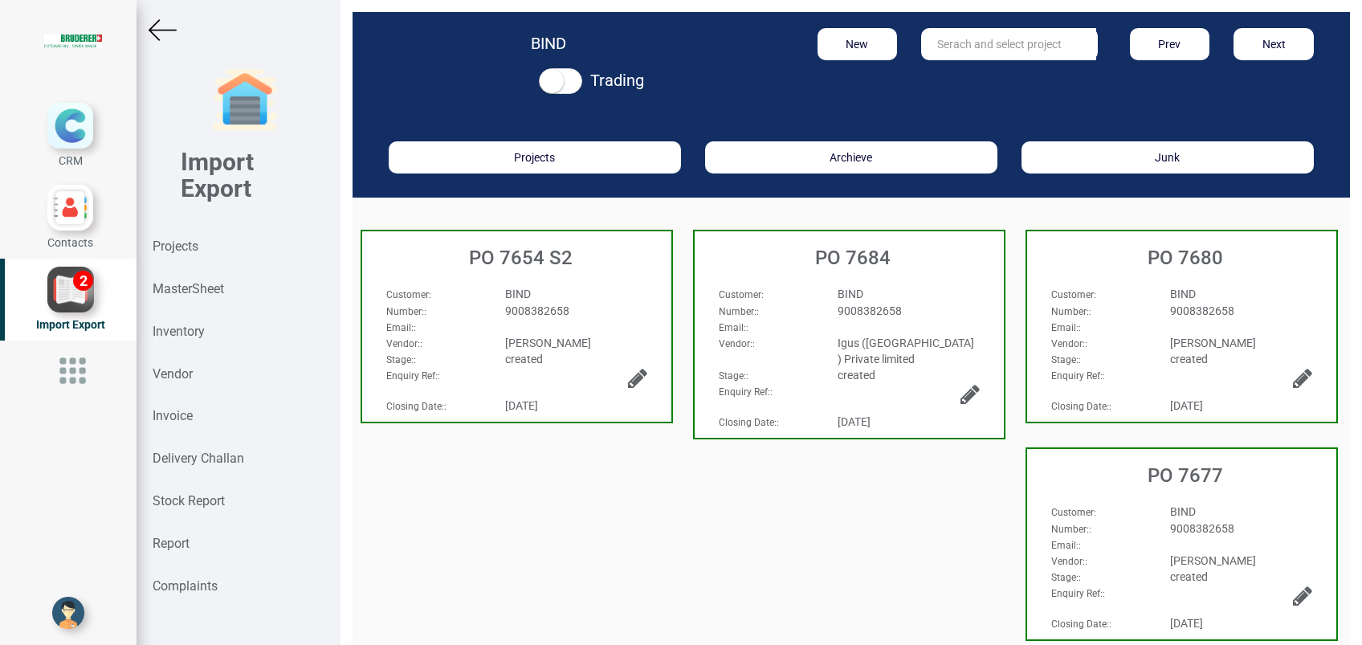
click at [974, 45] on input "text" at bounding box center [1008, 44] width 175 height 32
click at [974, 74] on link "PO 7657" at bounding box center [985, 77] width 127 height 21
type input "PO 7657"
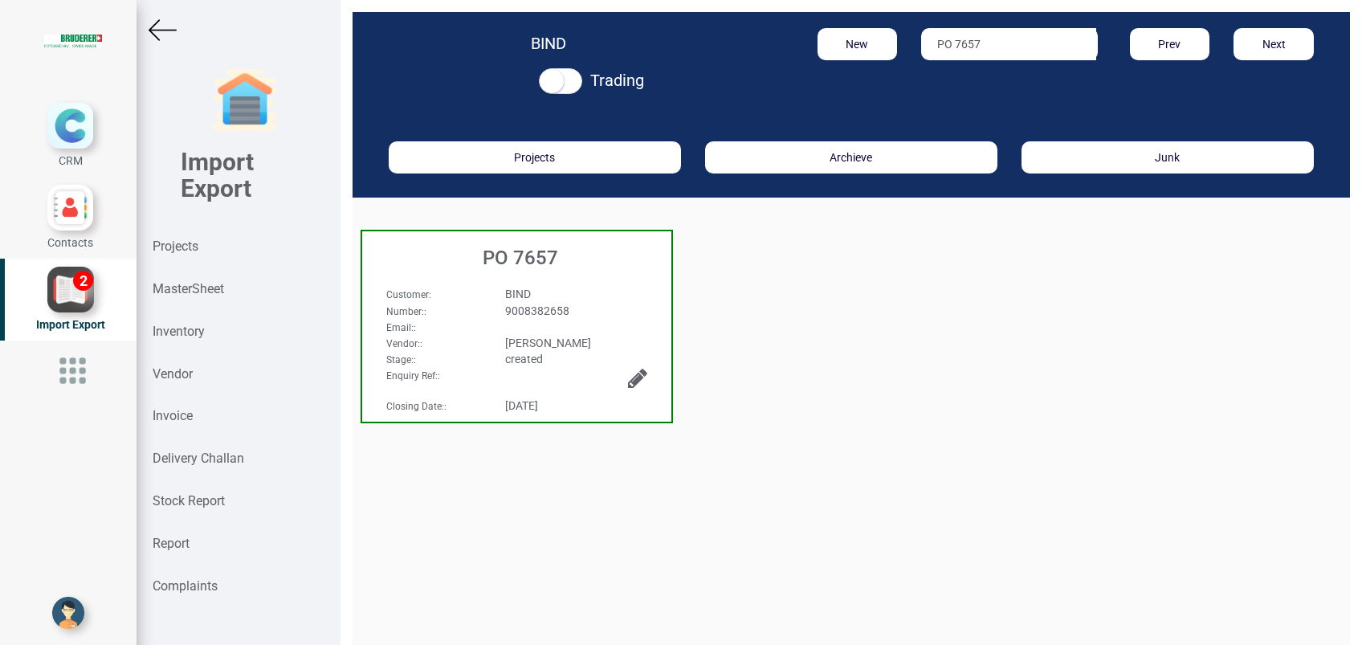
click at [527, 267] on h3 "PO 7657" at bounding box center [520, 257] width 301 height 21
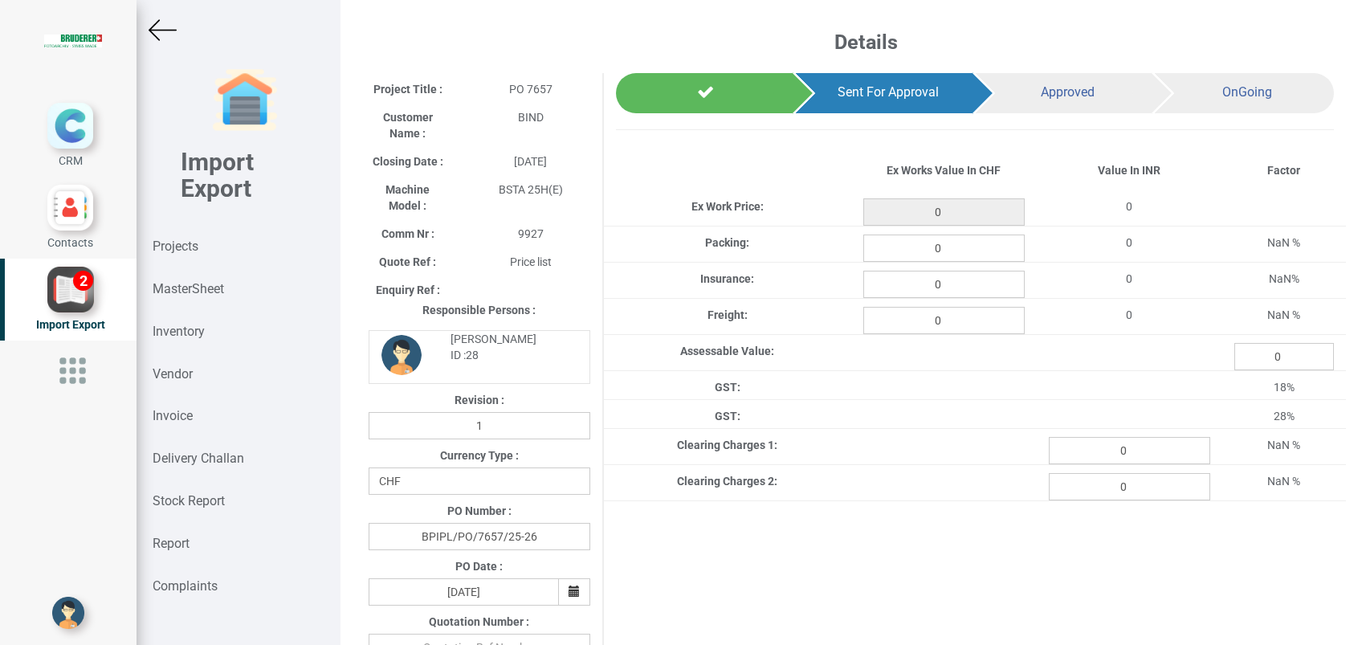
type input "207.25"
click at [957, 244] on input "0" at bounding box center [944, 248] width 161 height 27
type input "2.31"
click at [952, 286] on input "0" at bounding box center [944, 284] width 161 height 27
type input "0.276"
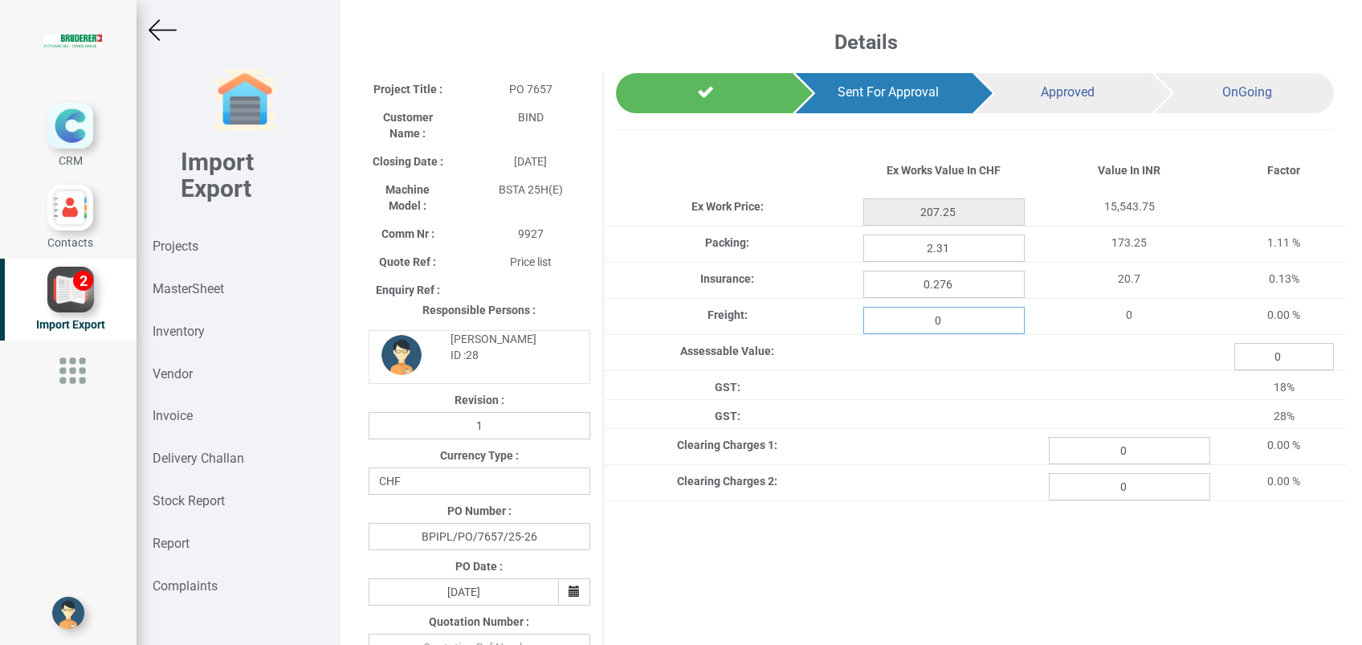
click at [945, 317] on input "0" at bounding box center [944, 320] width 161 height 27
type input "8.908"
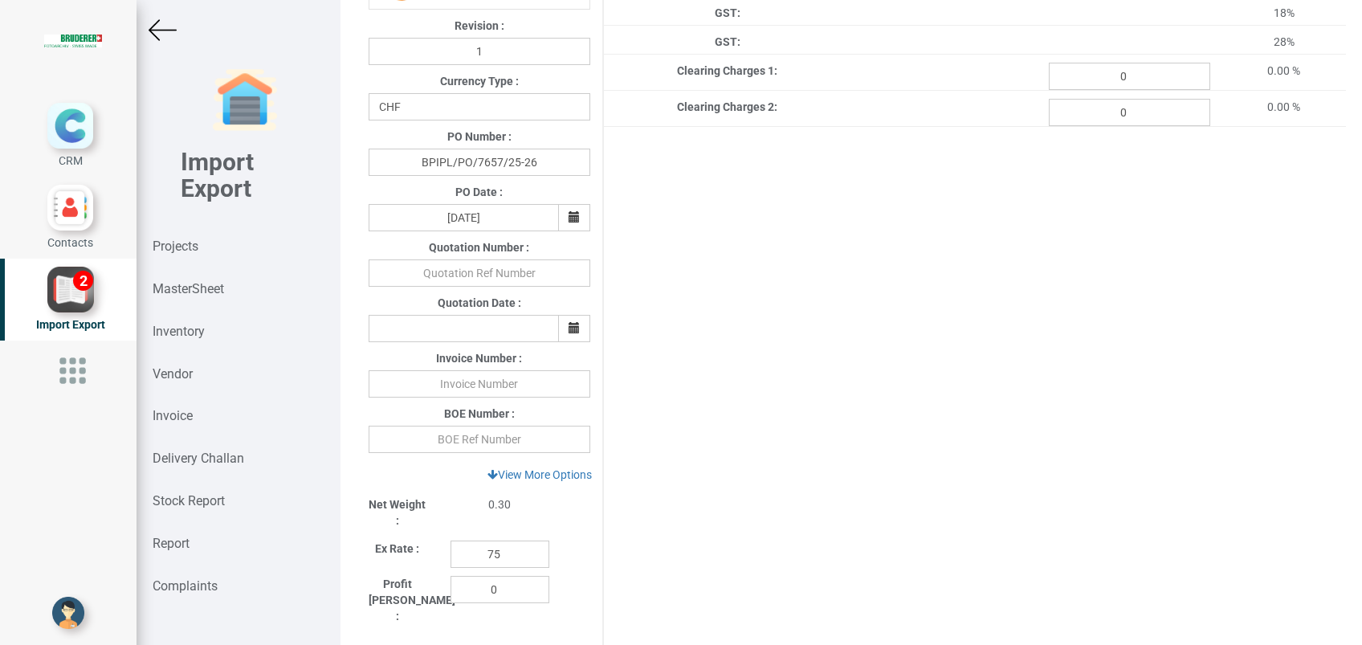
scroll to position [377, 0]
click at [405, 557] on div "Ex Rate : 75" at bounding box center [480, 547] width 246 height 35
type input "110.65"
click at [463, 379] on input "text" at bounding box center [480, 381] width 222 height 27
type input "439298 290825"
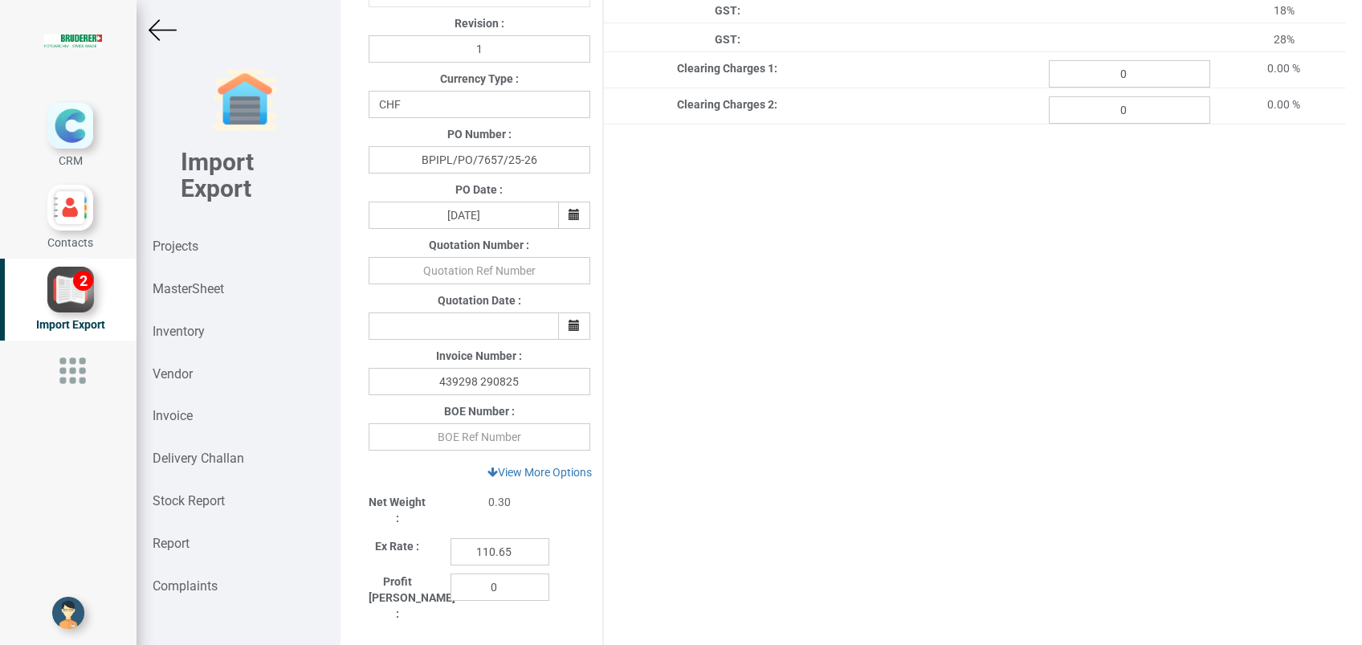
click at [473, 441] on input "text" at bounding box center [480, 436] width 222 height 27
type input "4278694"
click at [828, 394] on div "Project Title : PO 7657 Customer Name : BIND Closing Date : [DATE] Machine Mode…" at bounding box center [852, 297] width 990 height 1203
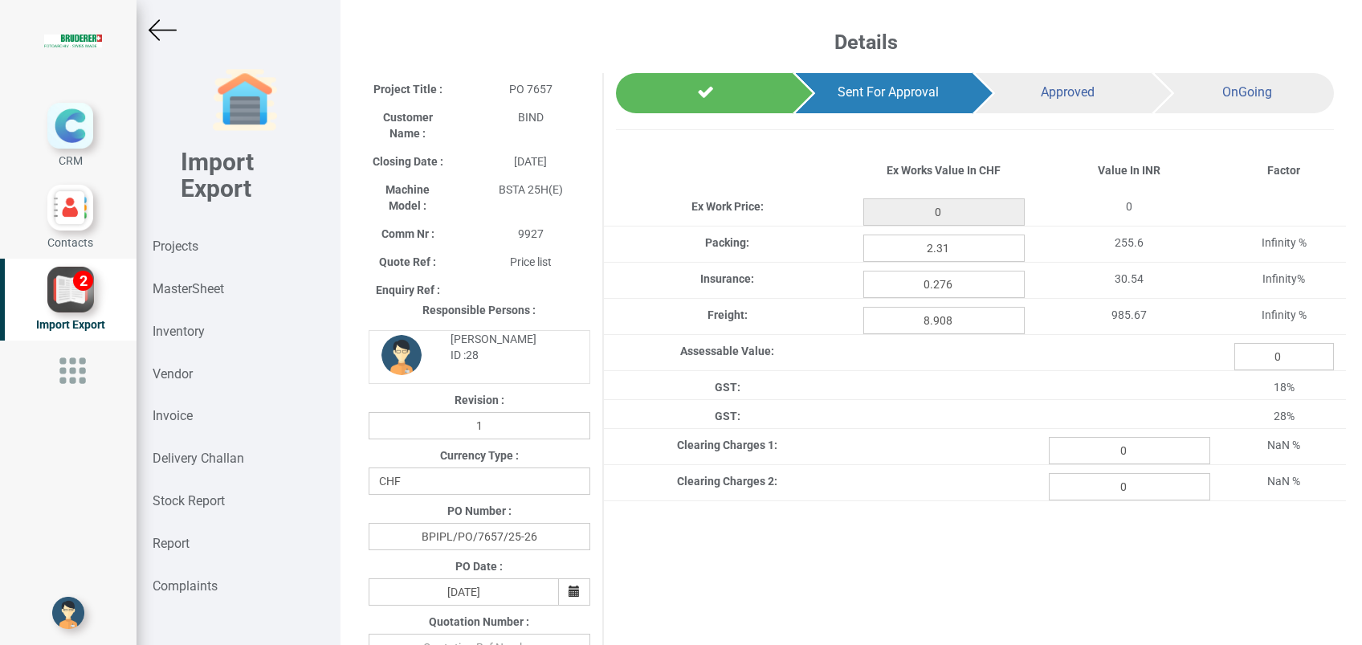
type input "207.25"
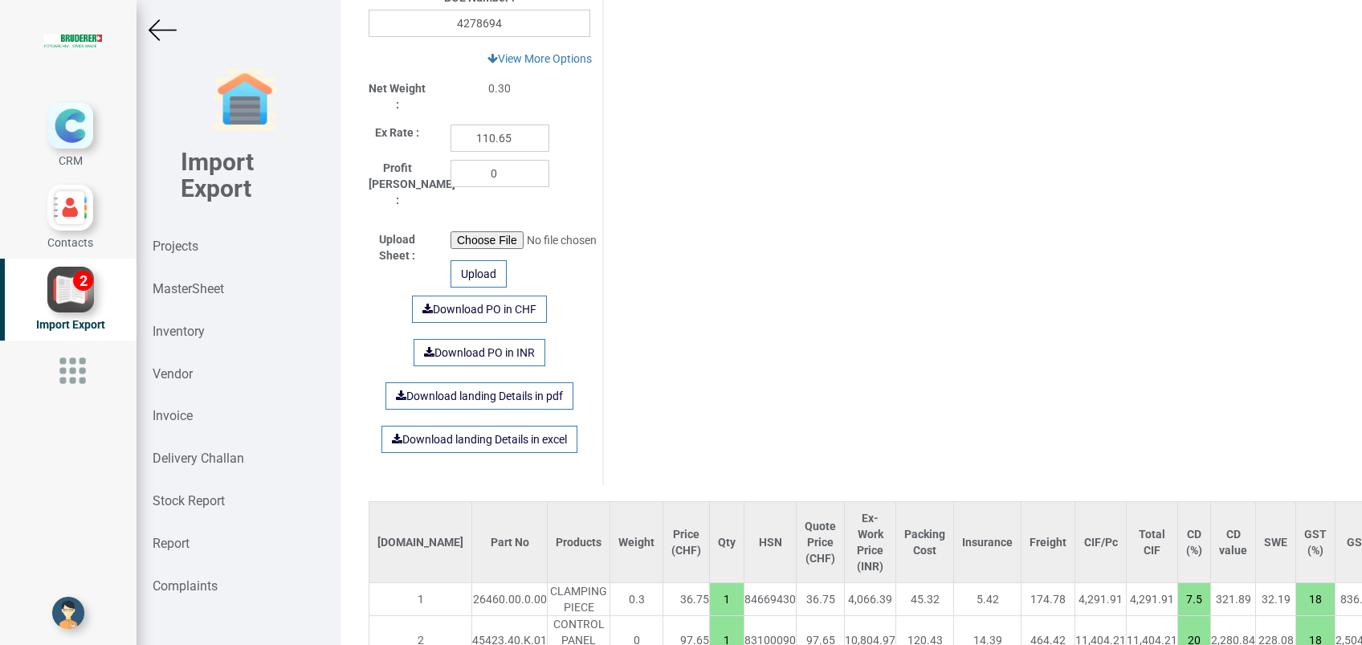
scroll to position [953, 0]
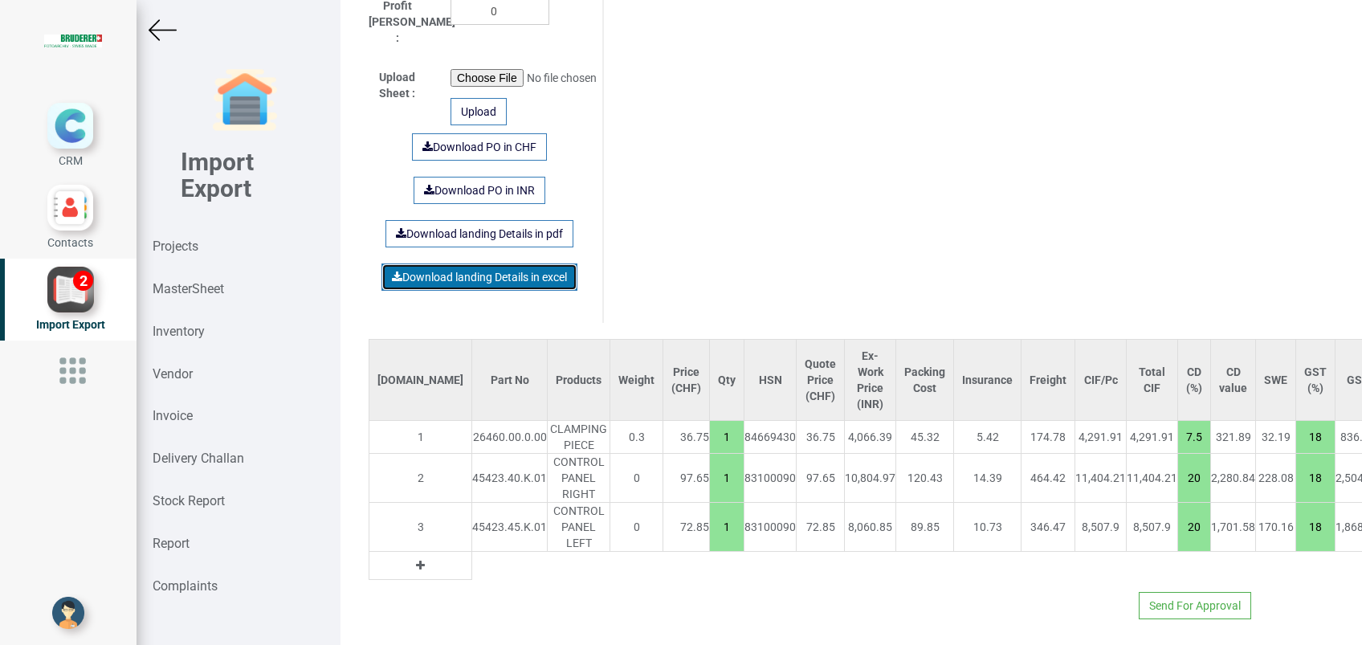
click at [525, 263] on link "Download landing Details in excel" at bounding box center [480, 276] width 196 height 27
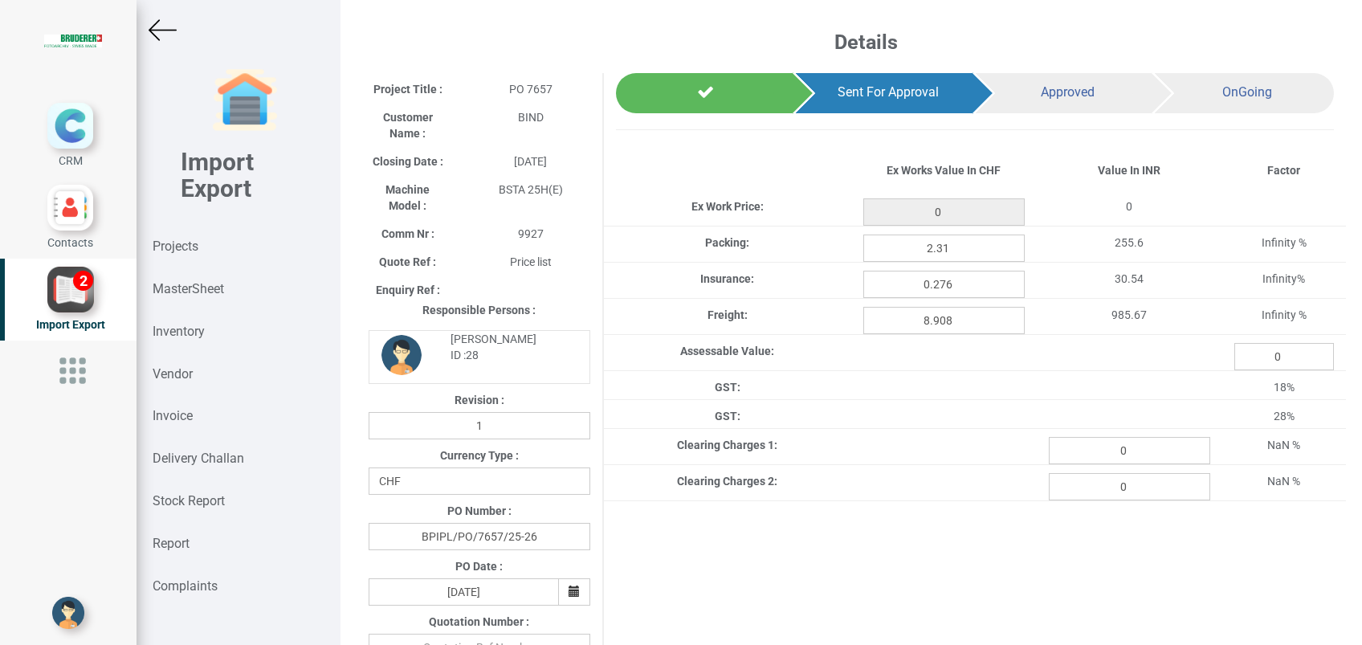
type input "207.25"
click at [169, 35] on img at bounding box center [163, 30] width 28 height 28
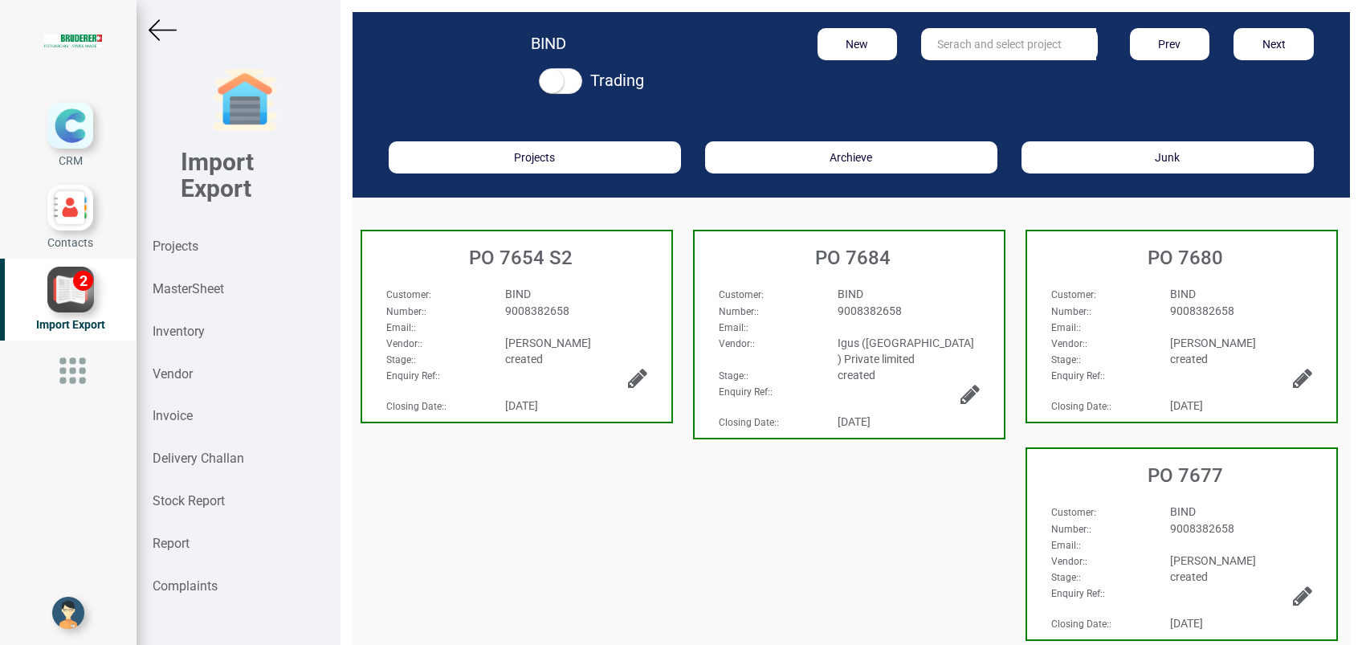
click at [945, 57] on input "text" at bounding box center [1008, 44] width 175 height 32
click at [954, 98] on strong "767" at bounding box center [962, 98] width 19 height 13
type input "PO 7677"
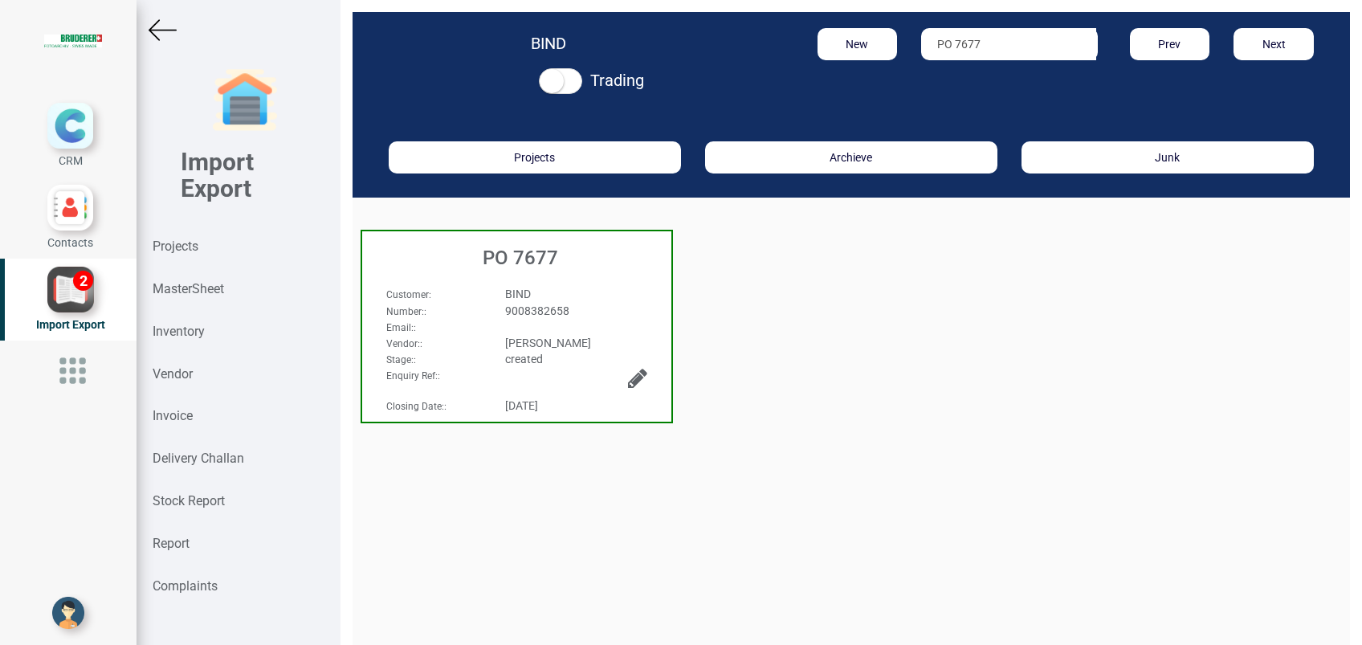
click at [546, 259] on h3 "PO 7677" at bounding box center [520, 257] width 301 height 21
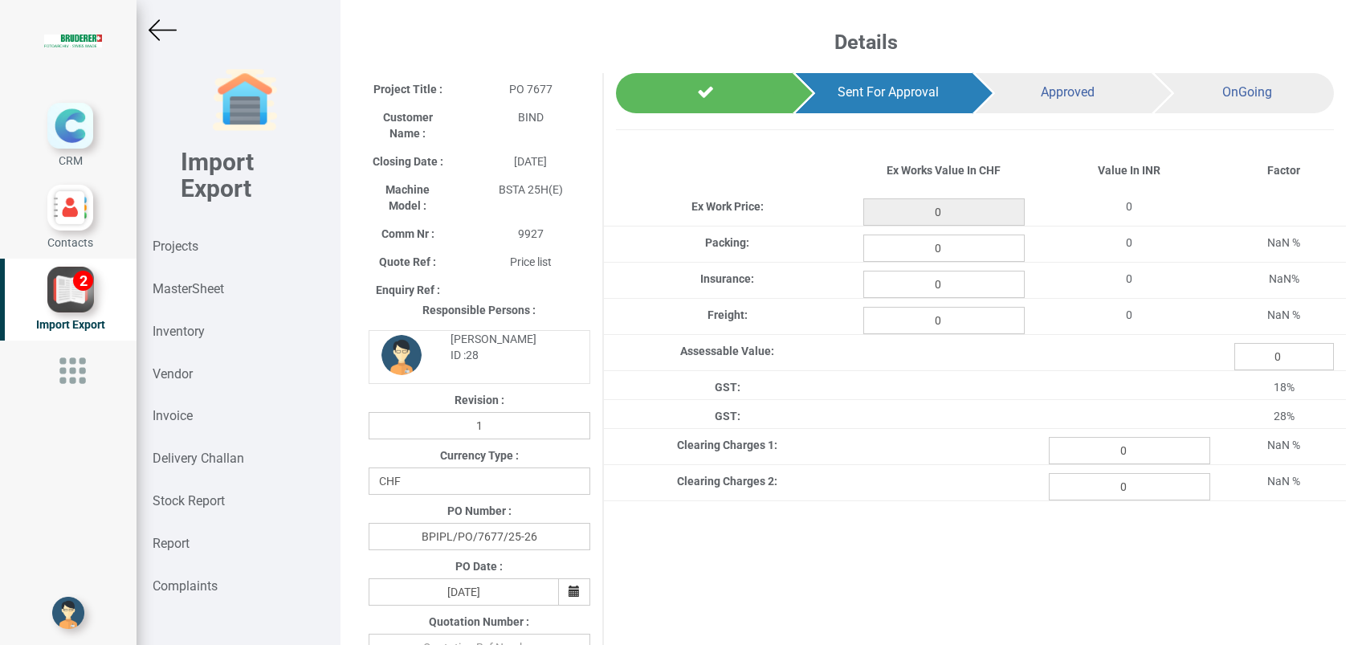
type input "892.35"
click at [958, 251] on input "0" at bounding box center [944, 248] width 161 height 27
type input "9.95"
click at [956, 287] on input "0" at bounding box center [944, 284] width 161 height 27
type input "1.189"
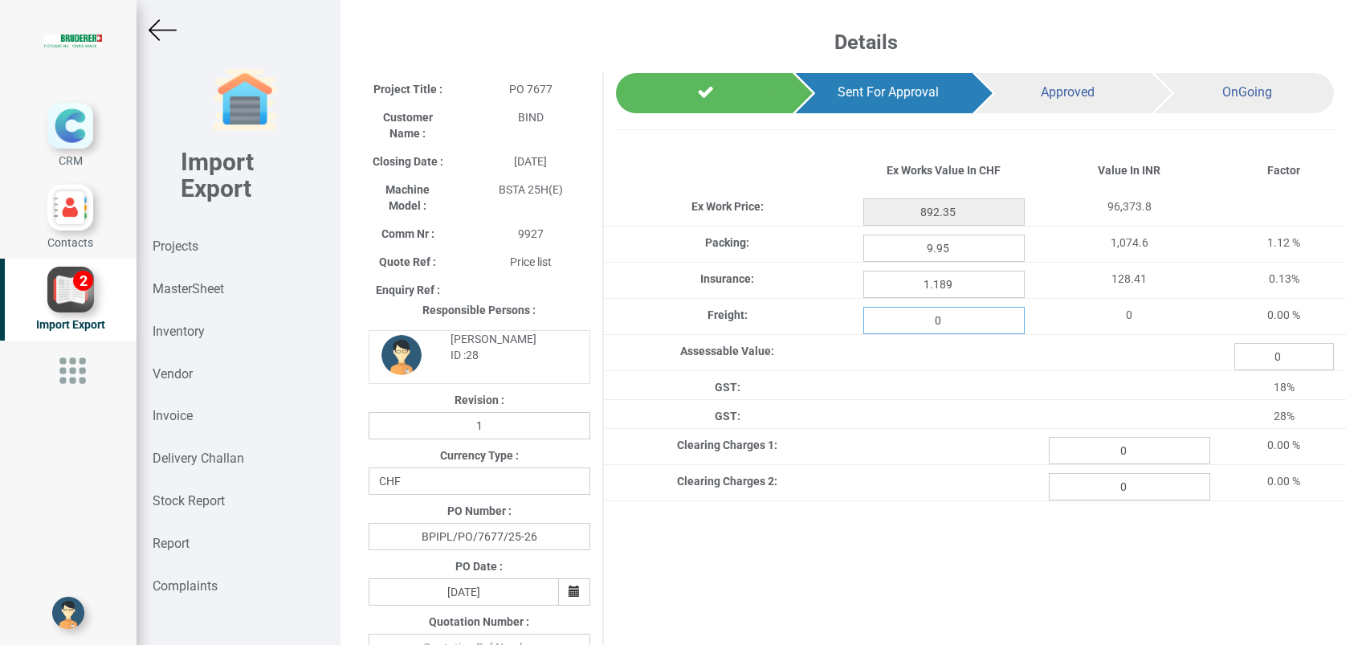
click at [956, 316] on input "0" at bounding box center [944, 320] width 161 height 27
type input "38.354"
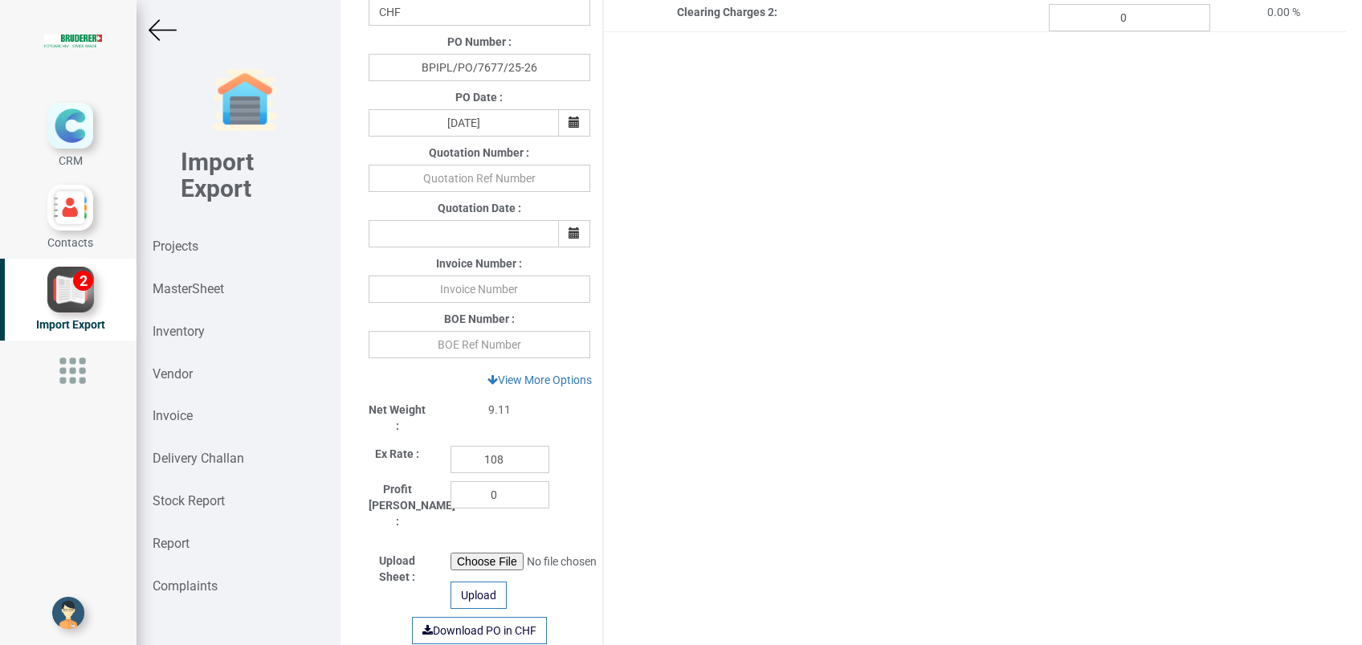
scroll to position [474, 0]
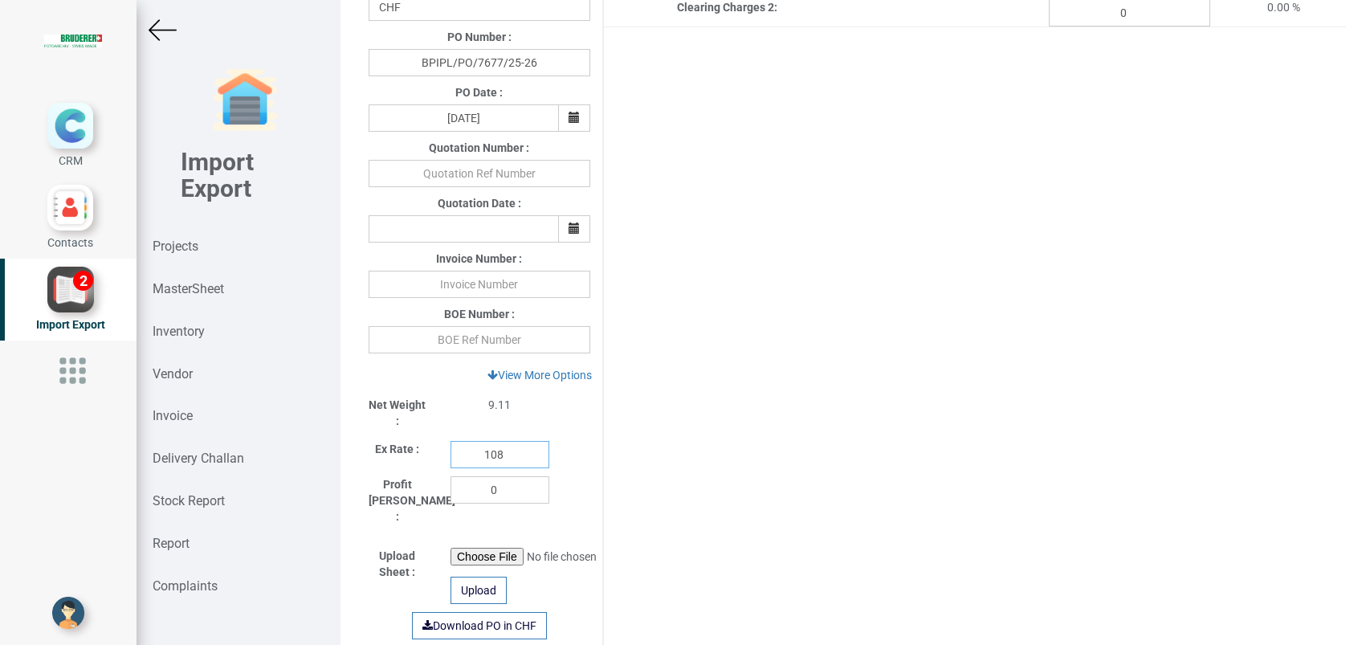
drag, startPoint x: 514, startPoint y: 461, endPoint x: 441, endPoint y: 447, distance: 74.4
click at [441, 447] on div "108" at bounding box center [500, 454] width 123 height 27
type input "110.6"
click at [472, 350] on input "text" at bounding box center [480, 339] width 222 height 27
type input "4278694"
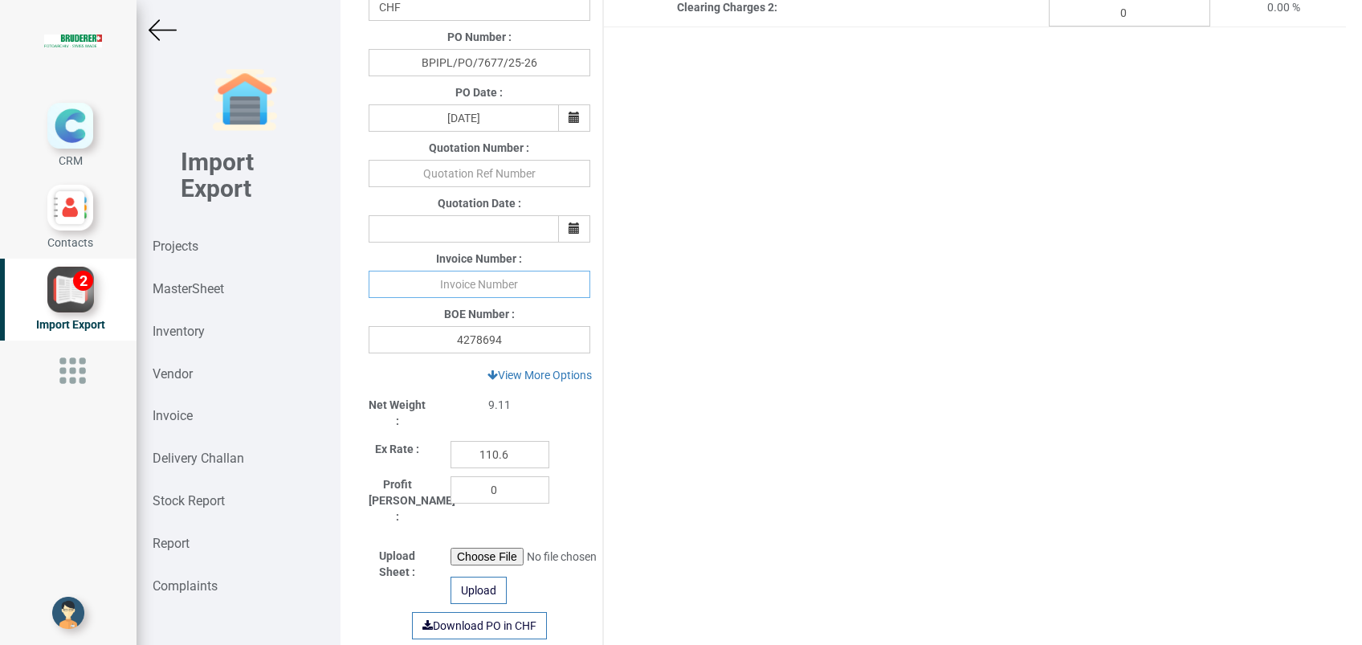
click at [496, 288] on input "text" at bounding box center [480, 284] width 222 height 27
type input "439298 290825"
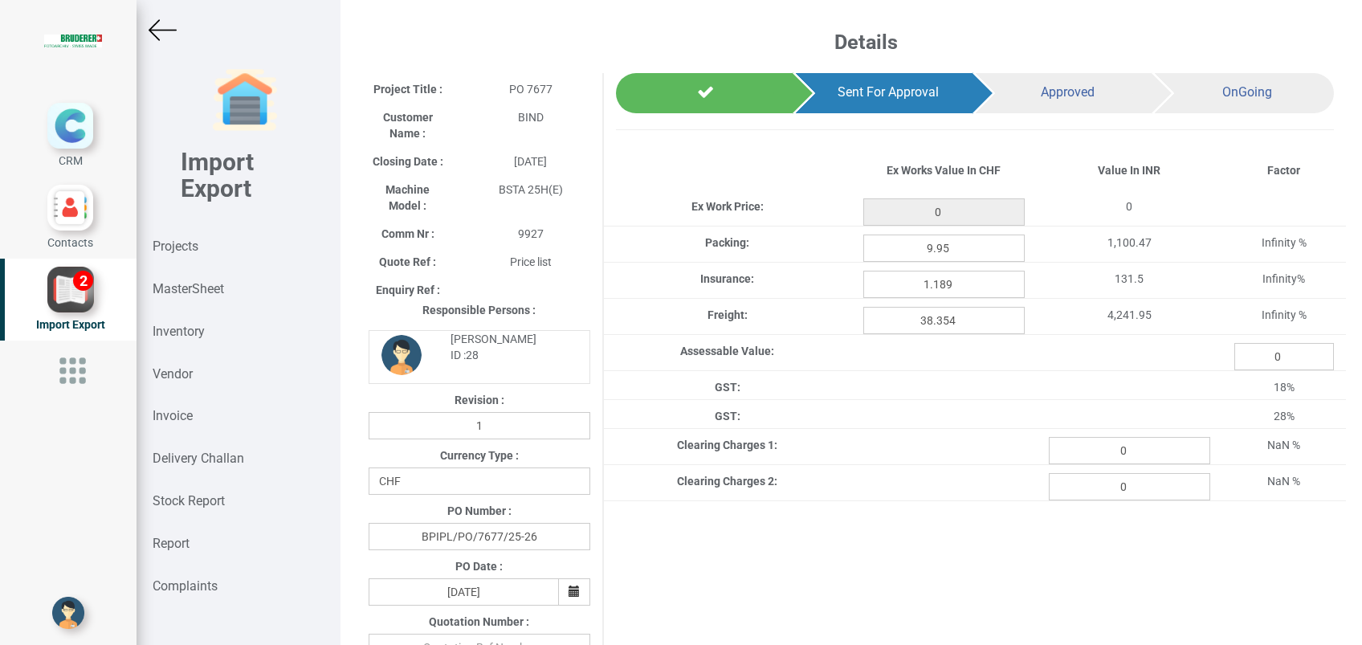
type input "892.35"
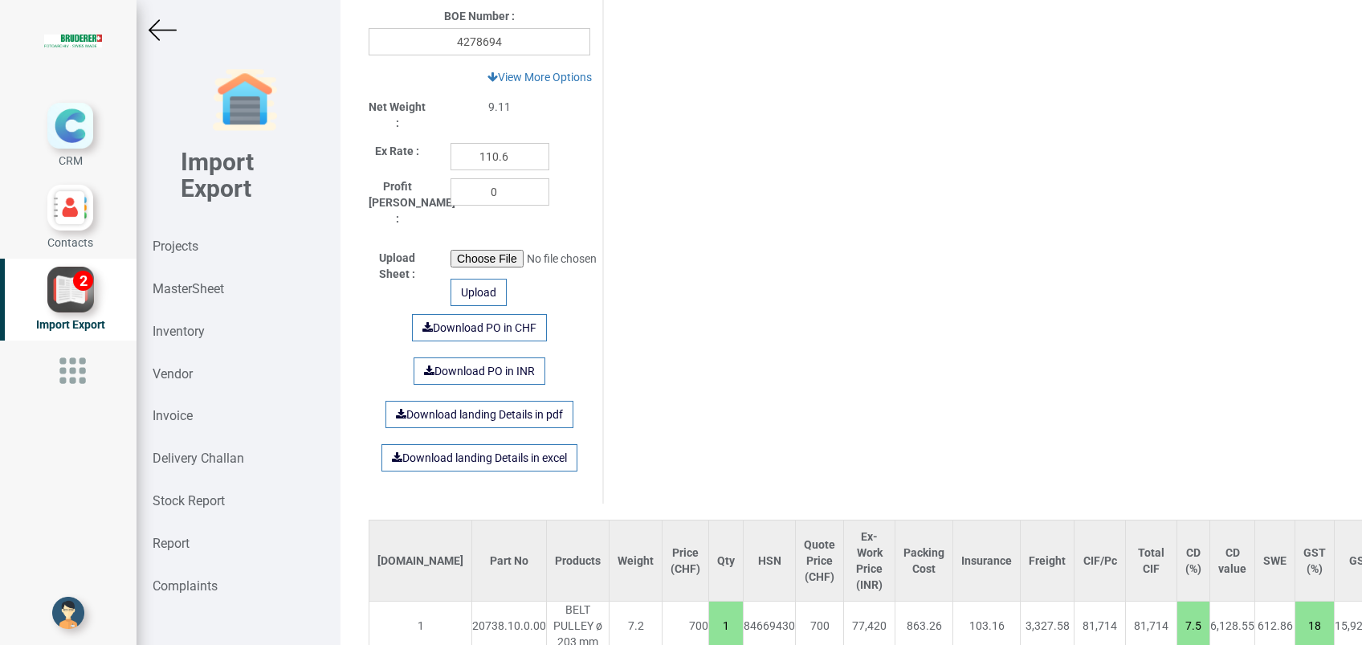
scroll to position [778, 0]
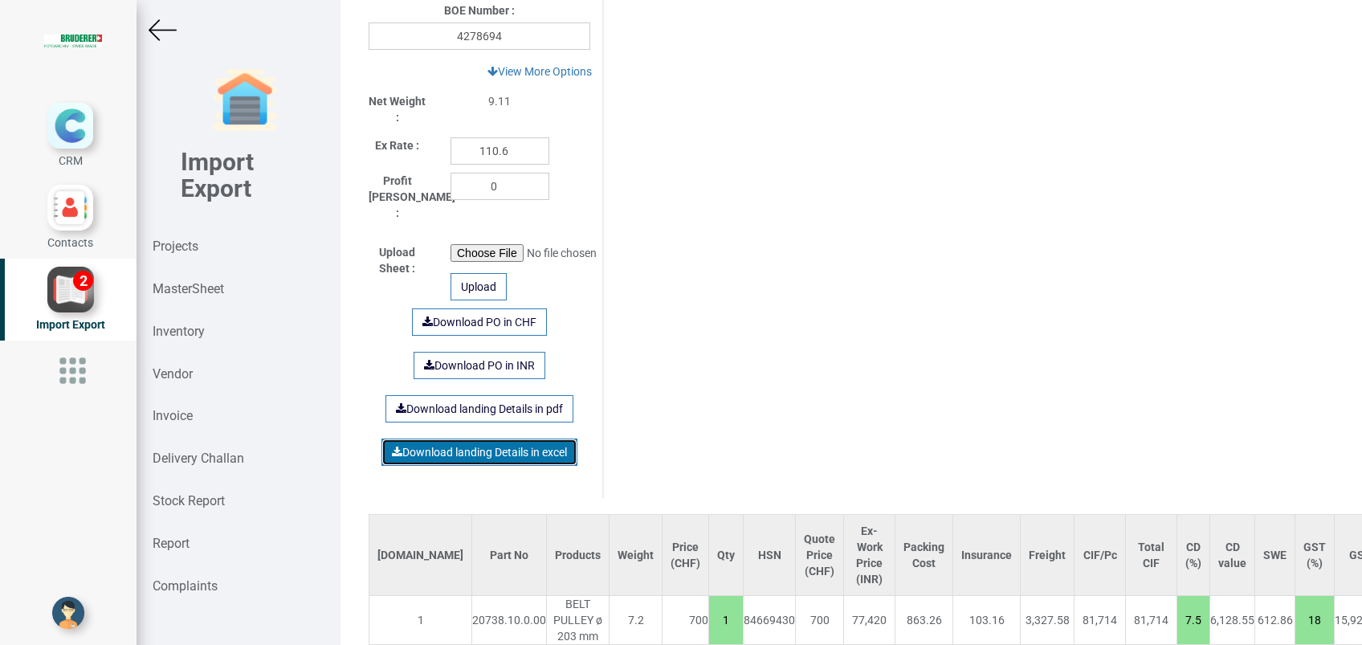
click at [455, 439] on link "Download landing Details in excel" at bounding box center [480, 452] width 196 height 27
